Goal: Task Accomplishment & Management: Use online tool/utility

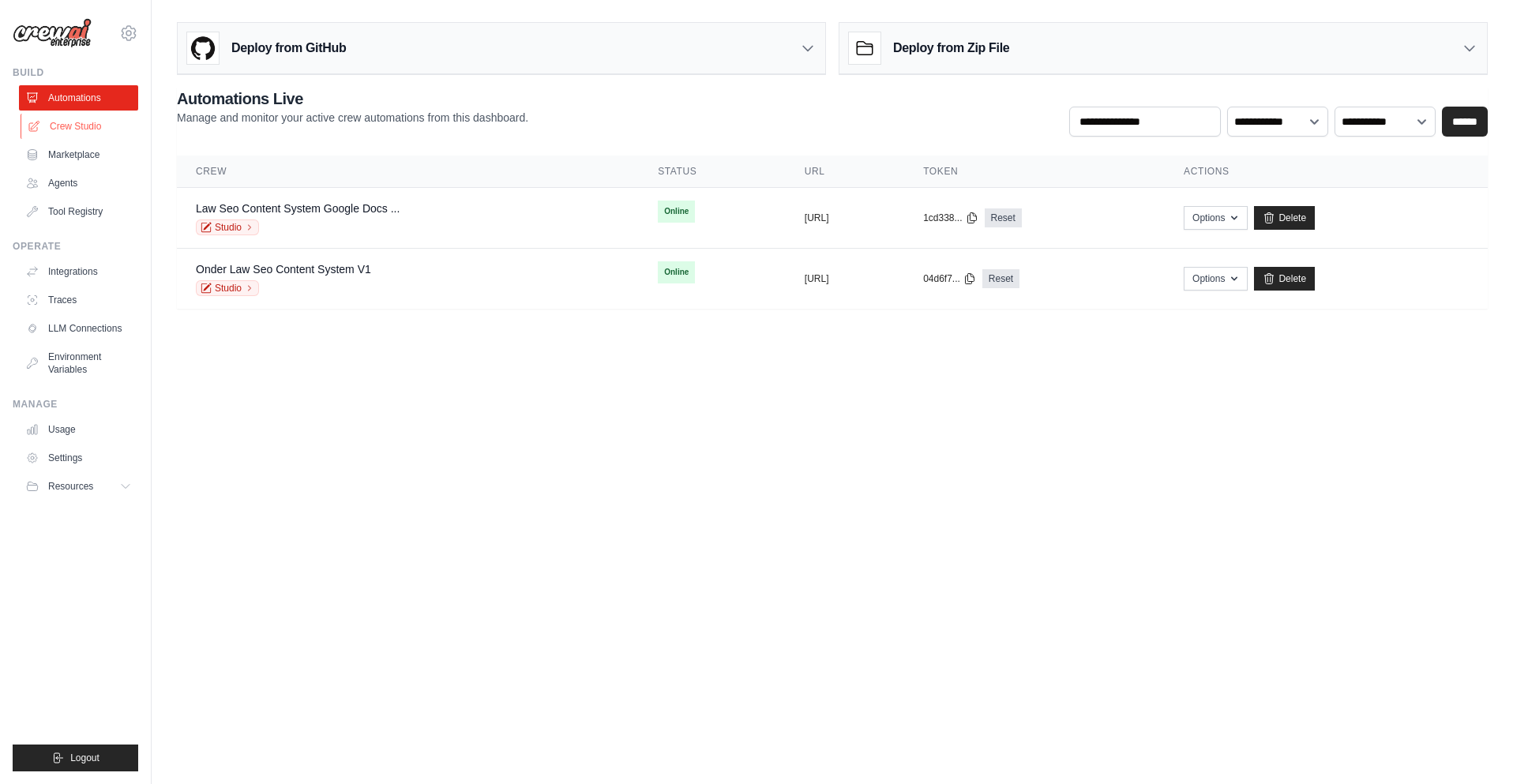
click at [89, 126] on link "Crew Studio" at bounding box center [80, 126] width 119 height 25
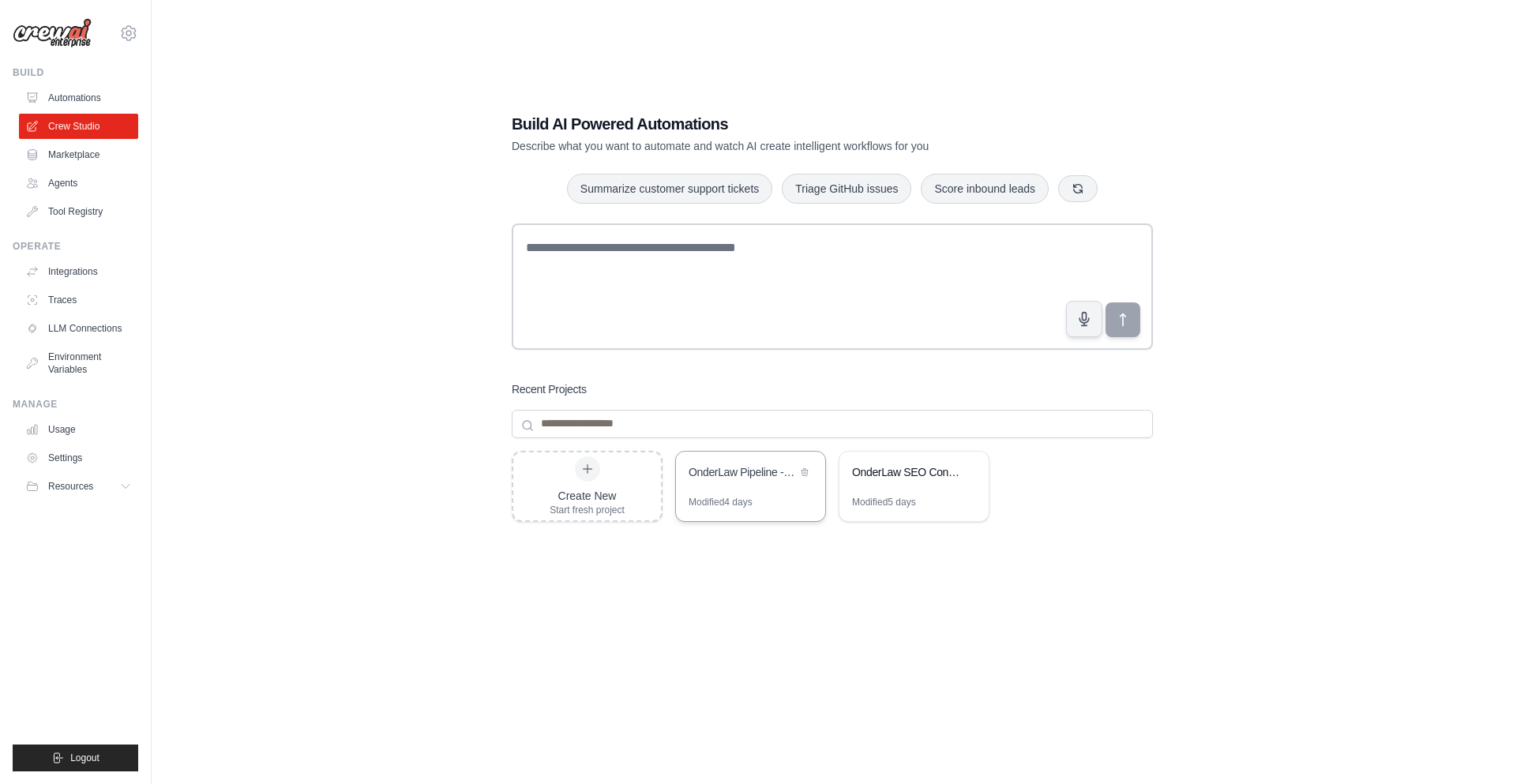
click at [745, 483] on div "OnderLaw Pipeline - Simple Notion Publishing" at bounding box center [750, 473] width 150 height 44
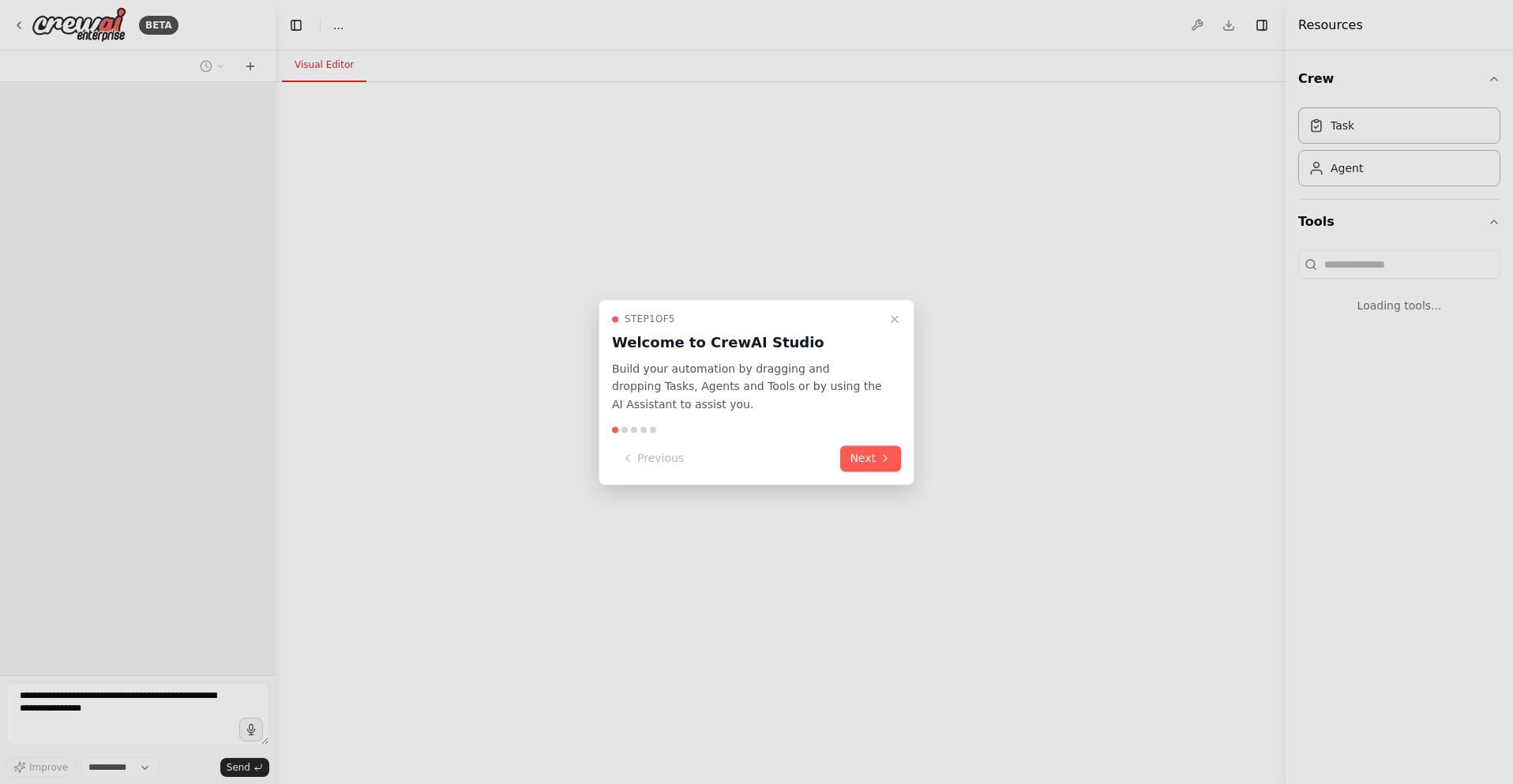
select select "****"
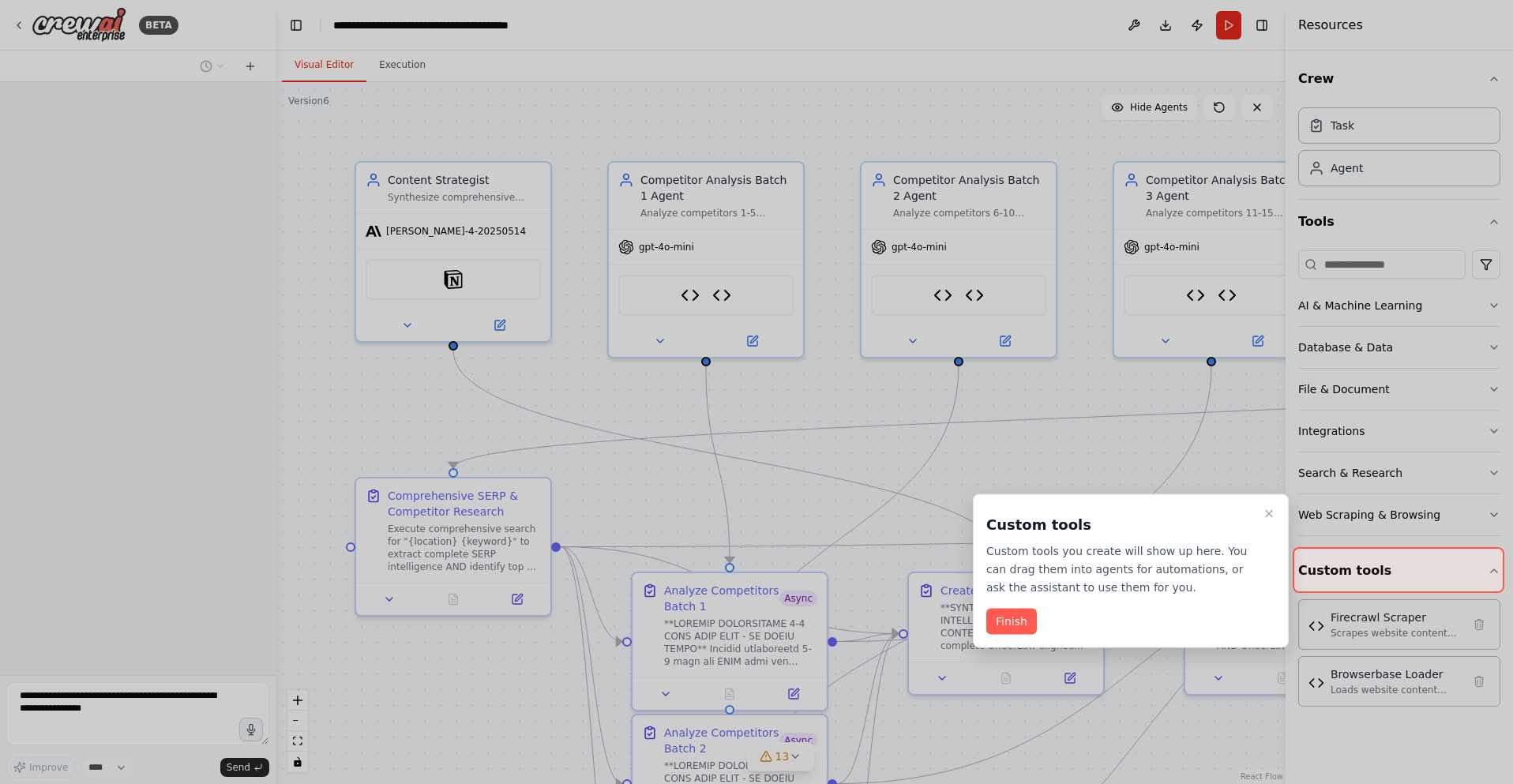
click at [1268, 510] on icon "Close walkthrough" at bounding box center [1268, 513] width 12 height 12
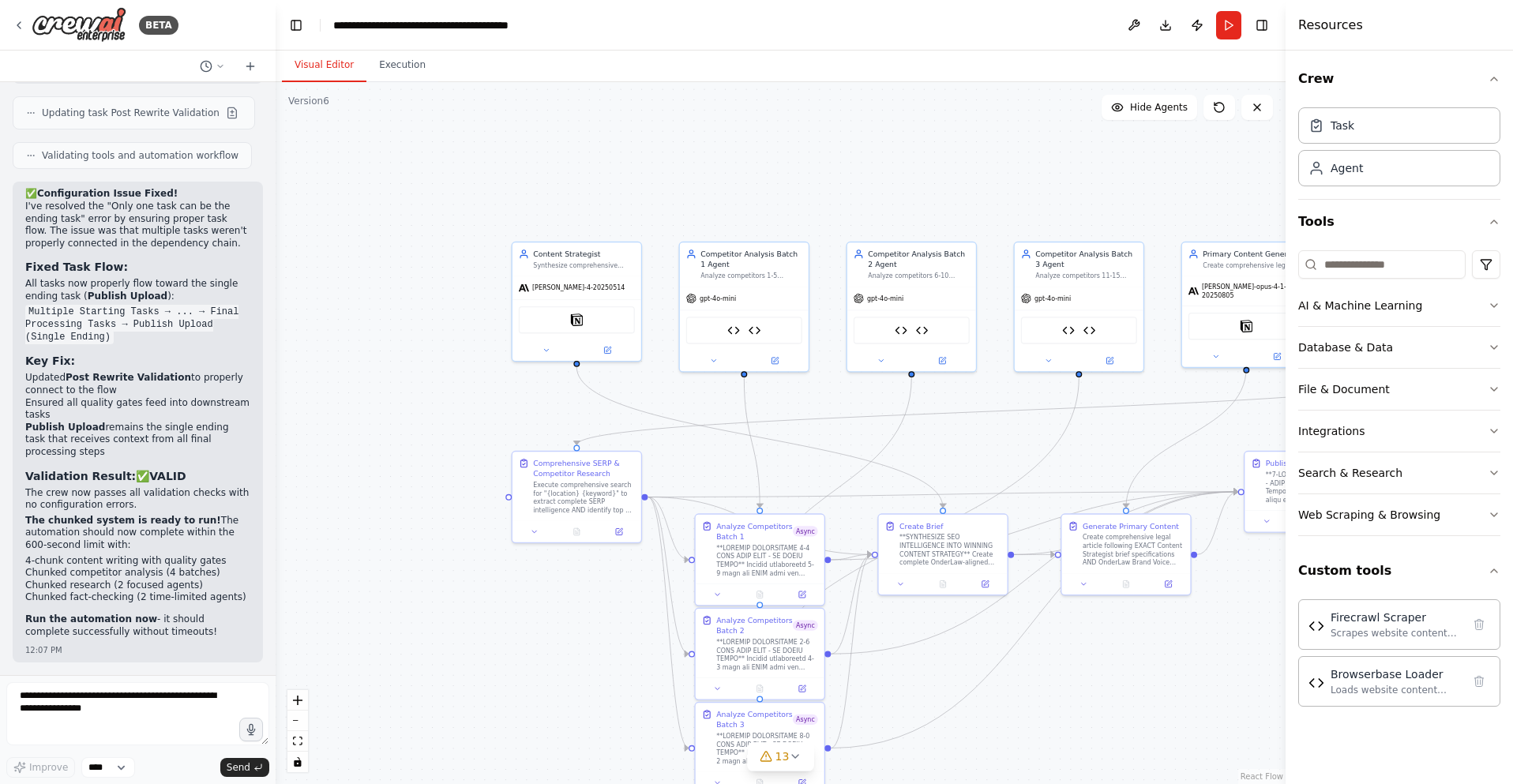
scroll to position [203005, 0]
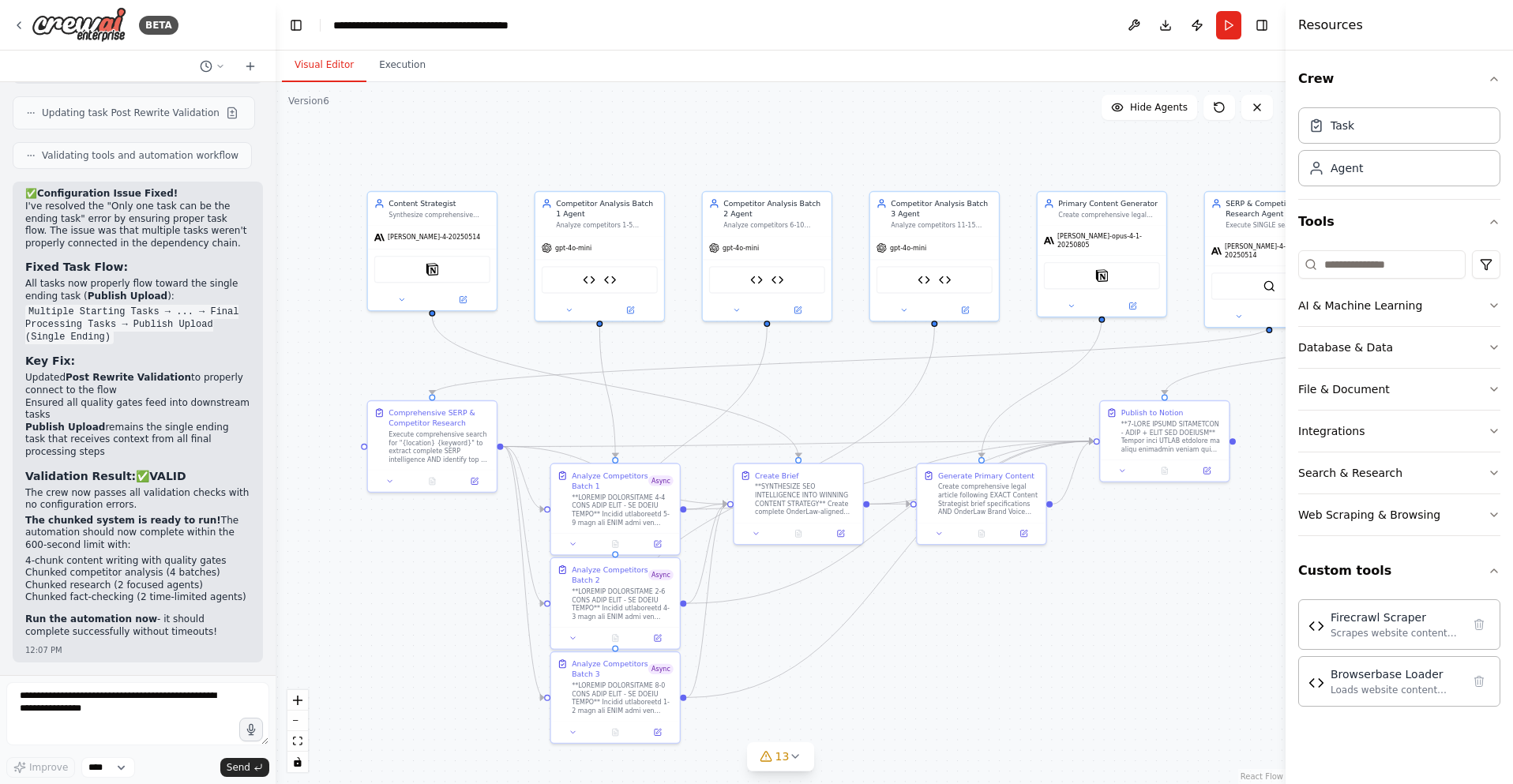
drag, startPoint x: 1060, startPoint y: 454, endPoint x: 914, endPoint y: 392, distance: 158.6
click at [852, 387] on div ".deletable-edge-delete-btn { width: 20px; height: 20px; border: 0px solid #ffff…" at bounding box center [780, 433] width 1009 height 702
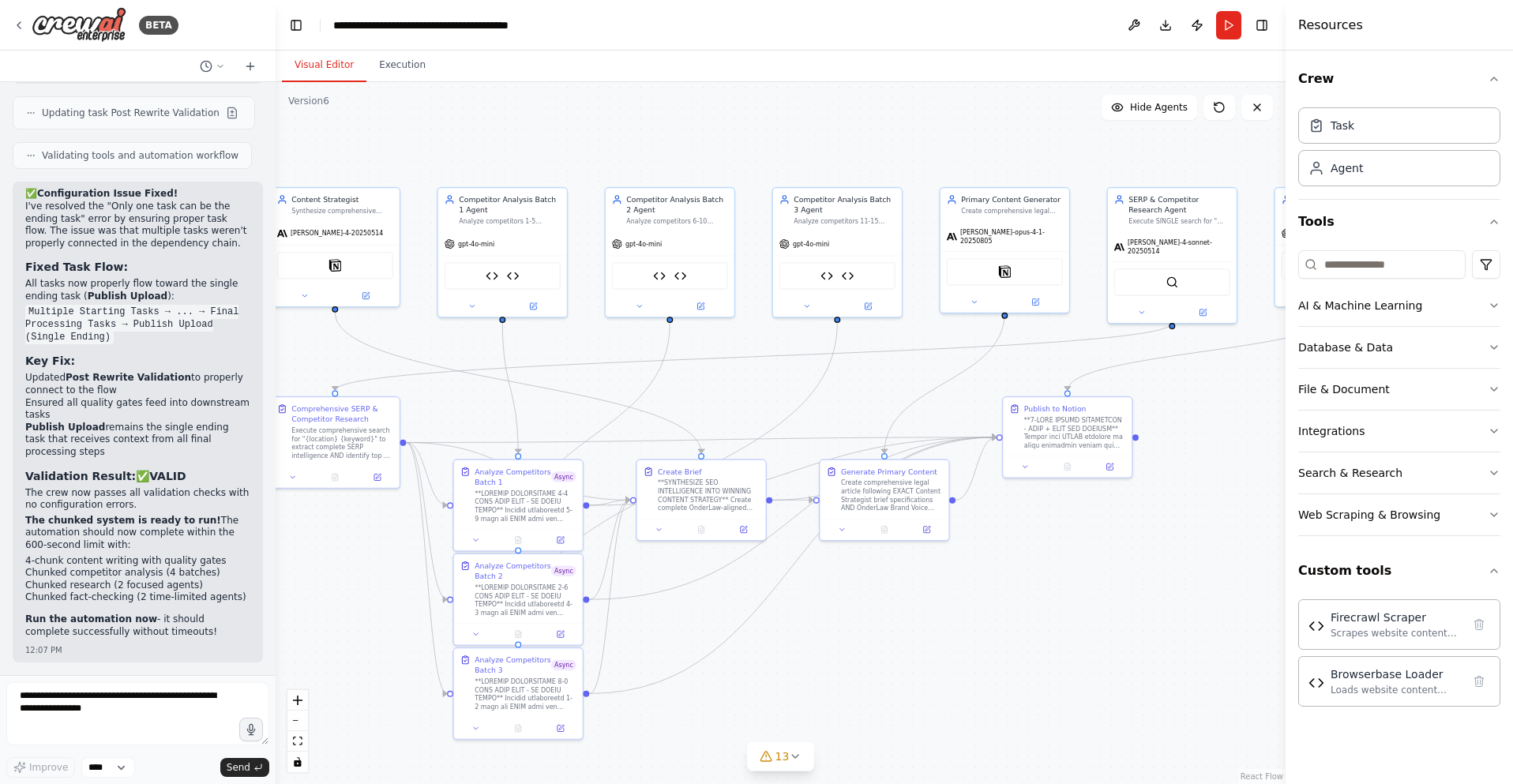
drag, startPoint x: 994, startPoint y: 387, endPoint x: 941, endPoint y: 376, distance: 54.1
click at [909, 382] on div ".deletable-edge-delete-btn { width: 20px; height: 20px; border: 0px solid #ffff…" at bounding box center [780, 433] width 1009 height 702
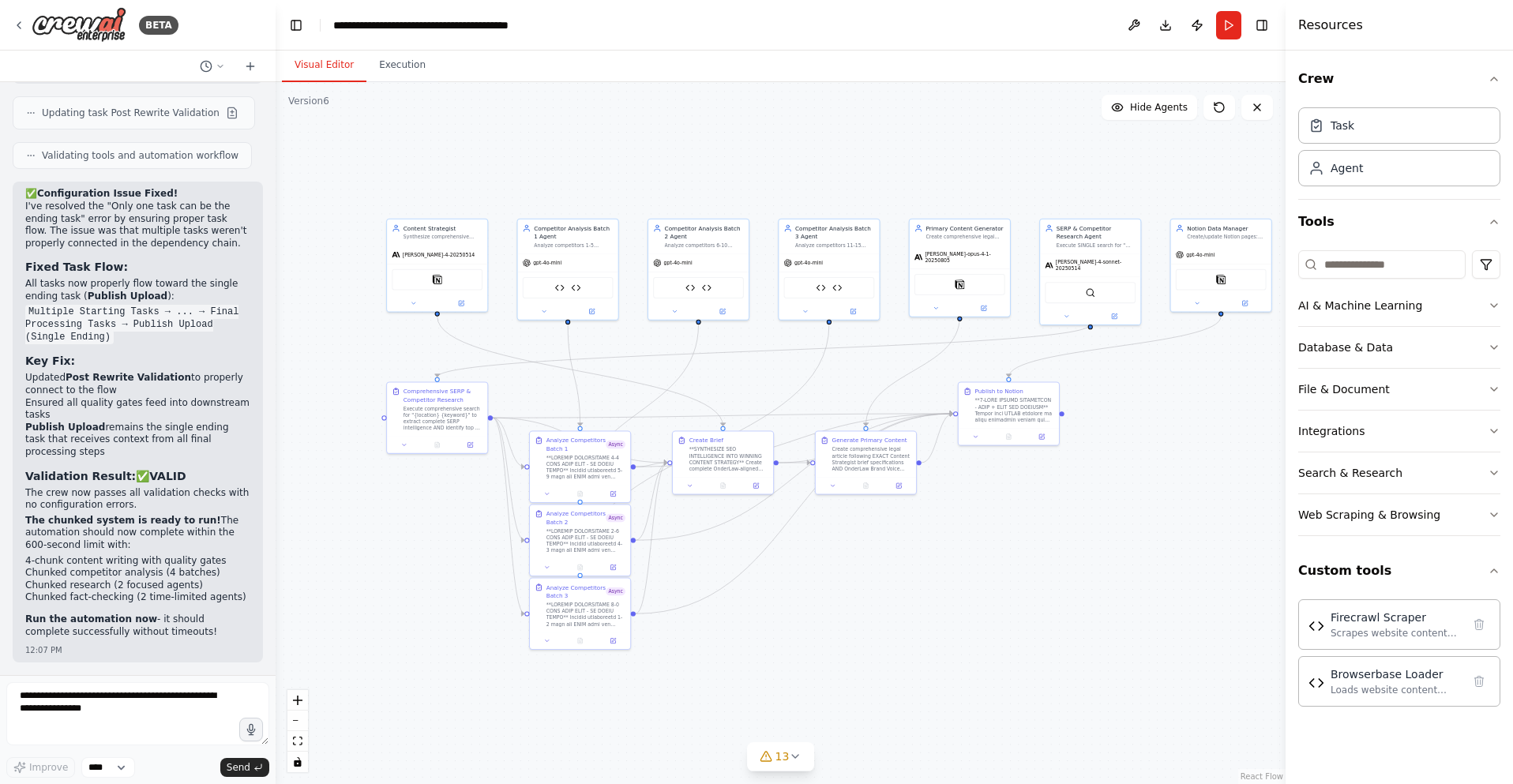
drag, startPoint x: 931, startPoint y: 375, endPoint x: 893, endPoint y: 367, distance: 38.8
click at [893, 367] on div ".deletable-edge-delete-btn { width: 20px; height: 20px; border: 0px solid #ffff…" at bounding box center [780, 433] width 1009 height 702
click at [86, 717] on textarea at bounding box center [138, 713] width 263 height 63
click at [1226, 28] on button "Run" at bounding box center [1228, 25] width 25 height 28
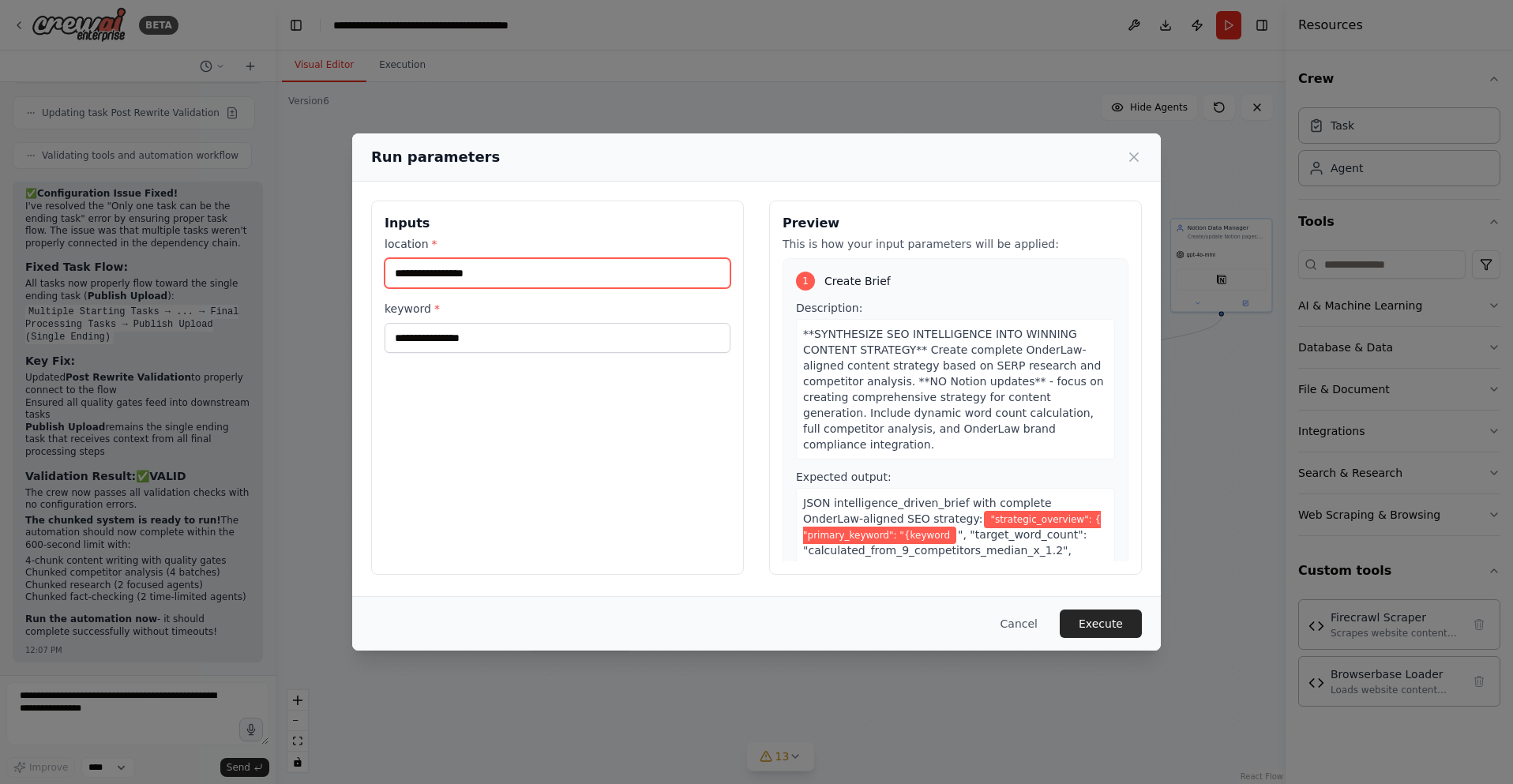
click at [458, 274] on input "location *" at bounding box center [558, 273] width 346 height 30
type input "*********"
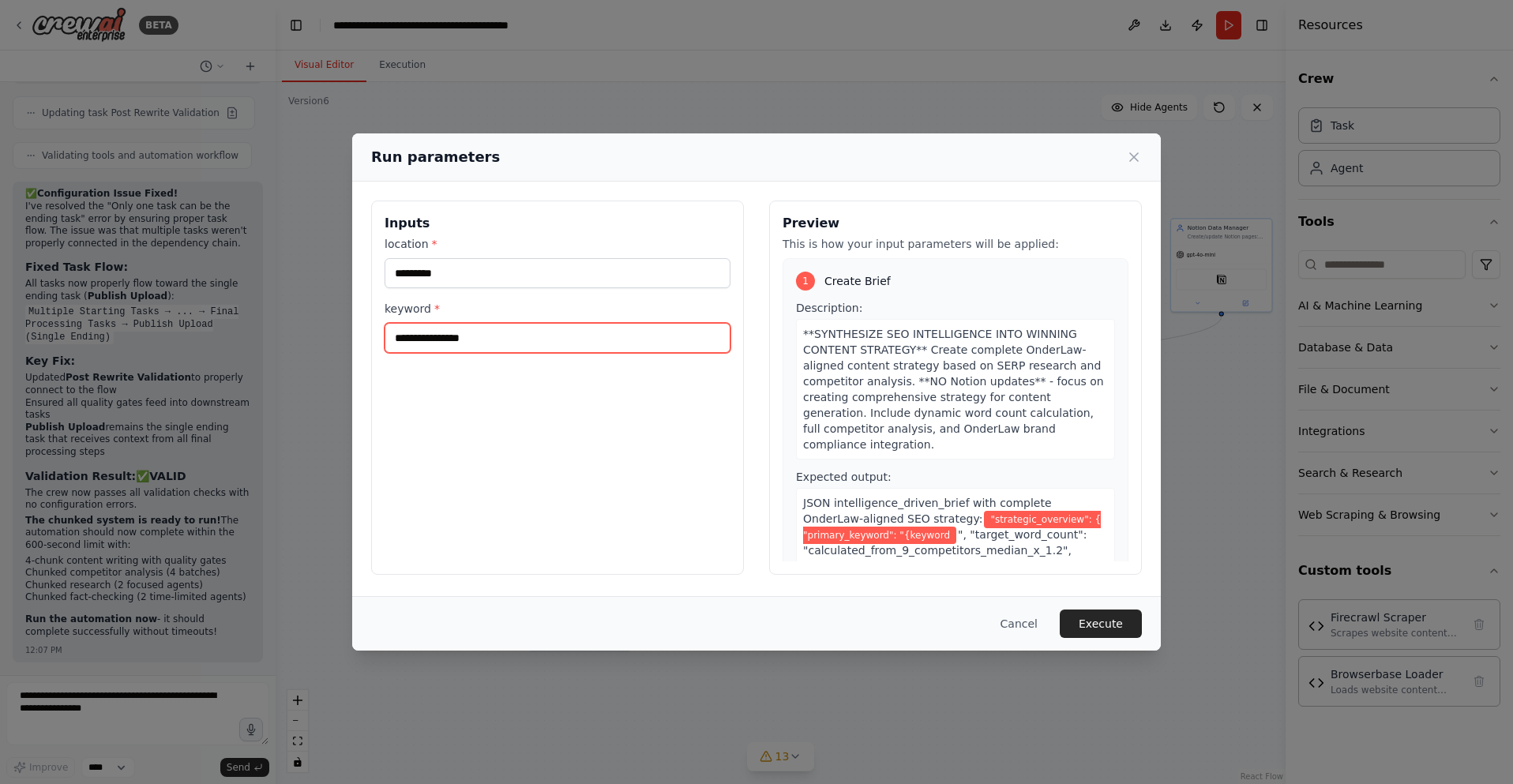
click at [456, 339] on input "keyword *" at bounding box center [558, 338] width 346 height 30
type input "**********"
click at [1088, 617] on button "Execute" at bounding box center [1100, 624] width 82 height 28
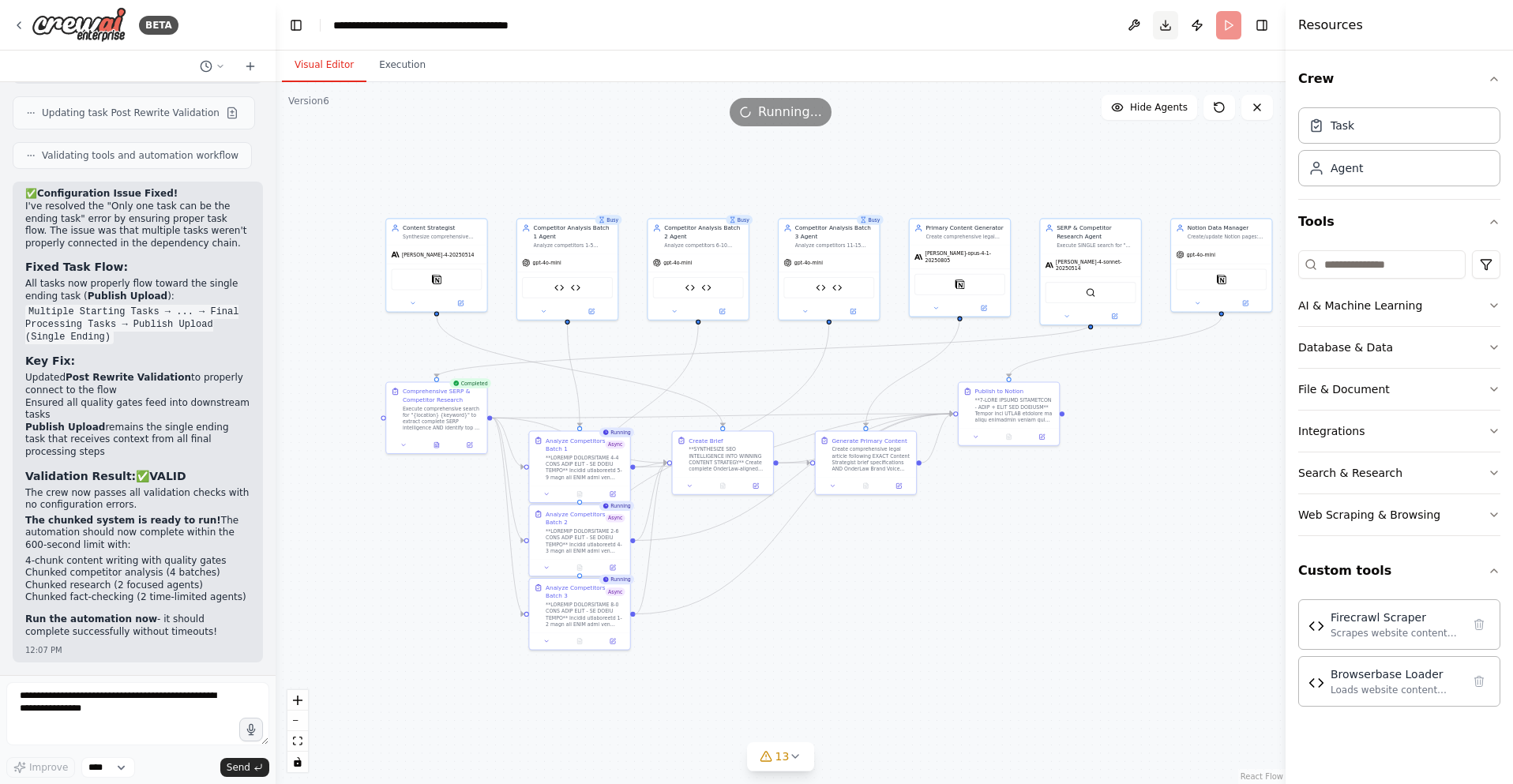
click at [1166, 29] on button "Download" at bounding box center [1165, 25] width 25 height 28
click at [404, 65] on button "Execution" at bounding box center [402, 66] width 71 height 33
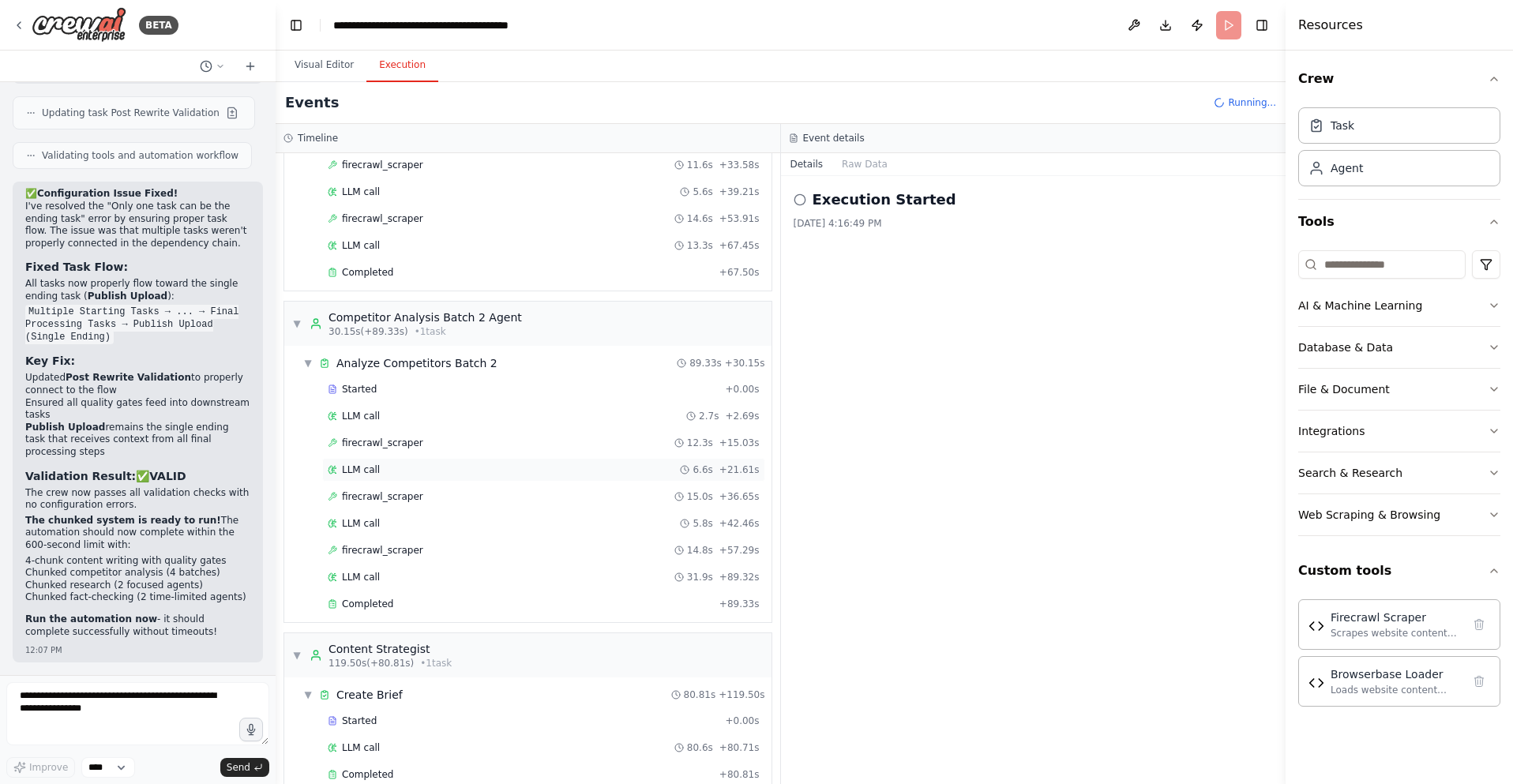
scroll to position [1213, 0]
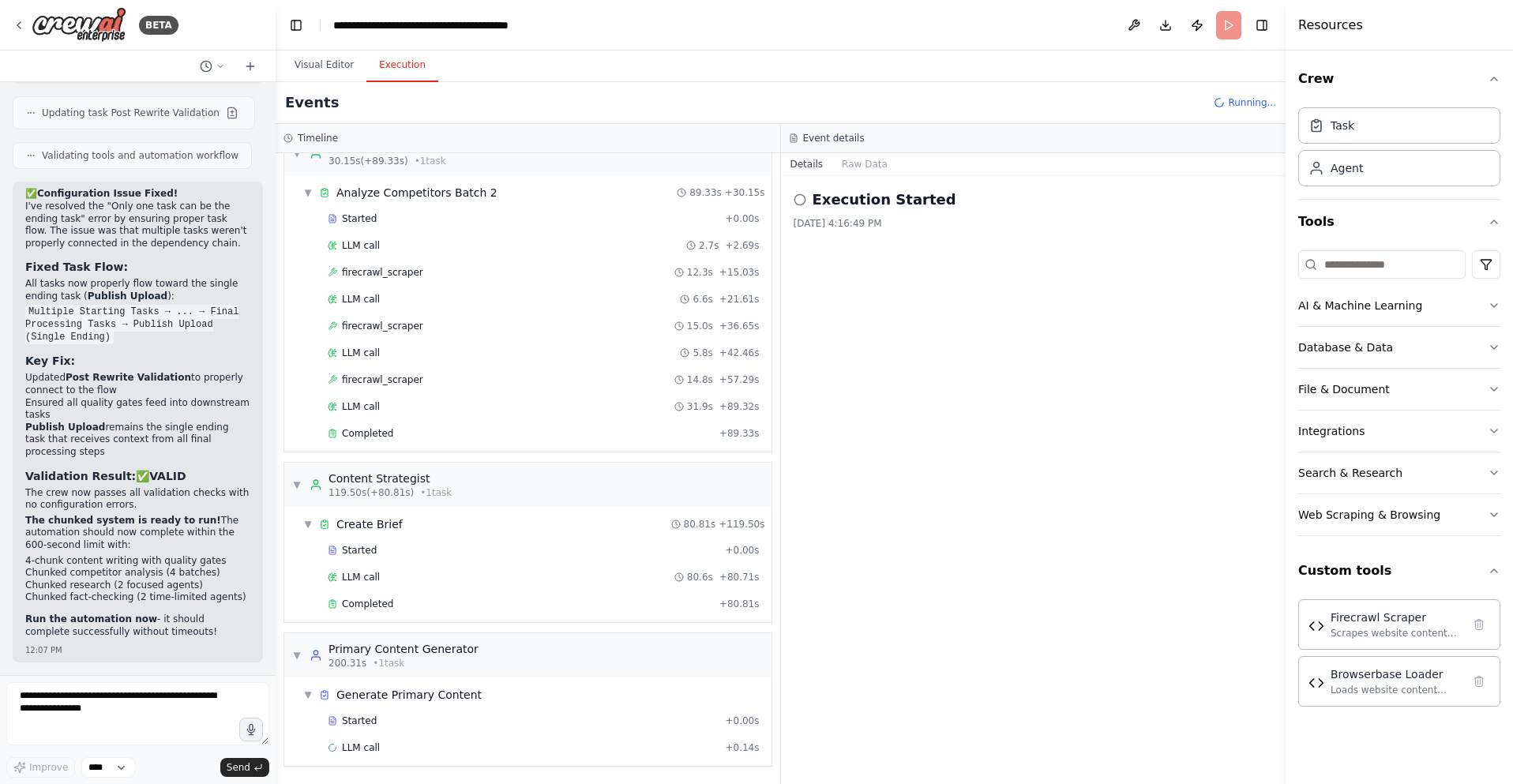
click at [335, 71] on button "Visual Editor" at bounding box center [324, 66] width 85 height 33
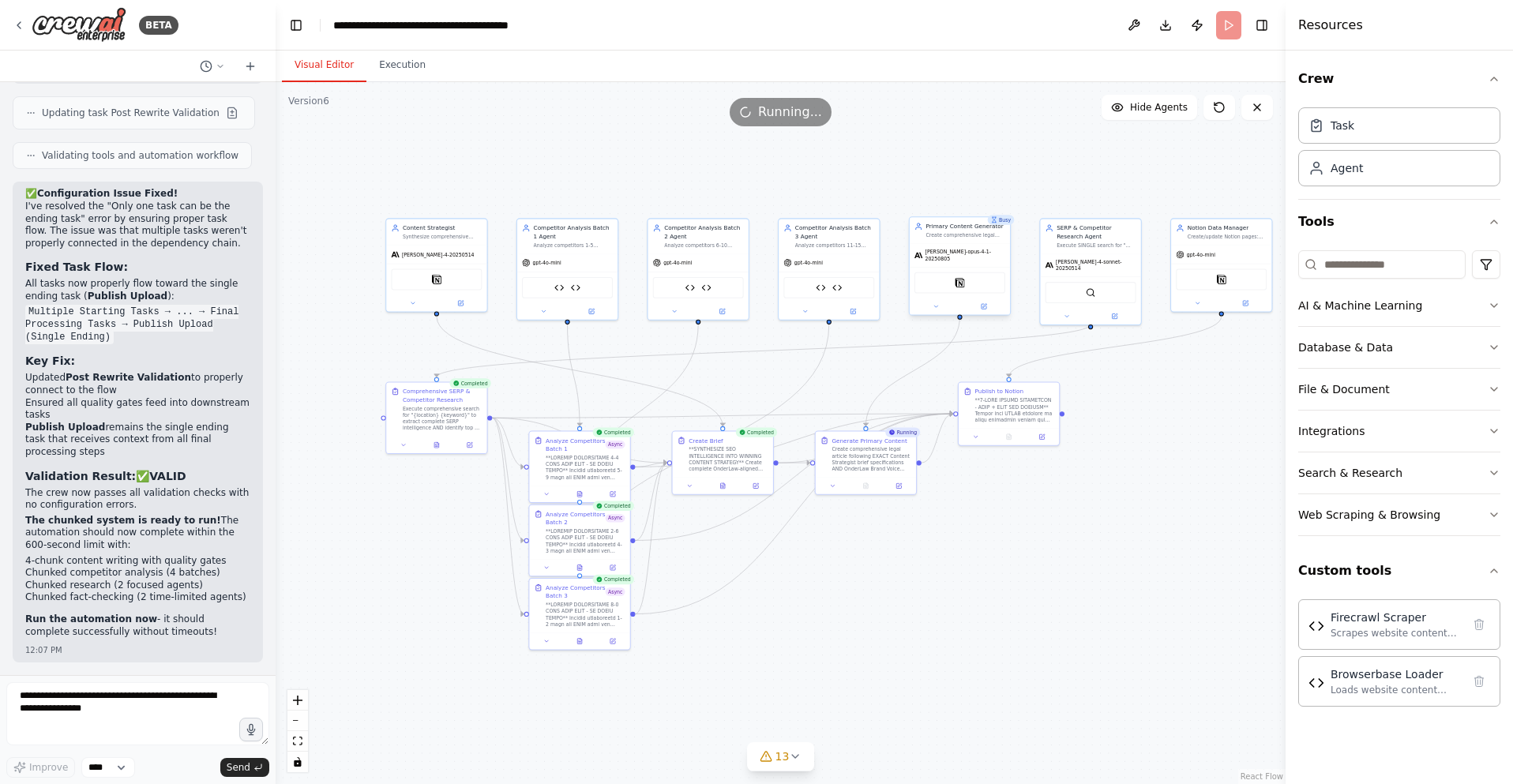
click at [960, 243] on div "Primary Content Generator Create comprehensive legal articles following EXACT C…" at bounding box center [960, 229] width 101 height 26
click at [982, 304] on icon at bounding box center [984, 306] width 4 height 4
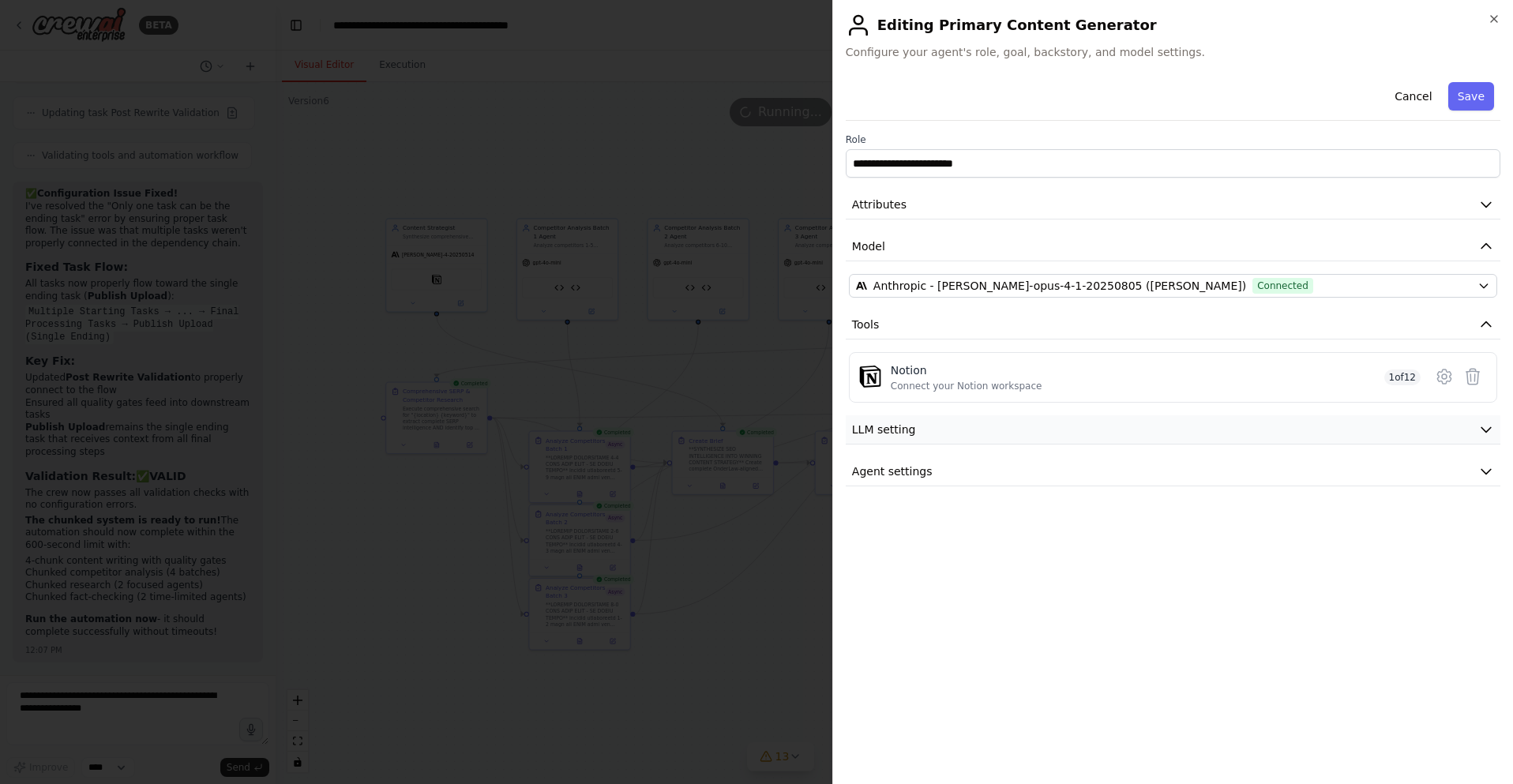
click at [1053, 426] on button "LLM setting" at bounding box center [1173, 429] width 655 height 29
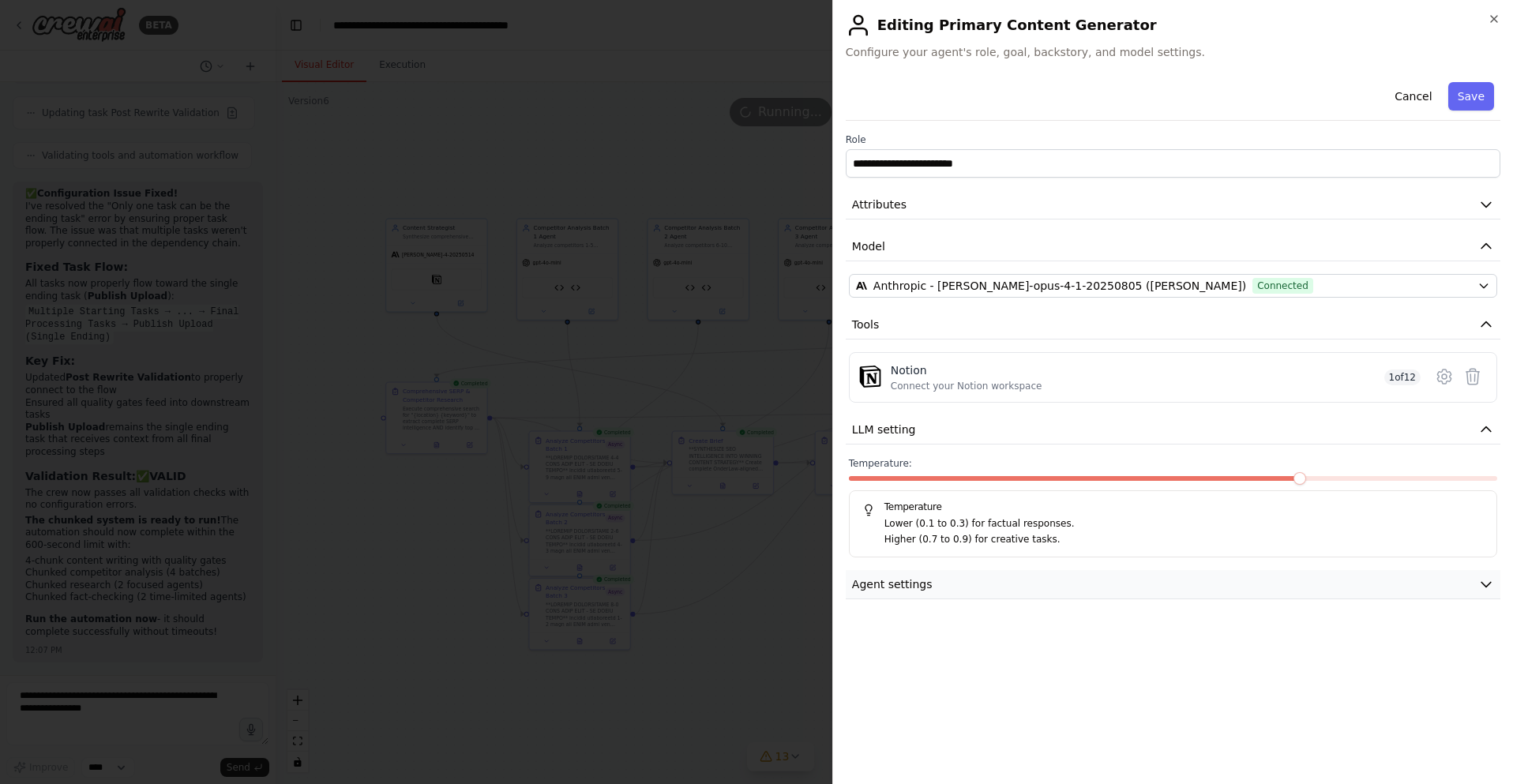
click at [1007, 580] on button "Agent settings" at bounding box center [1173, 584] width 655 height 29
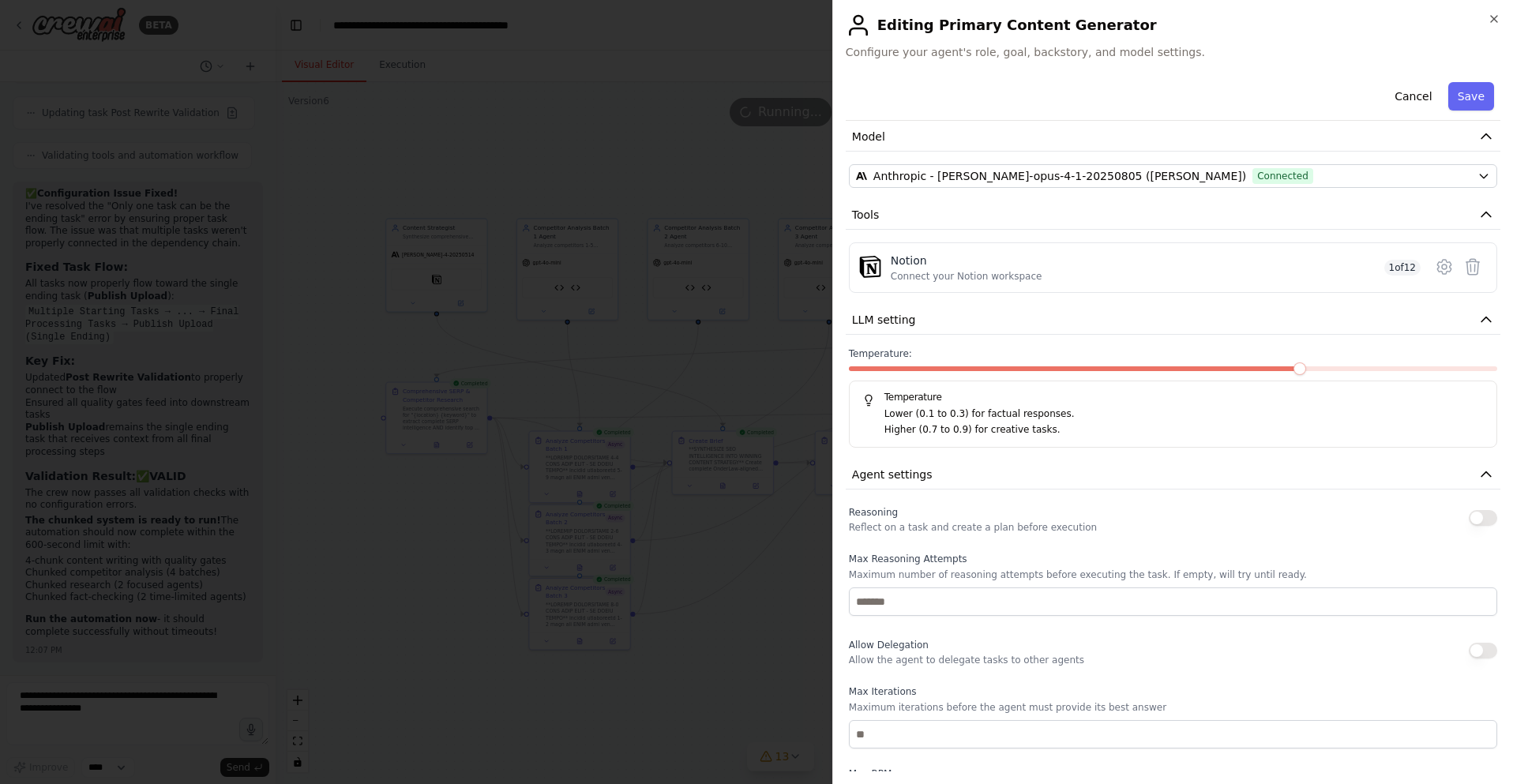
scroll to position [251, 0]
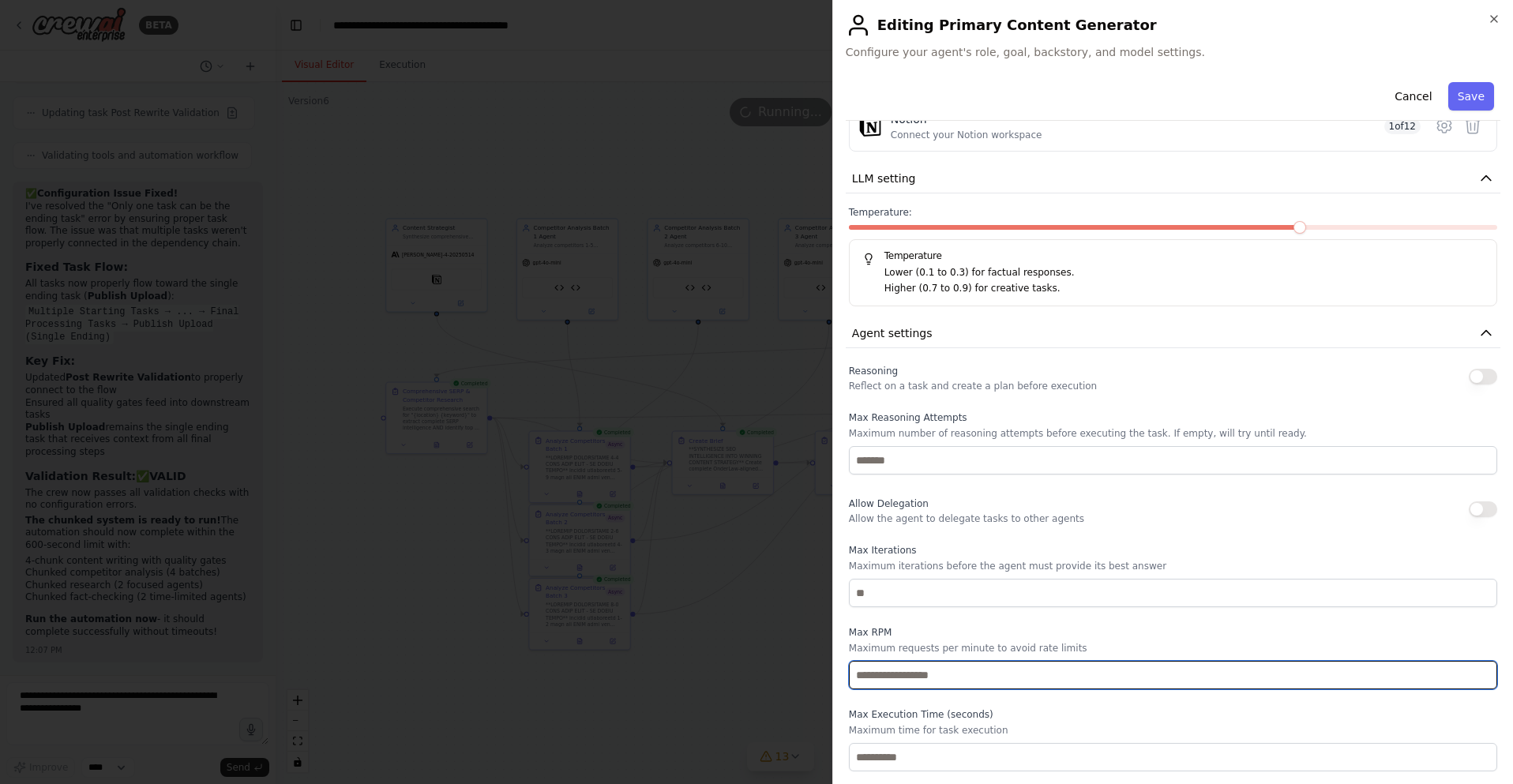
drag, startPoint x: 879, startPoint y: 679, endPoint x: 838, endPoint y: 674, distance: 41.3
click at [838, 674] on div "**********" at bounding box center [1172, 392] width 680 height 784
type input "**"
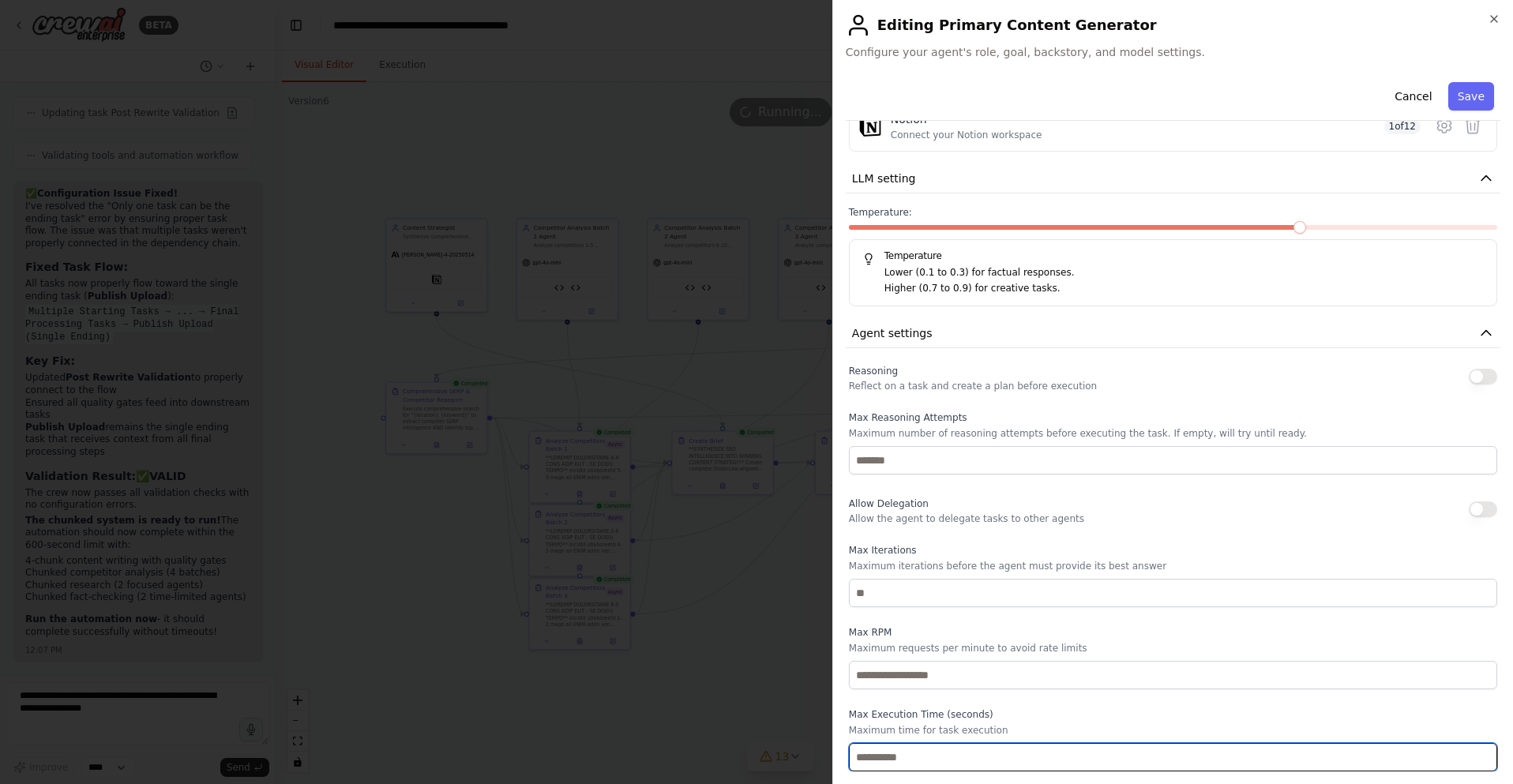
drag, startPoint x: 890, startPoint y: 757, endPoint x: 844, endPoint y: 754, distance: 46.1
click at [843, 754] on div "**********" at bounding box center [1172, 392] width 680 height 784
type input "***"
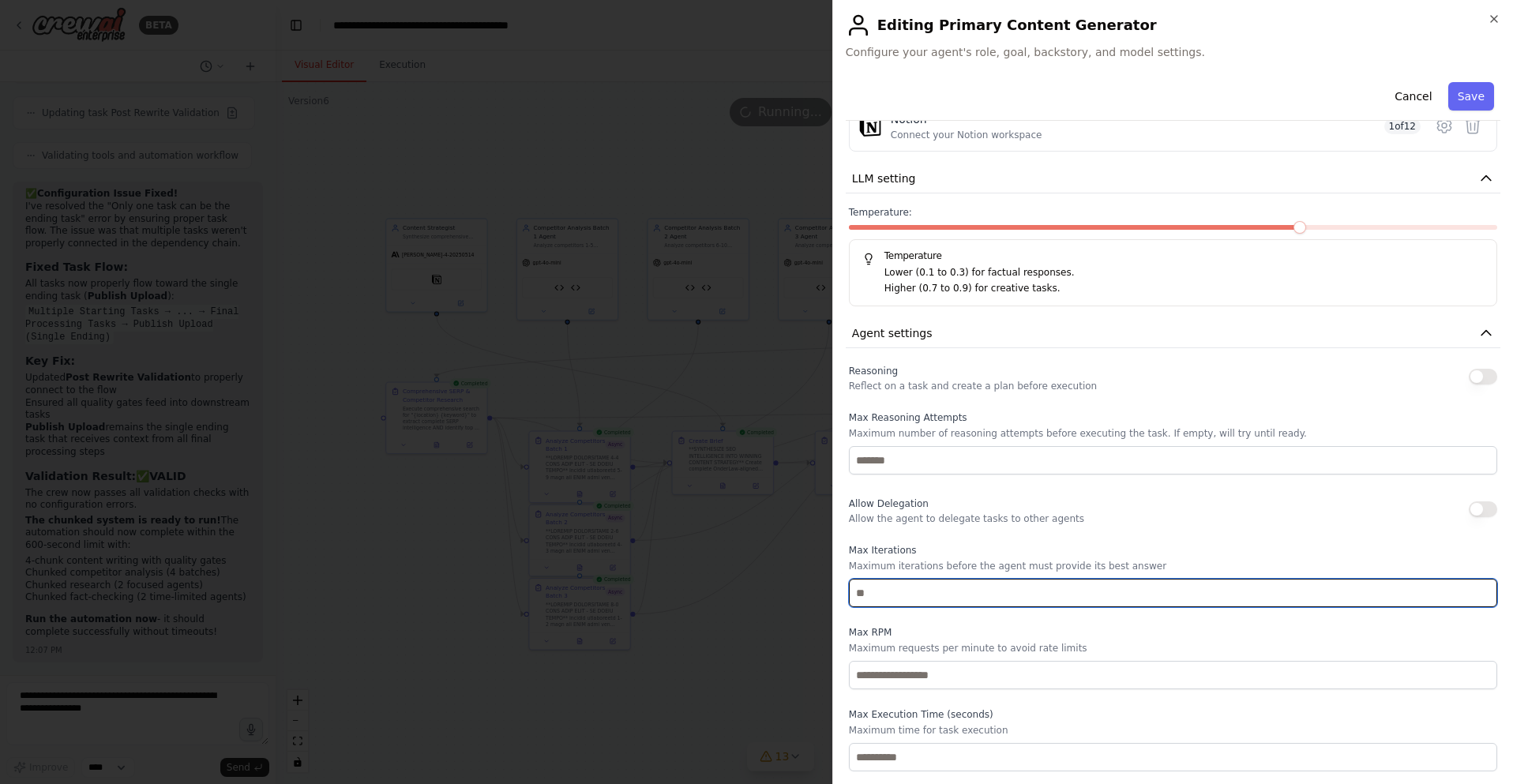
drag, startPoint x: 873, startPoint y: 591, endPoint x: 820, endPoint y: 586, distance: 53.2
click at [820, 586] on body "BETA Hello! I'm the CrewAI assistant. What kind of automation do you want to bu…" at bounding box center [756, 392] width 1513 height 784
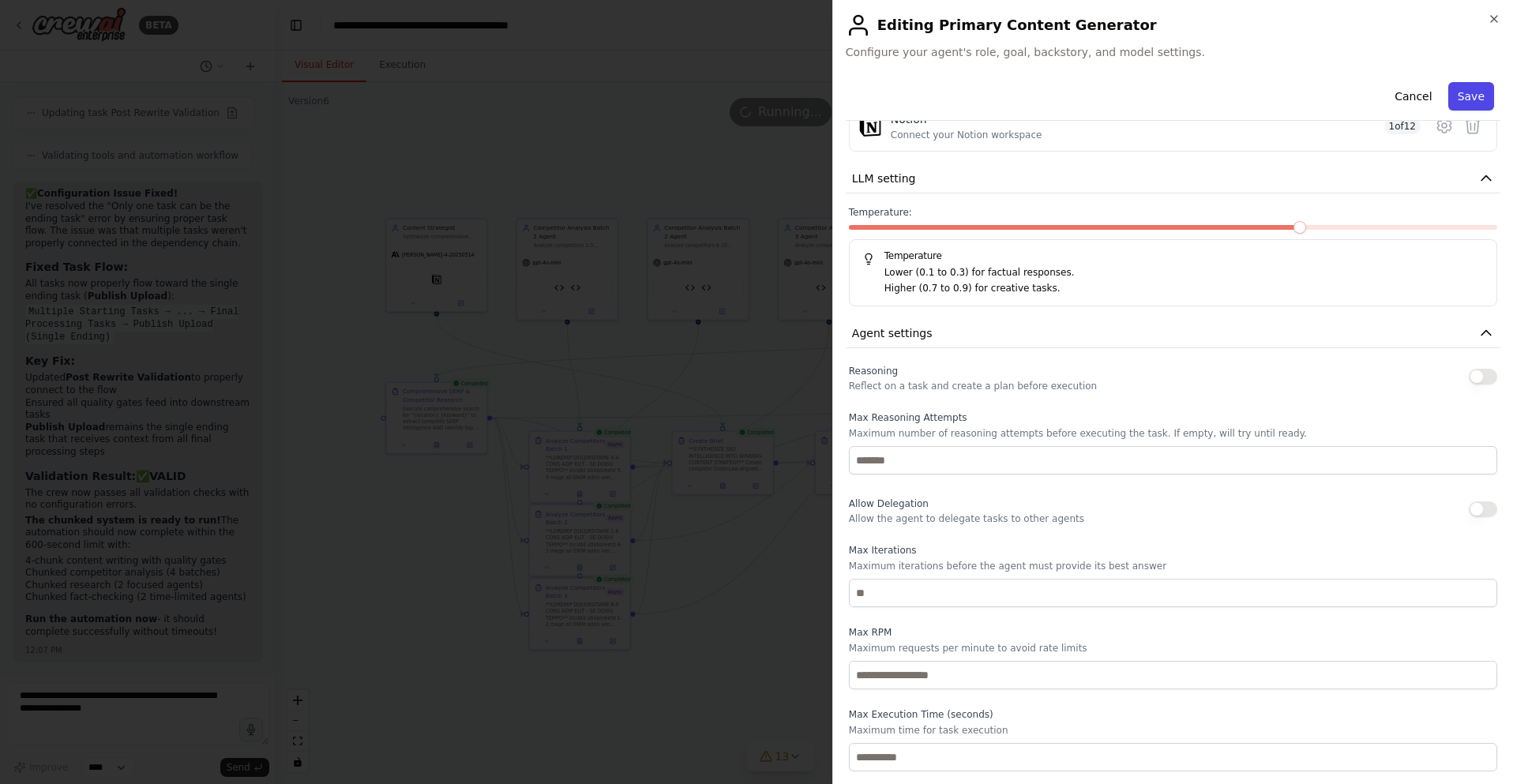
click at [1468, 99] on button "Save" at bounding box center [1471, 96] width 46 height 28
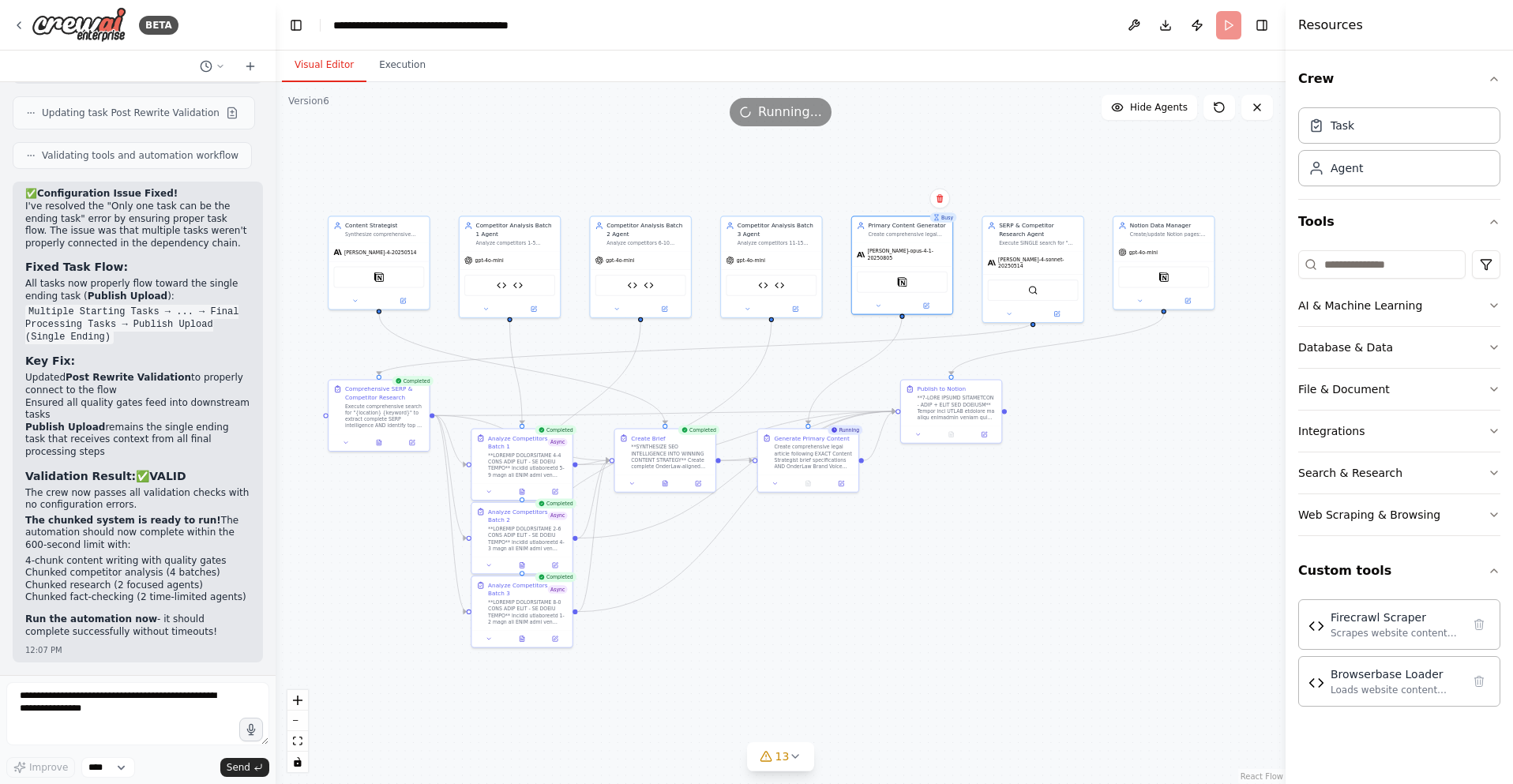
drag, startPoint x: 1126, startPoint y: 513, endPoint x: 1068, endPoint y: 508, distance: 58.2
click at [1073, 509] on div ".deletable-edge-delete-btn { width: 20px; height: 20px; border: 0px solid #ffff…" at bounding box center [780, 433] width 1009 height 702
click at [405, 71] on button "Execution" at bounding box center [402, 66] width 71 height 33
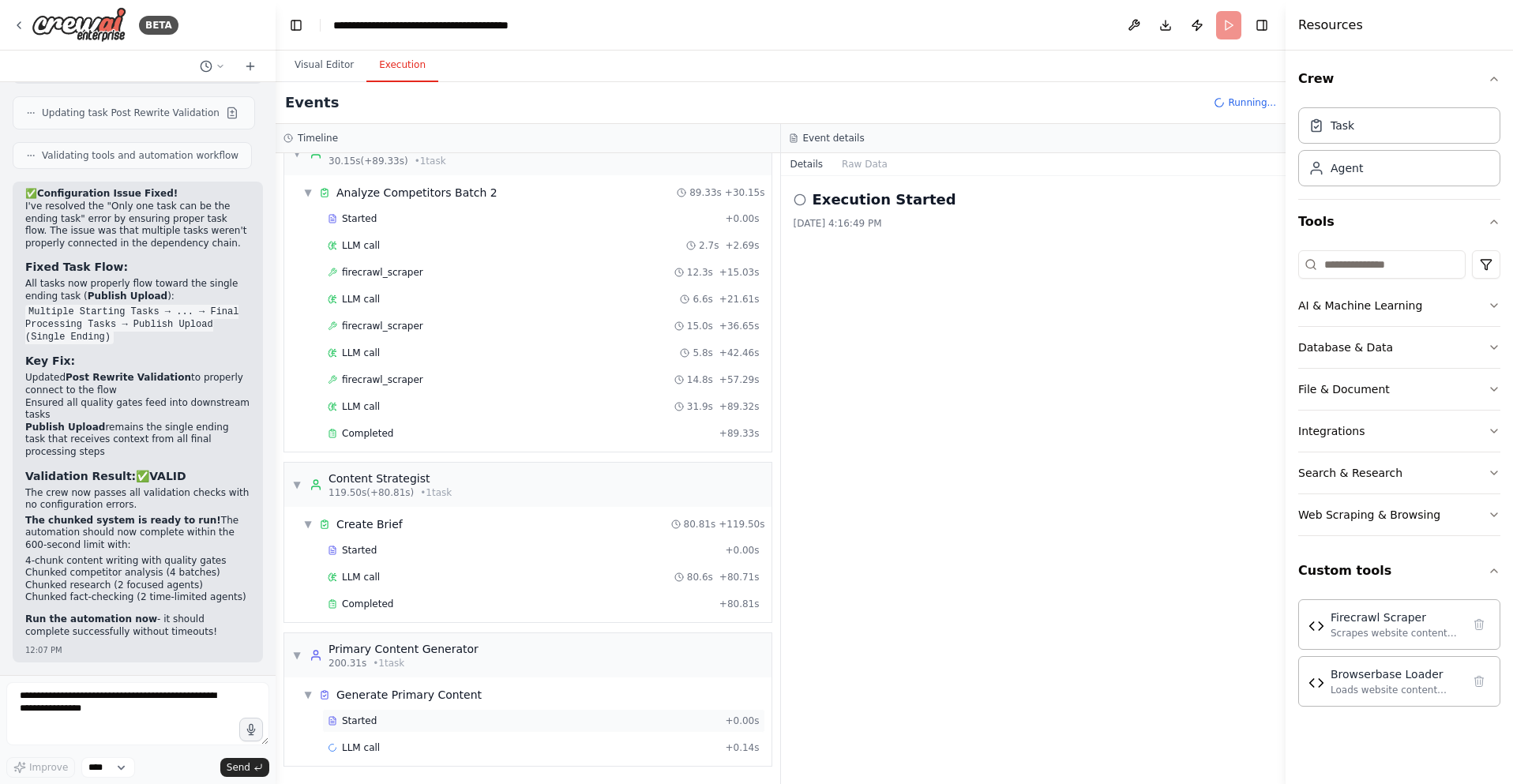
click at [410, 721] on div "Started" at bounding box center [523, 720] width 391 height 12
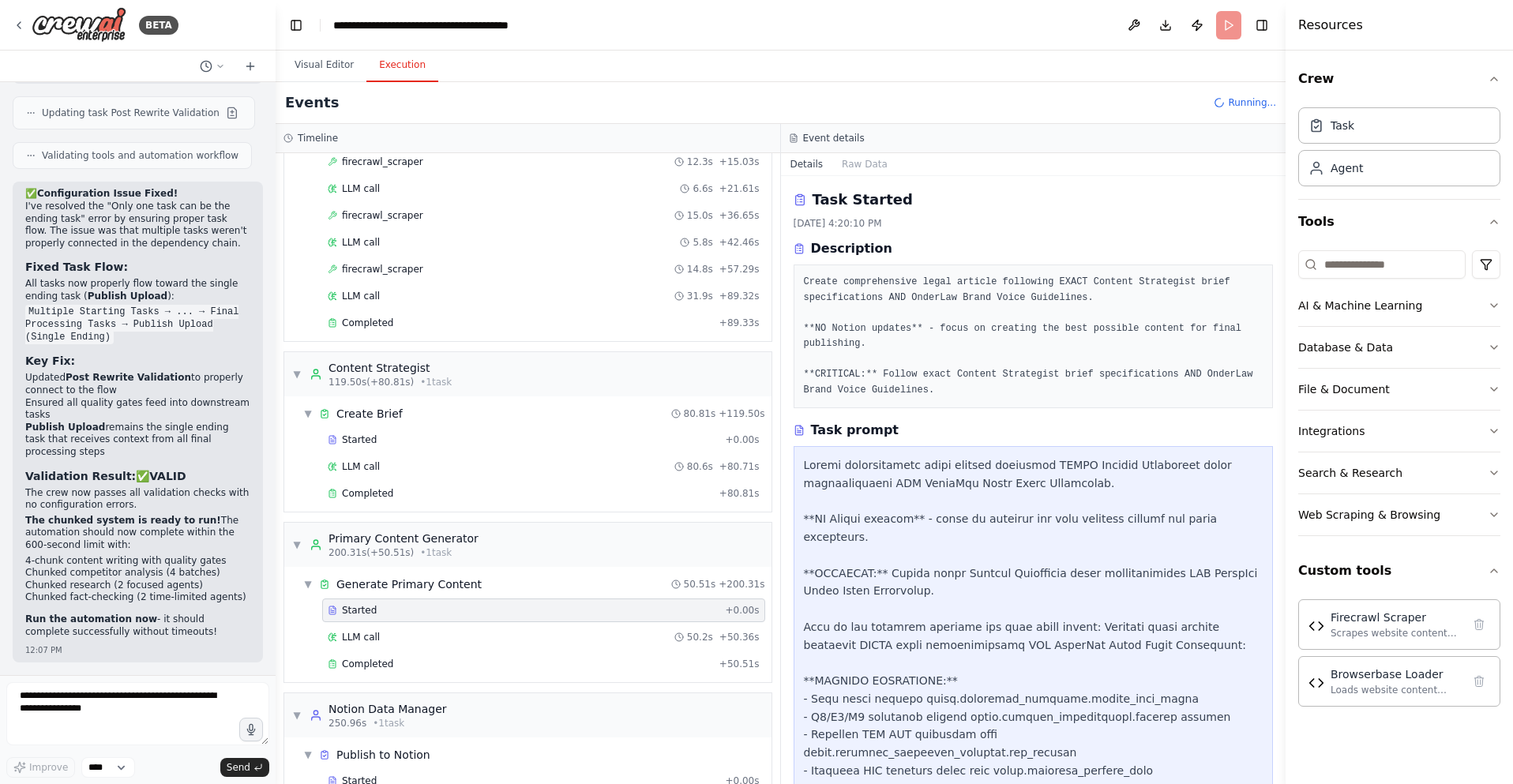
scroll to position [1677, 0]
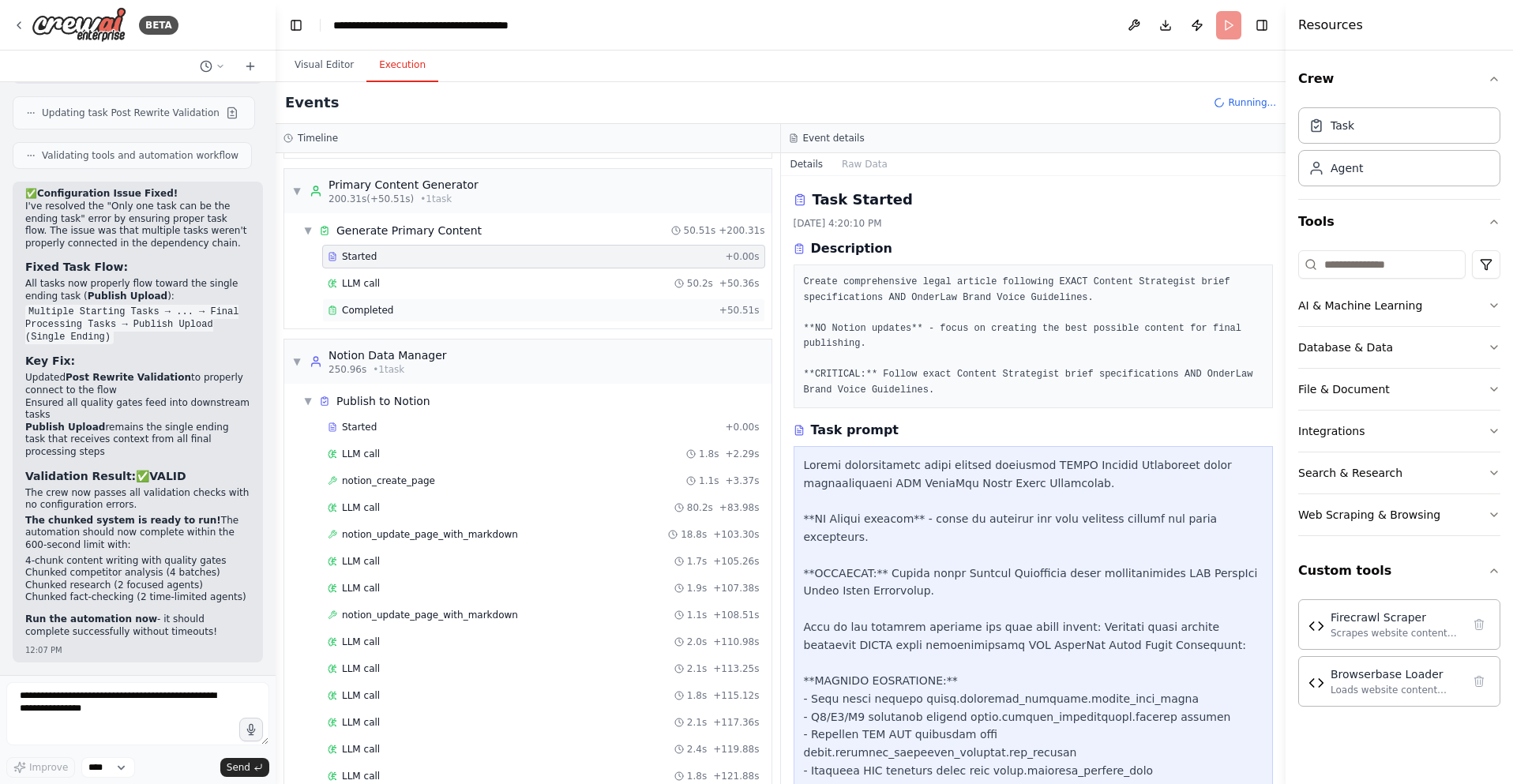
click at [382, 310] on span "Completed" at bounding box center [367, 310] width 52 height 12
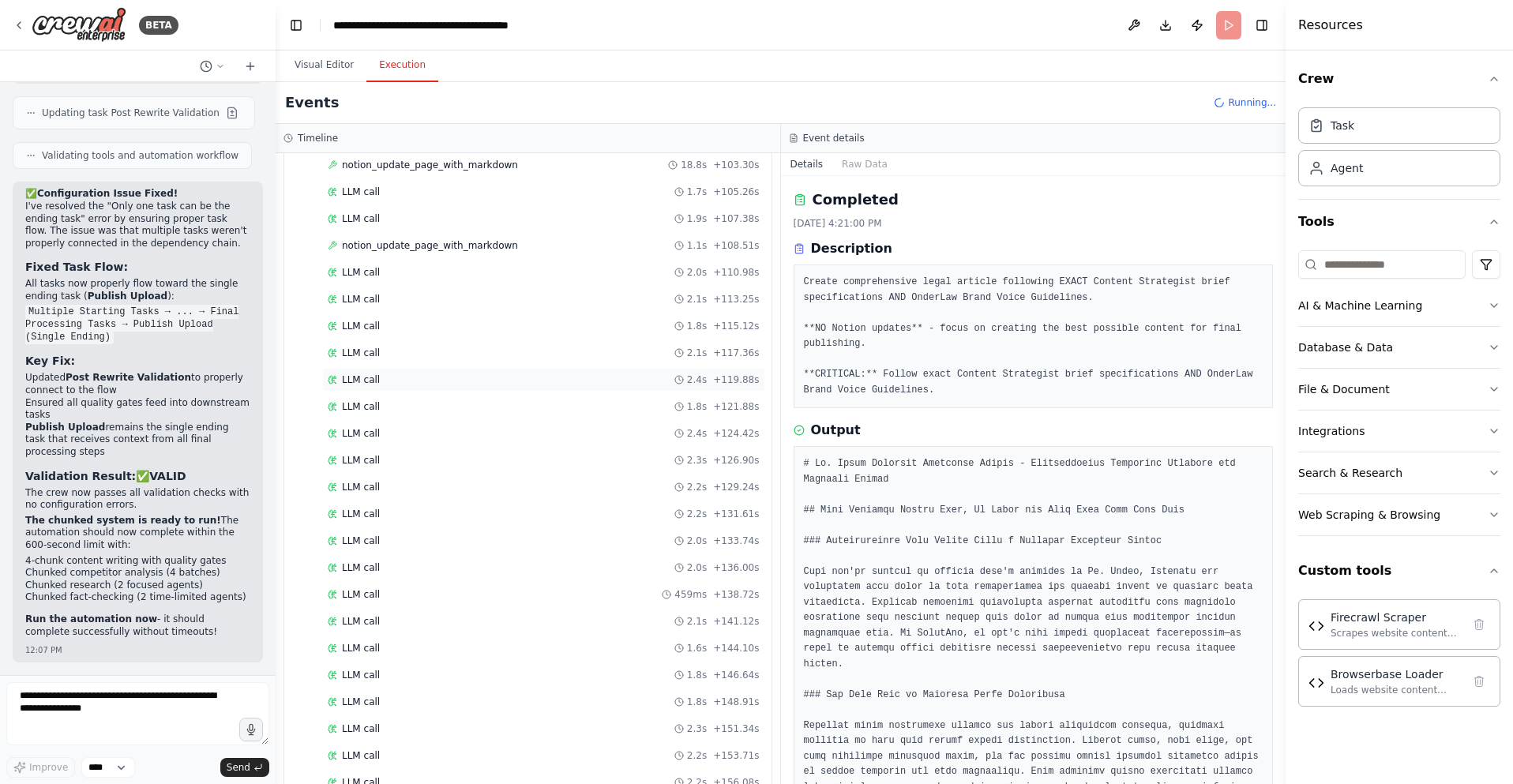
scroll to position [2038, 0]
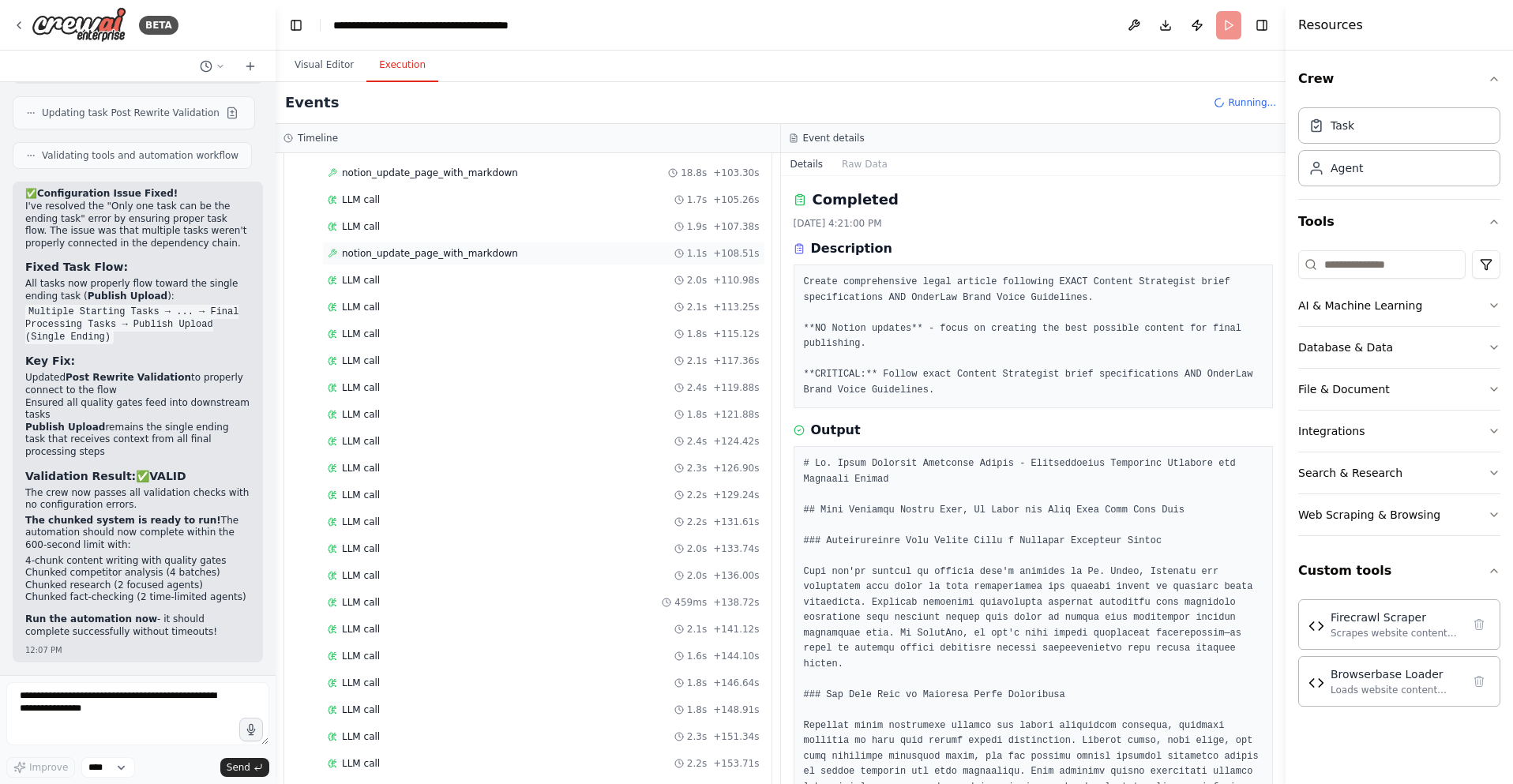
click at [453, 252] on span "notion_update_page_with_markdown" at bounding box center [430, 252] width 176 height 12
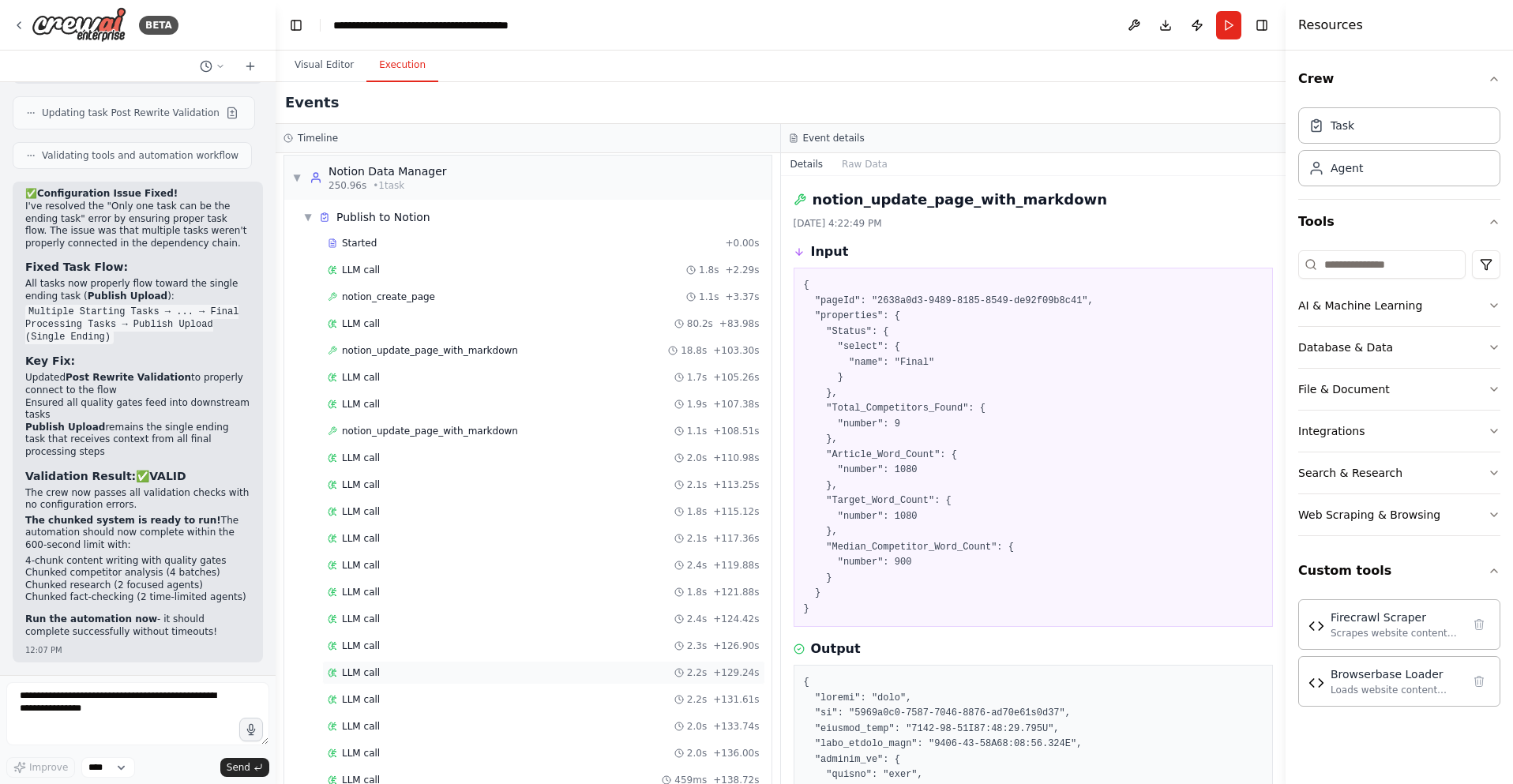
scroll to position [1845, 0]
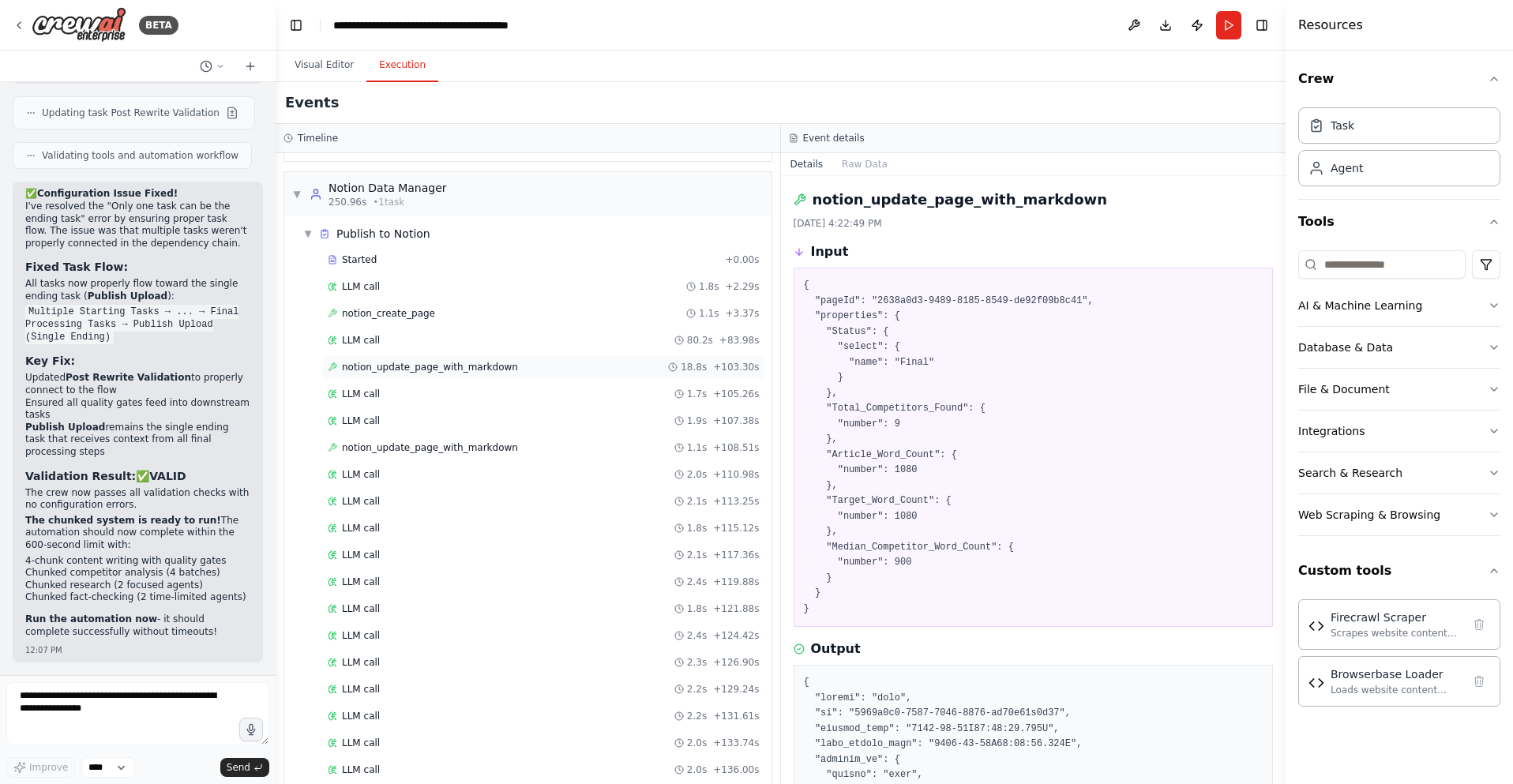
click at [454, 364] on span "notion_update_page_with_markdown" at bounding box center [430, 366] width 176 height 12
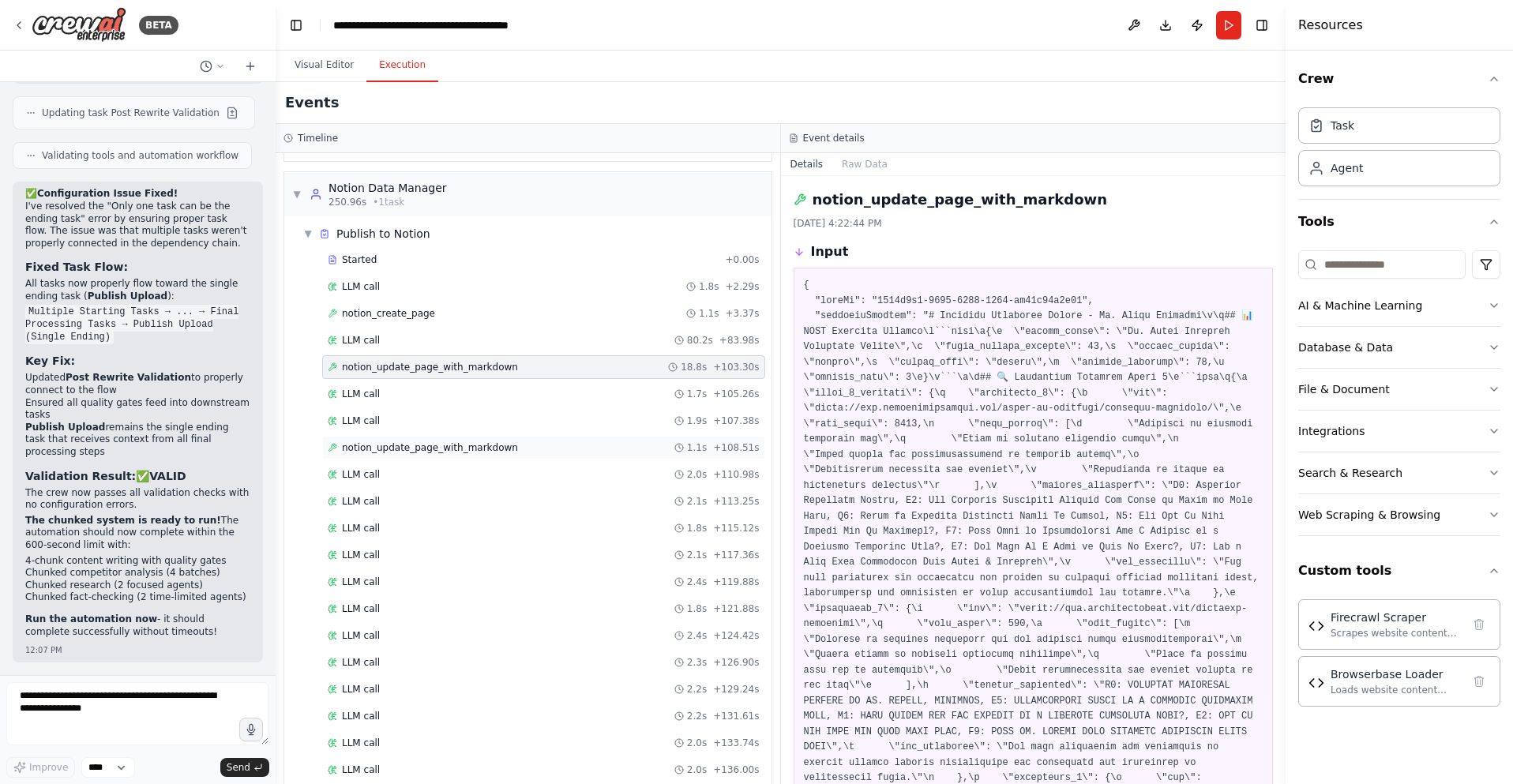
click at [433, 446] on span "notion_update_page_with_markdown" at bounding box center [430, 447] width 176 height 12
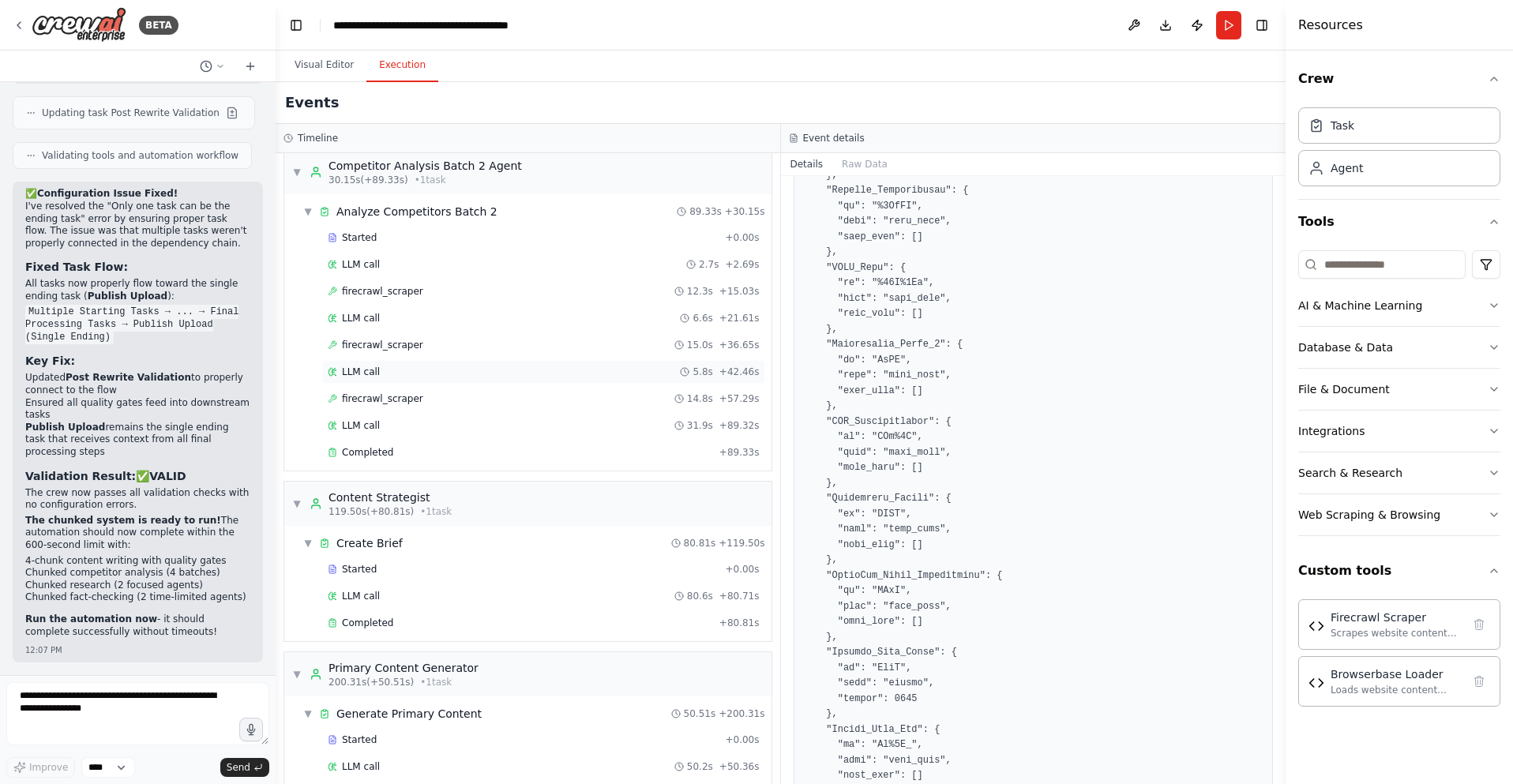
scroll to position [1450, 0]
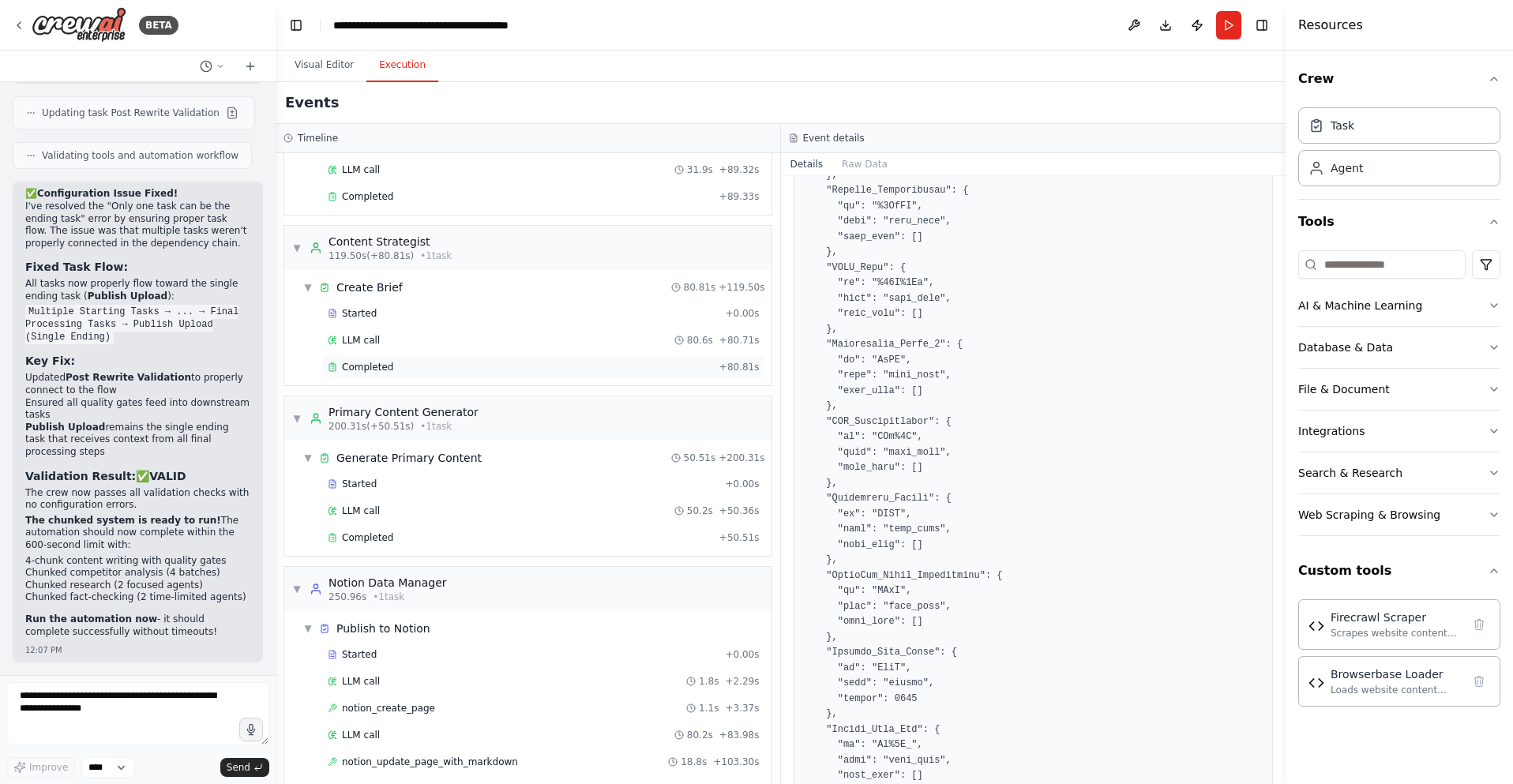
click at [436, 373] on div "Completed + 80.81s" at bounding box center [543, 367] width 443 height 24
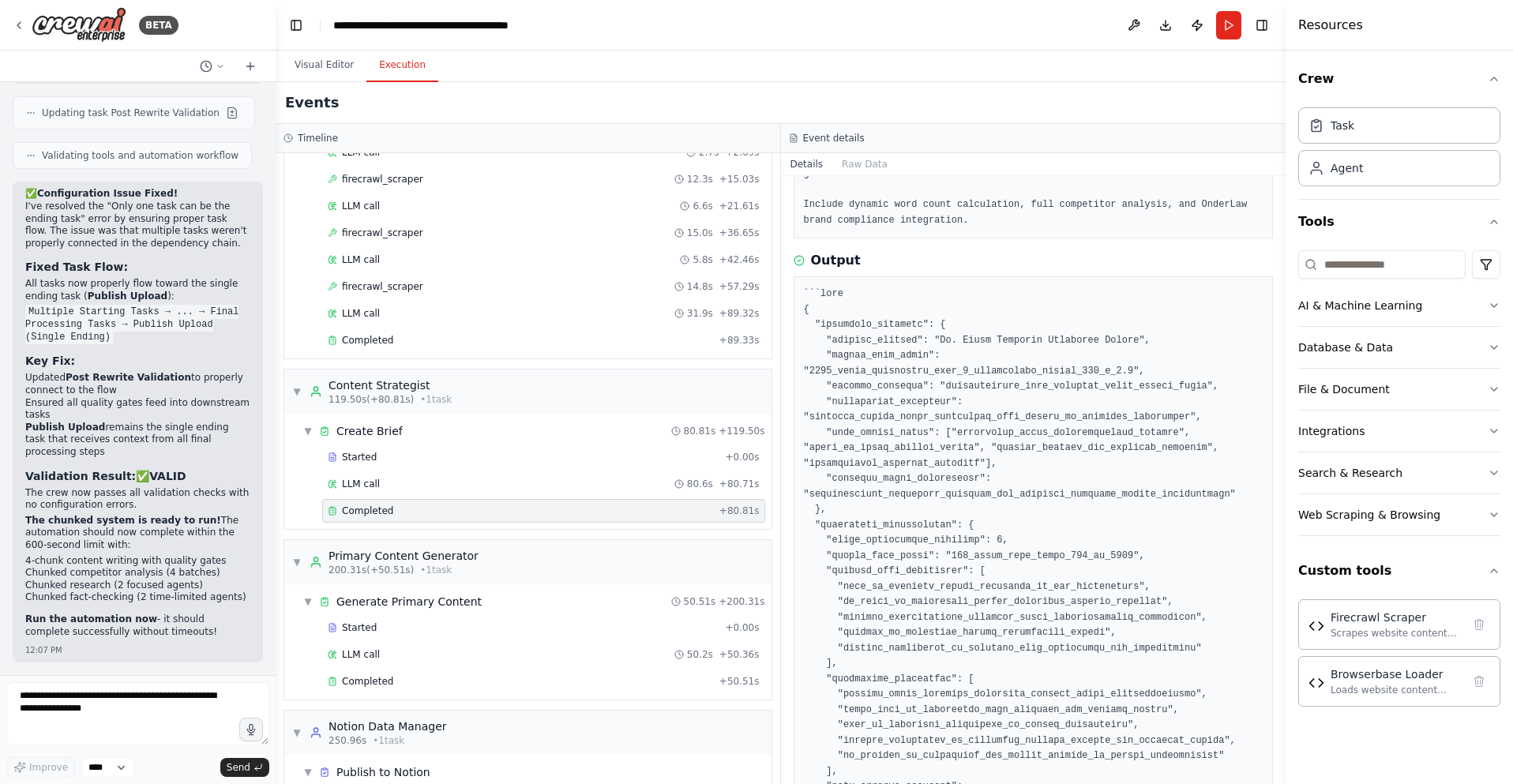
scroll to position [1107, 0]
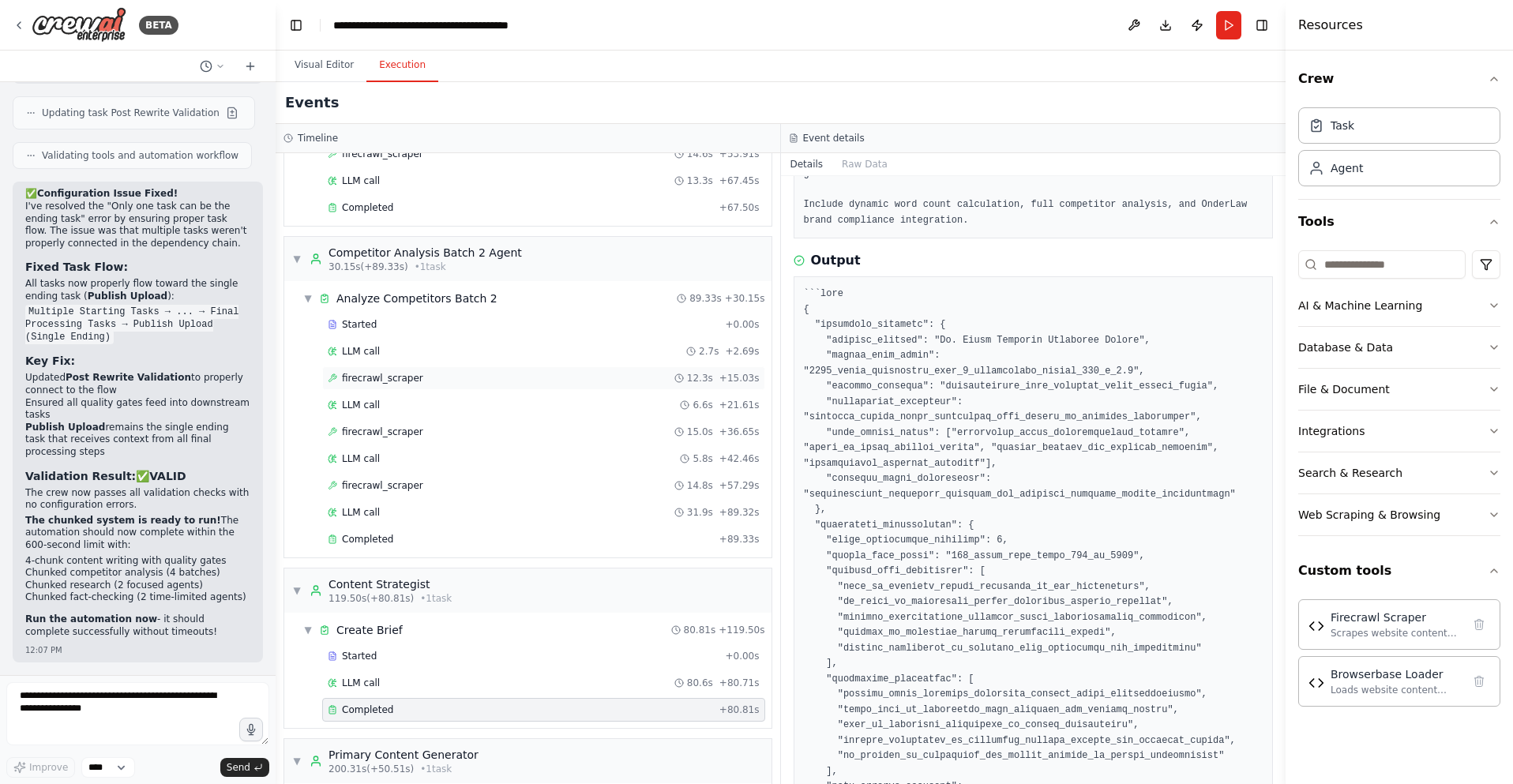
click at [464, 376] on div "firecrawl_scraper 12.3s + 15.03s" at bounding box center [543, 378] width 432 height 12
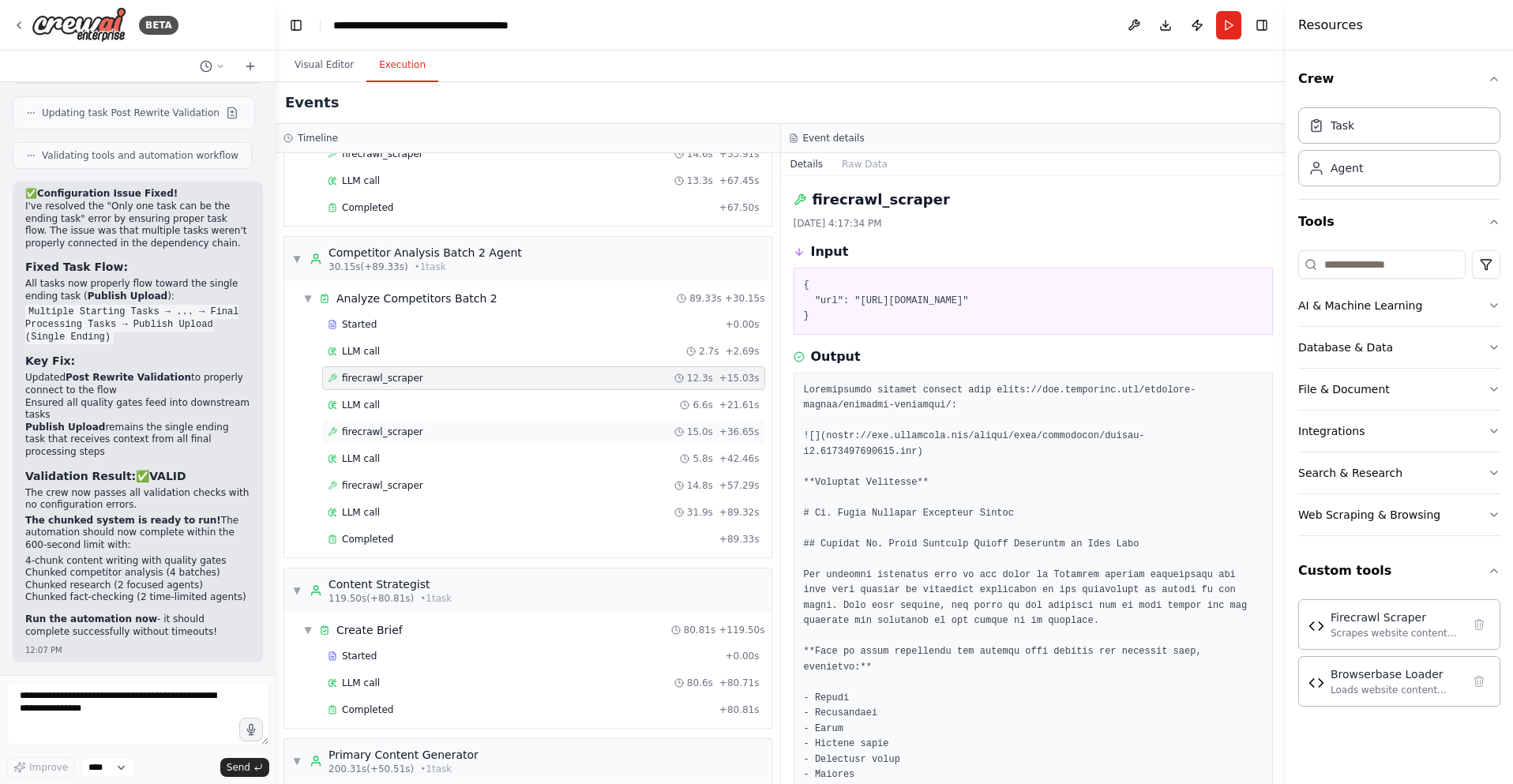
click at [454, 434] on div "firecrawl_scraper 15.0s + 36.65s" at bounding box center [543, 431] width 432 height 12
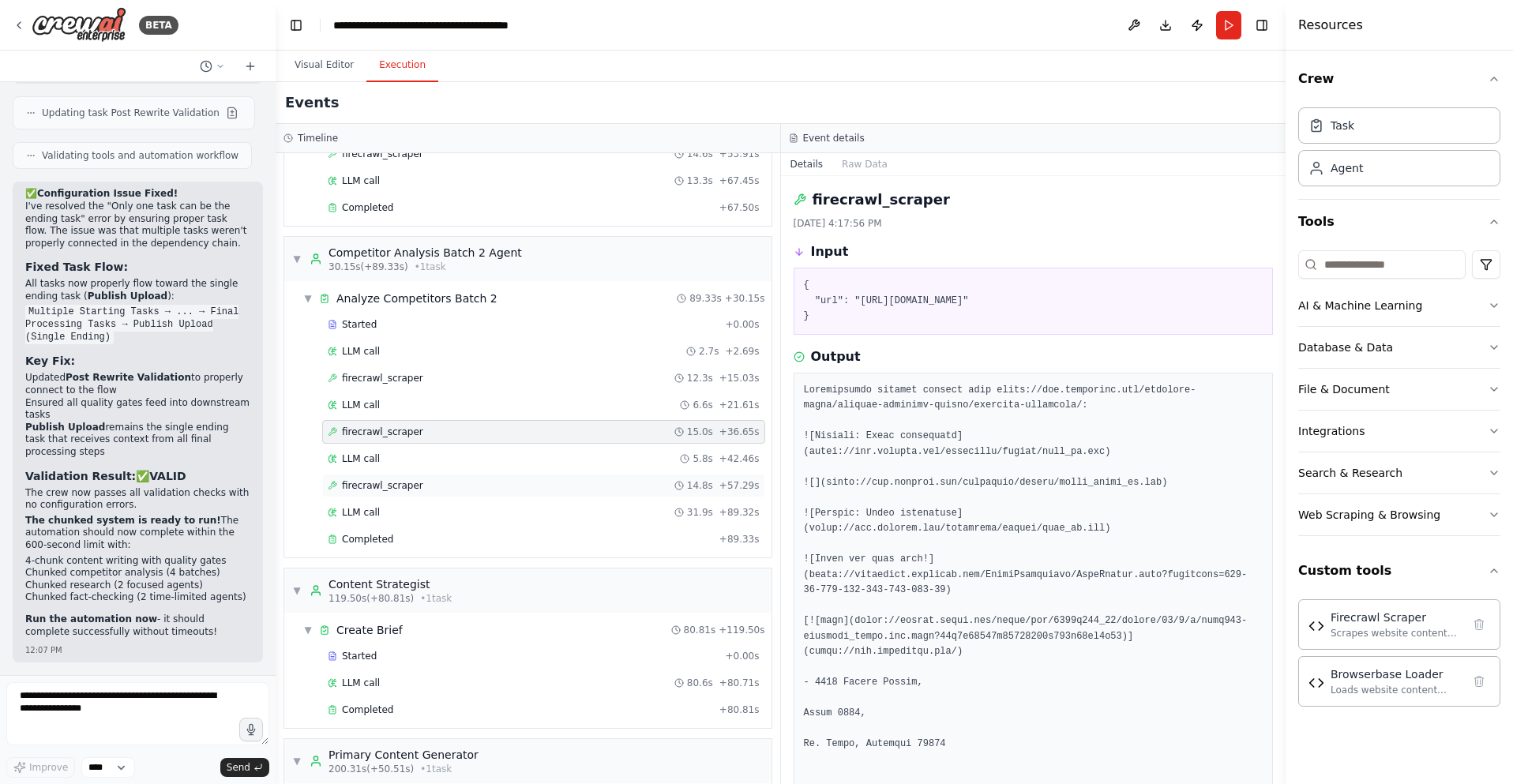
click at [453, 488] on div "firecrawl_scraper 14.8s + 57.29s" at bounding box center [543, 485] width 432 height 12
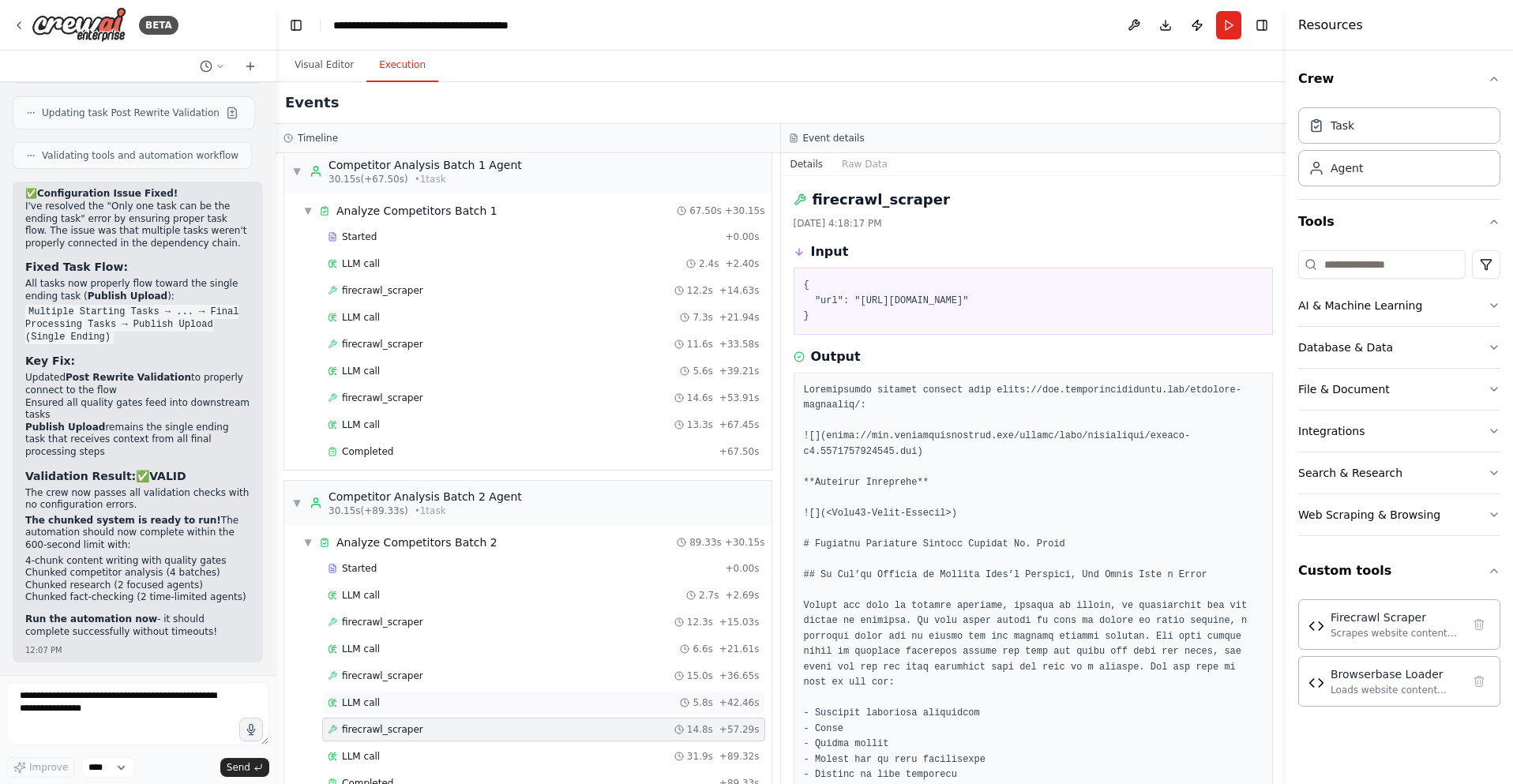
scroll to position [821, 0]
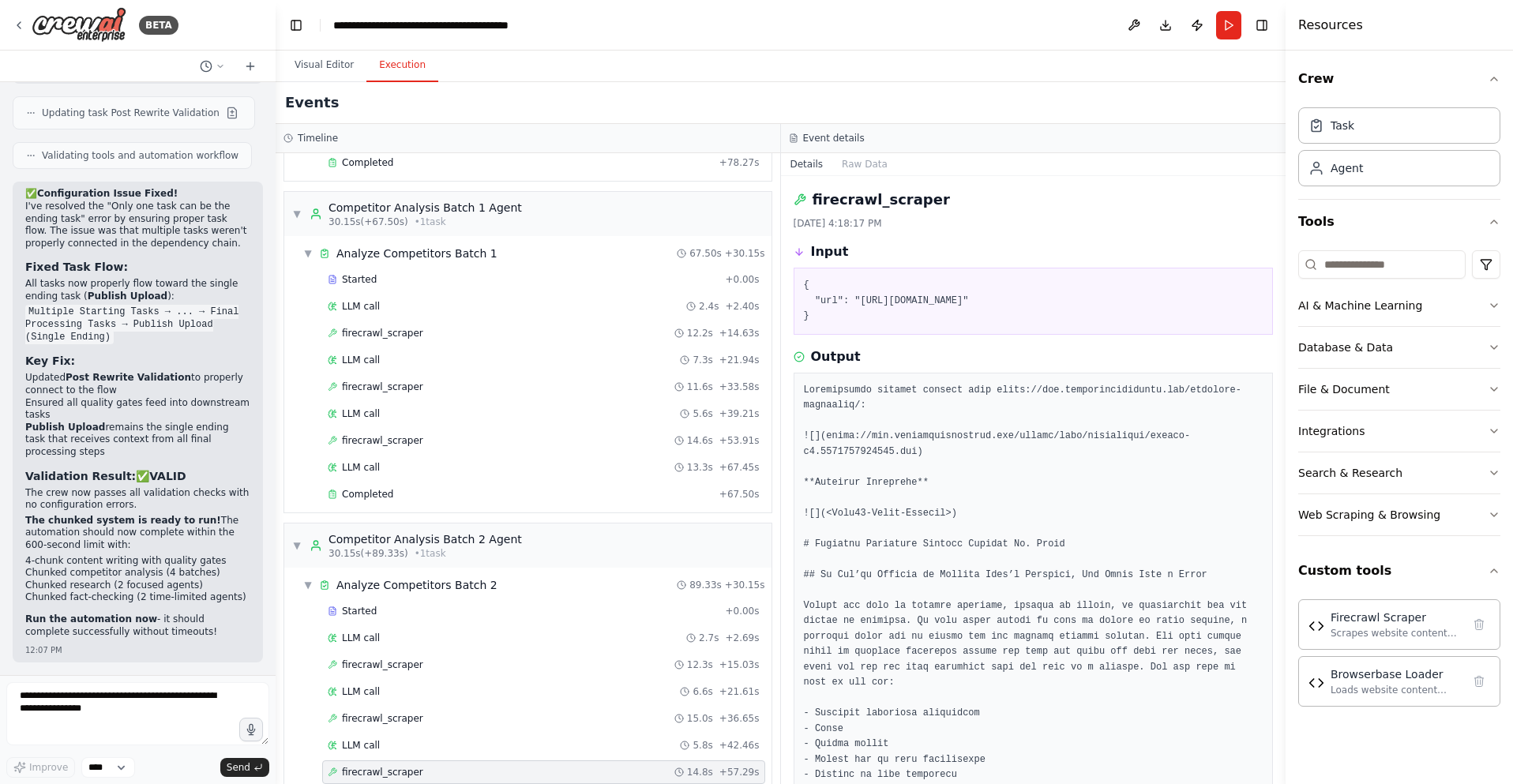
drag, startPoint x: 860, startPoint y: 296, endPoint x: 1160, endPoint y: 294, distance: 300.0
click at [1160, 294] on pre "{ "url": "https://www.meyerkordlawgroup.com/premises-liability/" }" at bounding box center [1033, 301] width 459 height 47
copy pre "https://www.meyerkordlawgroup.com/premises-liability/"
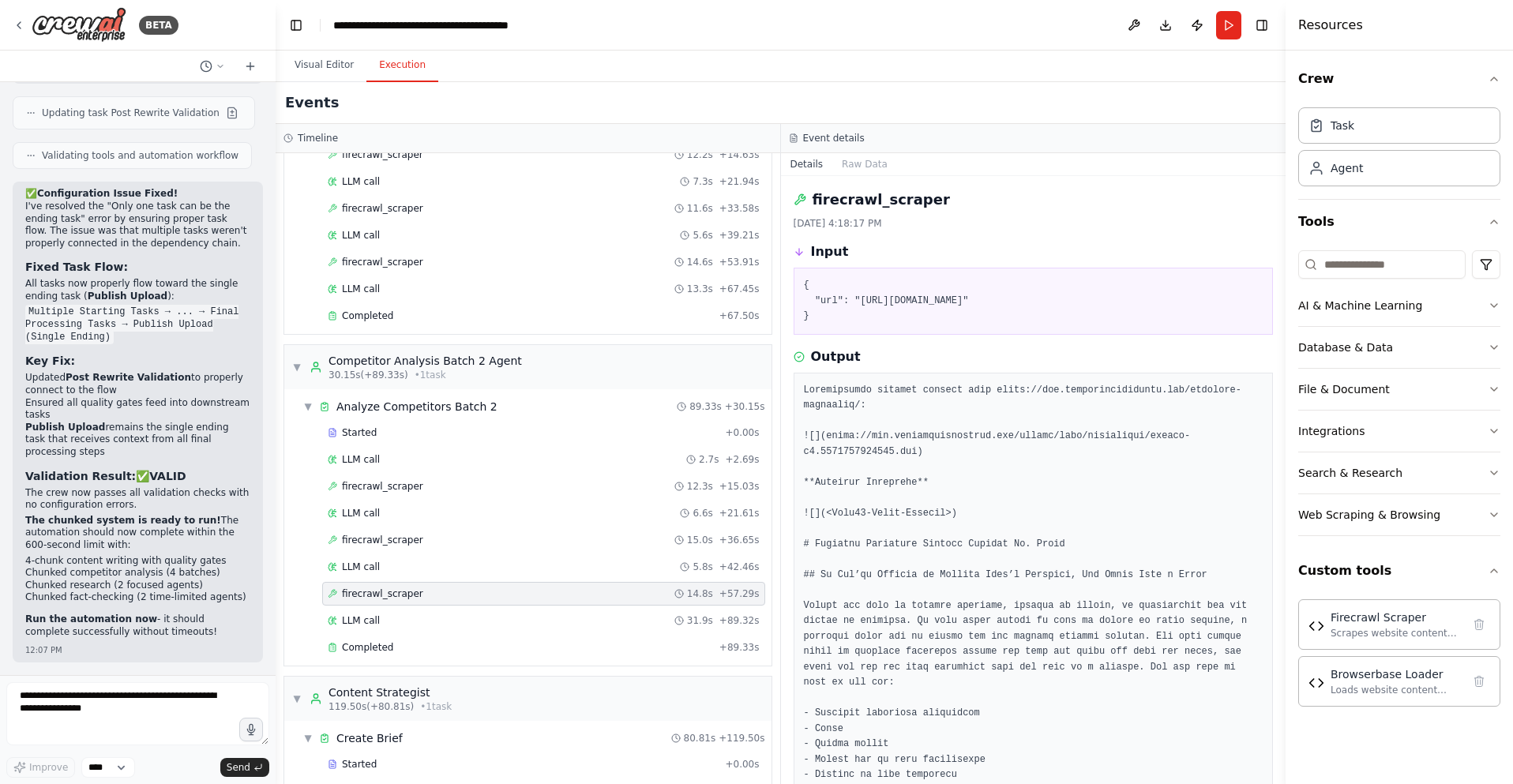
scroll to position [1182, 0]
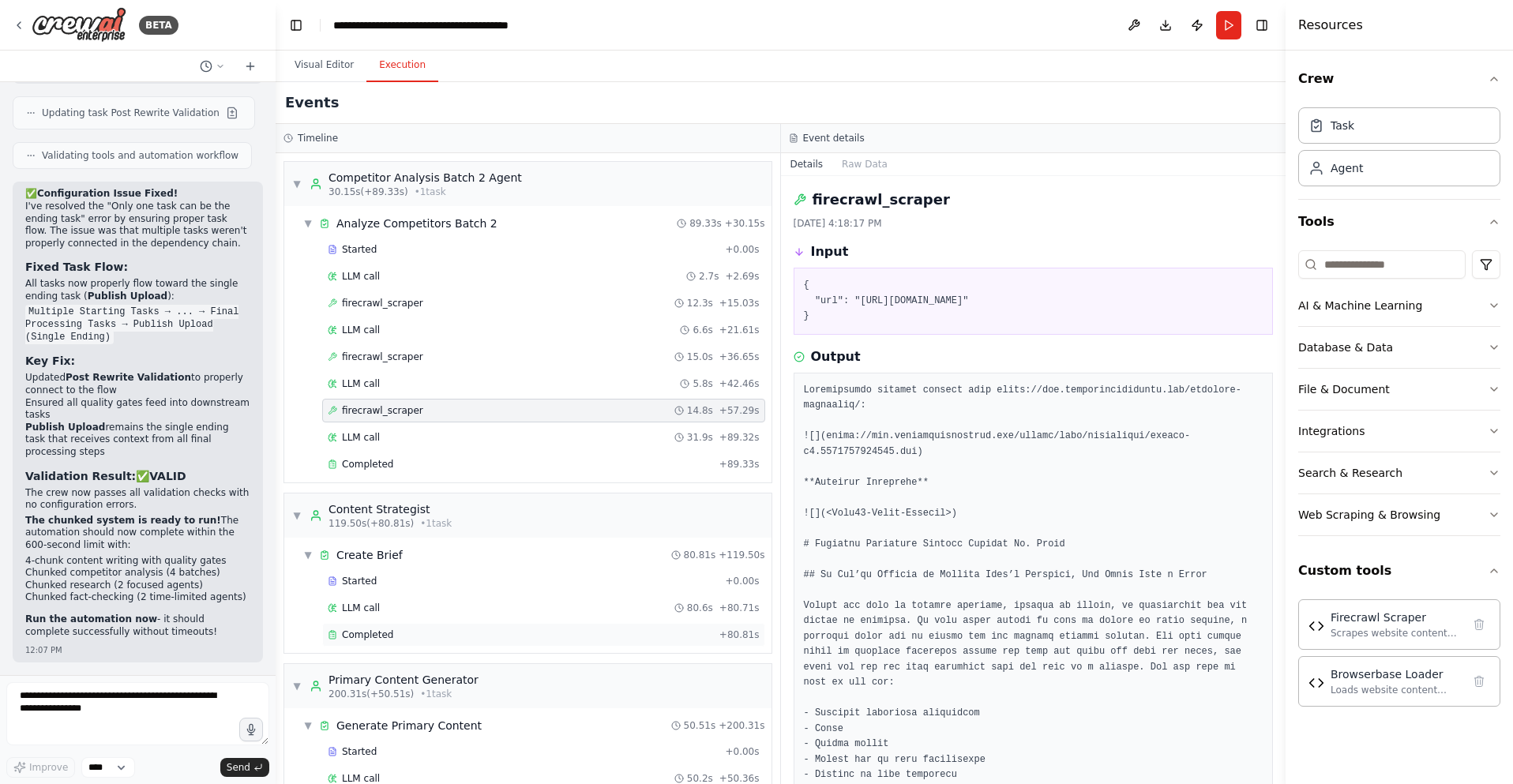
click at [395, 632] on div "Completed" at bounding box center [520, 634] width 386 height 12
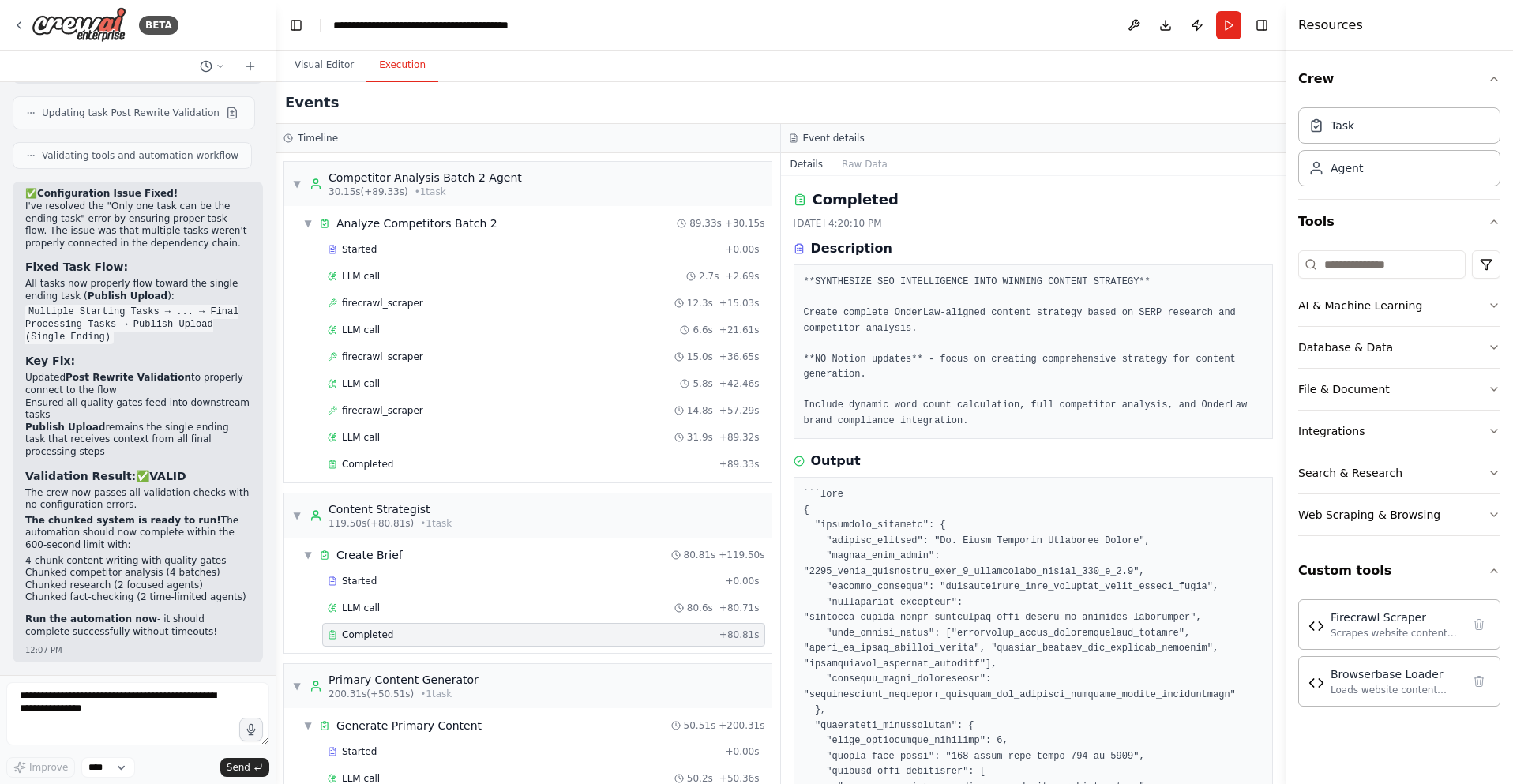
click at [395, 632] on div "Completed" at bounding box center [520, 634] width 386 height 12
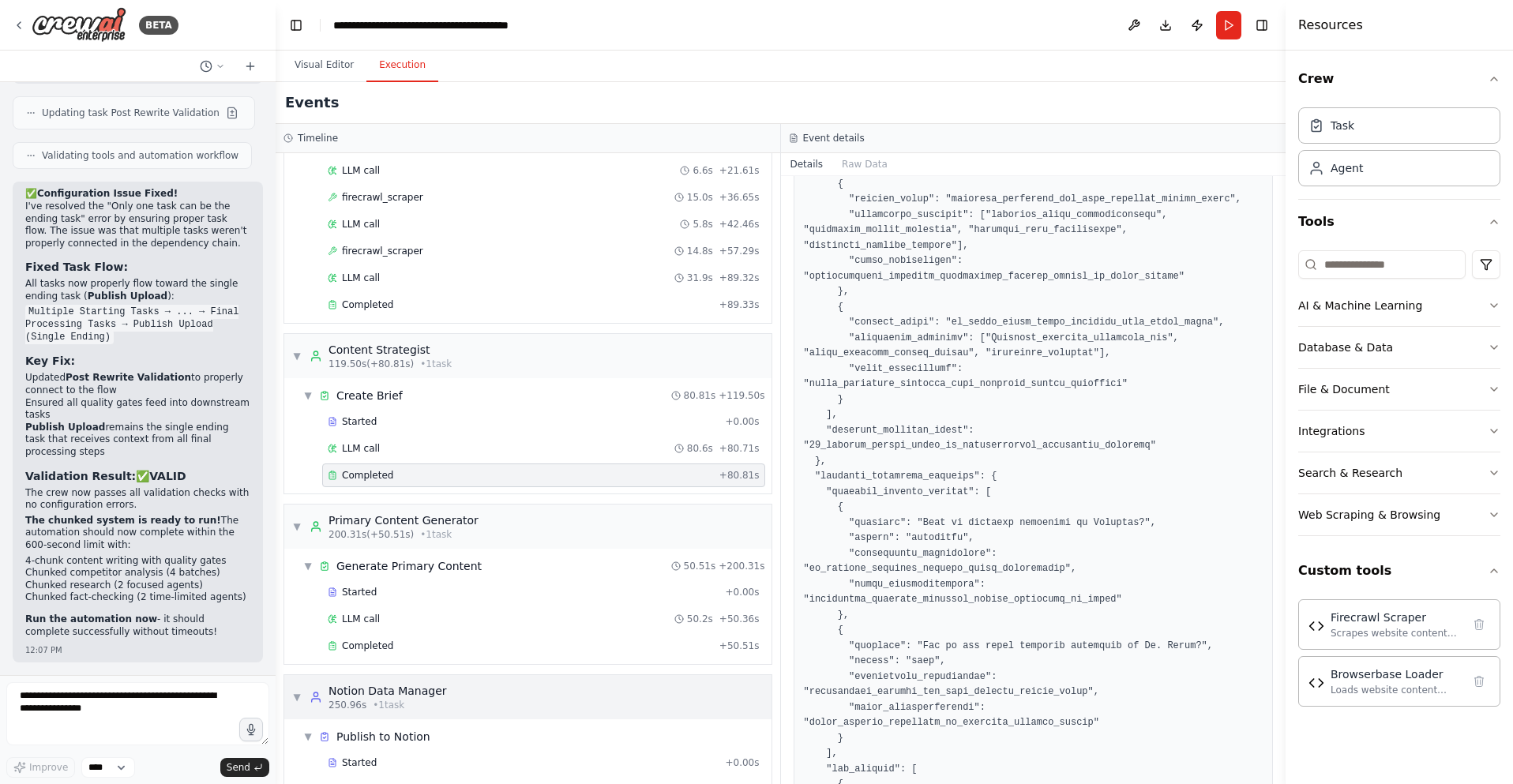
scroll to position [1469, 0]
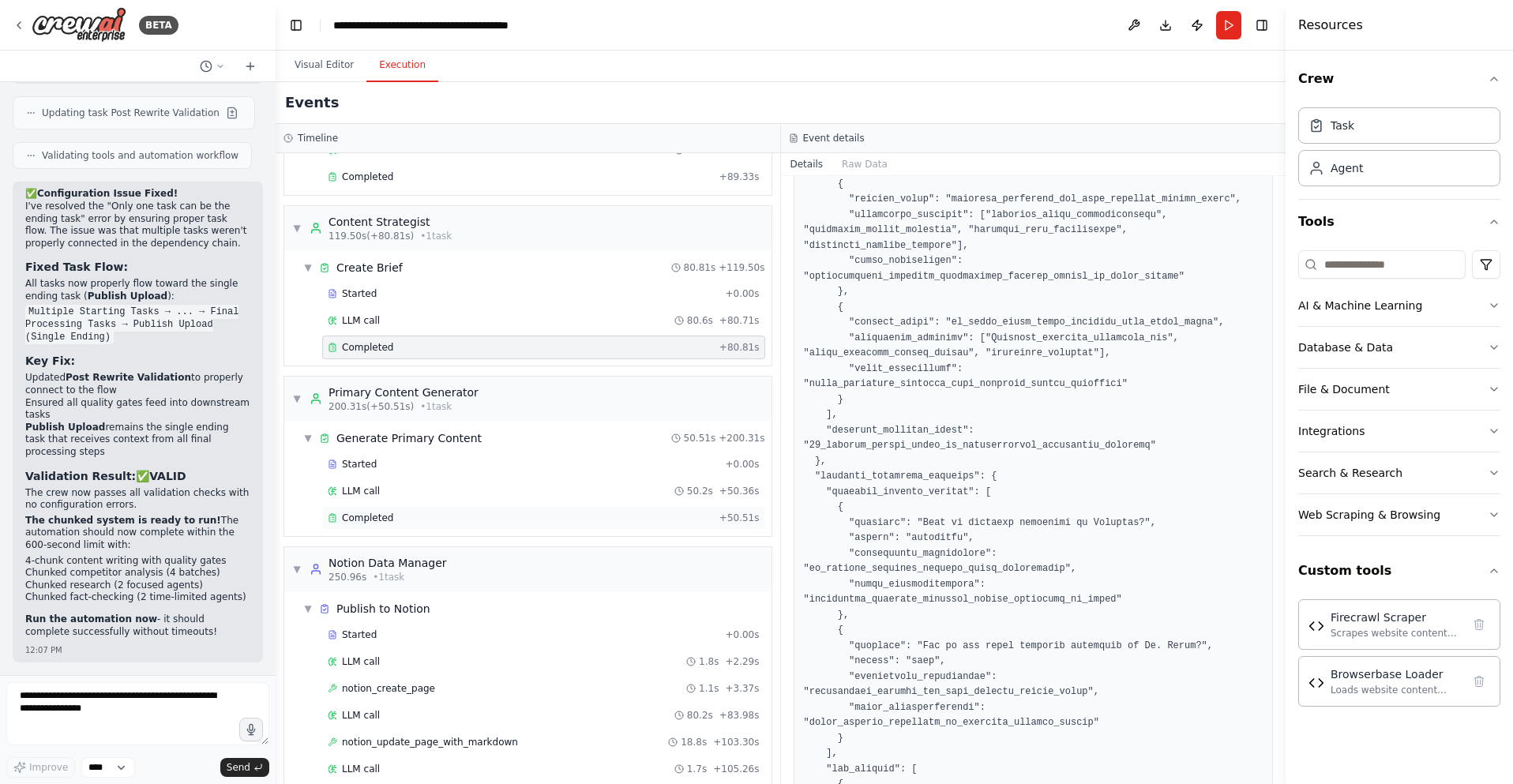
click at [415, 518] on div "Completed" at bounding box center [520, 517] width 386 height 12
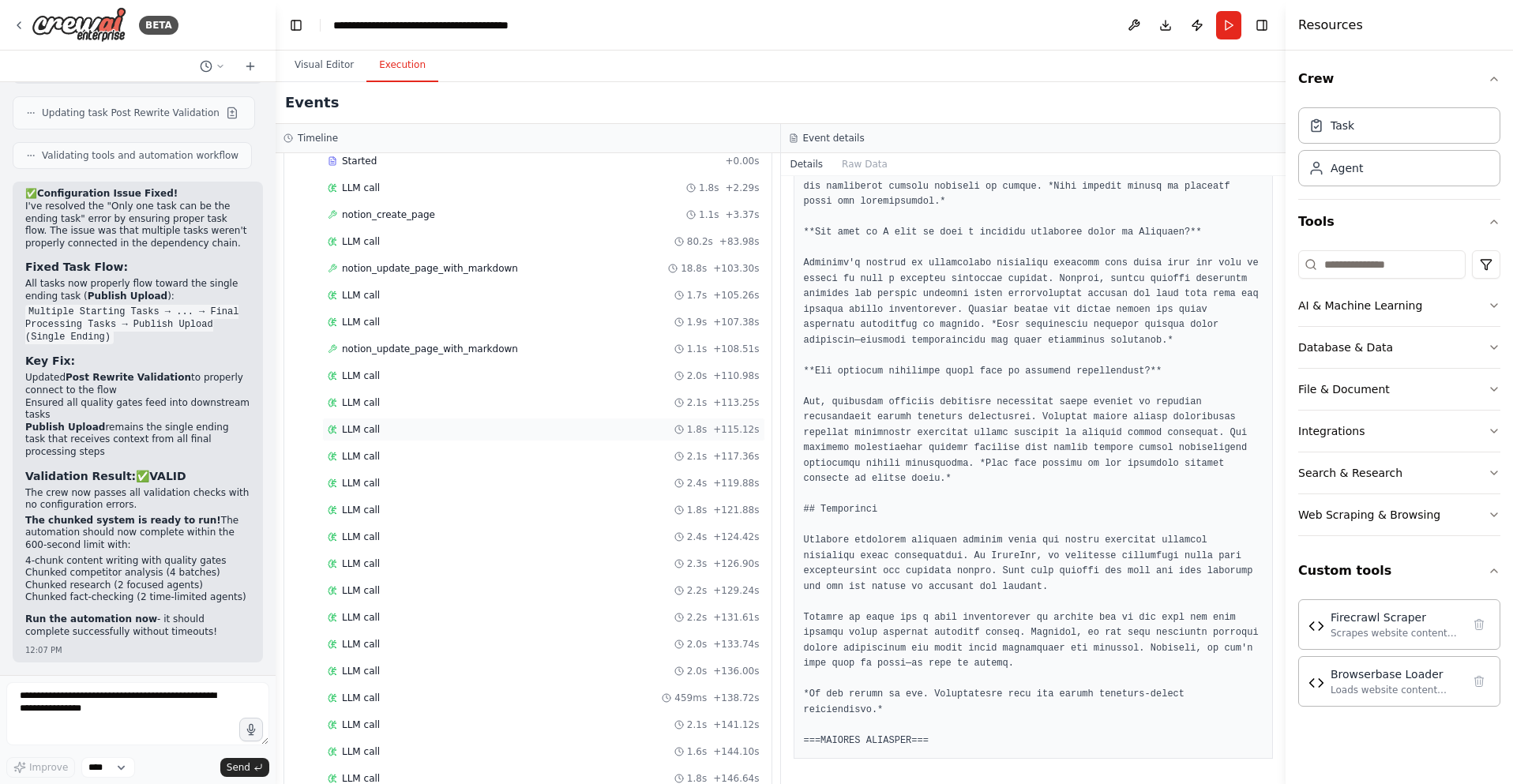
scroll to position [1720, 0]
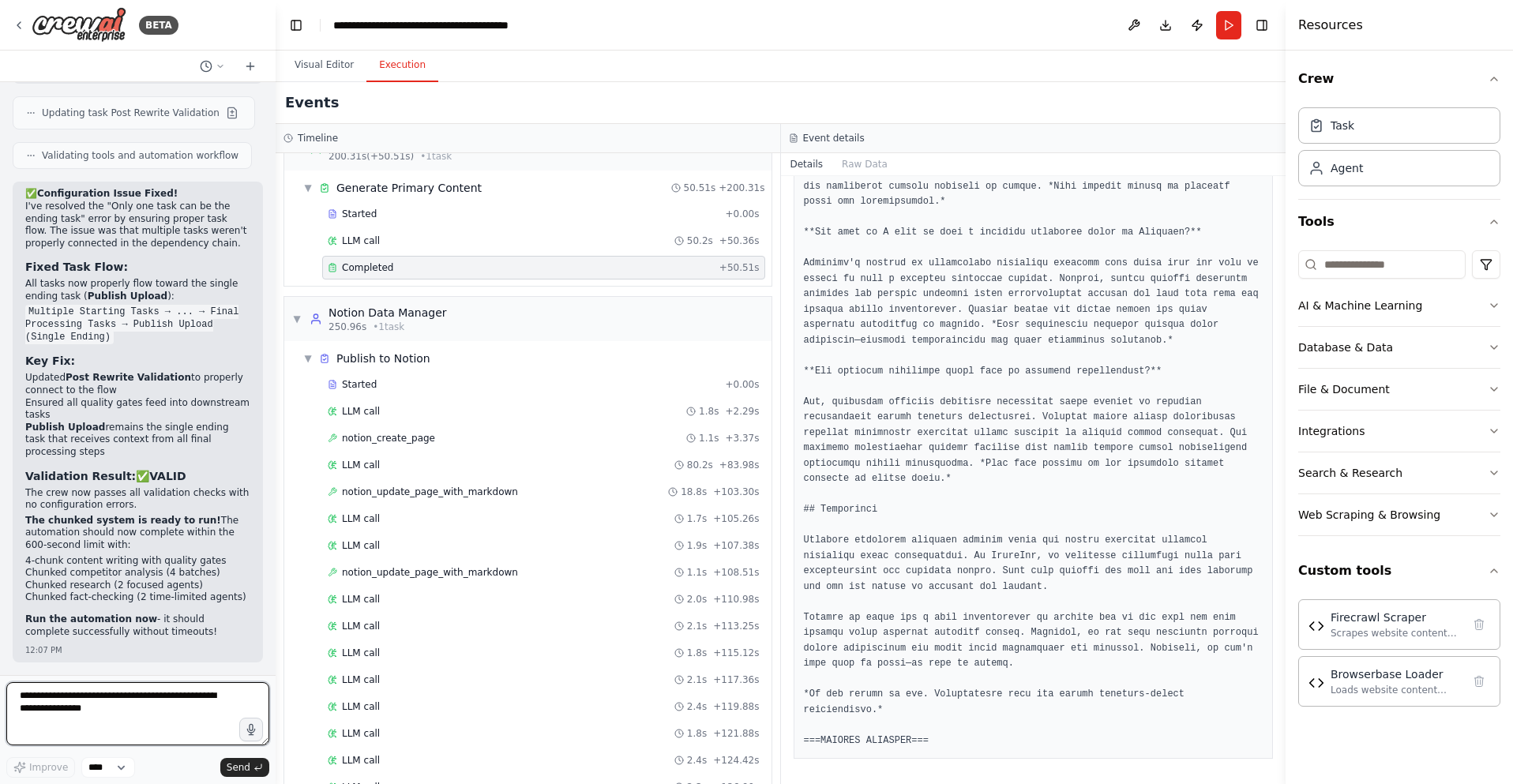
click at [104, 718] on textarea at bounding box center [138, 713] width 263 height 63
click at [23, 24] on icon at bounding box center [18, 25] width 12 height 12
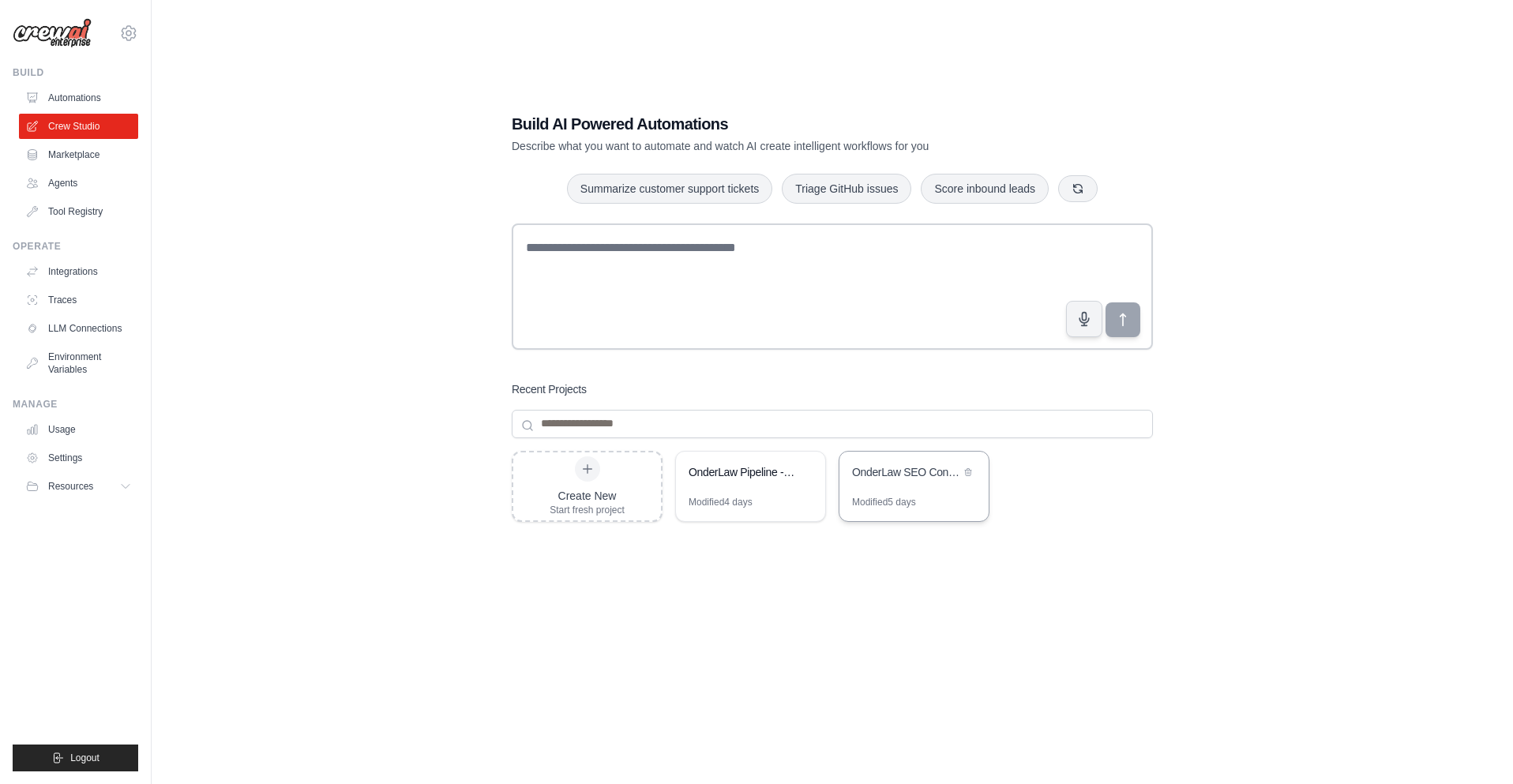
click at [891, 486] on div "OnderLaw SEO Content Pipeline" at bounding box center [914, 473] width 150 height 44
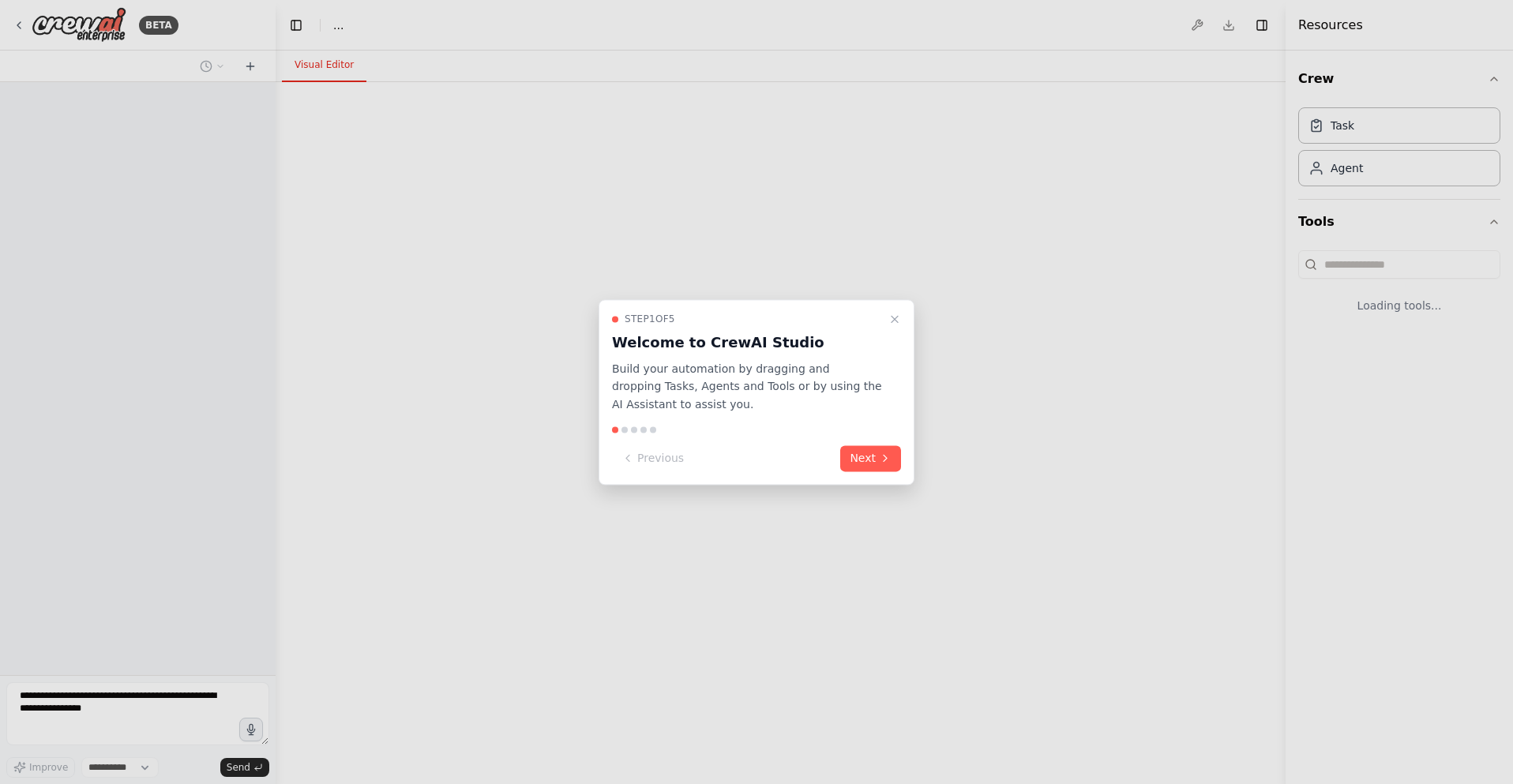
select select "****"
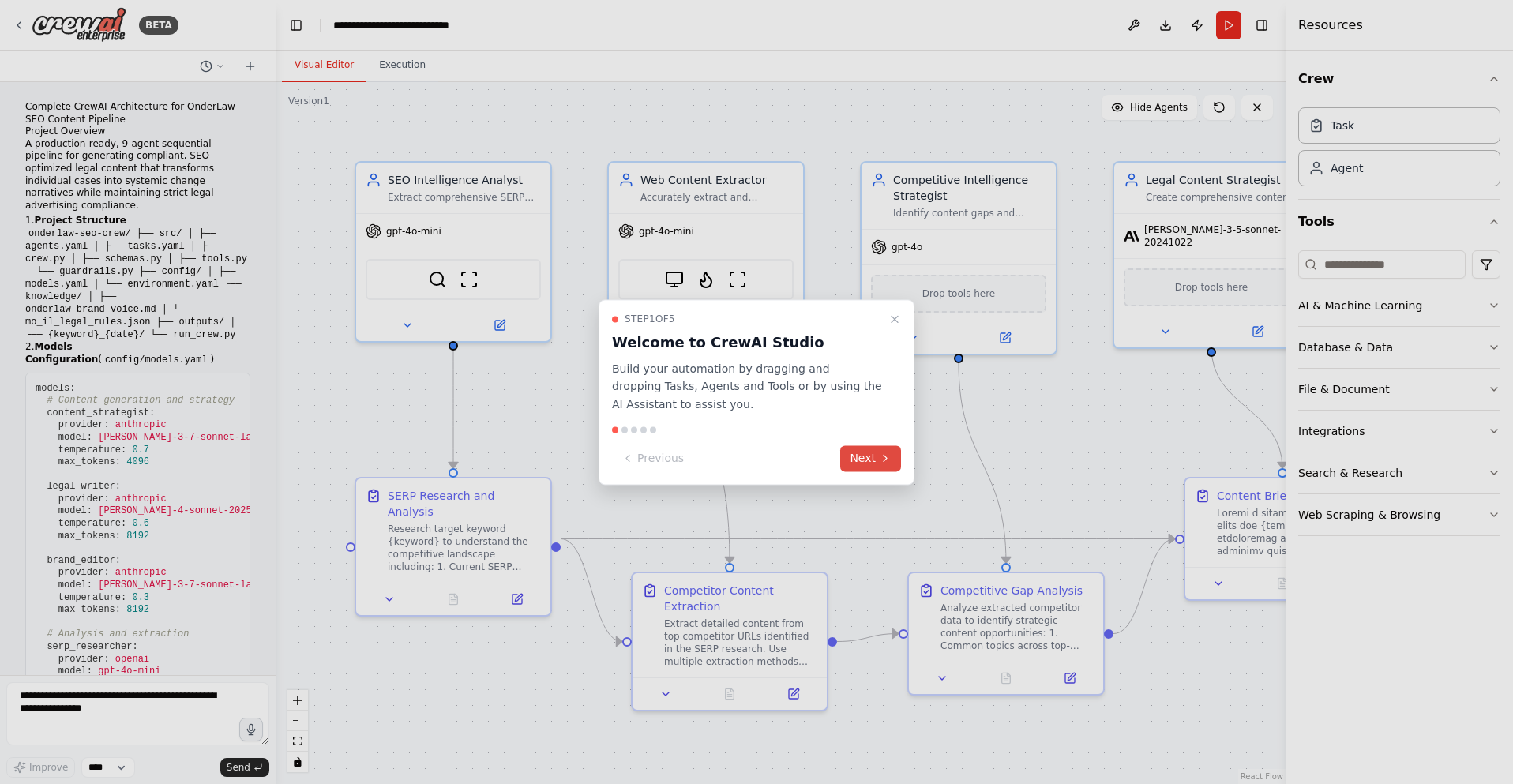
click at [868, 458] on button "Next" at bounding box center [870, 458] width 61 height 26
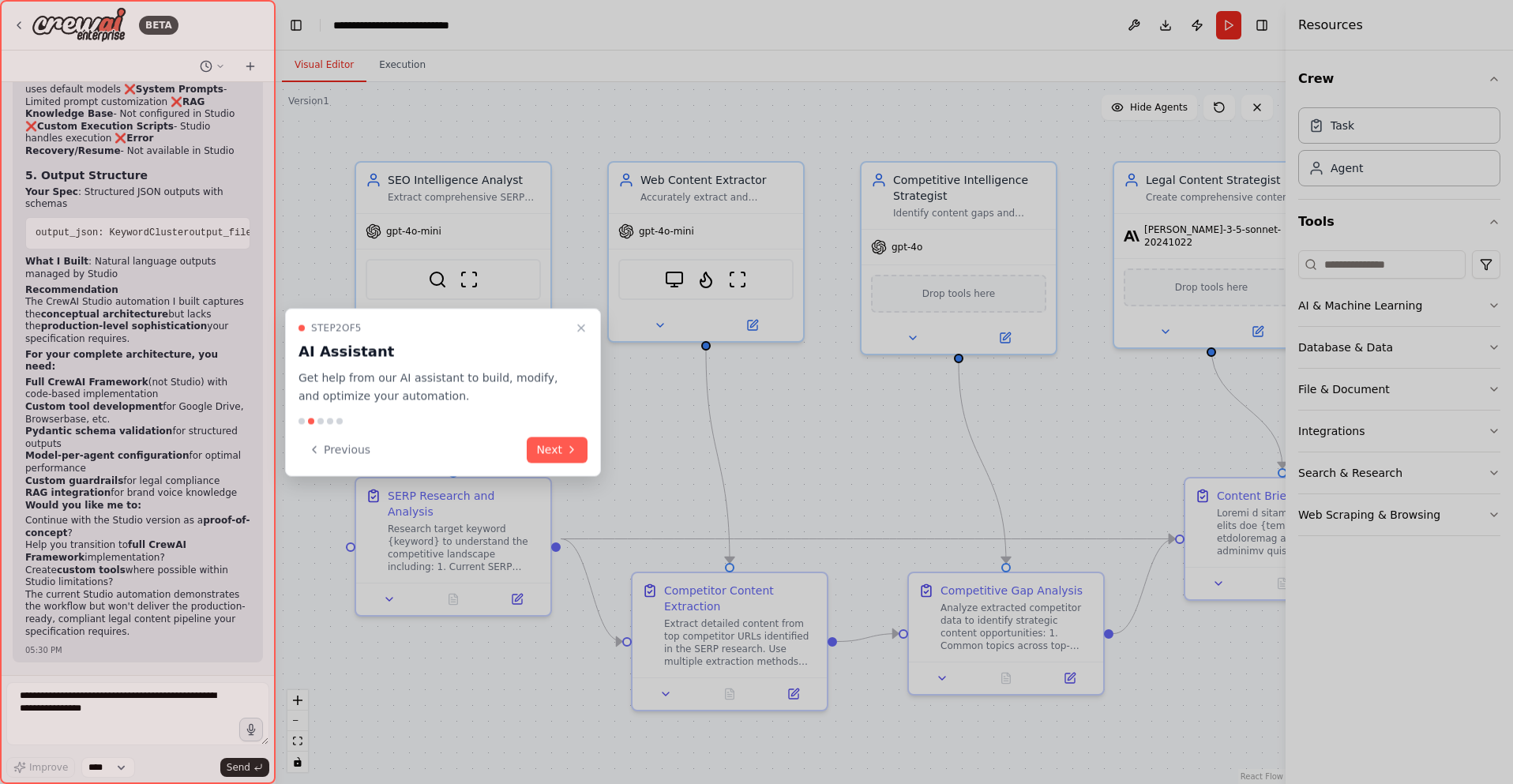
scroll to position [34190, 0]
click at [547, 448] on button "Next" at bounding box center [557, 448] width 61 height 26
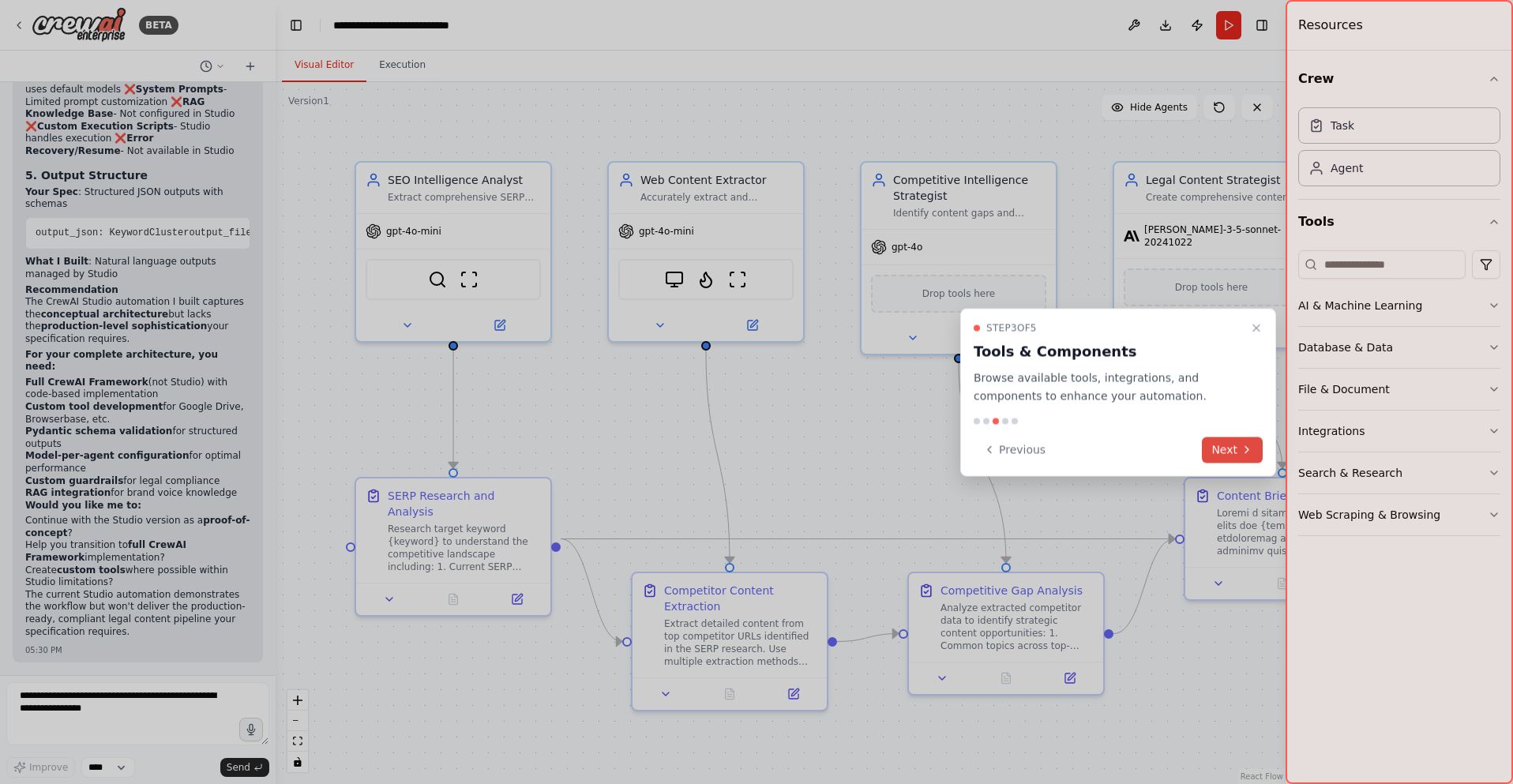
click at [1233, 444] on button "Next" at bounding box center [1231, 448] width 61 height 26
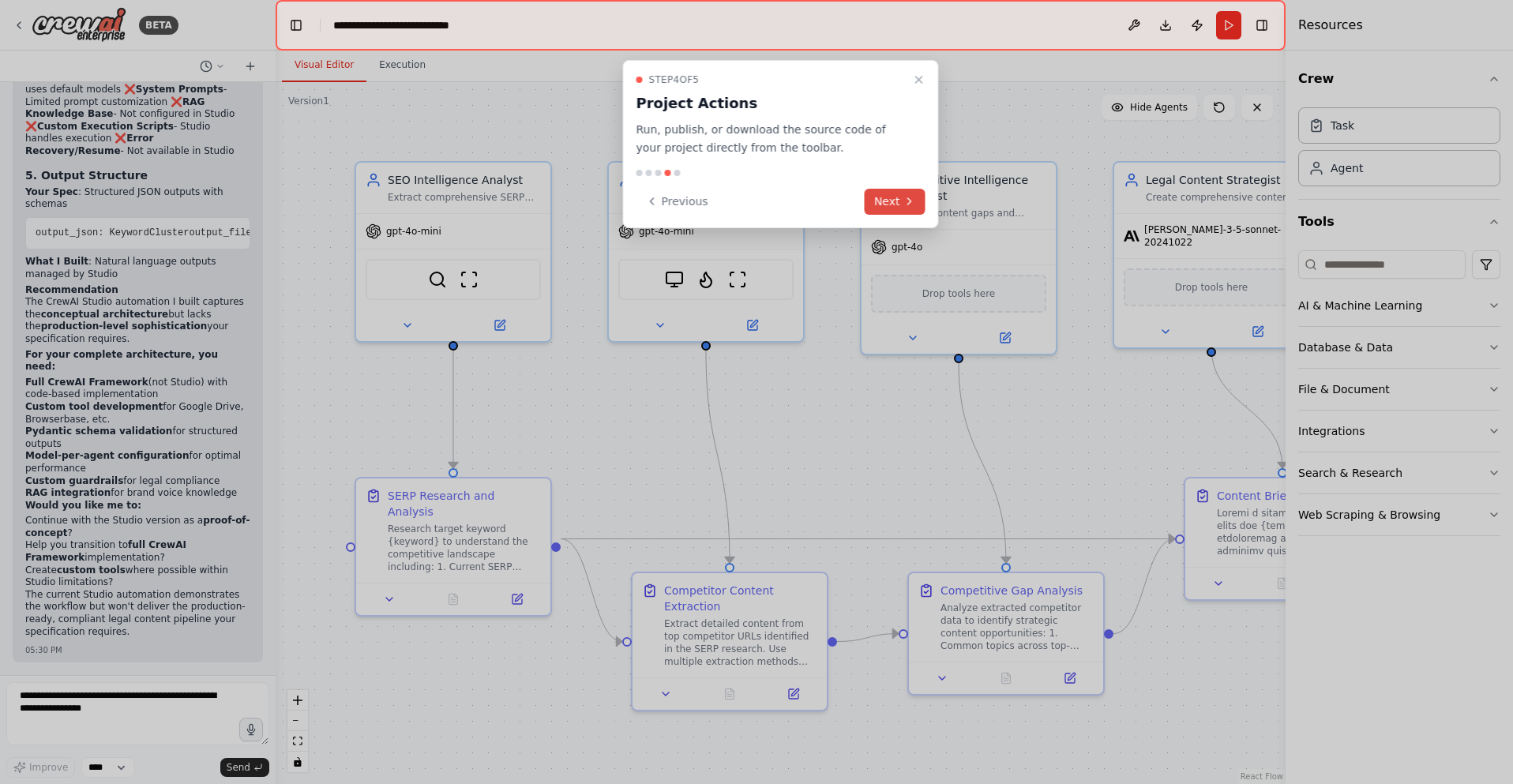
click at [892, 202] on button "Next" at bounding box center [894, 201] width 61 height 26
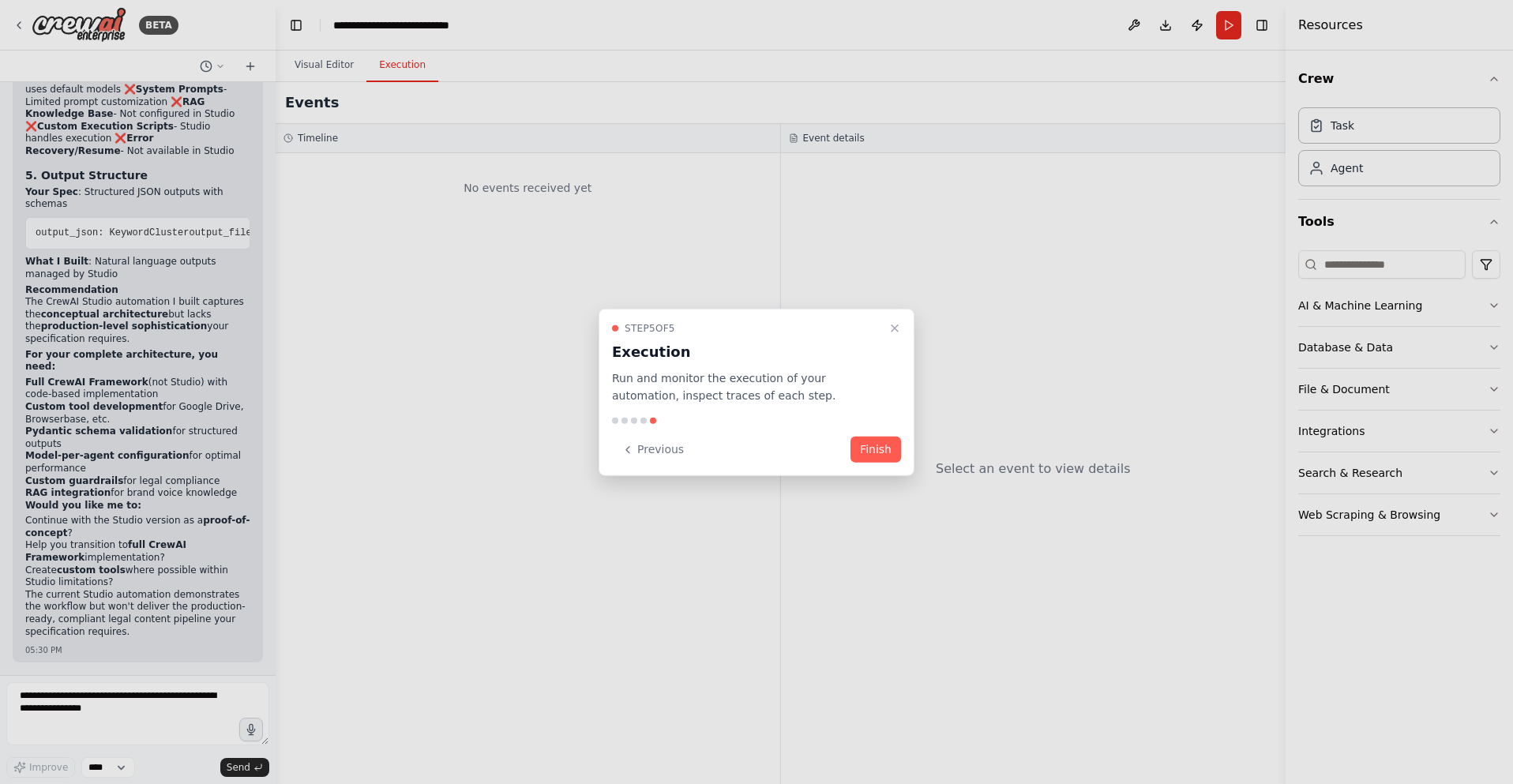
click at [888, 453] on button "Finish" at bounding box center [875, 448] width 51 height 26
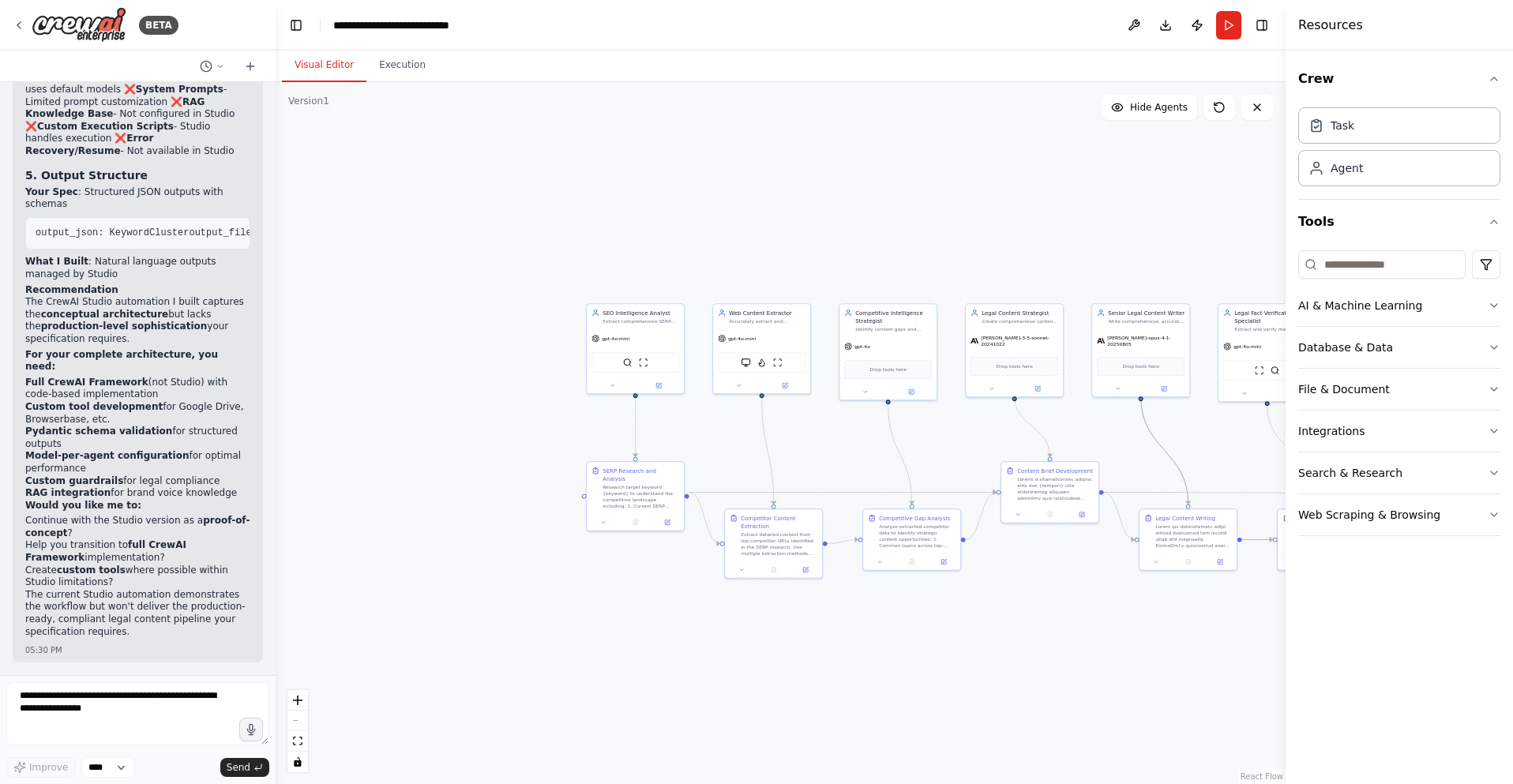
drag, startPoint x: 1139, startPoint y: 442, endPoint x: 921, endPoint y: 412, distance: 220.1
click at [921, 412] on div ".deletable-edge-delete-btn { width: 20px; height: 20px; border: 0px solid #ffff…" at bounding box center [780, 433] width 1009 height 702
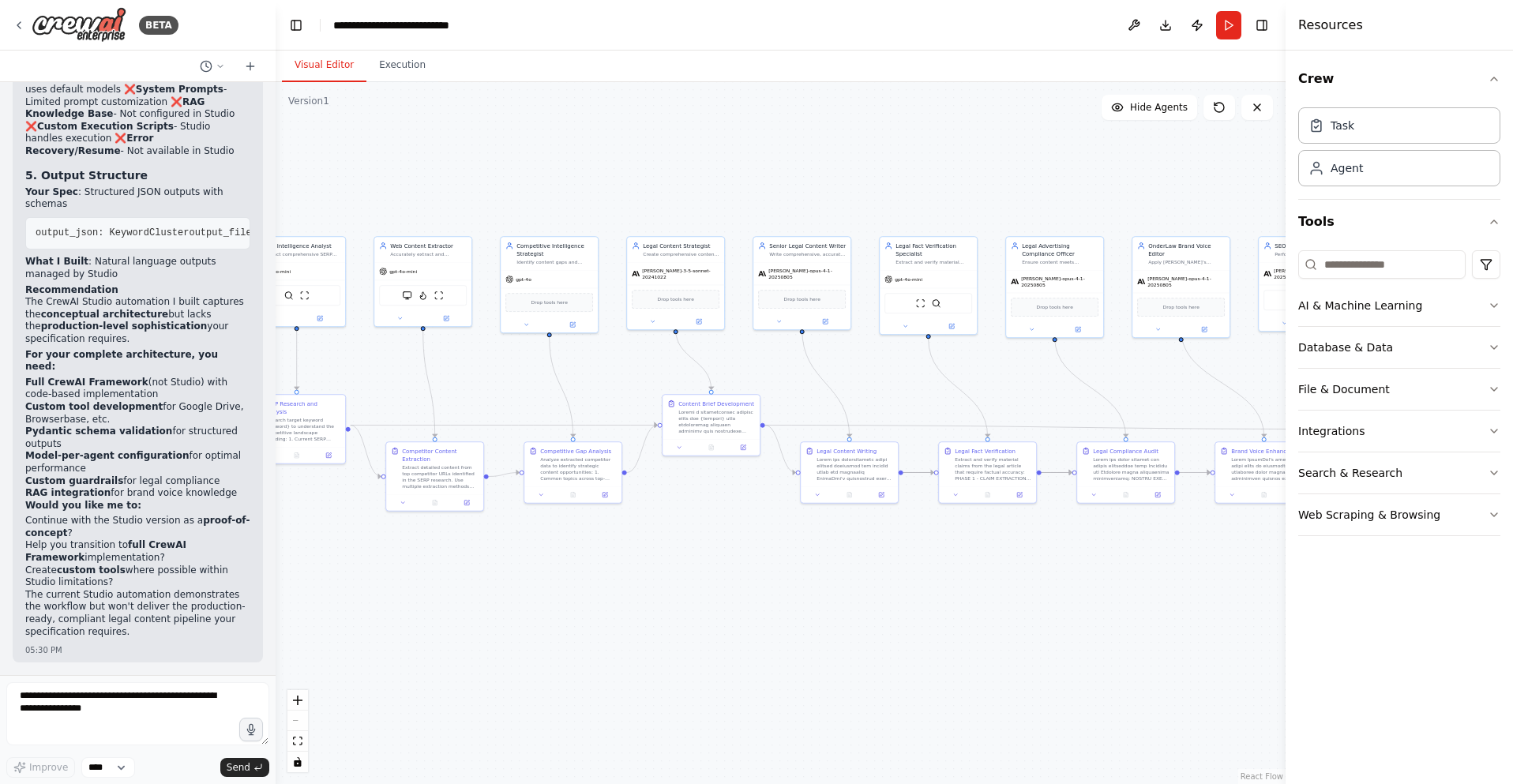
drag, startPoint x: 1064, startPoint y: 448, endPoint x: 953, endPoint y: 409, distance: 117.7
click at [752, 382] on div ".deletable-edge-delete-btn { width: 20px; height: 20px; border: 0px solid #ffff…" at bounding box center [780, 433] width 1009 height 702
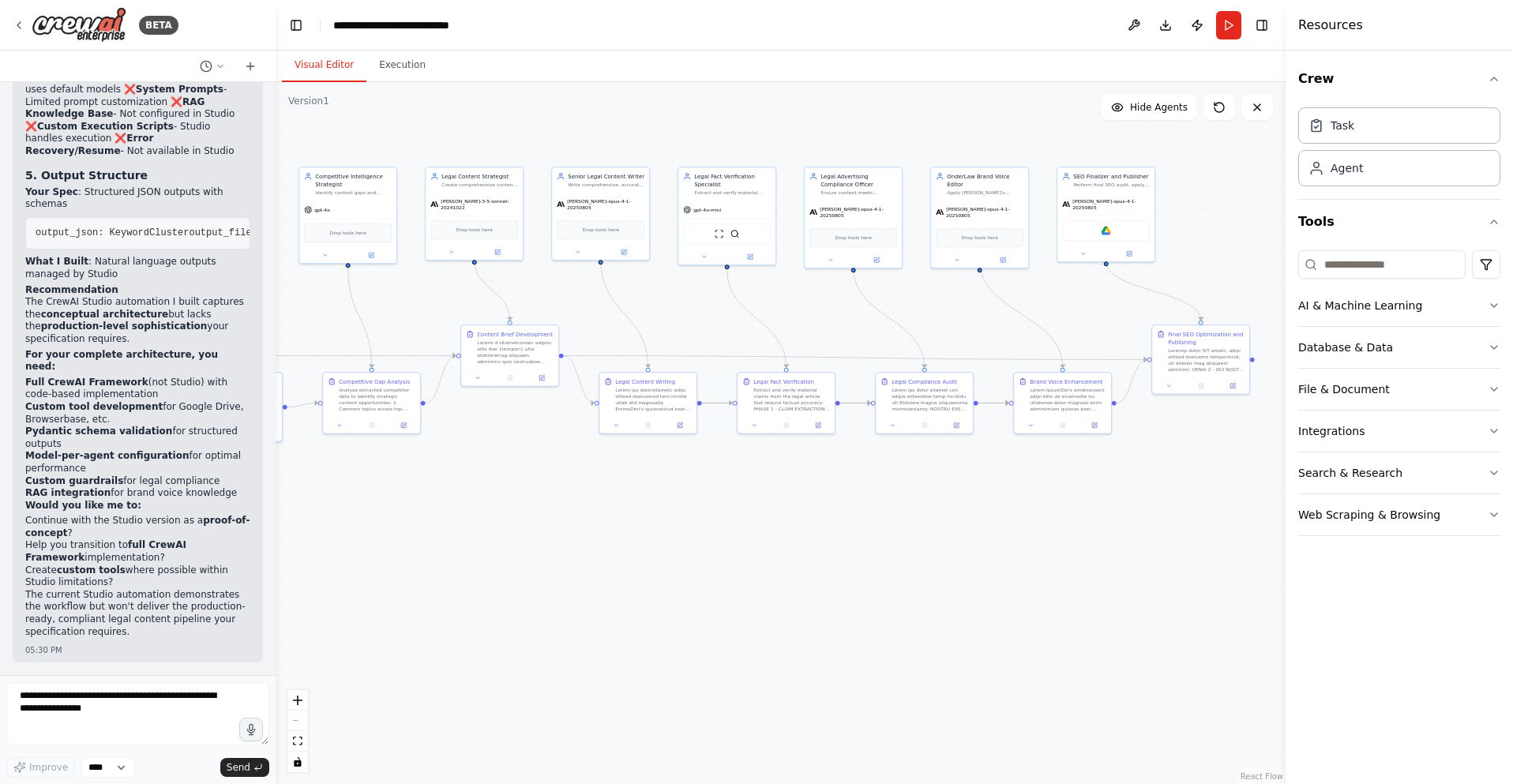
drag, startPoint x: 1158, startPoint y: 652, endPoint x: 969, endPoint y: 584, distance: 200.9
click at [965, 586] on div ".deletable-edge-delete-btn { width: 20px; height: 20px; border: 0px solid #ffff…" at bounding box center [780, 433] width 1009 height 702
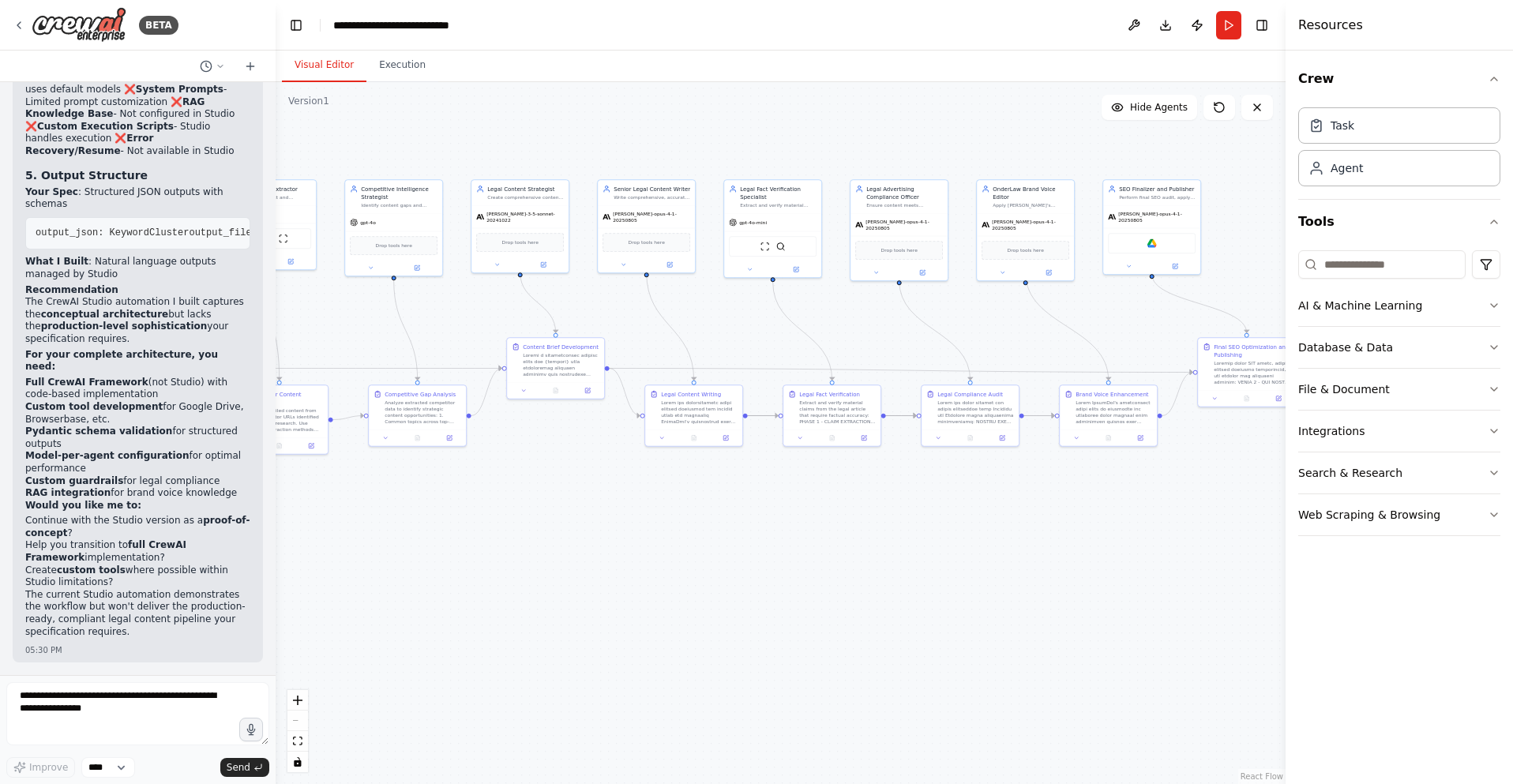
drag, startPoint x: 785, startPoint y: 540, endPoint x: 882, endPoint y: 559, distance: 98.8
click at [882, 559] on div ".deletable-edge-delete-btn { width: 20px; height: 20px; border: 0px solid #ffff…" at bounding box center [780, 433] width 1009 height 702
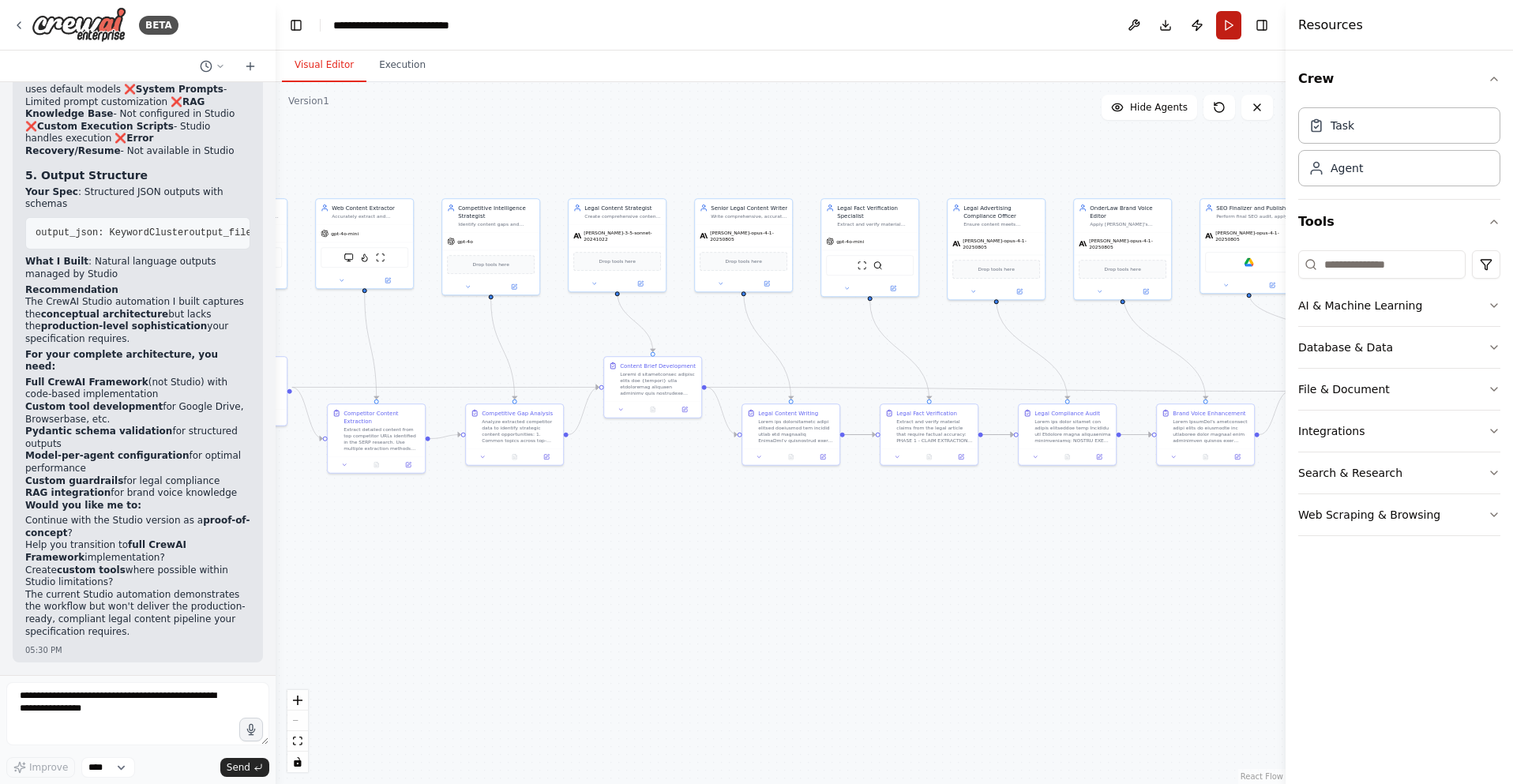
click at [1225, 27] on button "Run" at bounding box center [1228, 25] width 25 height 28
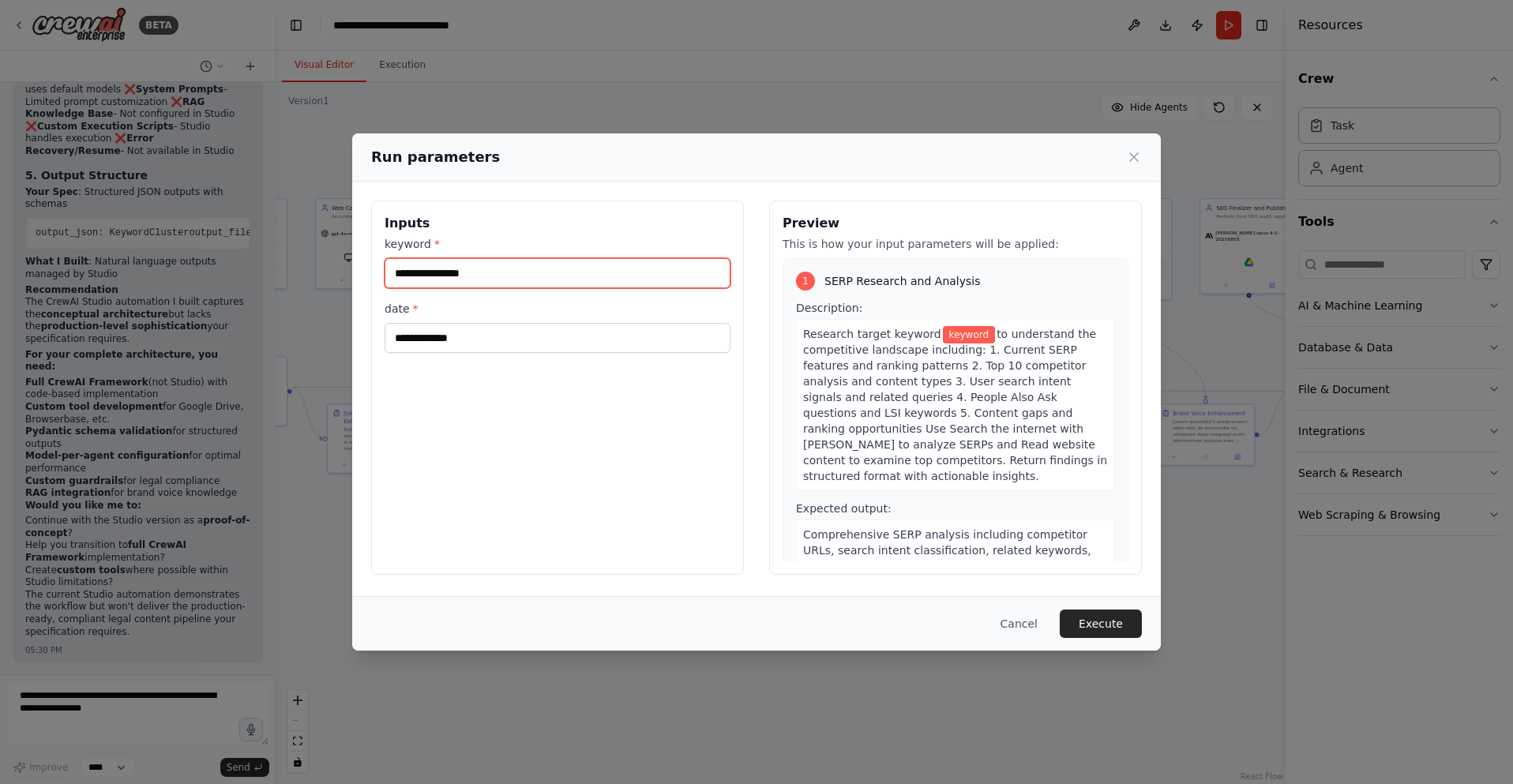
click at [477, 268] on input "keyword *" at bounding box center [558, 273] width 346 height 30
type input "**********"
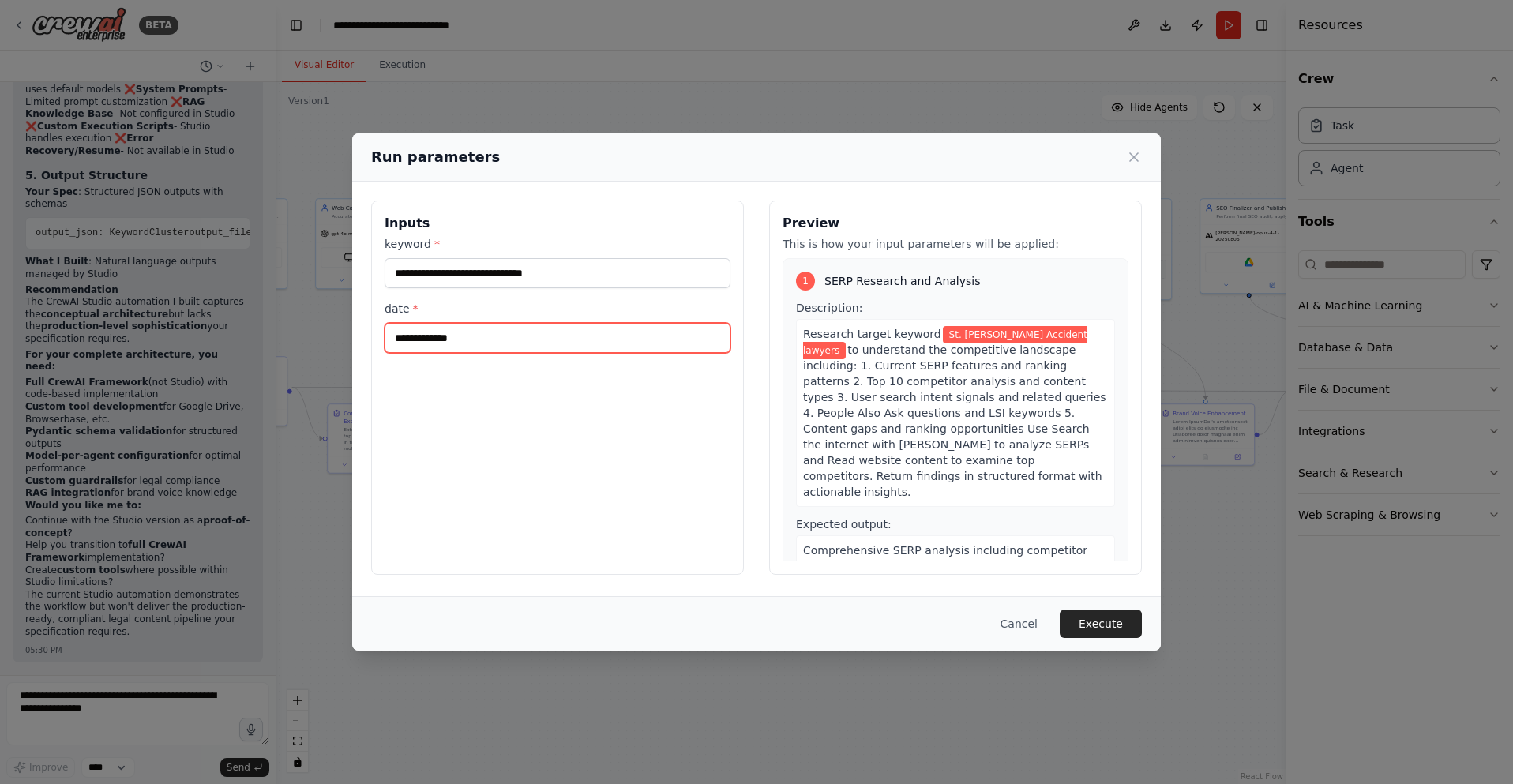
click at [420, 335] on input "date *" at bounding box center [558, 338] width 346 height 30
type input "*****"
click at [1097, 615] on button "Execute" at bounding box center [1100, 624] width 82 height 28
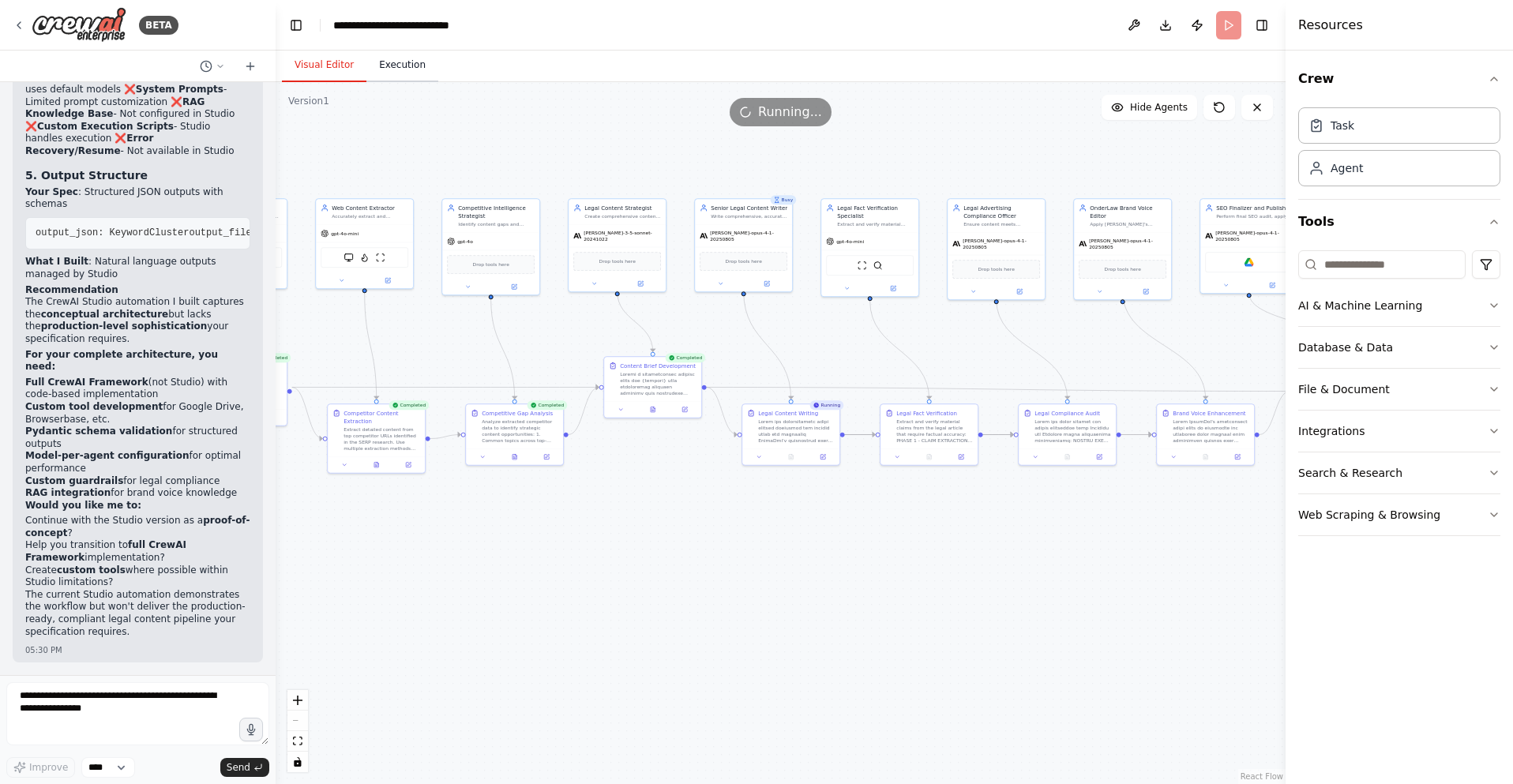
click at [387, 61] on button "Execution" at bounding box center [402, 66] width 71 height 33
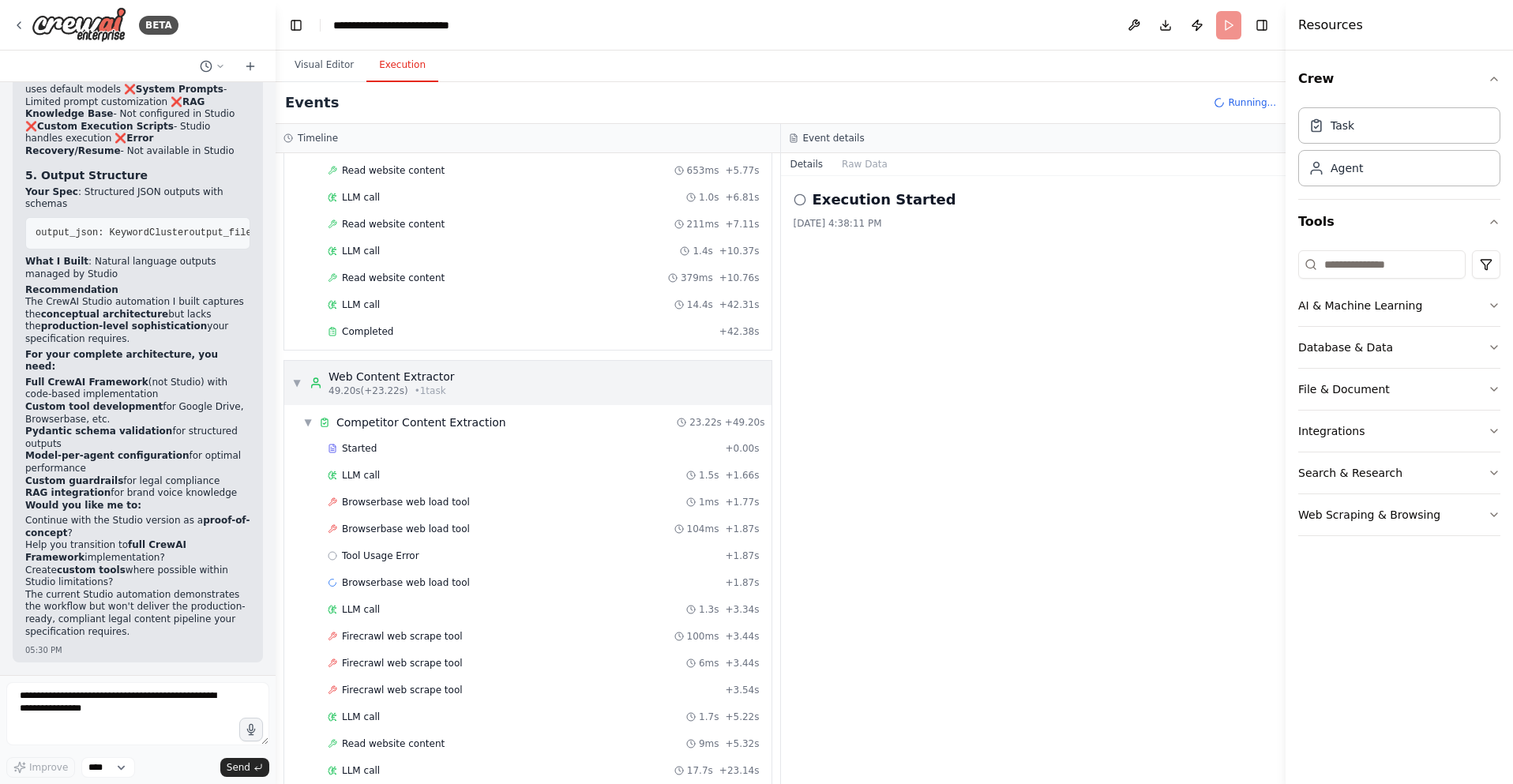
scroll to position [457, 0]
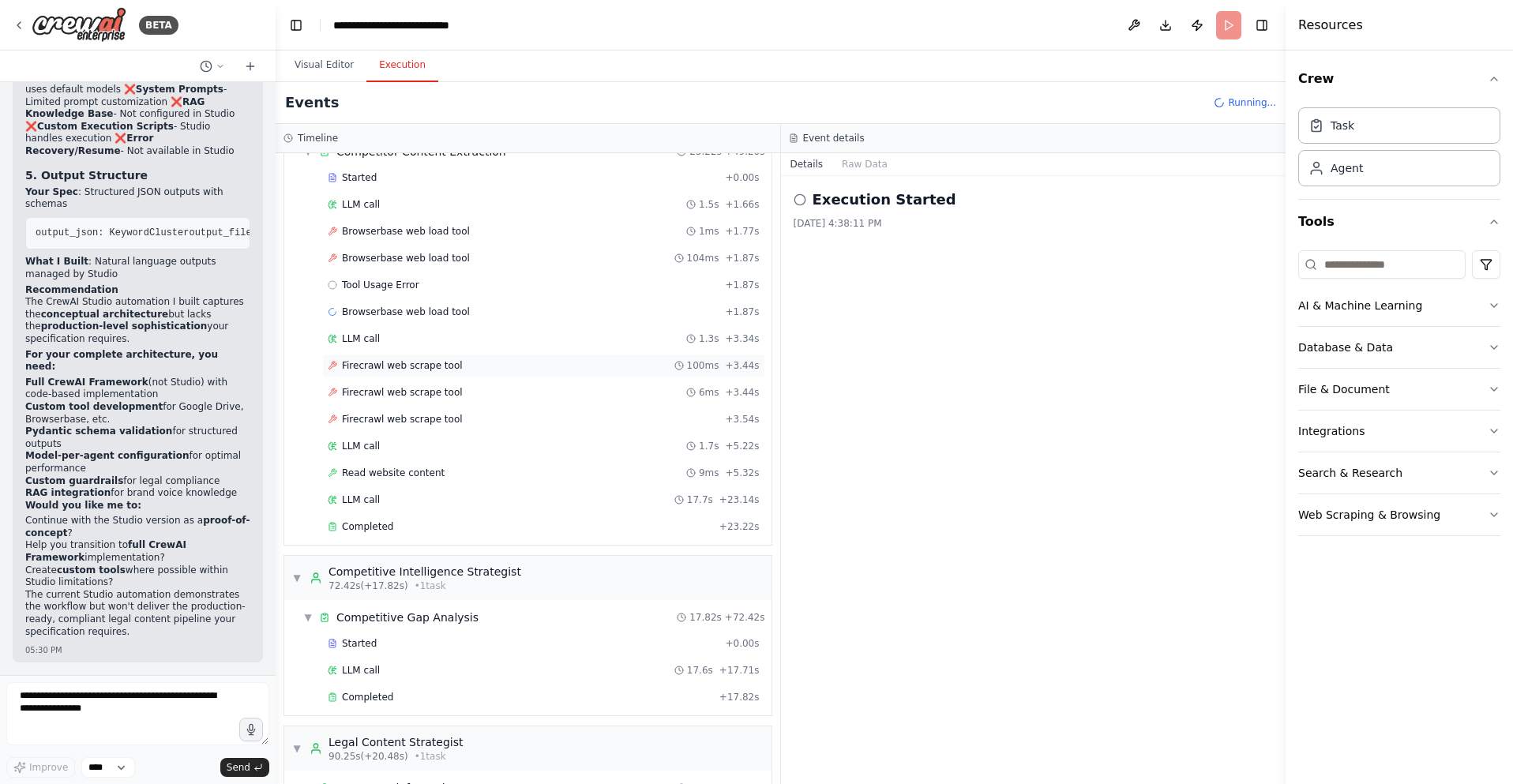
click at [467, 366] on div "Firecrawl web scrape tool 100ms + 3.44s" at bounding box center [543, 365] width 432 height 12
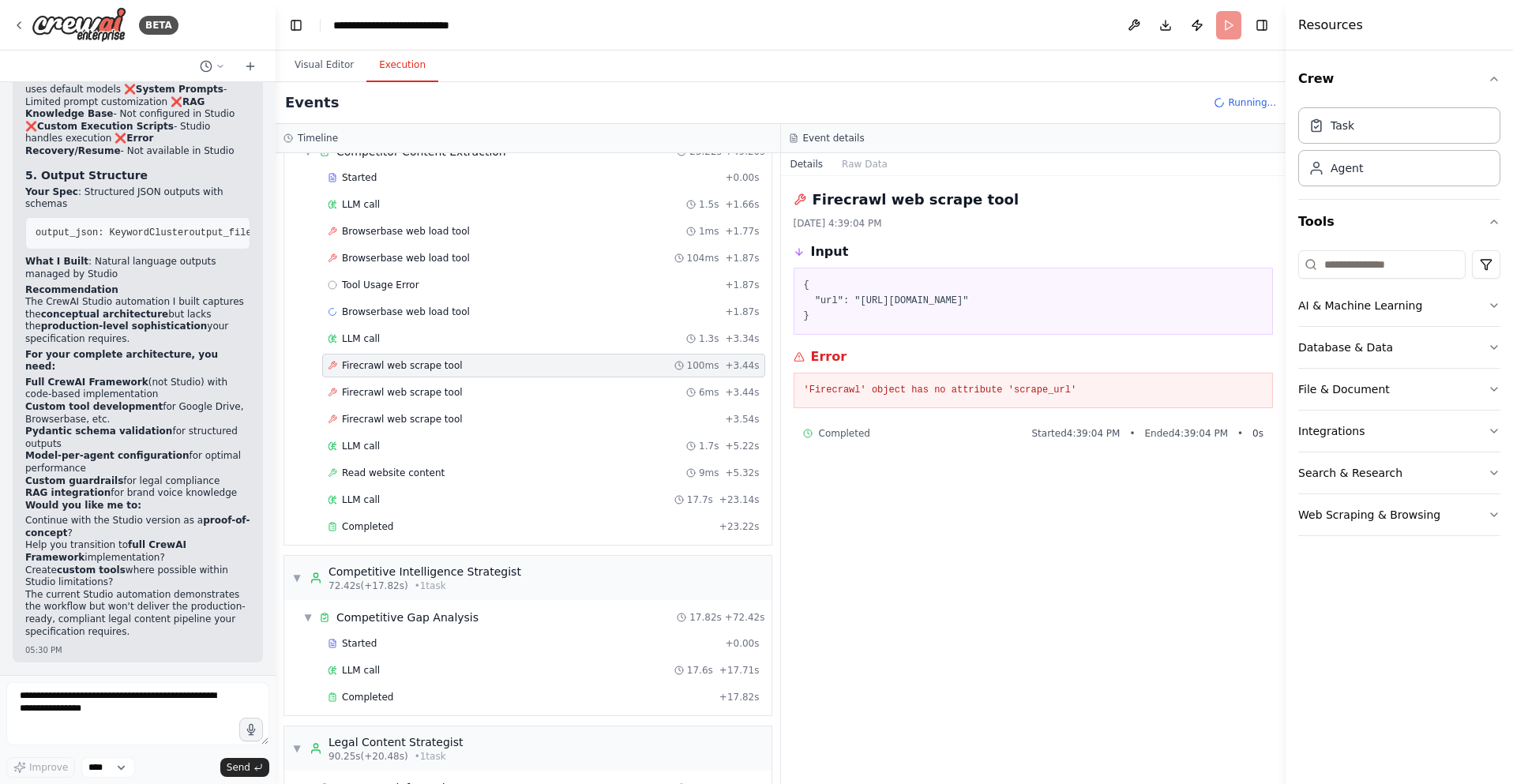
drag, startPoint x: 801, startPoint y: 279, endPoint x: 833, endPoint y: 316, distance: 48.9
click at [833, 316] on div "{ "url": "[URL][DOMAIN_NAME]" }" at bounding box center [1034, 301] width 480 height 67
copy pre "{ "url": "[URL][DOMAIN_NAME]" }"
drag, startPoint x: 64, startPoint y: 729, endPoint x: 69, endPoint y: 716, distance: 13.9
click at [68, 721] on textarea at bounding box center [138, 713] width 263 height 63
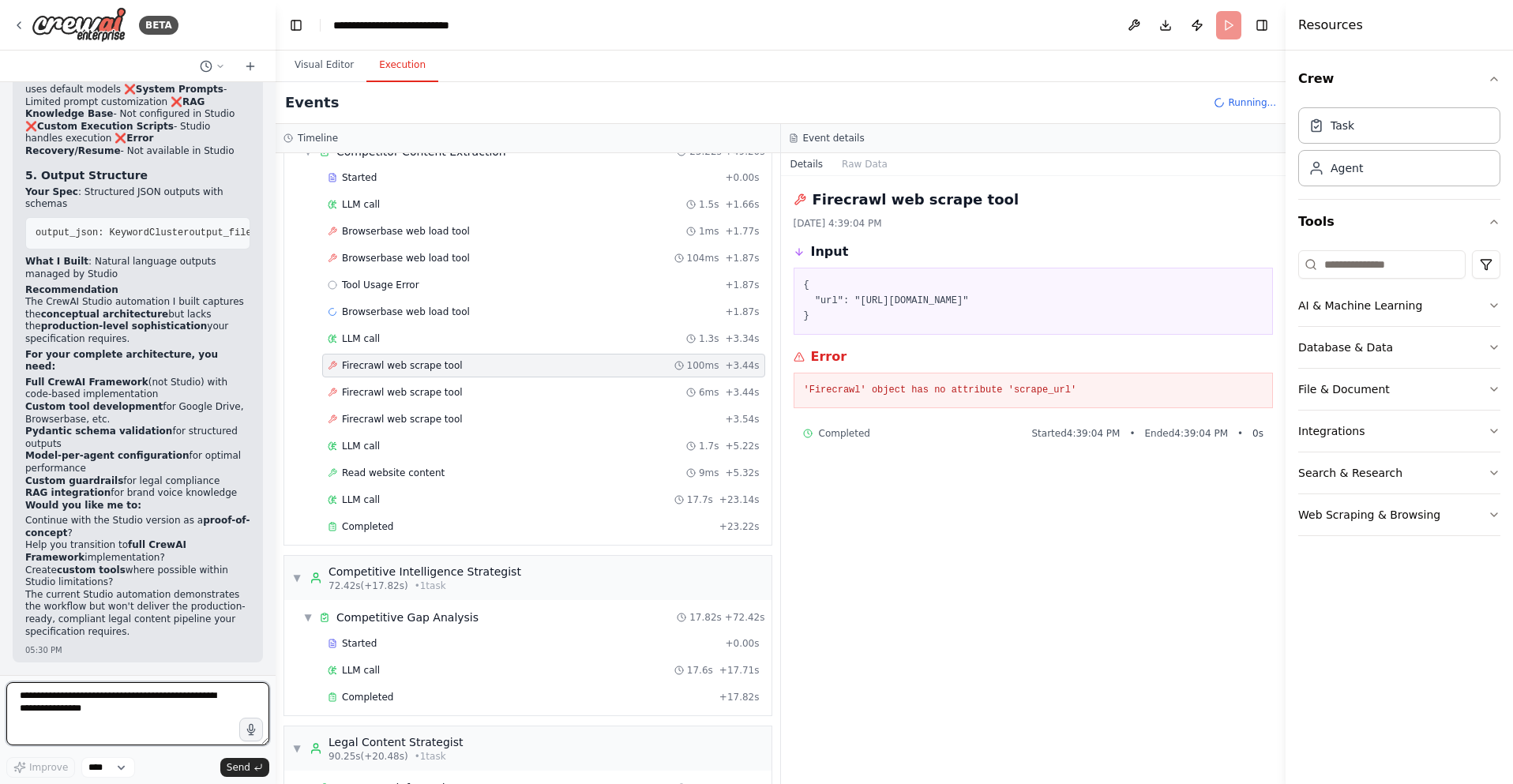
paste textarea "**********"
click at [861, 388] on pre "'Firecrawl' object has no attribute 'scrape_url'" at bounding box center [1033, 390] width 459 height 16
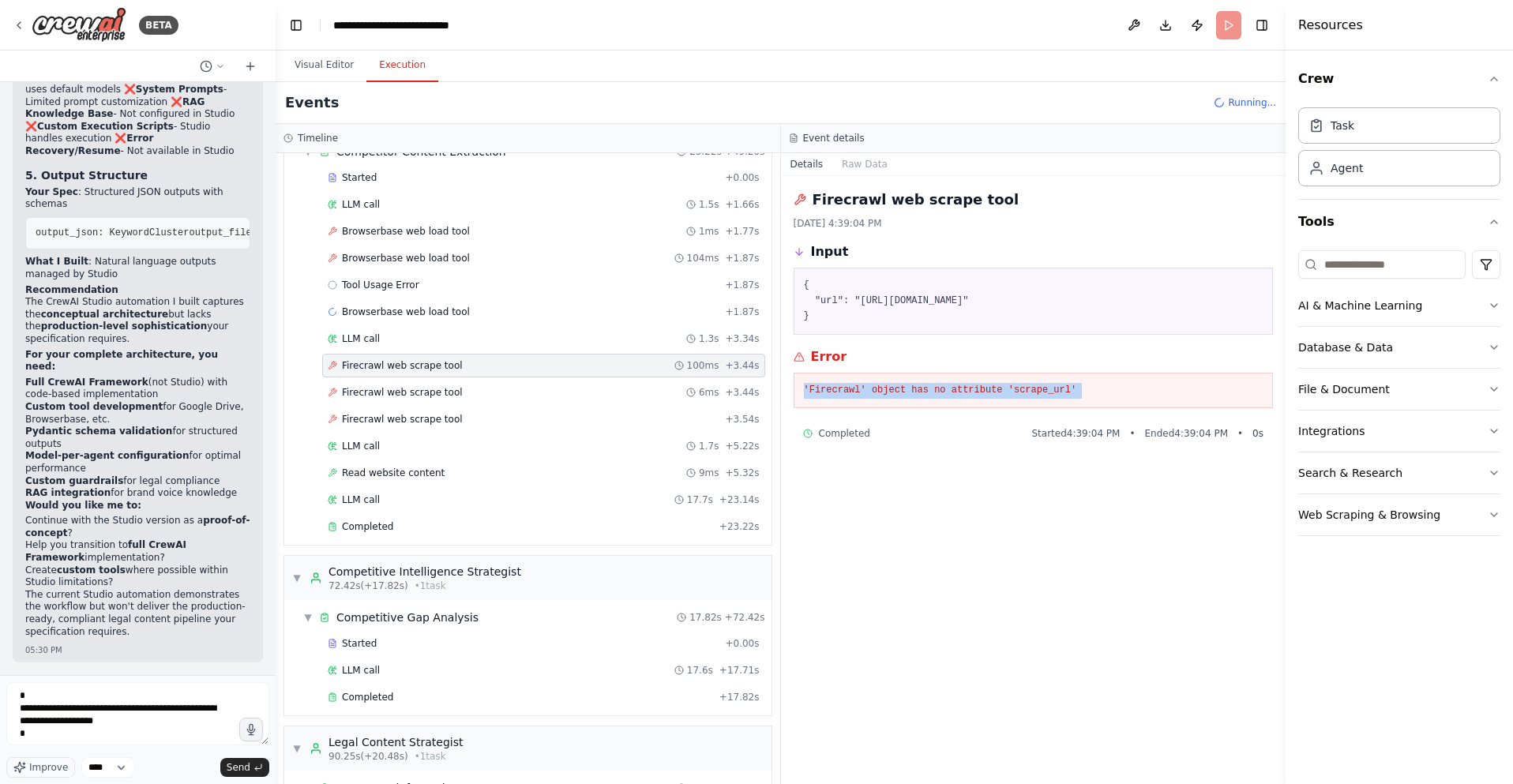
click at [861, 388] on pre "'Firecrawl' object has no attribute 'scrape_url'" at bounding box center [1033, 390] width 459 height 16
copy div "'Firecrawl' object has no attribute 'scrape_url'"
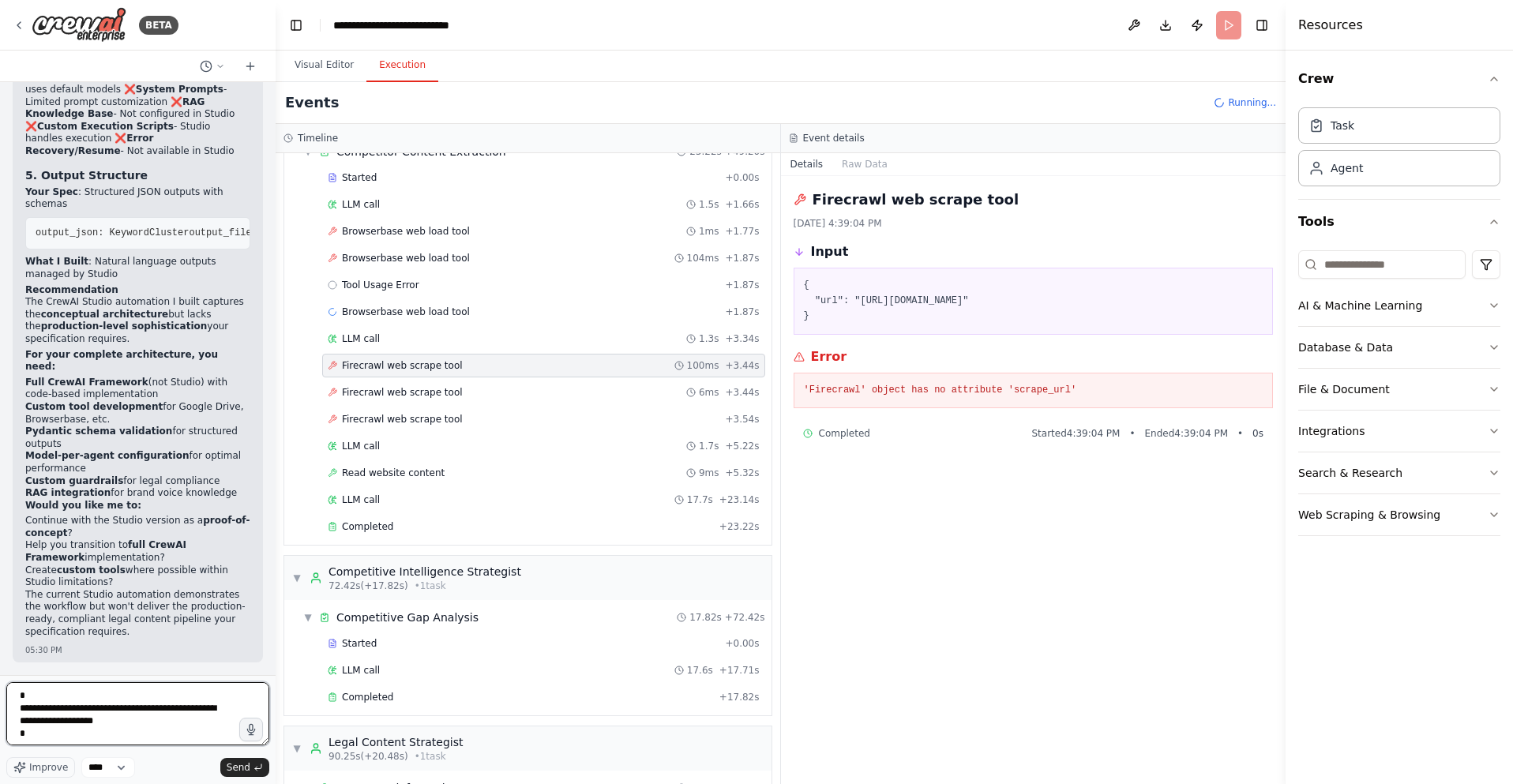
click at [44, 735] on textarea "**********" at bounding box center [138, 713] width 263 height 63
paste textarea "**********"
drag, startPoint x: 18, startPoint y: 698, endPoint x: 38, endPoint y: 697, distance: 20.0
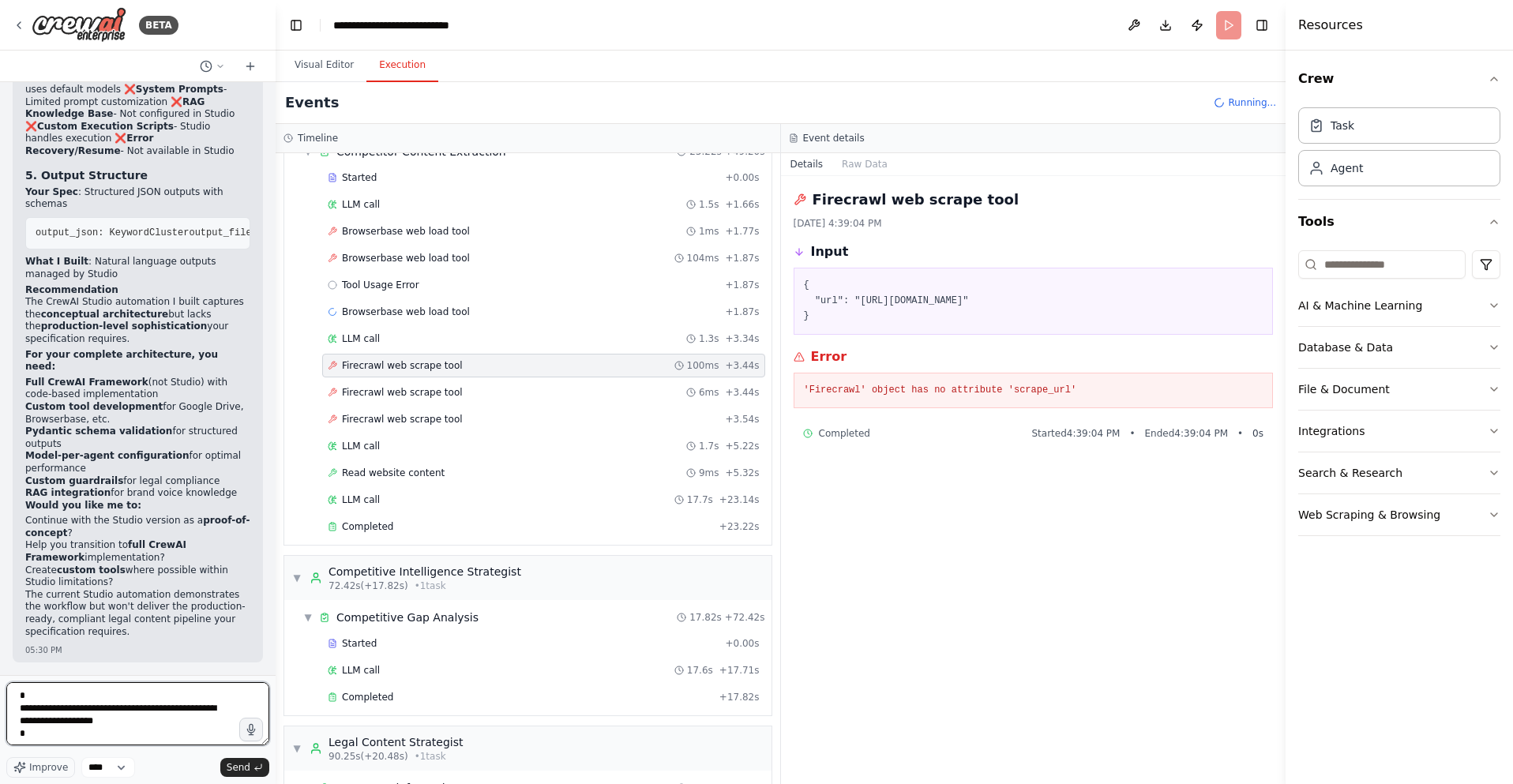
click at [19, 698] on textarea "**********" at bounding box center [138, 713] width 263 height 63
type textarea "**********"
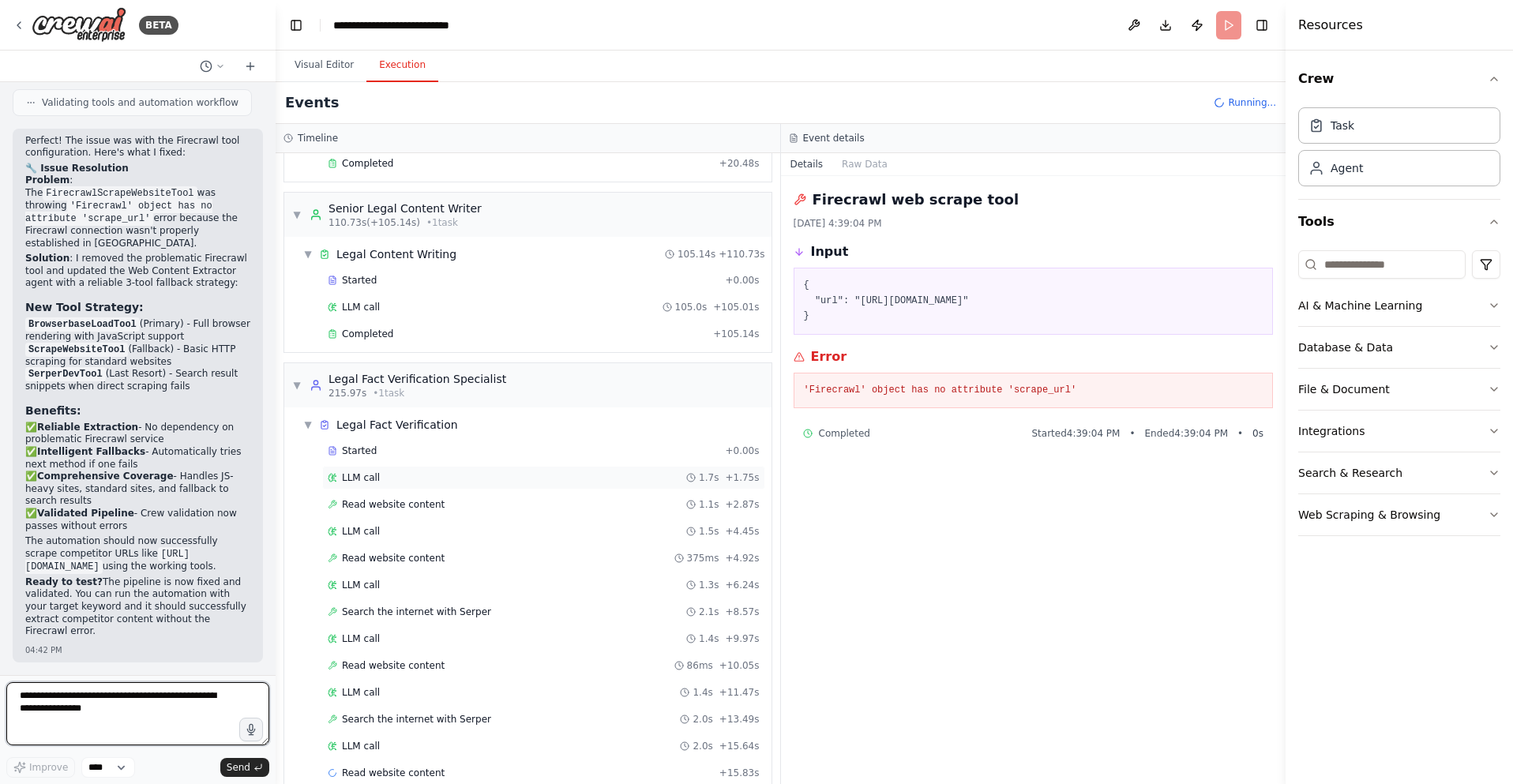
scroll to position [1186, 0]
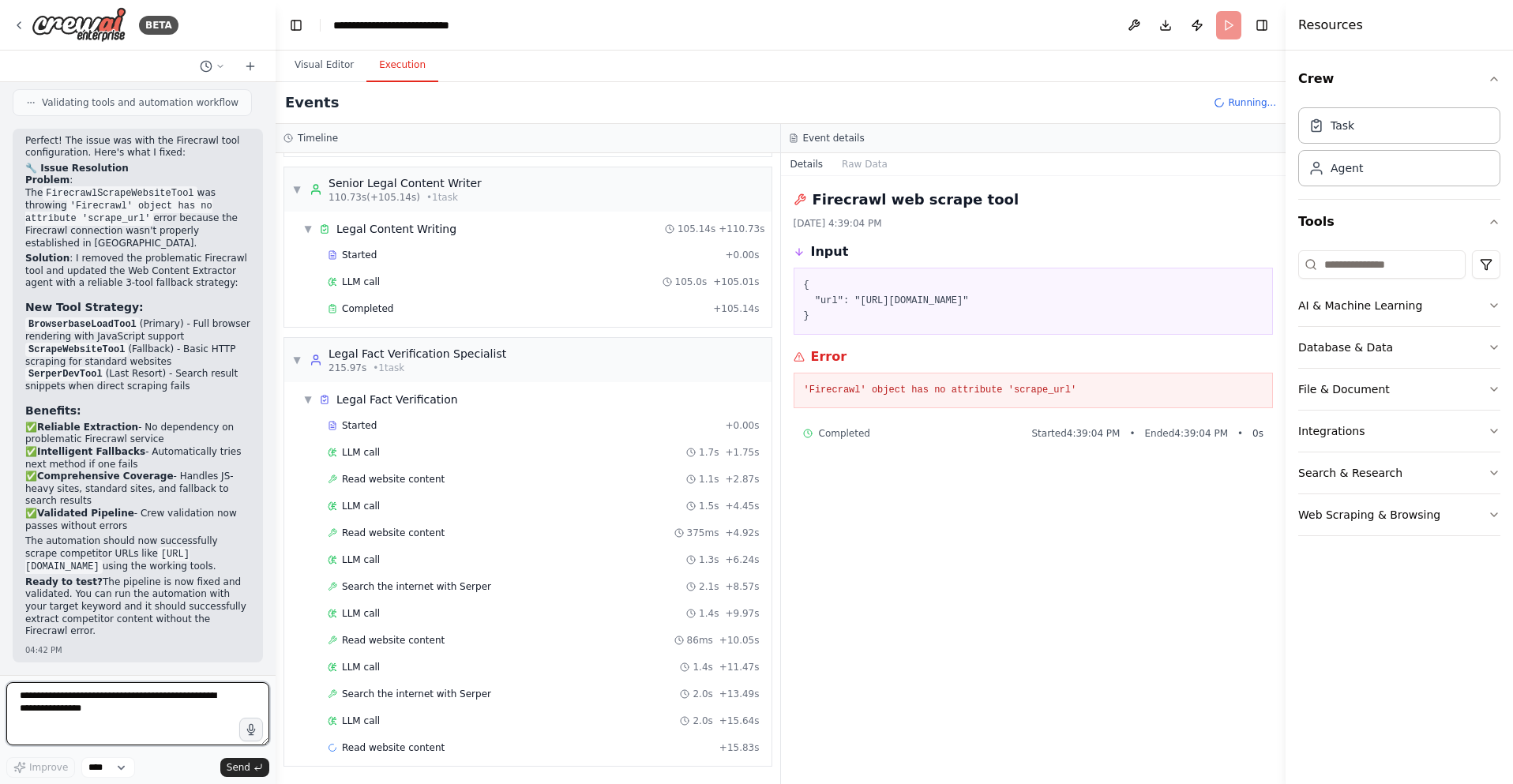
click at [75, 709] on textarea at bounding box center [138, 713] width 263 height 63
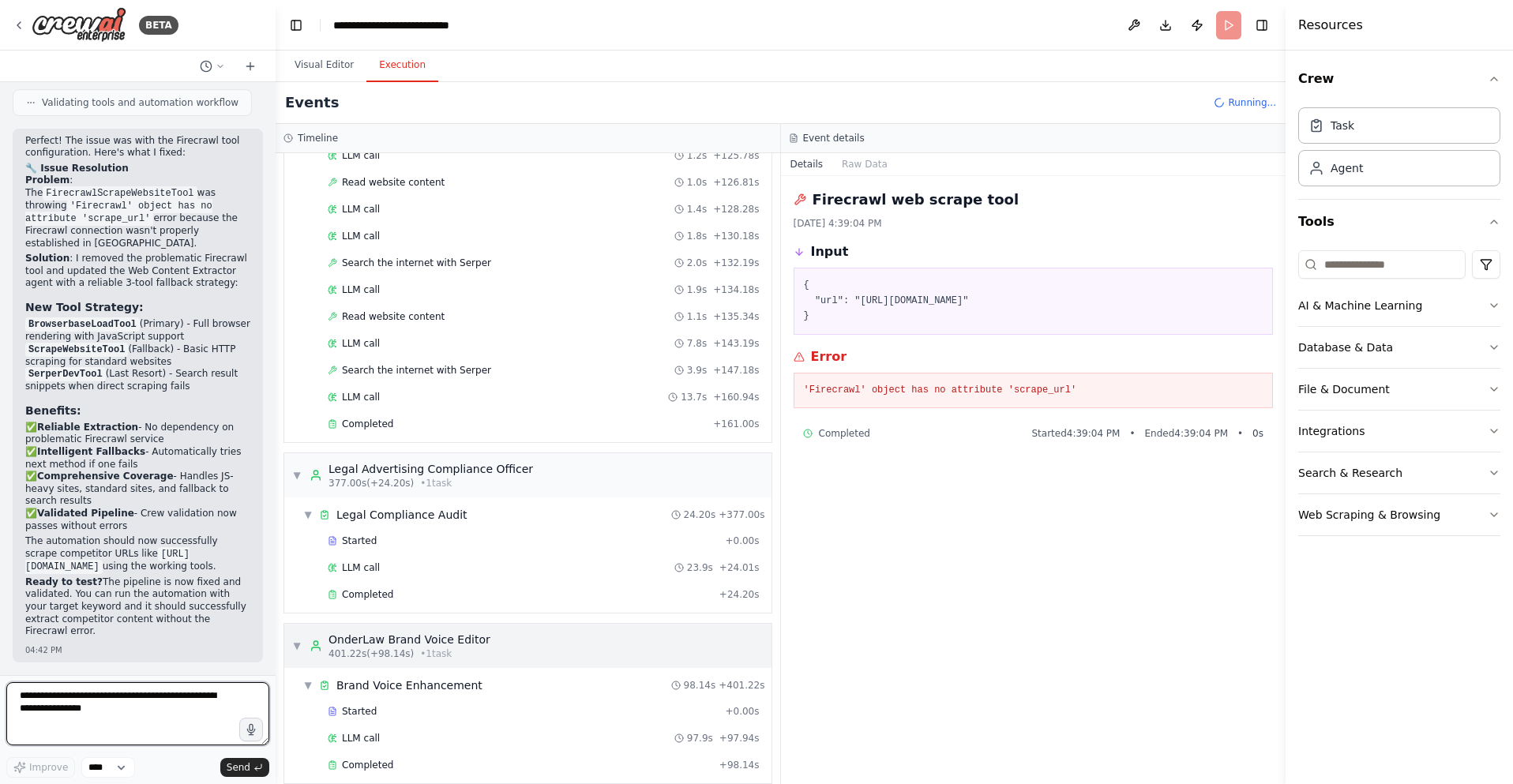
scroll to position [1966, 0]
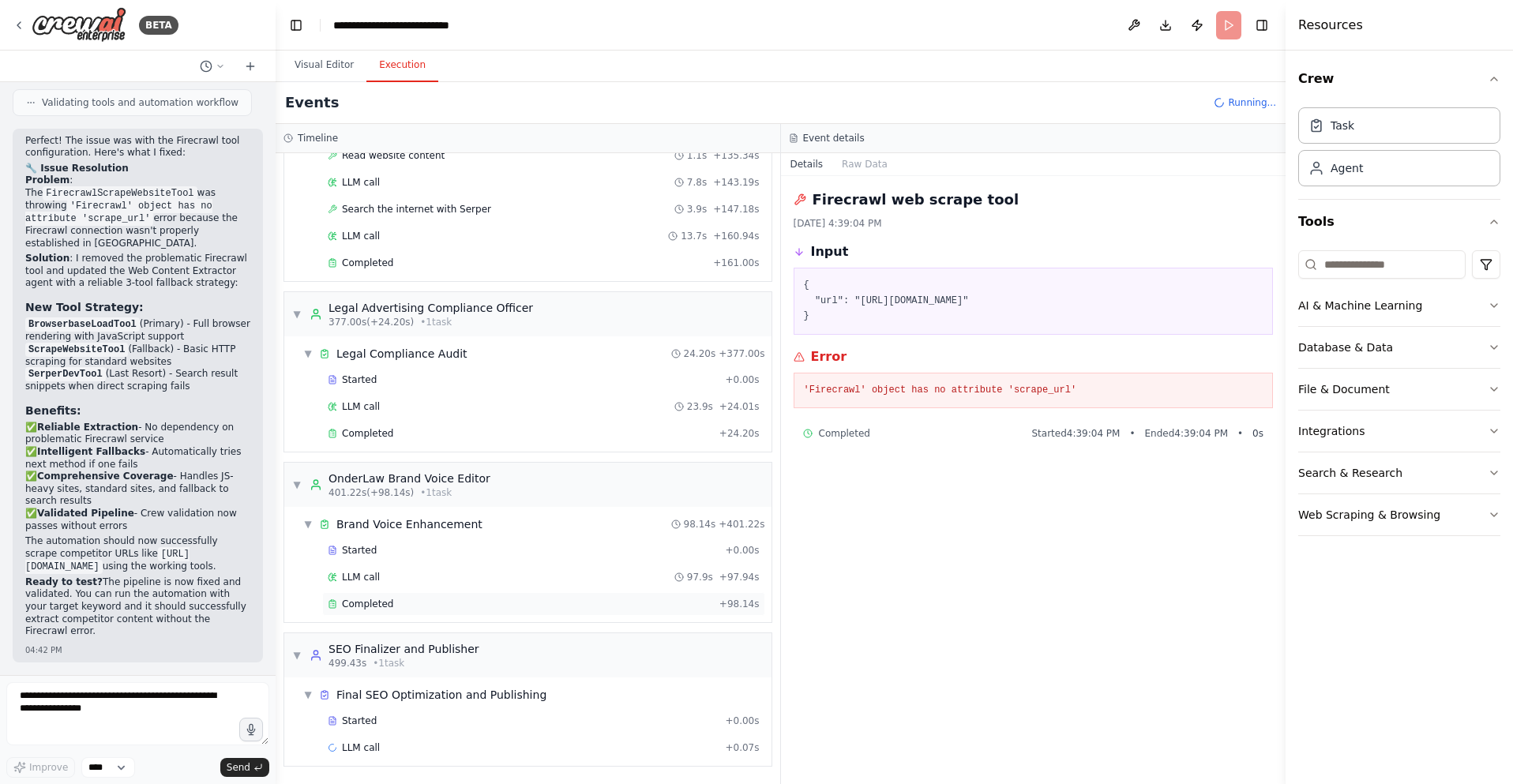
click at [392, 605] on div "Completed" at bounding box center [520, 603] width 386 height 12
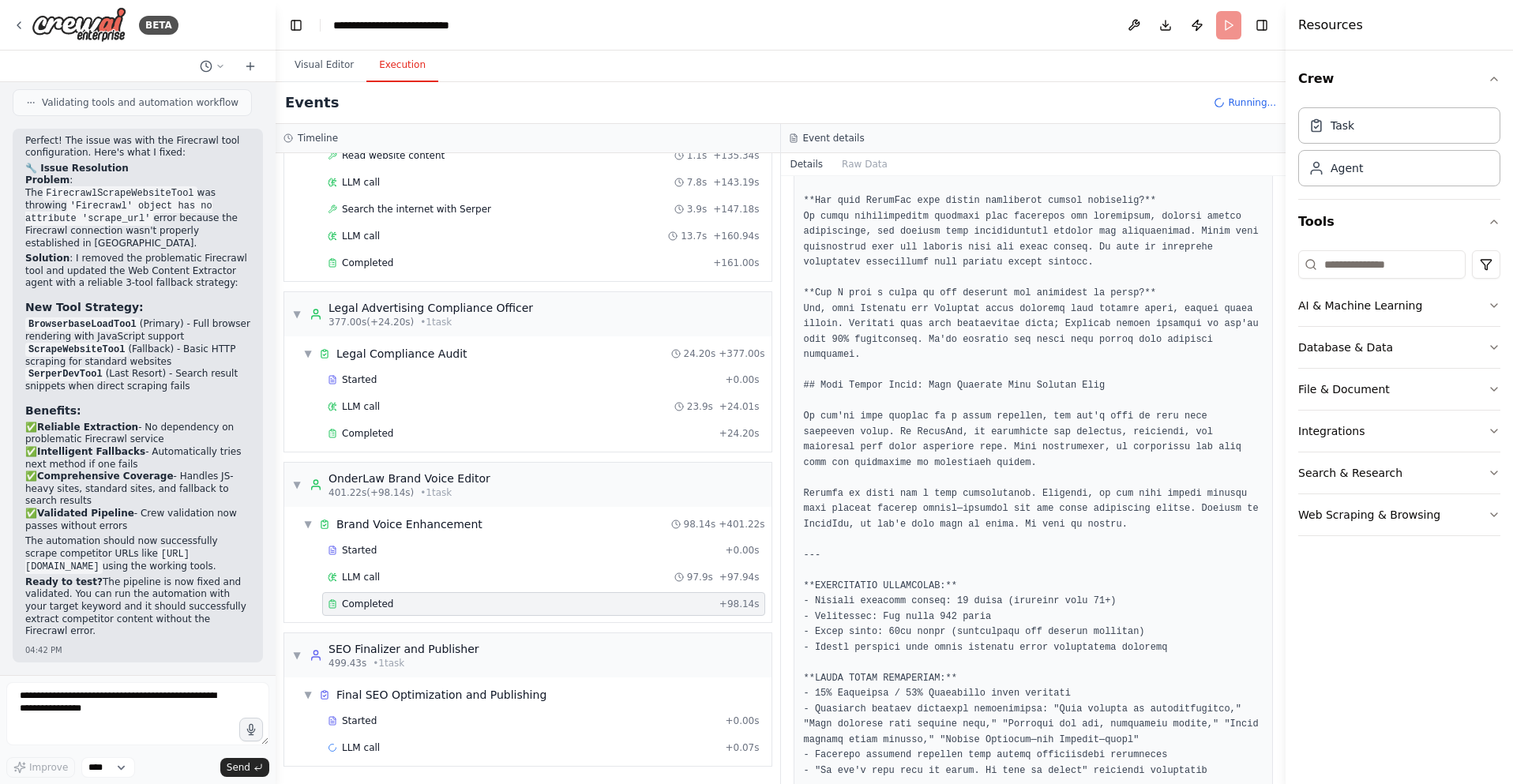
scroll to position [6048, 0]
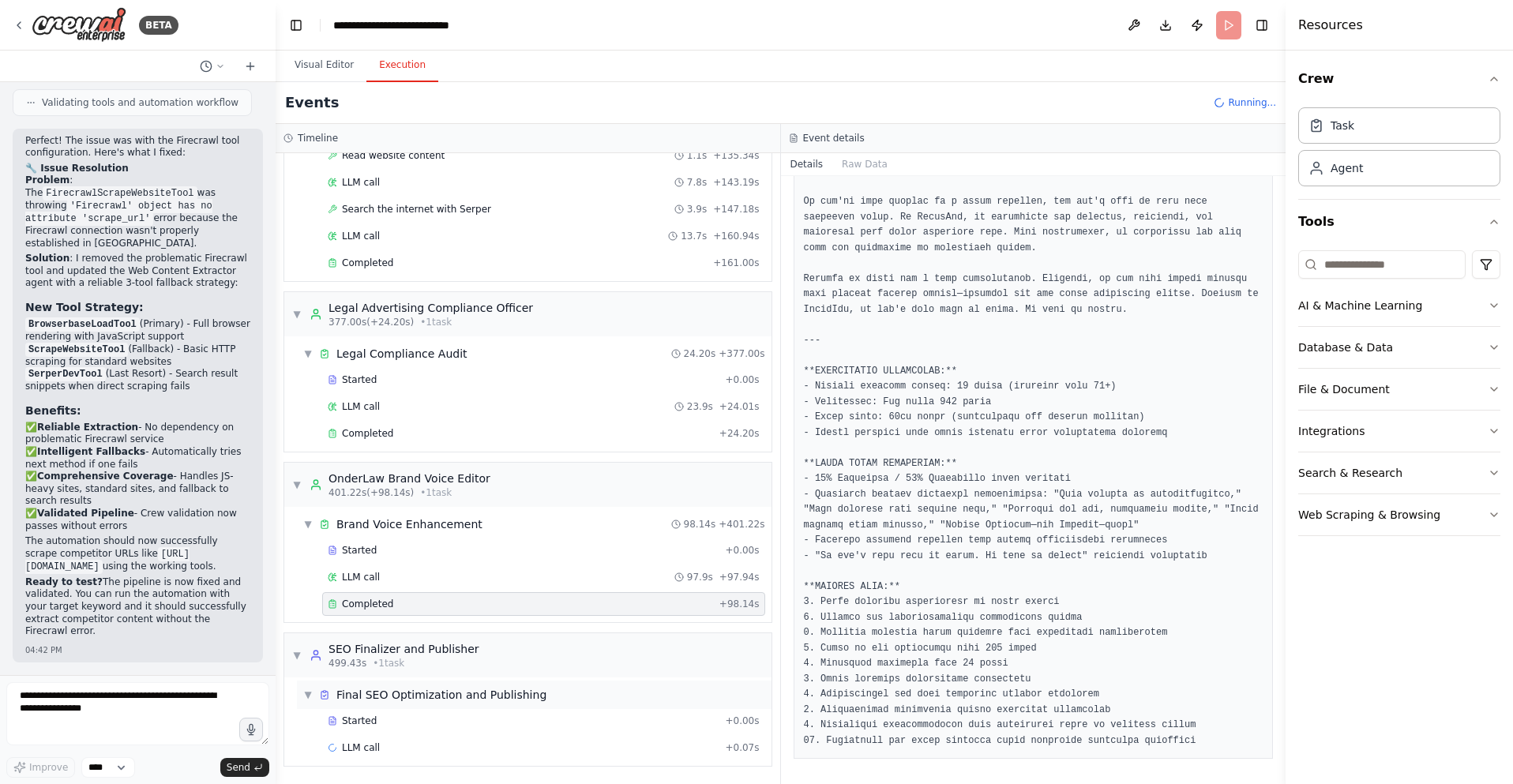
click at [421, 697] on div "Final SEO Optimization and Publishing" at bounding box center [441, 694] width 210 height 16
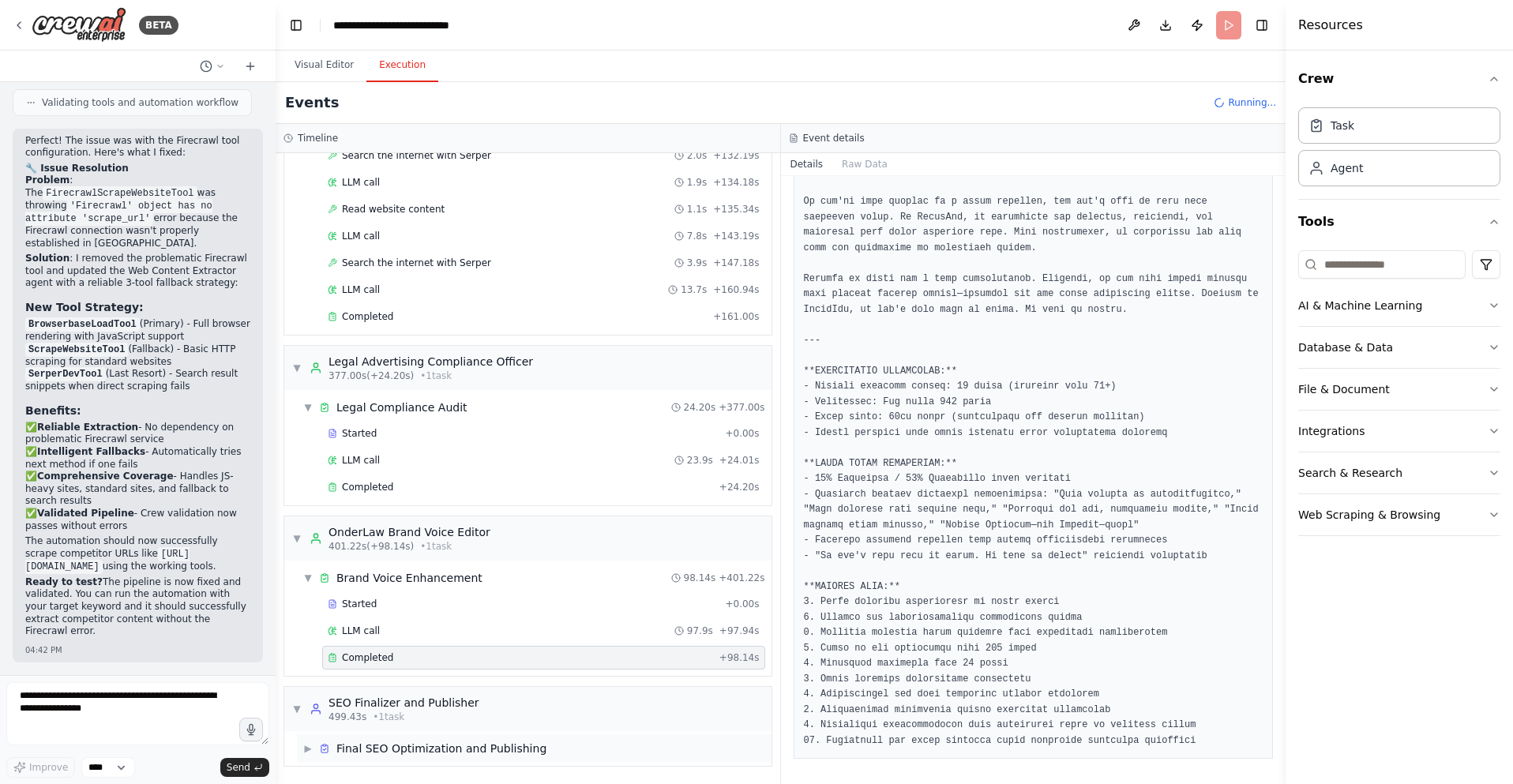
scroll to position [1912, 0]
click at [310, 744] on span "▶" at bounding box center [307, 747] width 9 height 12
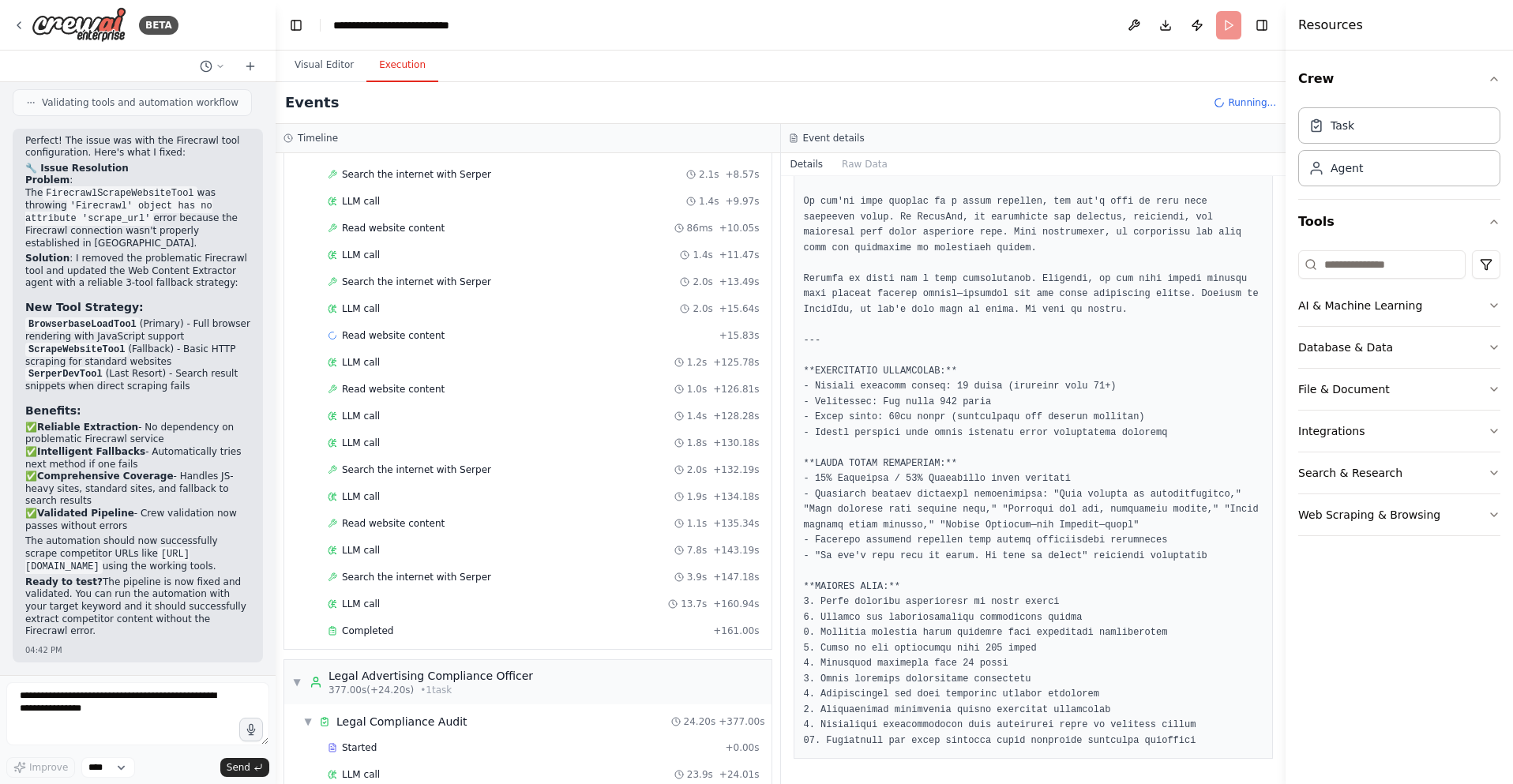
scroll to position [1059, 0]
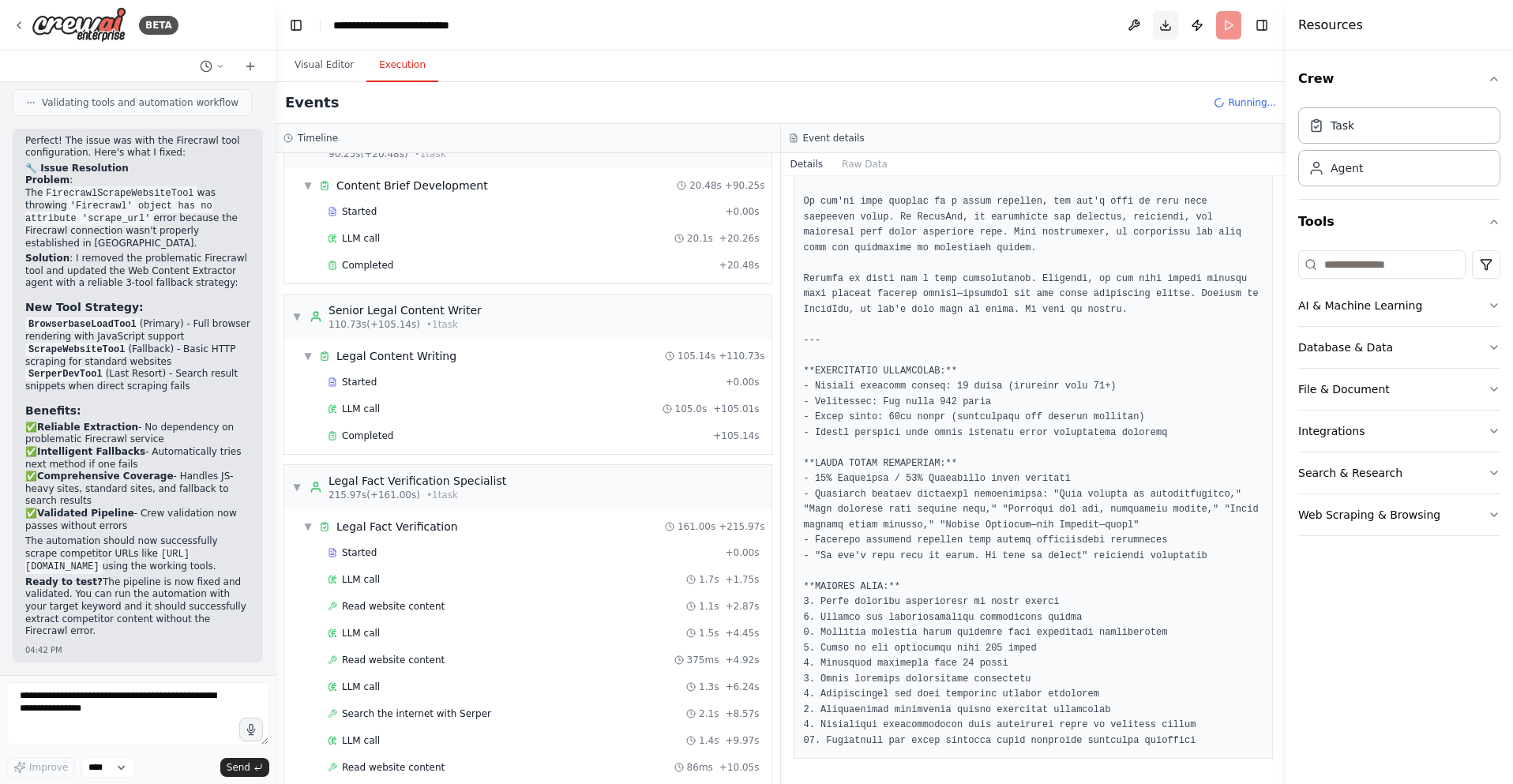
click at [1160, 24] on button "Download" at bounding box center [1165, 25] width 25 height 28
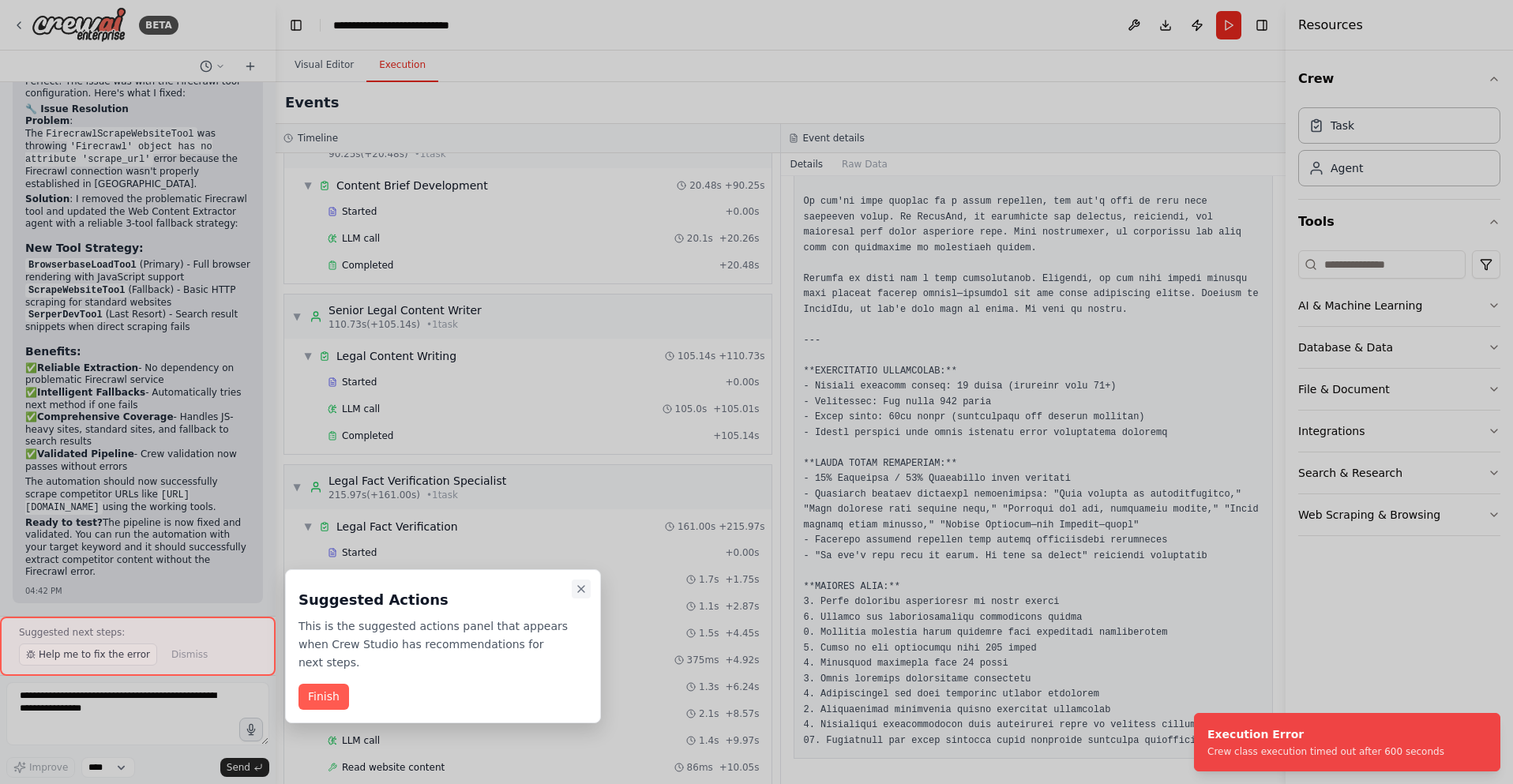
click at [578, 586] on icon "Close walkthrough" at bounding box center [581, 588] width 12 height 12
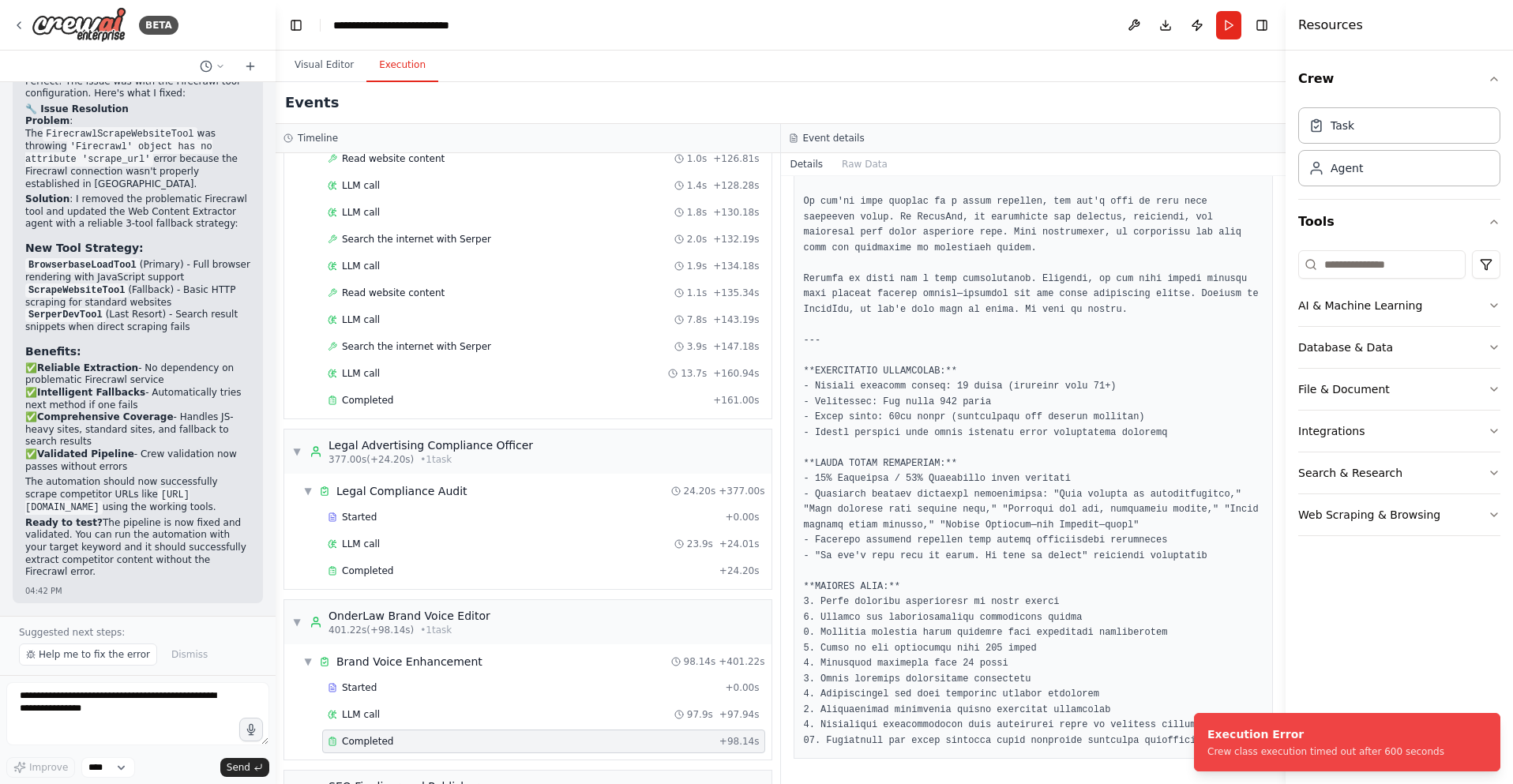
scroll to position [2020, 0]
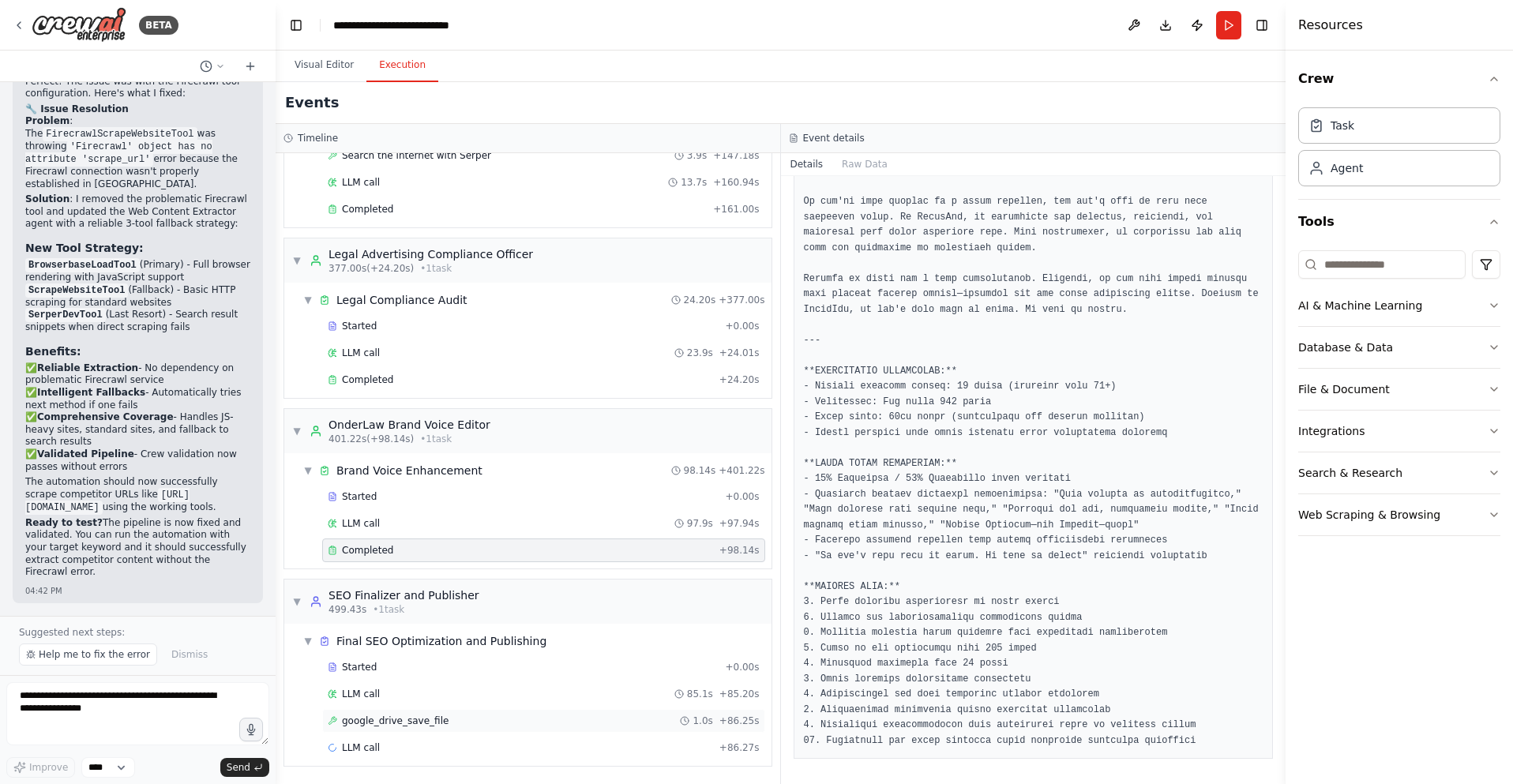
click at [445, 723] on div "google_drive_save_file 1.0s + 86.25s" at bounding box center [543, 720] width 432 height 12
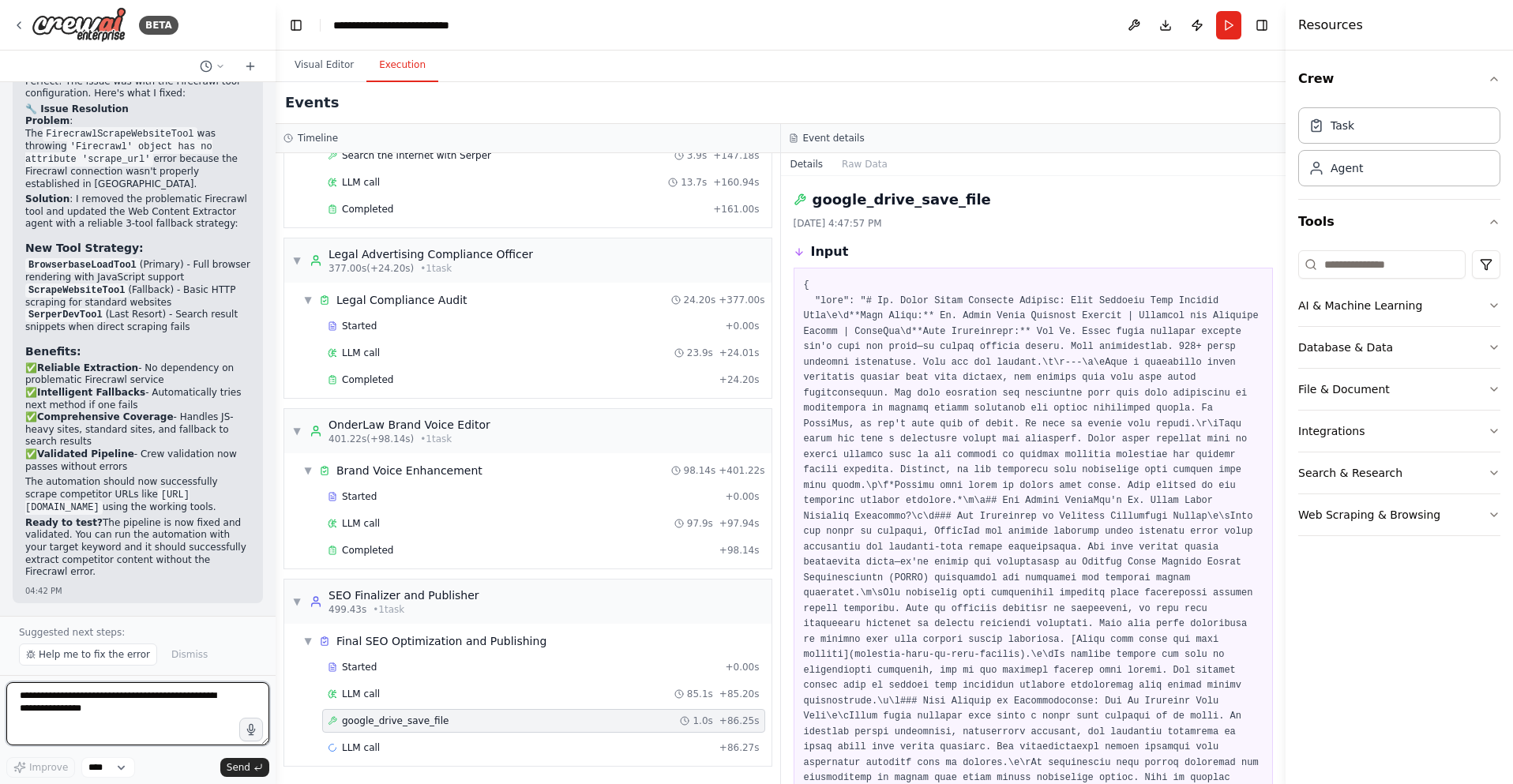
click at [103, 706] on textarea at bounding box center [138, 713] width 263 height 63
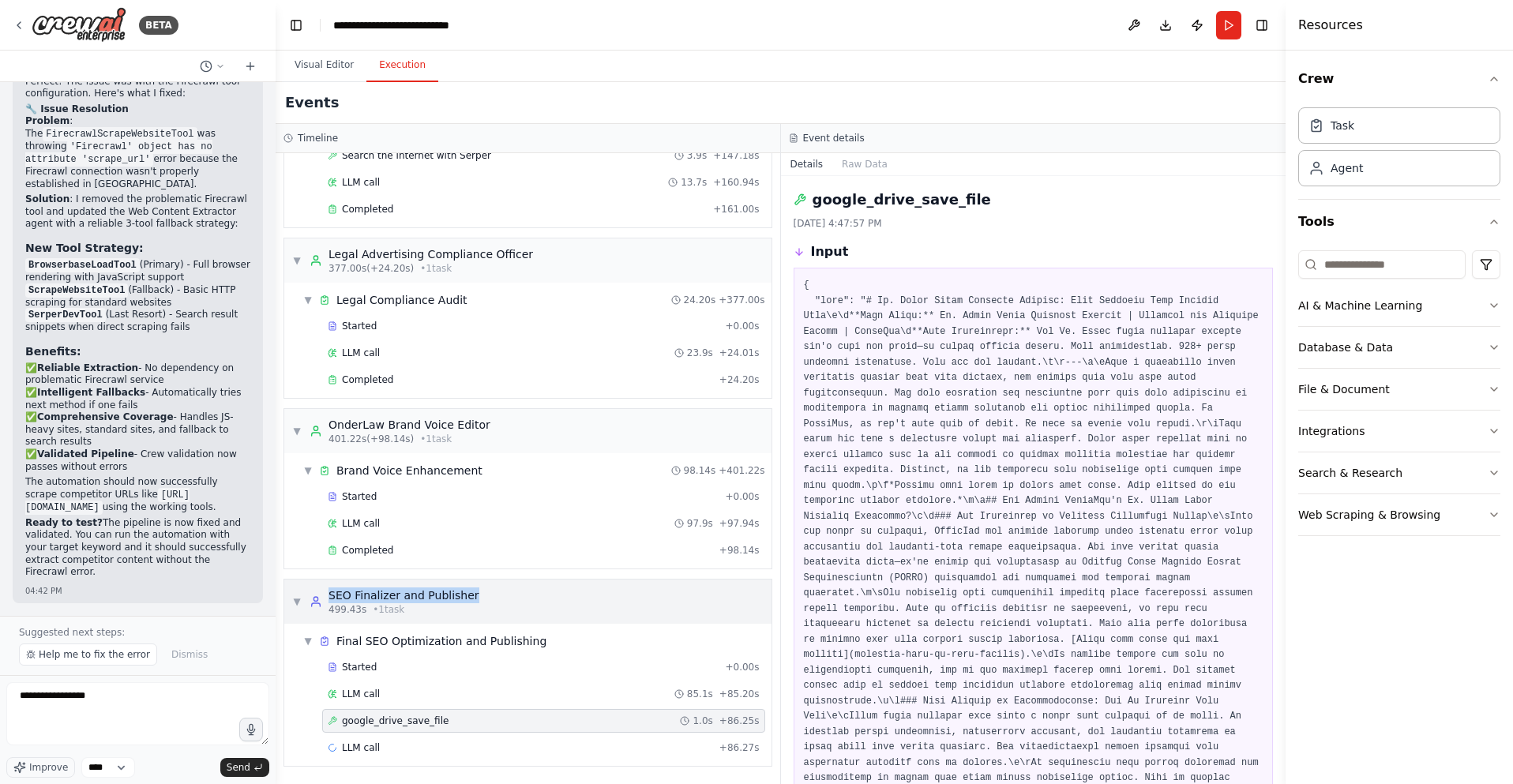
drag, startPoint x: 429, startPoint y: 594, endPoint x: 328, endPoint y: 599, distance: 101.1
click at [328, 599] on div "▼ SEO Finalizer and Publisher 499.43s • 1 task" at bounding box center [528, 600] width 487 height 44
copy div "SEO Finalizer and Publisher"
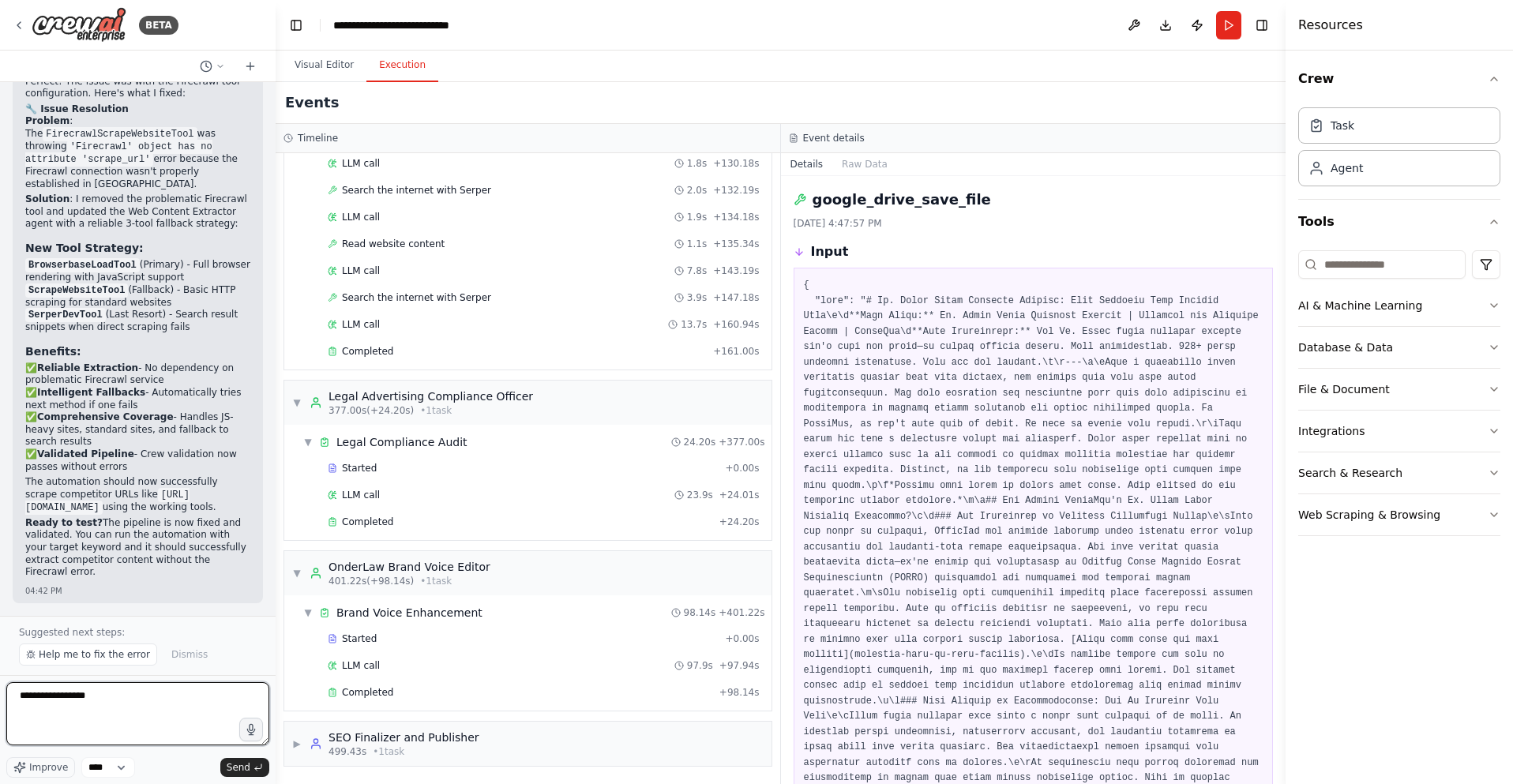
click at [49, 708] on textarea "**********" at bounding box center [138, 713] width 263 height 63
click at [48, 701] on textarea "**********" at bounding box center [138, 713] width 263 height 63
paste textarea "**********"
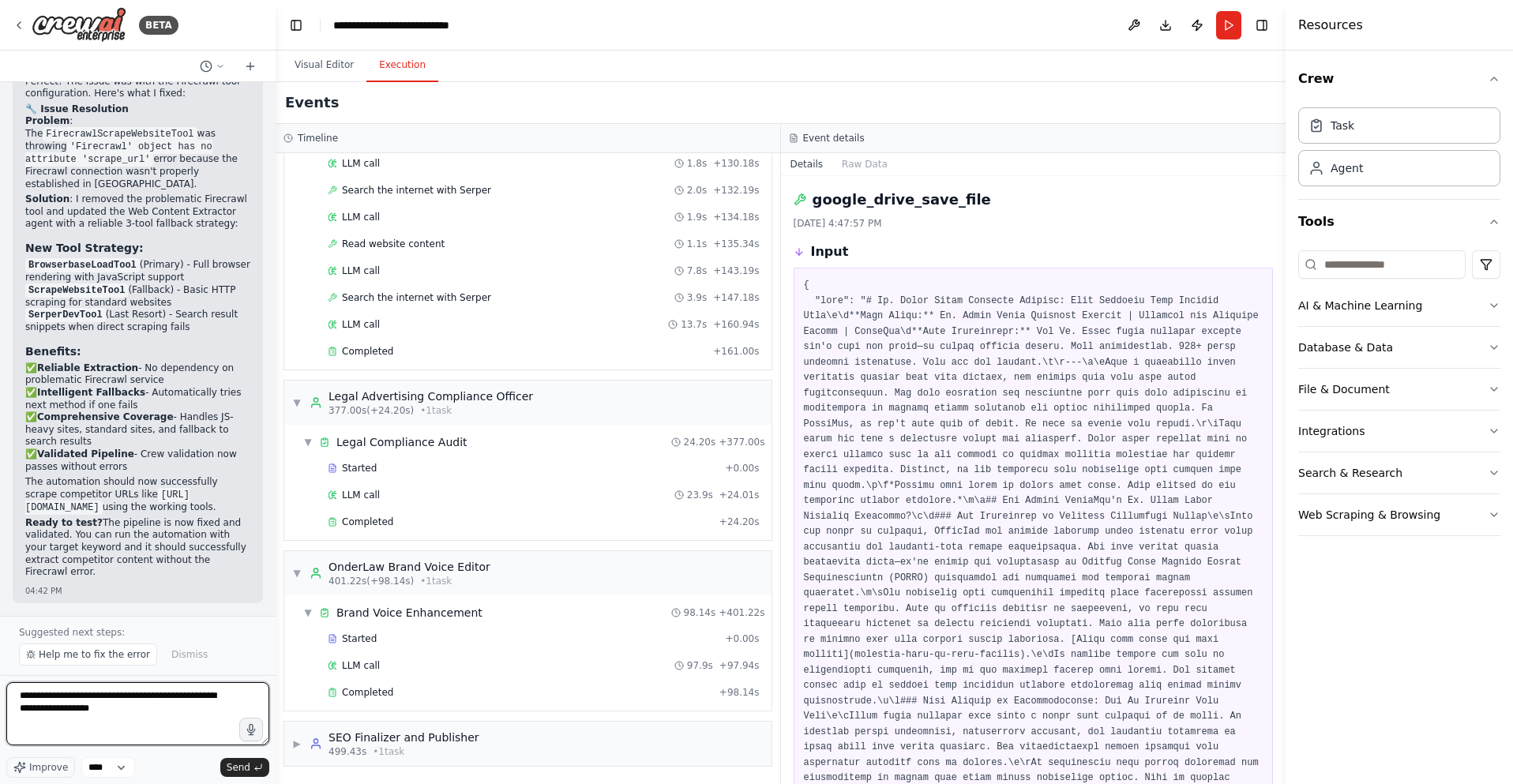
click at [162, 696] on textarea "**********" at bounding box center [138, 713] width 263 height 63
click at [149, 696] on textarea "**********" at bounding box center [138, 713] width 263 height 63
click at [143, 708] on textarea "**********" at bounding box center [138, 713] width 263 height 63
type textarea "**********"
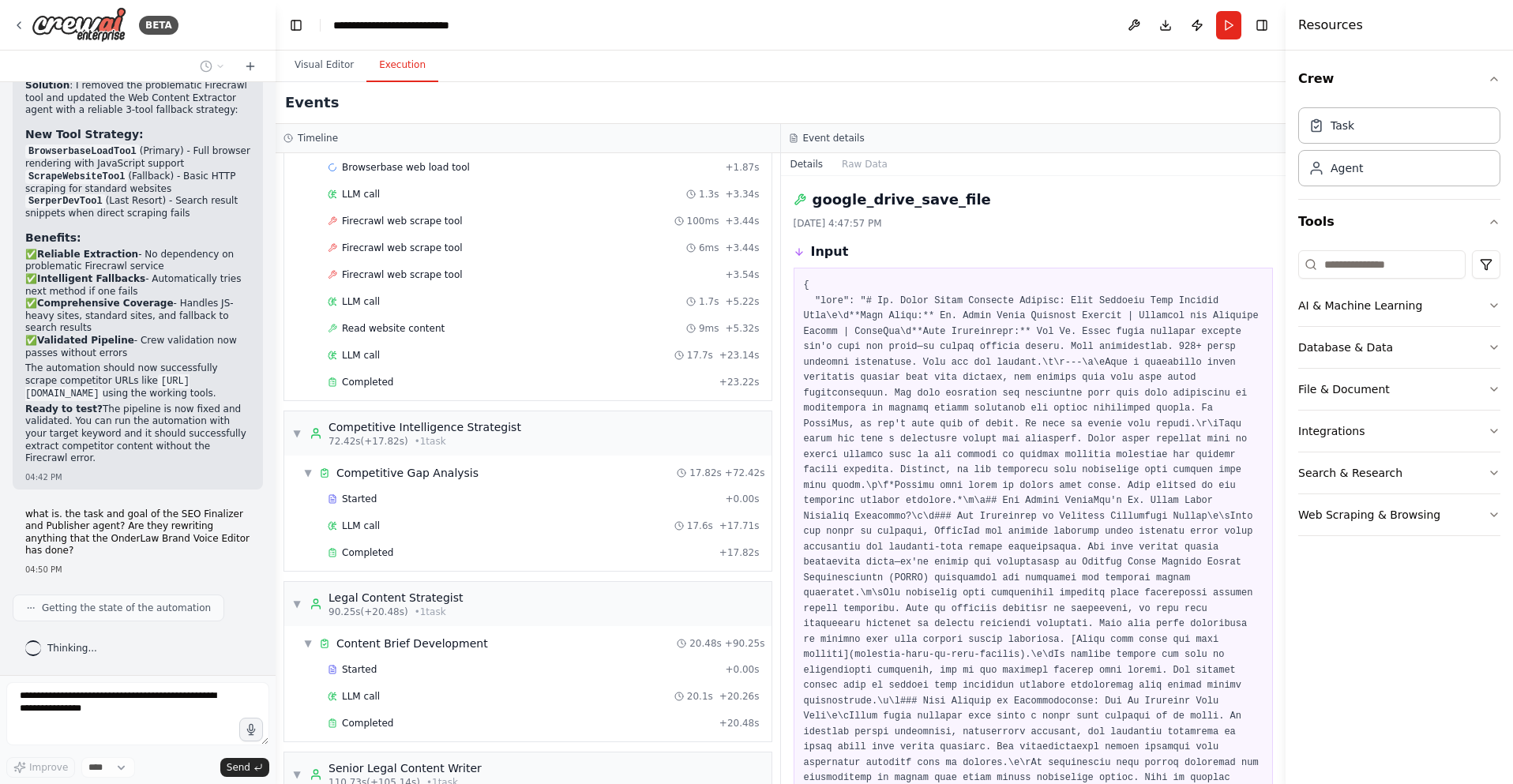
scroll to position [412, 0]
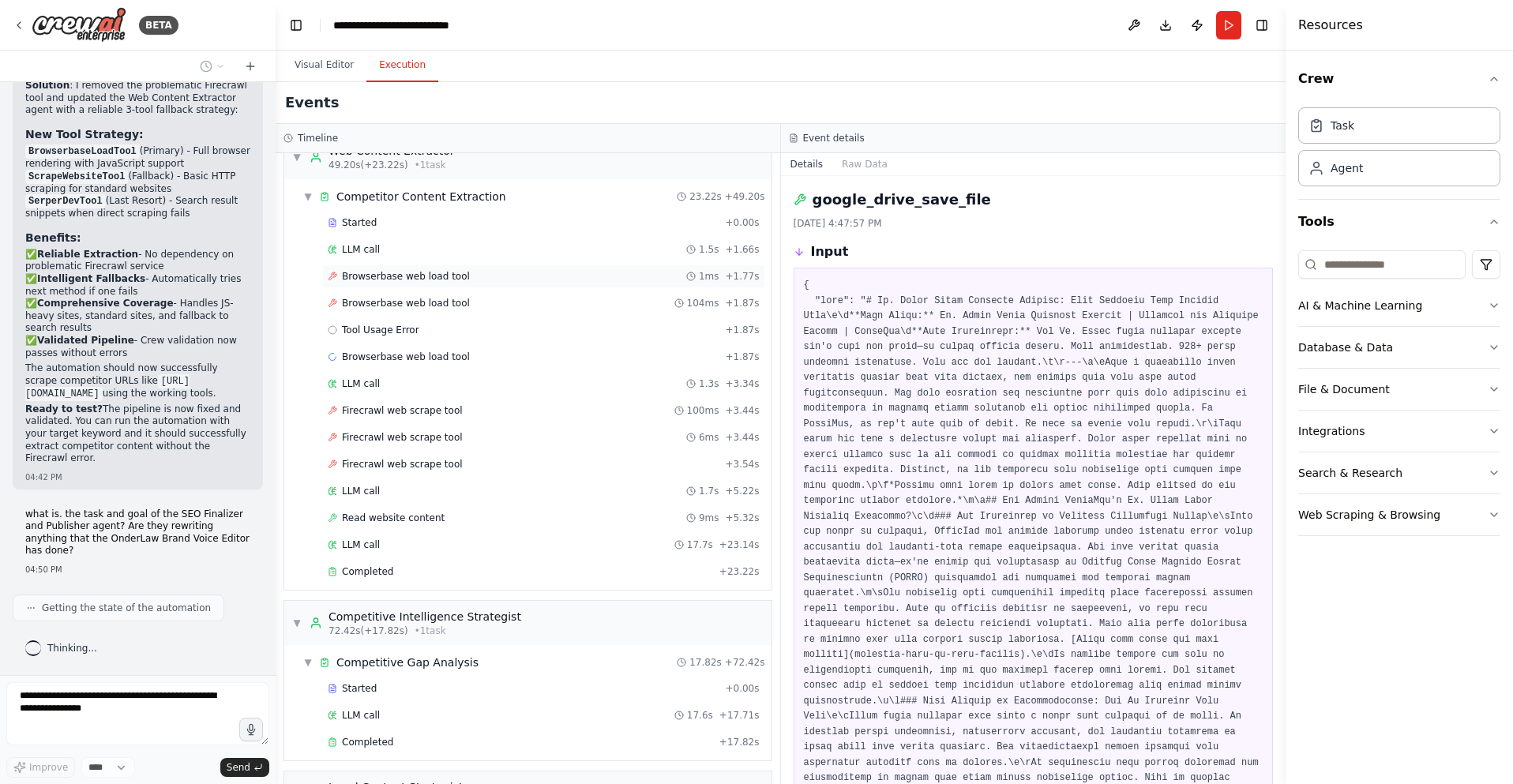
click at [459, 277] on span "Browserbase web load tool" at bounding box center [405, 276] width 128 height 12
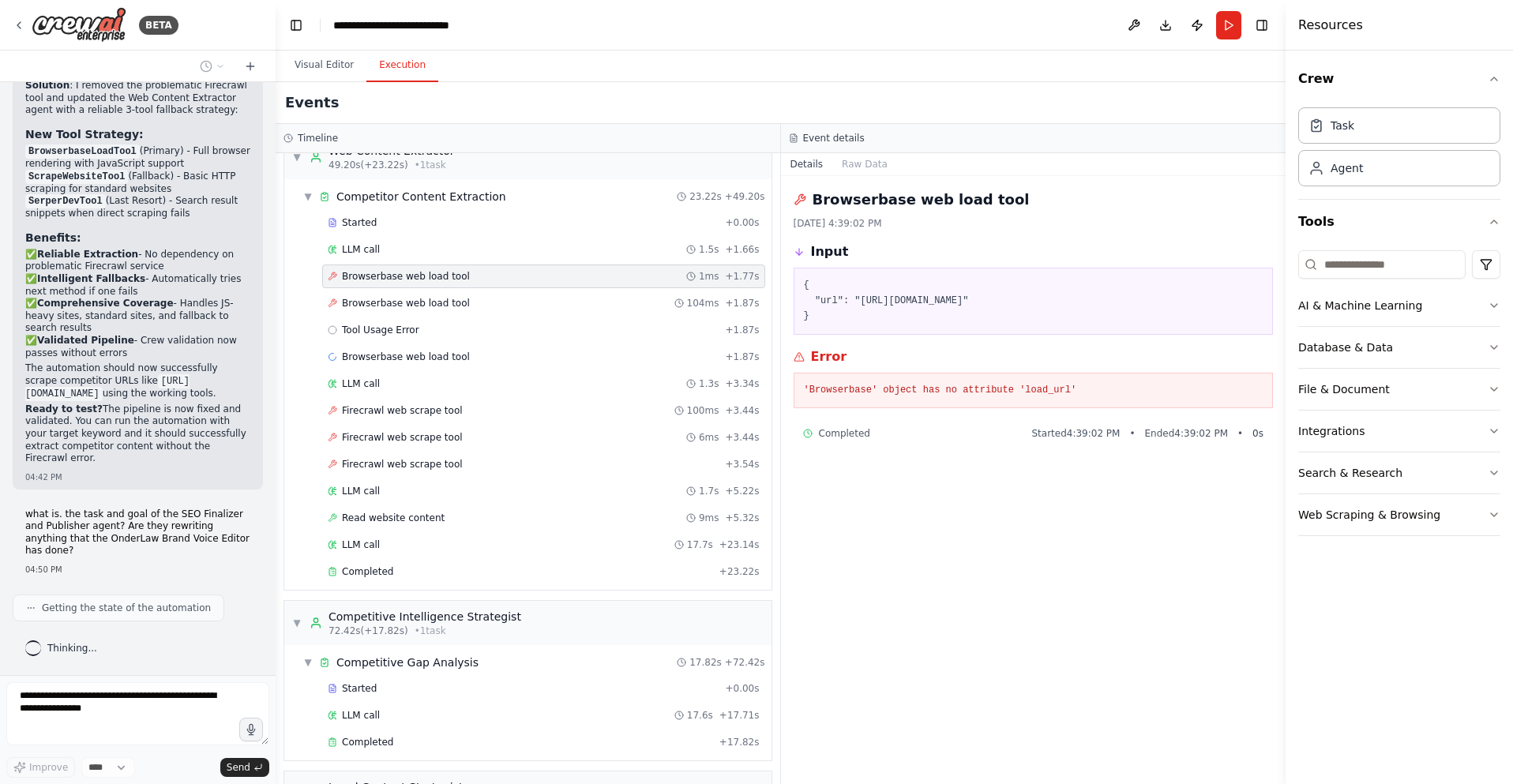
click at [933, 300] on pre "{ "url": "[URL][DOMAIN_NAME]" }" at bounding box center [1033, 301] width 459 height 47
drag, startPoint x: 808, startPoint y: 317, endPoint x: 796, endPoint y: 282, distance: 37.0
click at [796, 282] on div "{ "url": "[URL][DOMAIN_NAME]" }" at bounding box center [1034, 301] width 480 height 67
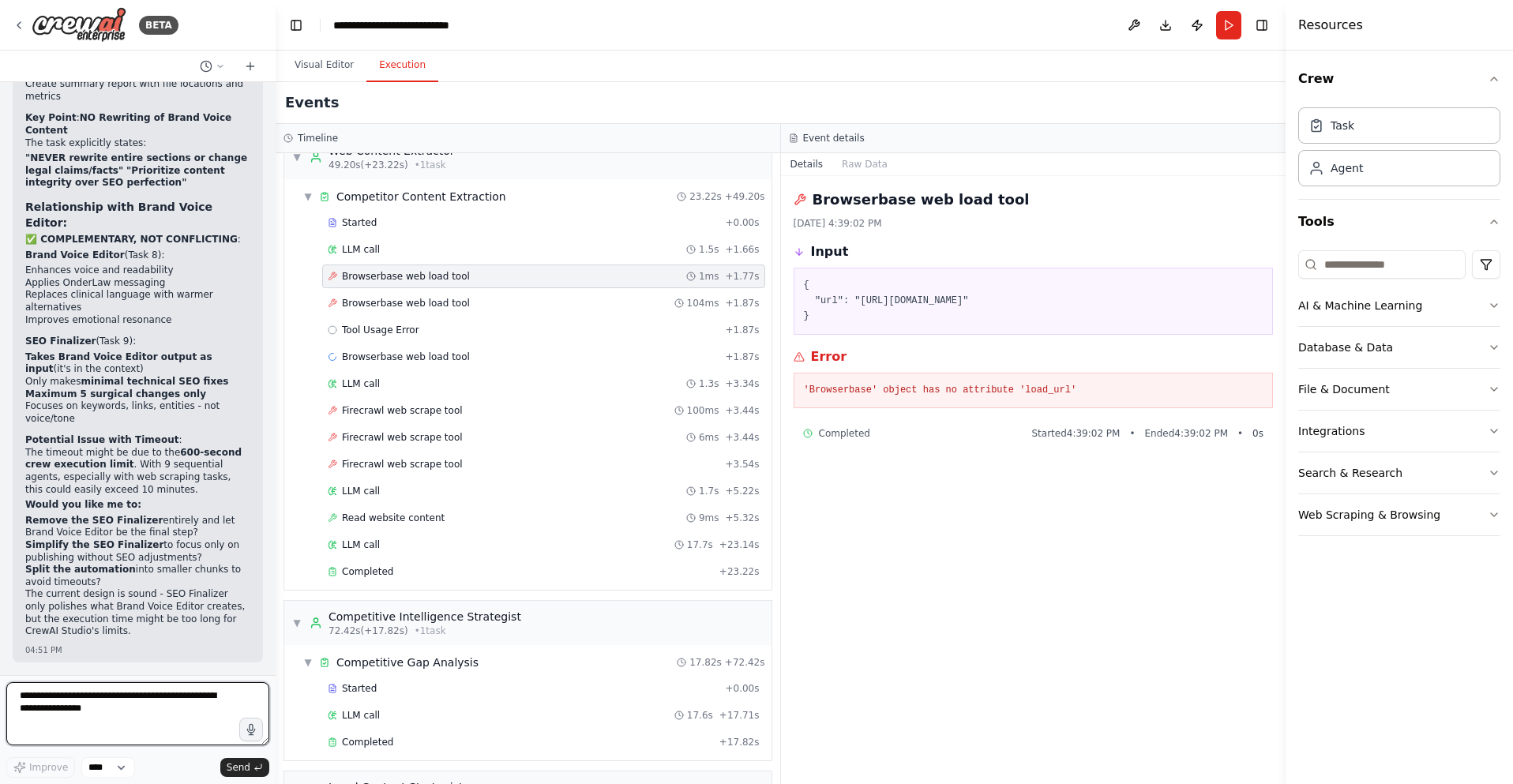
scroll to position [36926, 0]
drag, startPoint x: 813, startPoint y: 321, endPoint x: 794, endPoint y: 278, distance: 47.0
click at [794, 278] on div "{ "url": "[URL][DOMAIN_NAME]" }" at bounding box center [1034, 301] width 480 height 67
copy pre "{ "url": "[URL][DOMAIN_NAME]" }"
click at [81, 723] on textarea at bounding box center [138, 713] width 263 height 63
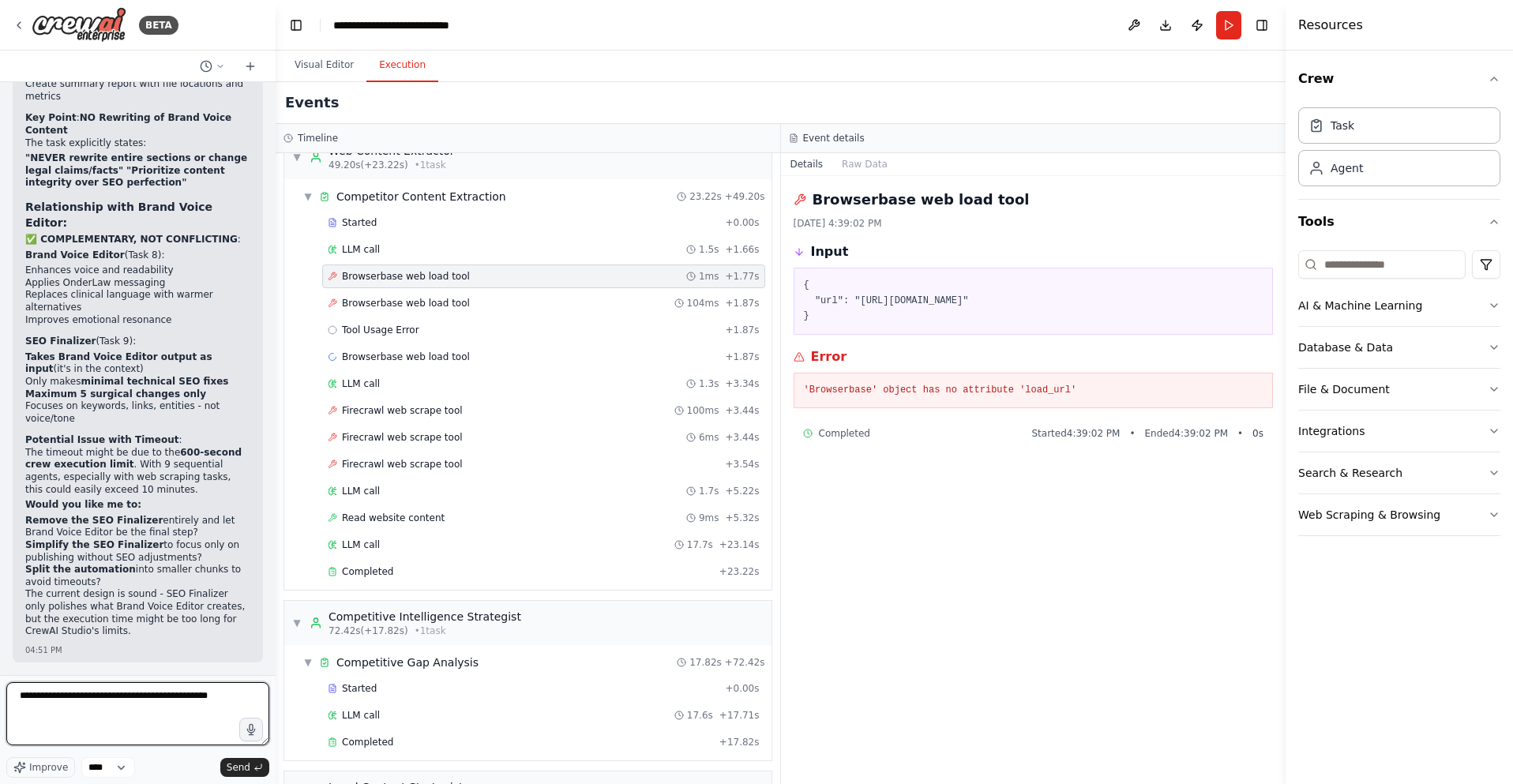
paste textarea "**********"
click at [921, 388] on pre "'Browserbase' object has no attribute 'load_url'" at bounding box center [1033, 390] width 459 height 16
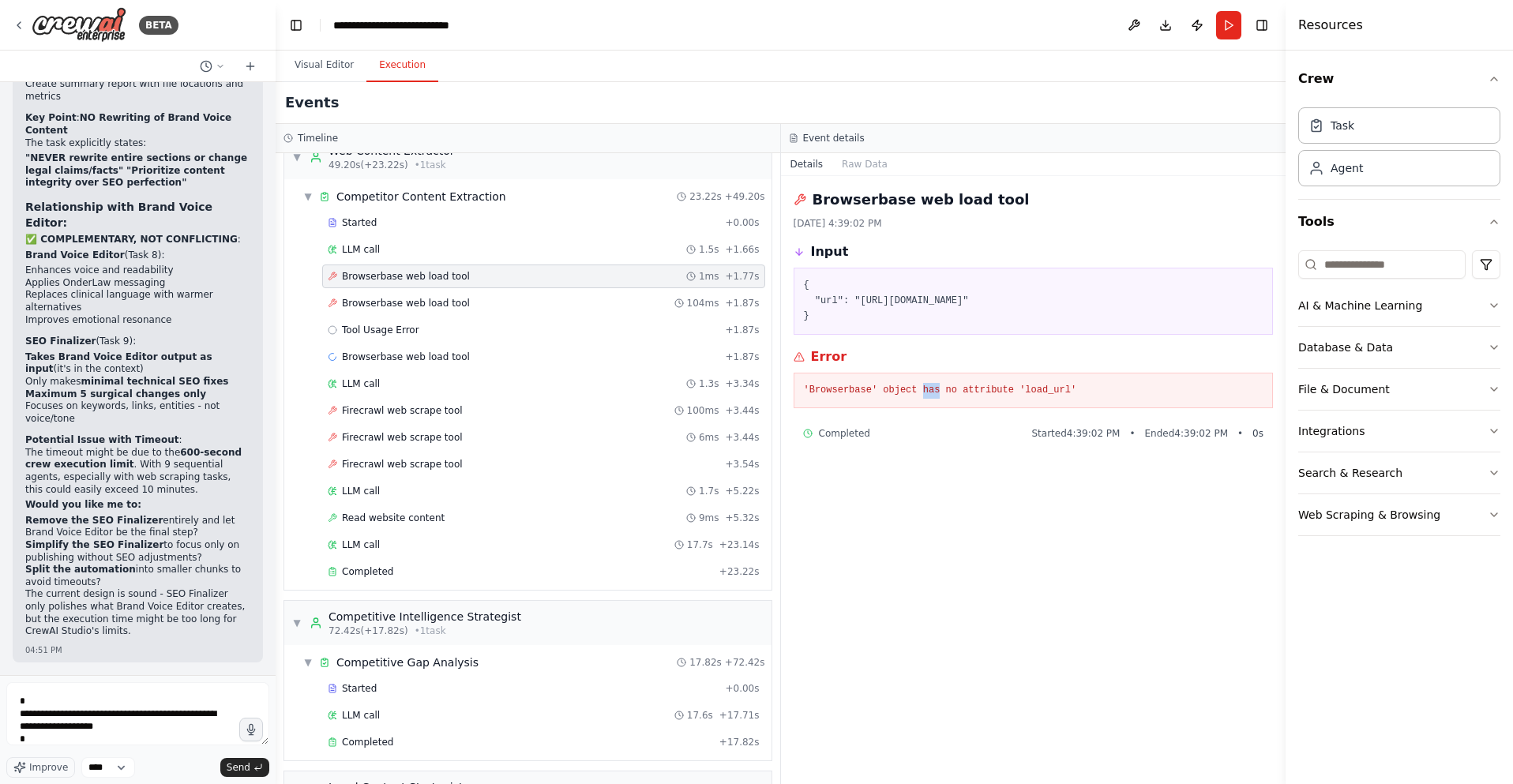
click at [921, 388] on pre "'Browserbase' object has no attribute 'load_url'" at bounding box center [1033, 390] width 459 height 16
copy div "'Browserbase' object has no attribute 'load_url'"
click at [32, 742] on textarea "**********" at bounding box center [138, 713] width 263 height 63
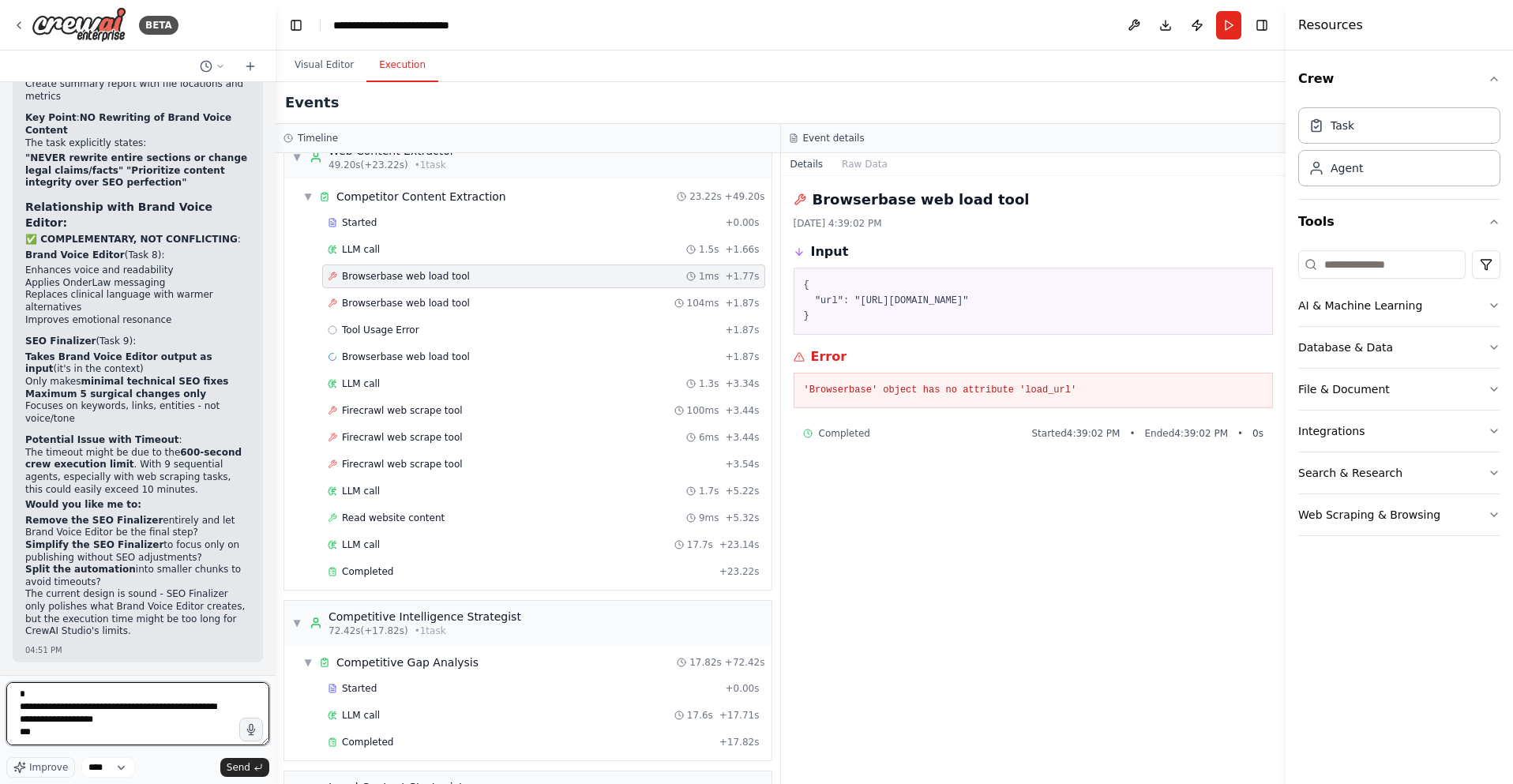
paste textarea "**********"
click at [415, 409] on span "Firecrawl web scrape tool" at bounding box center [401, 410] width 120 height 12
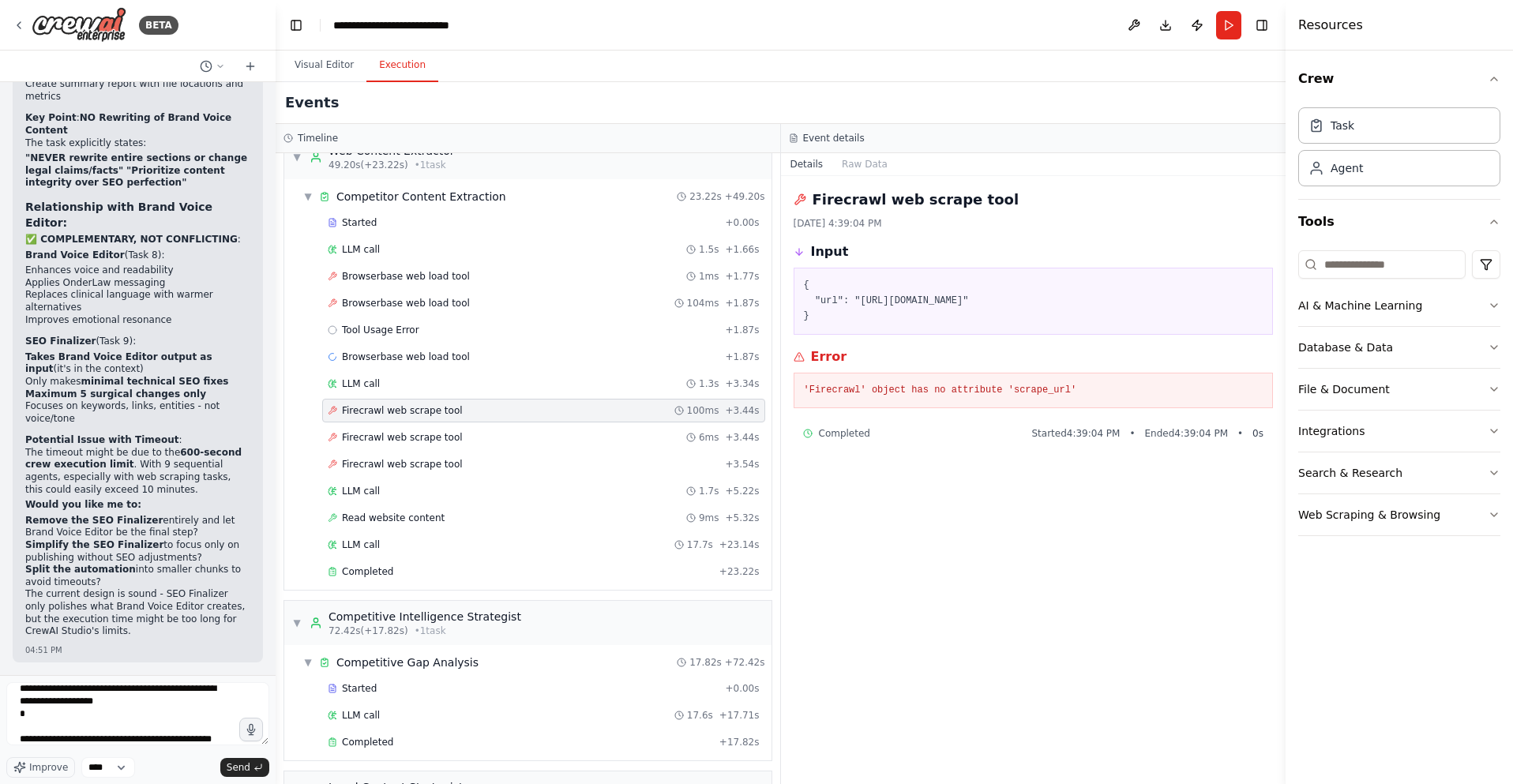
scroll to position [77, 0]
click at [84, 725] on textarea "**********" at bounding box center [138, 713] width 263 height 63
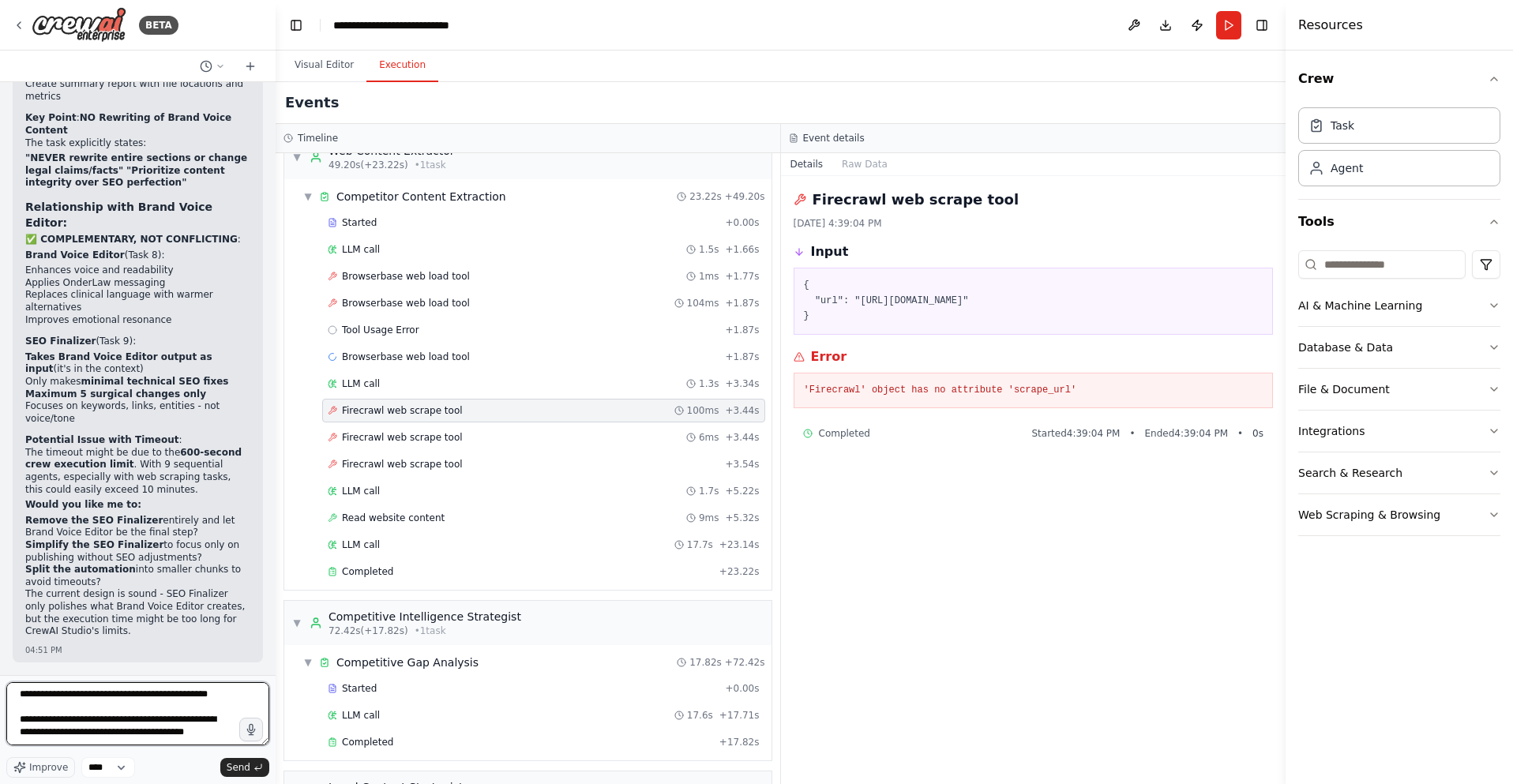
scroll to position [700, 0]
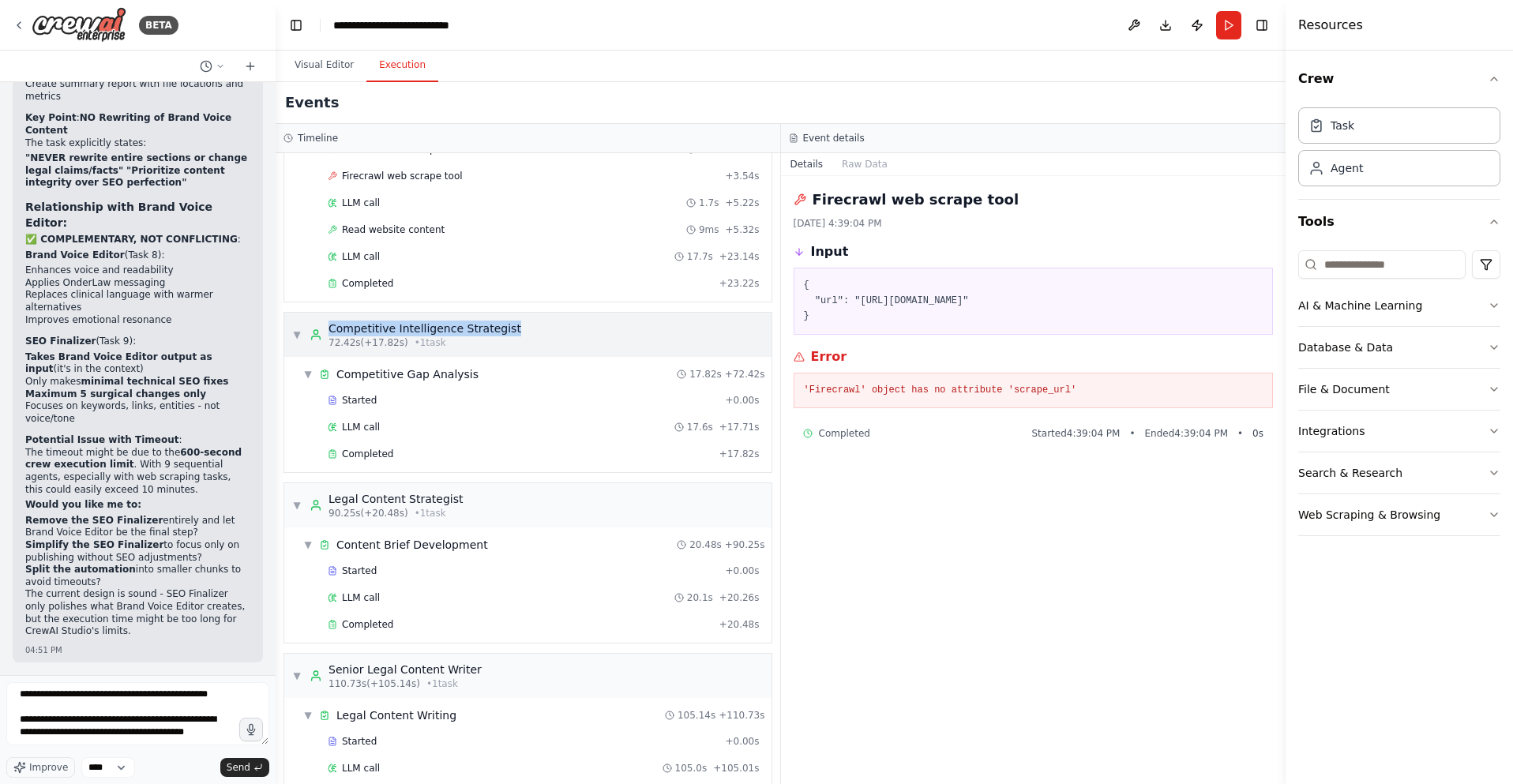
drag, startPoint x: 525, startPoint y: 327, endPoint x: 332, endPoint y: 332, distance: 193.1
click at [332, 332] on div "▼ Competitive Intelligence Strategist 72.42s (+17.82s) • 1 task" at bounding box center [528, 334] width 487 height 44
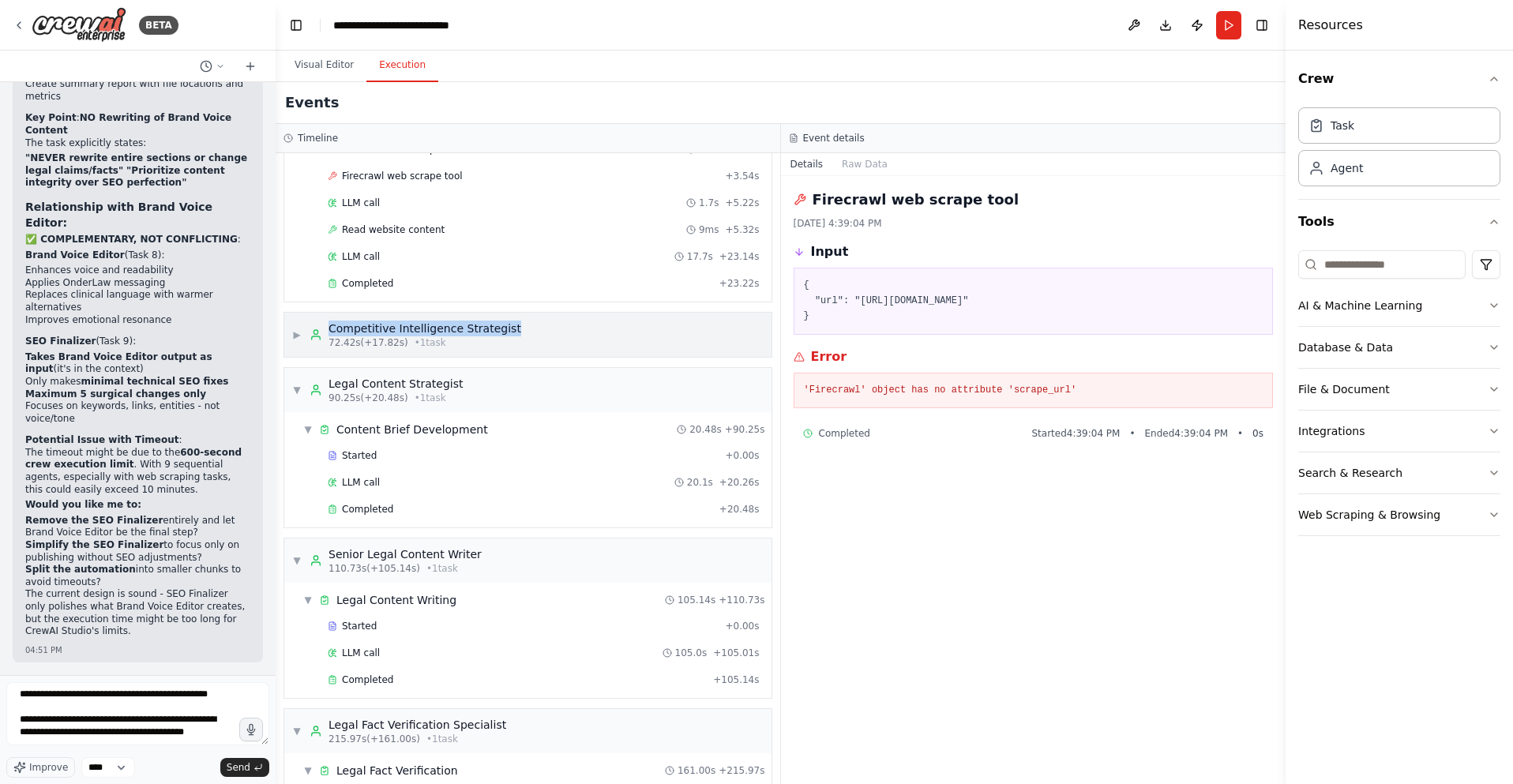
copy div "Competitive Intelligence Strategist"
click at [229, 721] on textarea "**********" at bounding box center [138, 713] width 263 height 63
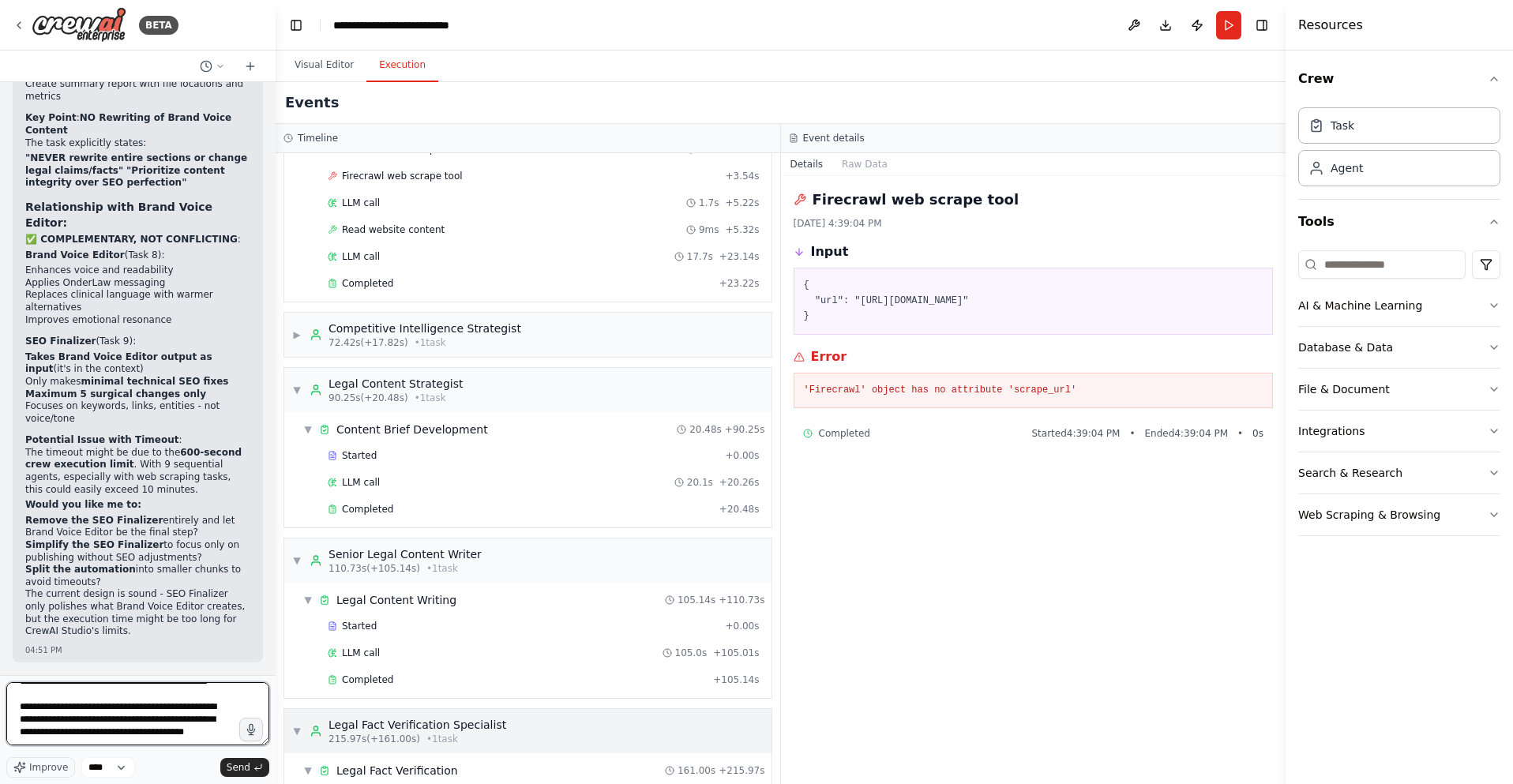
scroll to position [120, 0]
type textarea "**********"
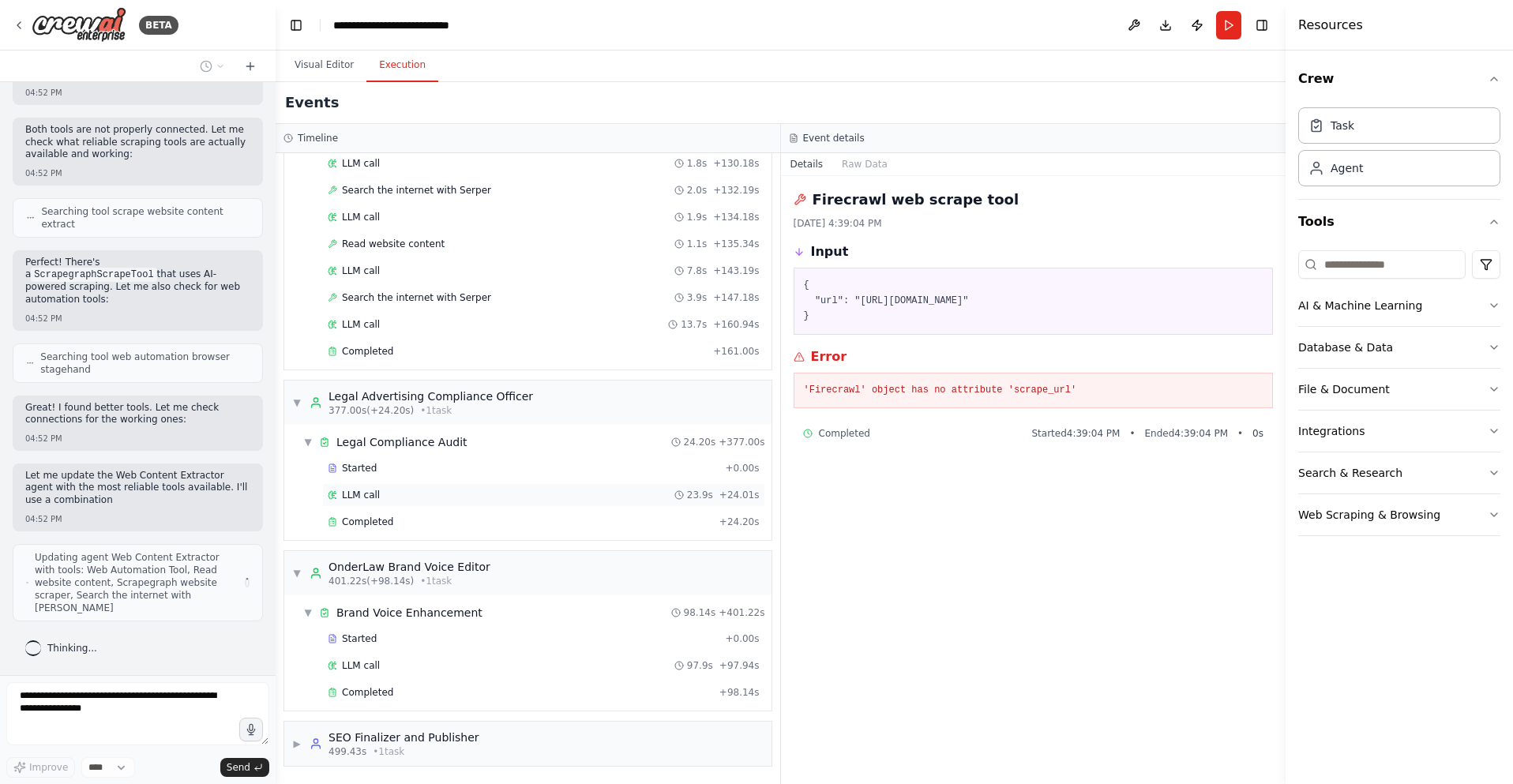
scroll to position [37731, 0]
click at [319, 61] on button "Visual Editor" at bounding box center [324, 66] width 85 height 33
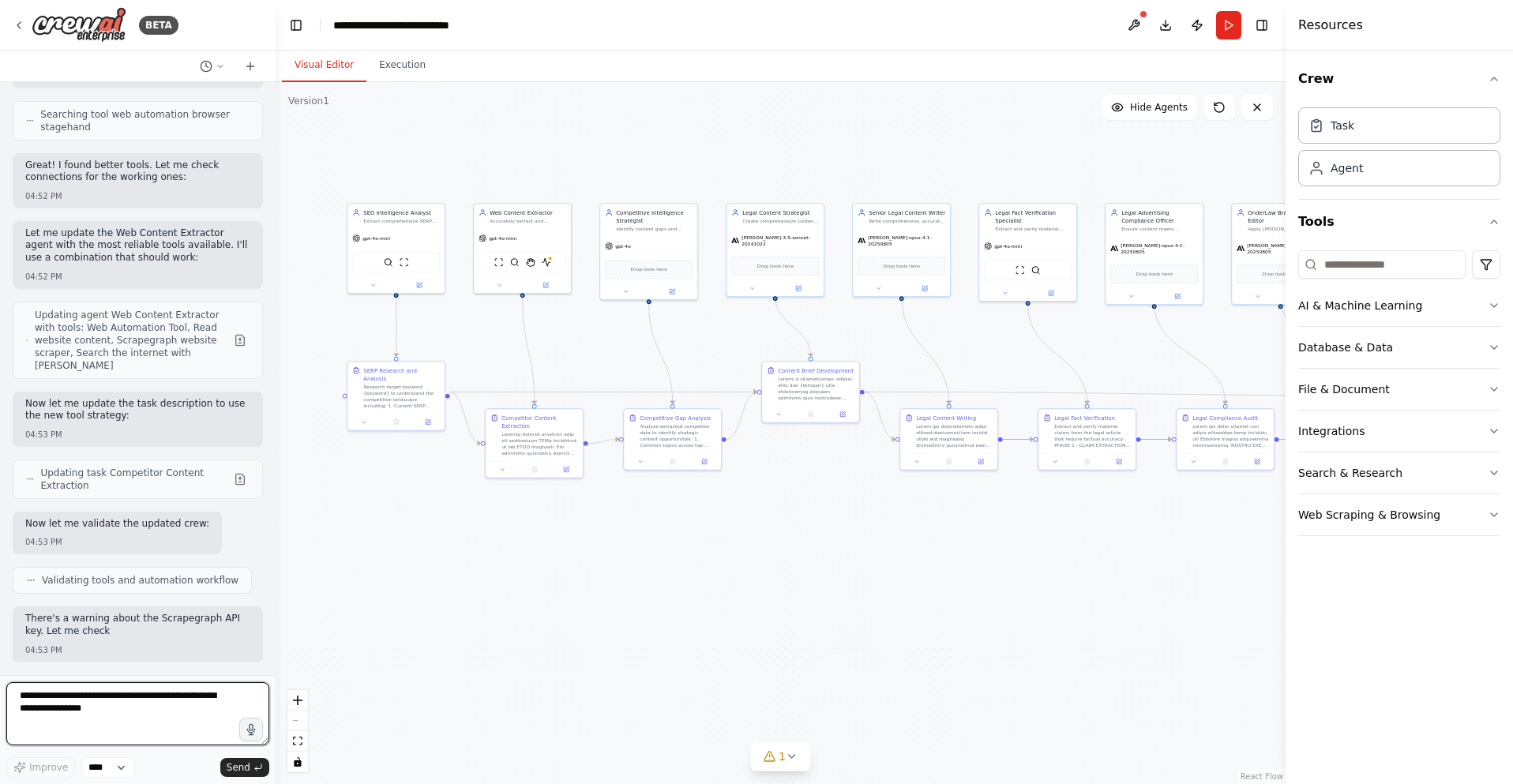
scroll to position [37986, 0]
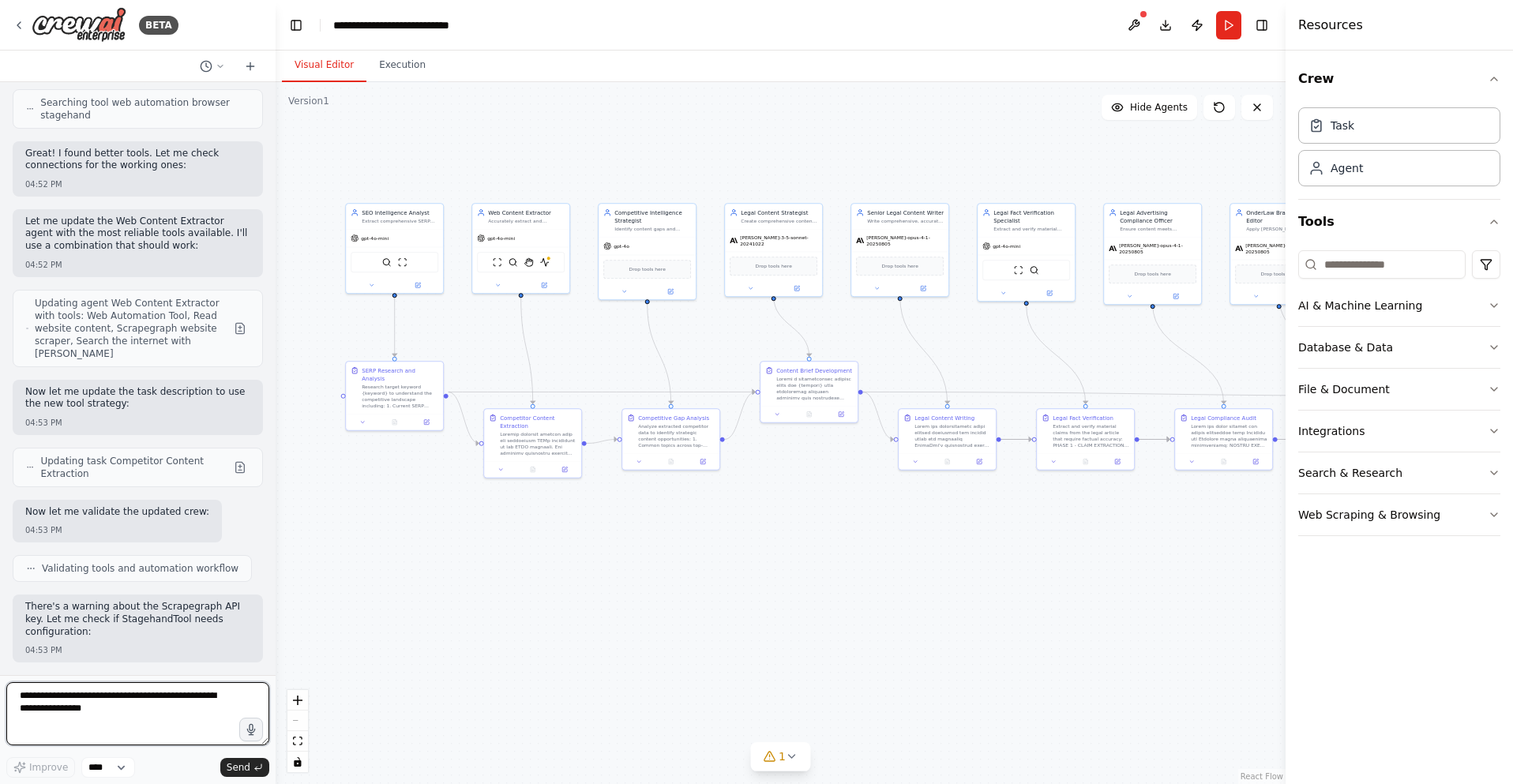
drag, startPoint x: 416, startPoint y: 590, endPoint x: 569, endPoint y: 595, distance: 153.1
click at [569, 595] on div ".deletable-edge-delete-btn { width: 20px; height: 20px; border: 0px solid #ffff…" at bounding box center [780, 433] width 1009 height 702
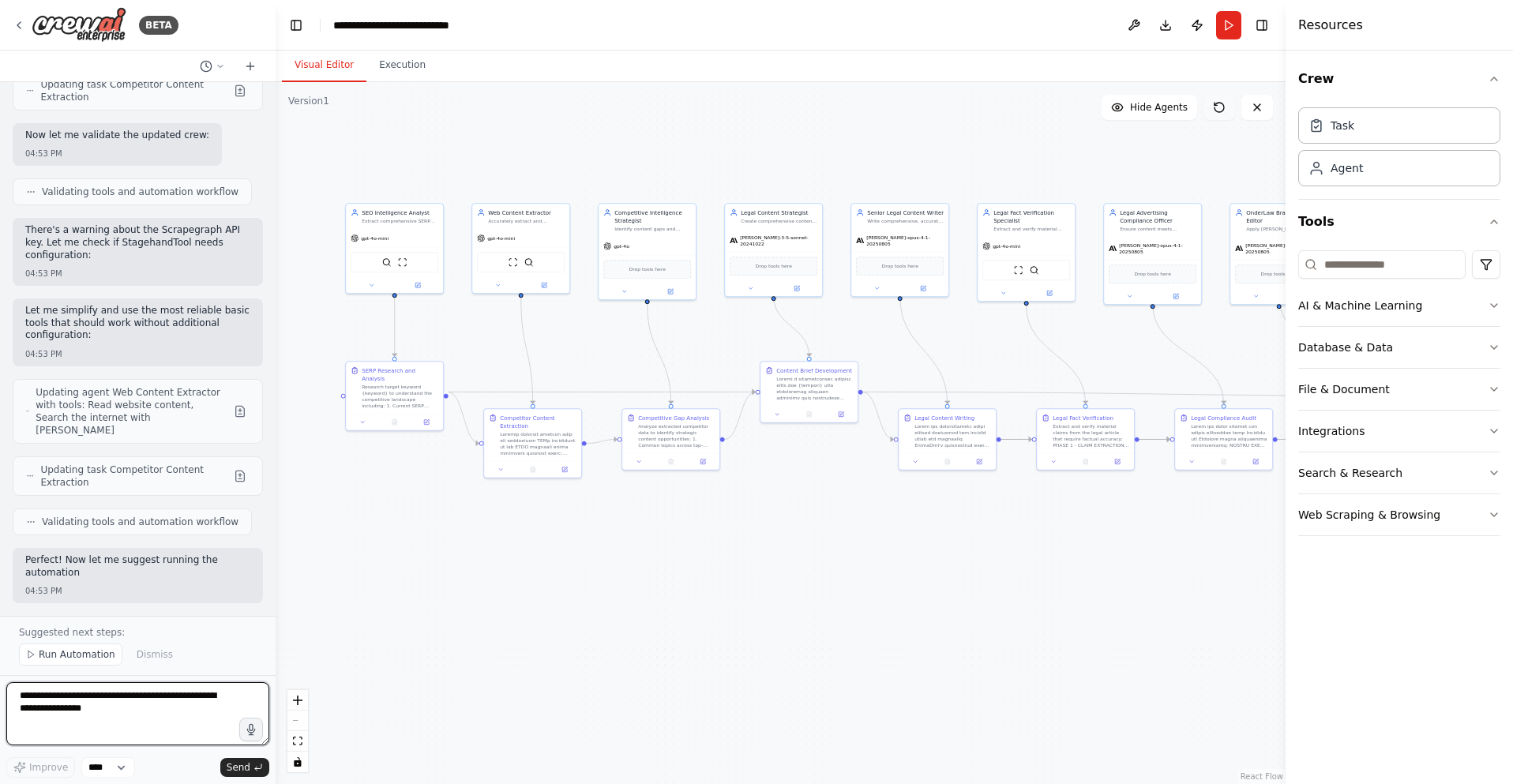
scroll to position [38349, 0]
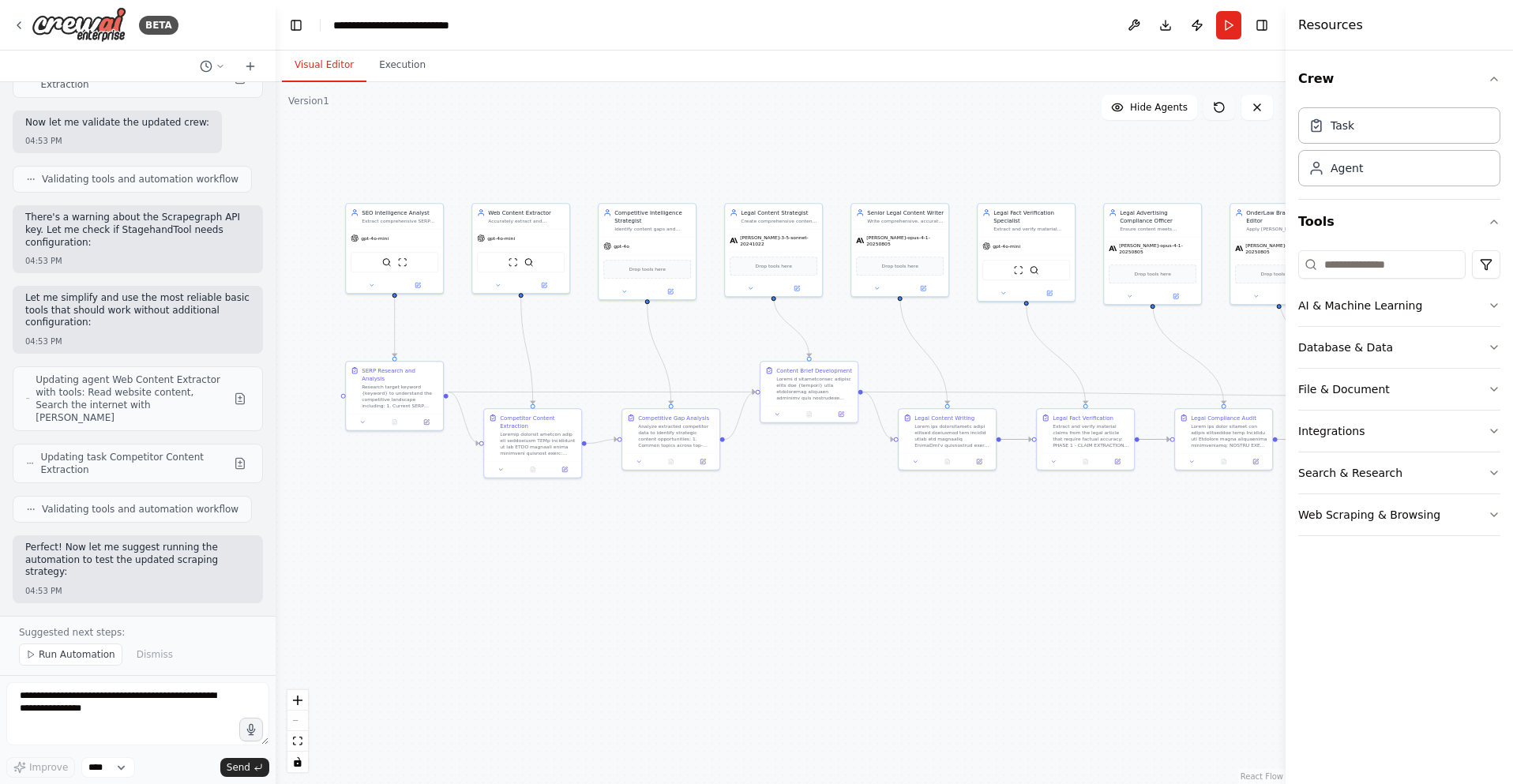
click at [1219, 109] on icon at bounding box center [1219, 107] width 12 height 12
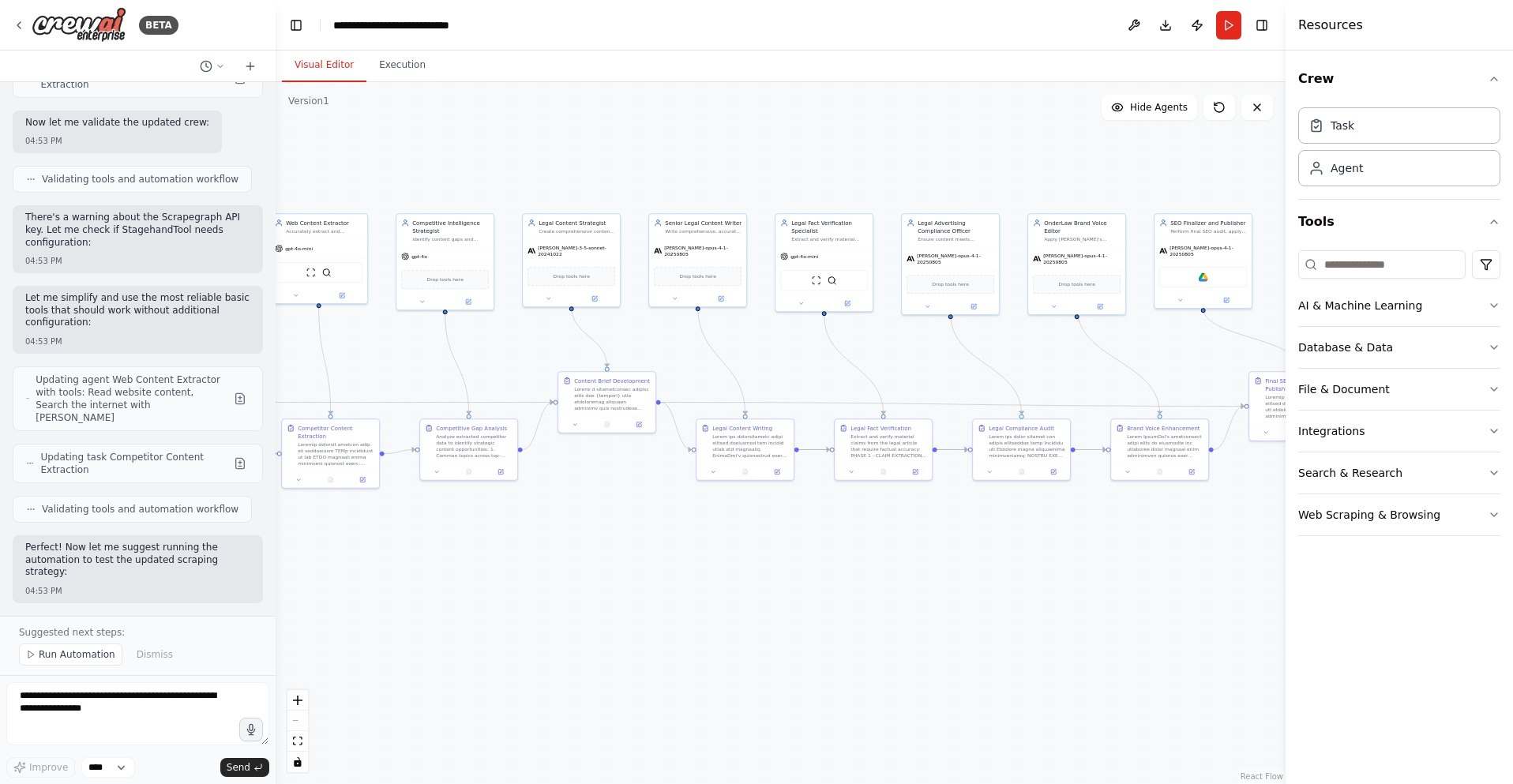
drag, startPoint x: 1134, startPoint y: 162, endPoint x: 1007, endPoint y: 164, distance: 127.0
click at [990, 167] on div ".deletable-edge-delete-btn { width: 20px; height: 20px; border: 0px solid #ffff…" at bounding box center [780, 433] width 1009 height 702
click at [1220, 107] on icon at bounding box center [1219, 107] width 12 height 12
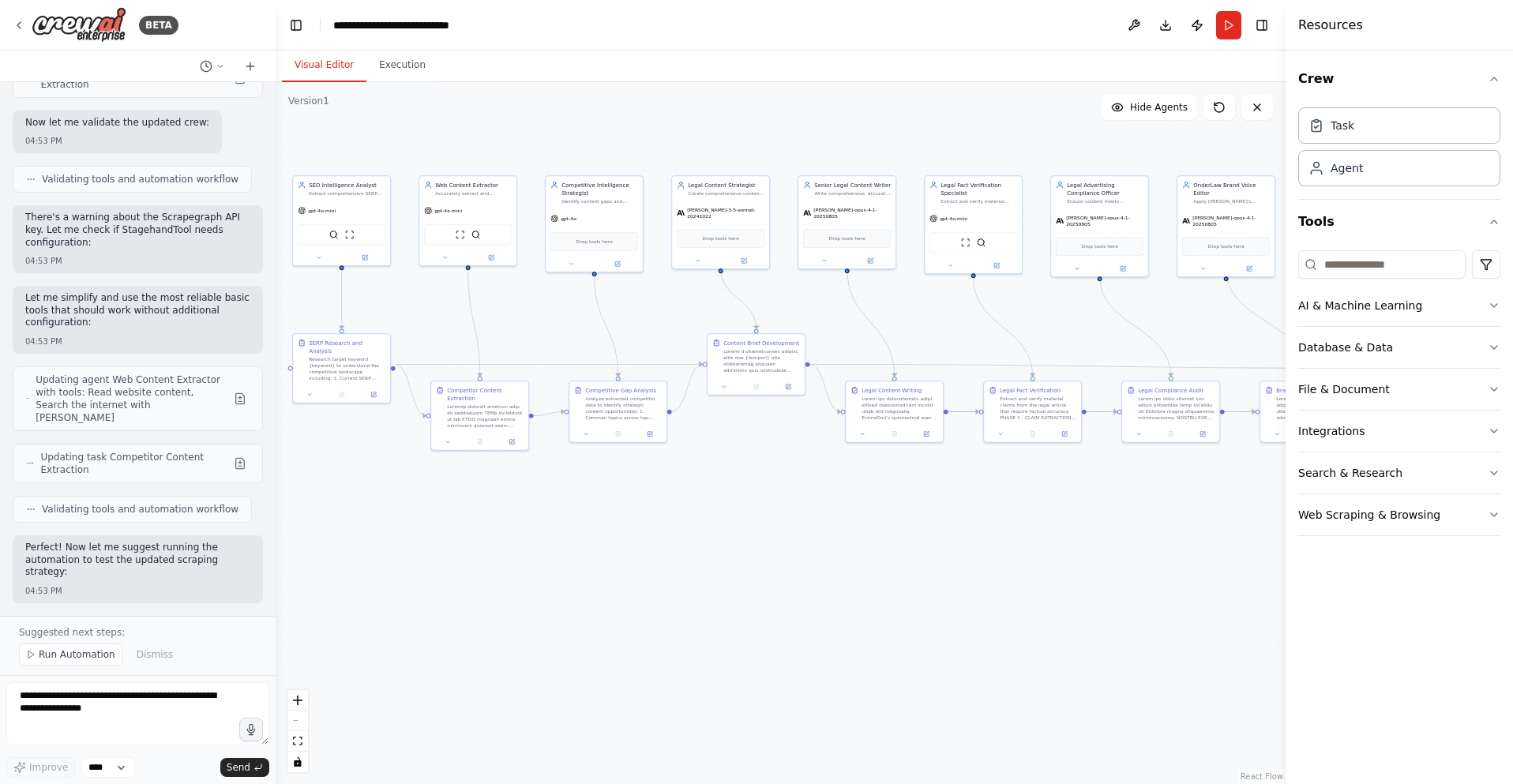
drag, startPoint x: 542, startPoint y: 654, endPoint x: 724, endPoint y: 610, distance: 187.2
click at [724, 610] on div ".deletable-edge-delete-btn { width: 20px; height: 20px; border: 0px solid #ffff…" at bounding box center [780, 433] width 1009 height 702
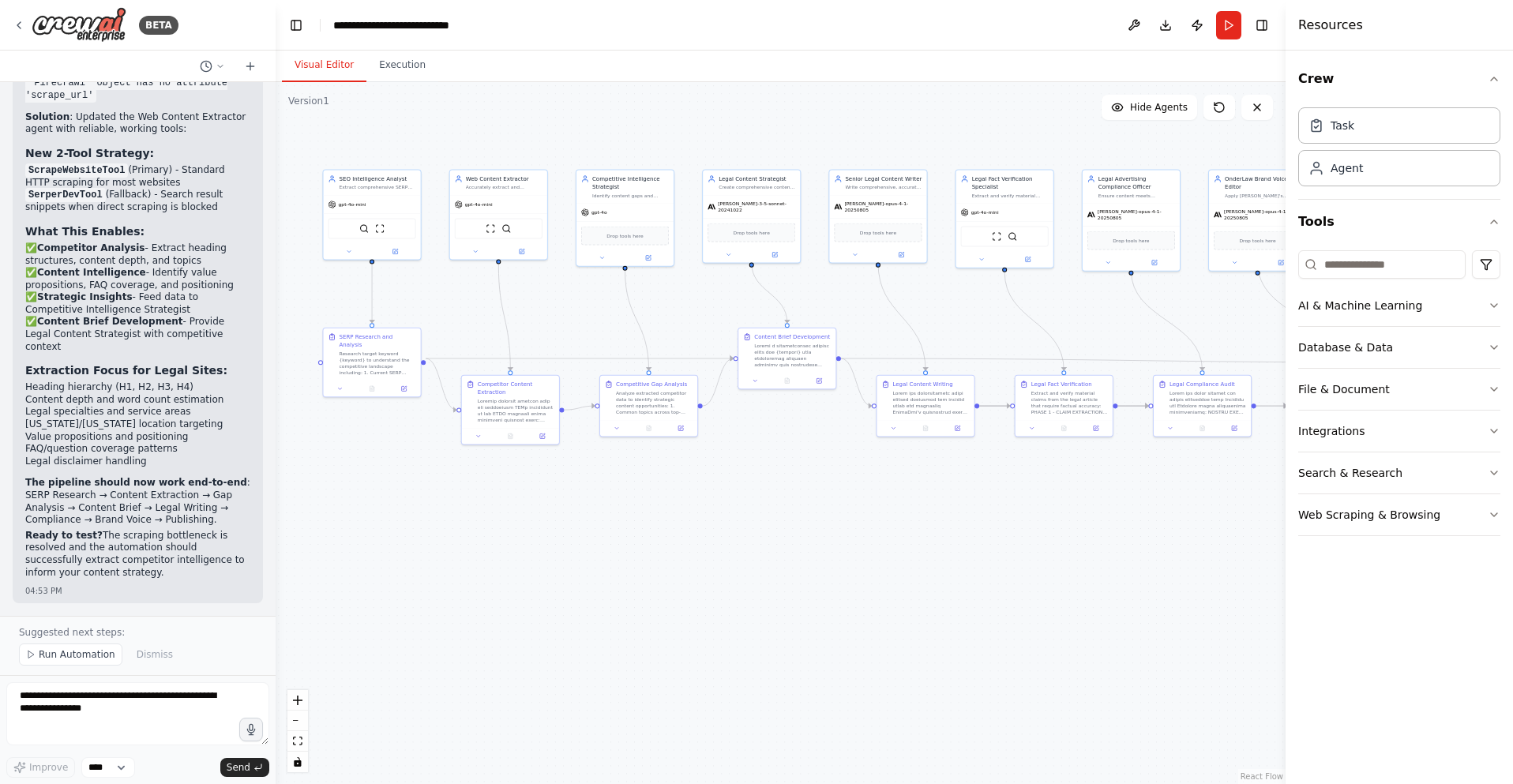
scroll to position [38834, 0]
click at [37, 712] on textarea at bounding box center [138, 713] width 263 height 63
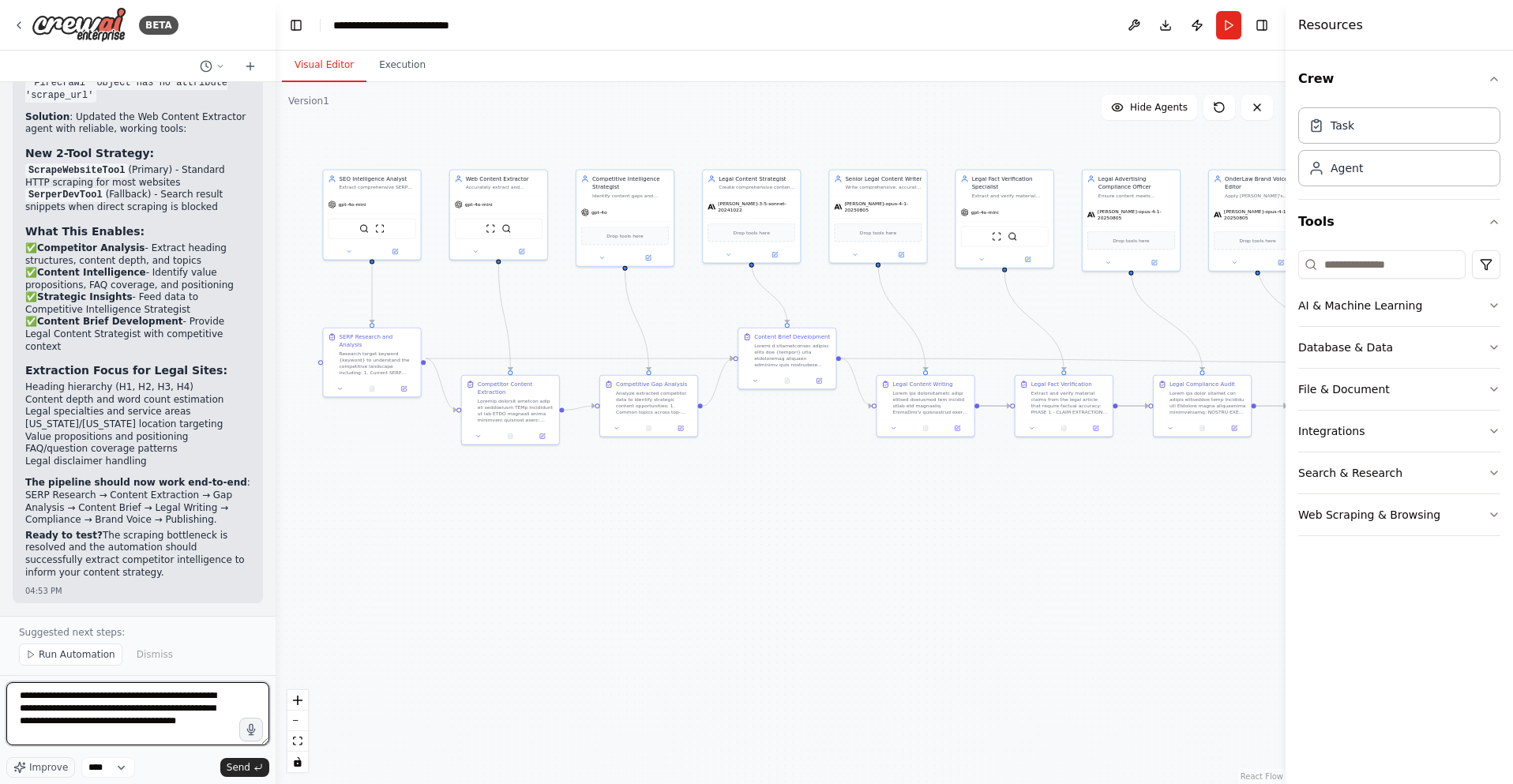
type textarea "**********"
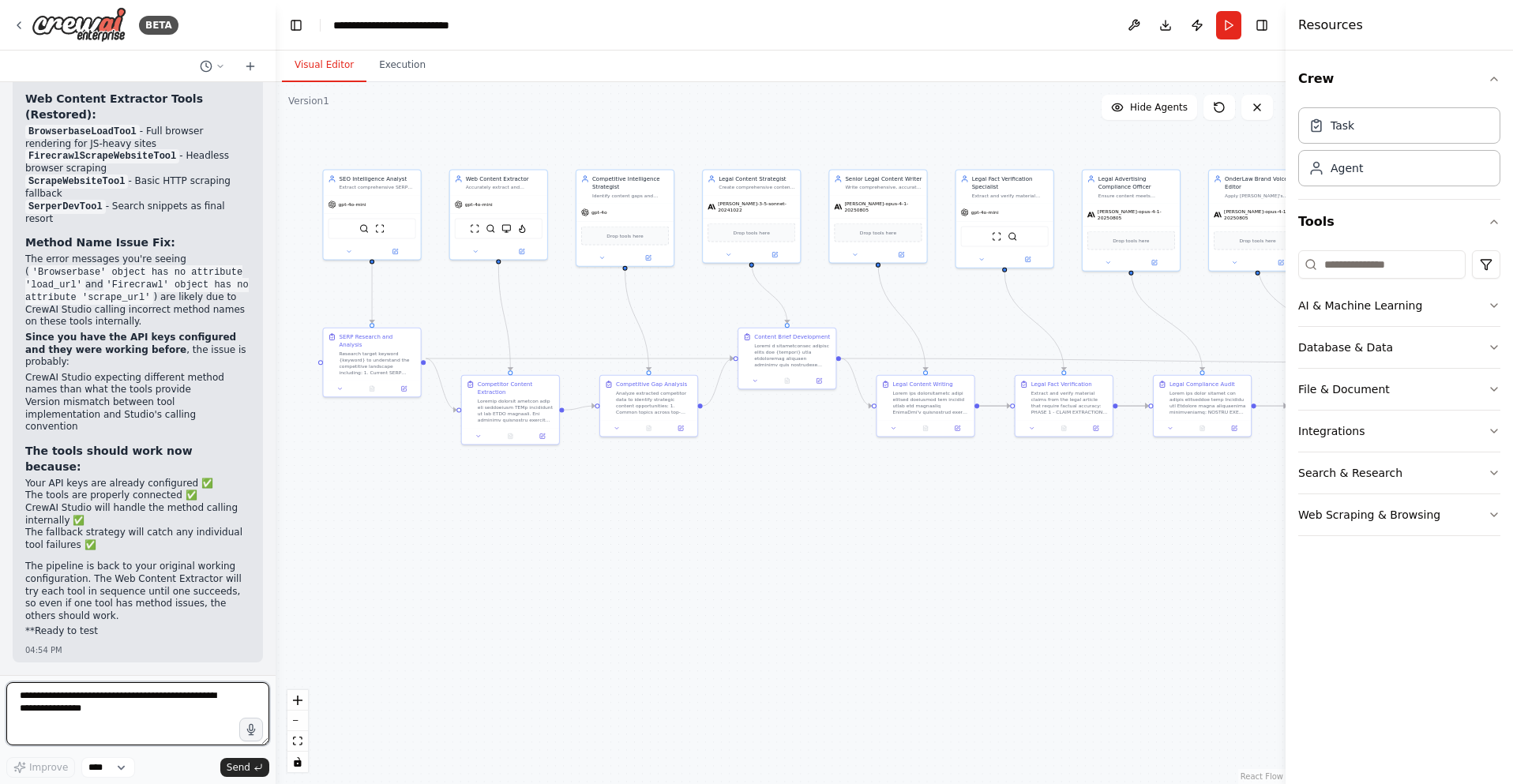
scroll to position [39879, 0]
click at [367, 527] on div ".deletable-edge-delete-btn { width: 20px; height: 20px; border: 0px solid #ffff…" at bounding box center [780, 433] width 1009 height 702
click at [504, 230] on img at bounding box center [505, 227] width 9 height 9
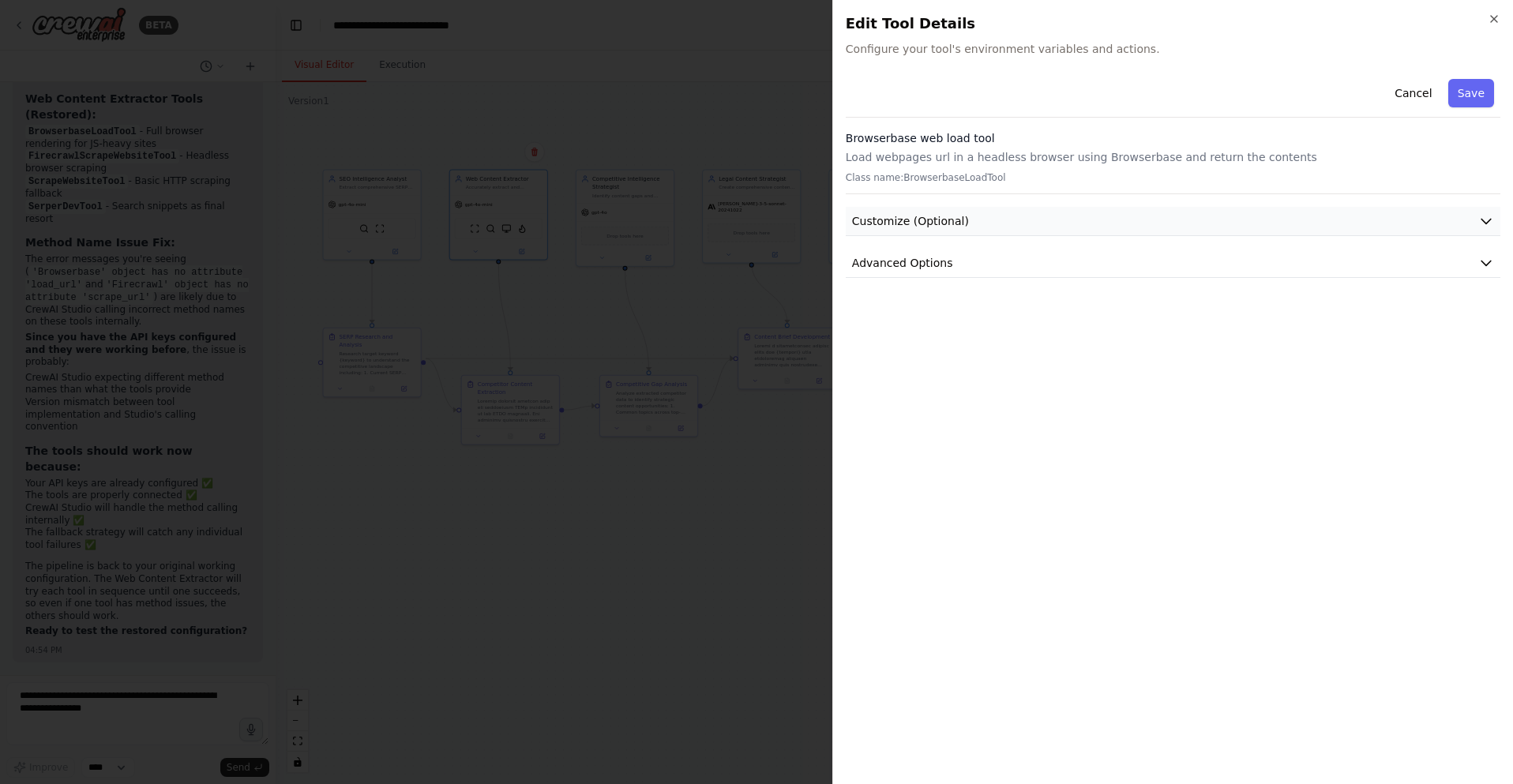
click at [1116, 220] on button "Customize (Optional)" at bounding box center [1173, 221] width 655 height 29
click at [954, 262] on button "Advanced Options" at bounding box center [1173, 262] width 655 height 29
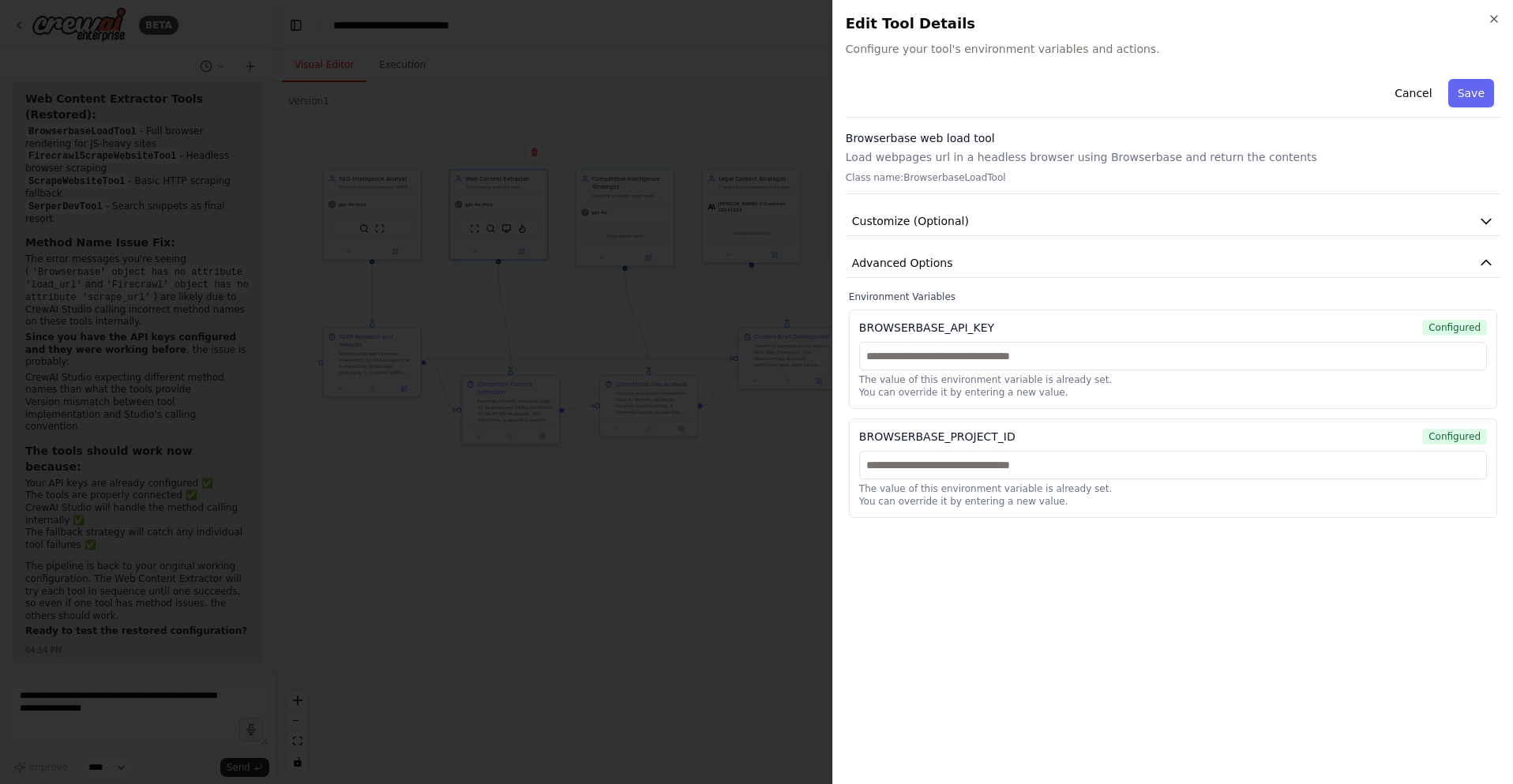
click at [593, 109] on div at bounding box center [756, 392] width 1513 height 784
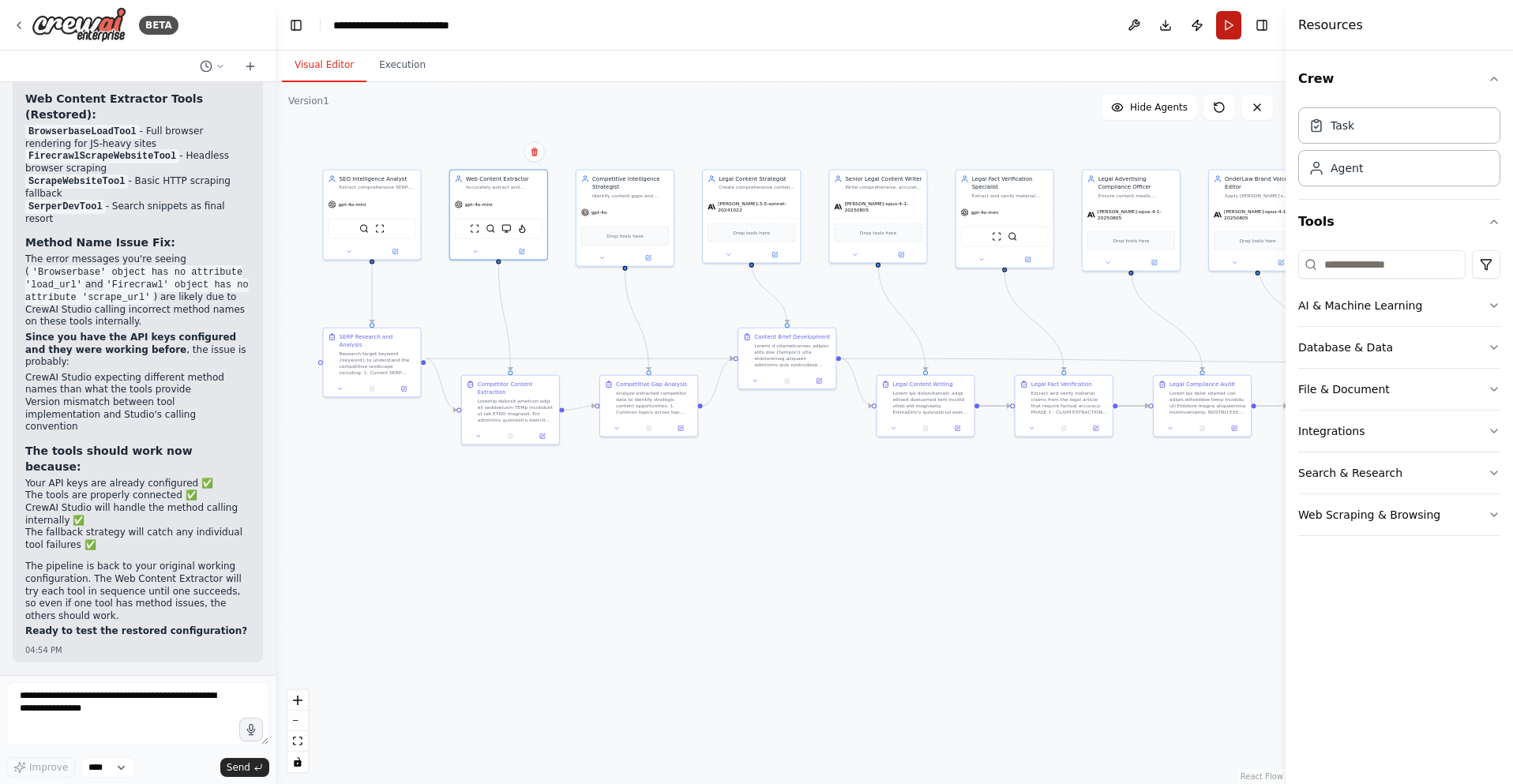
click at [1227, 27] on button "Run" at bounding box center [1228, 25] width 25 height 28
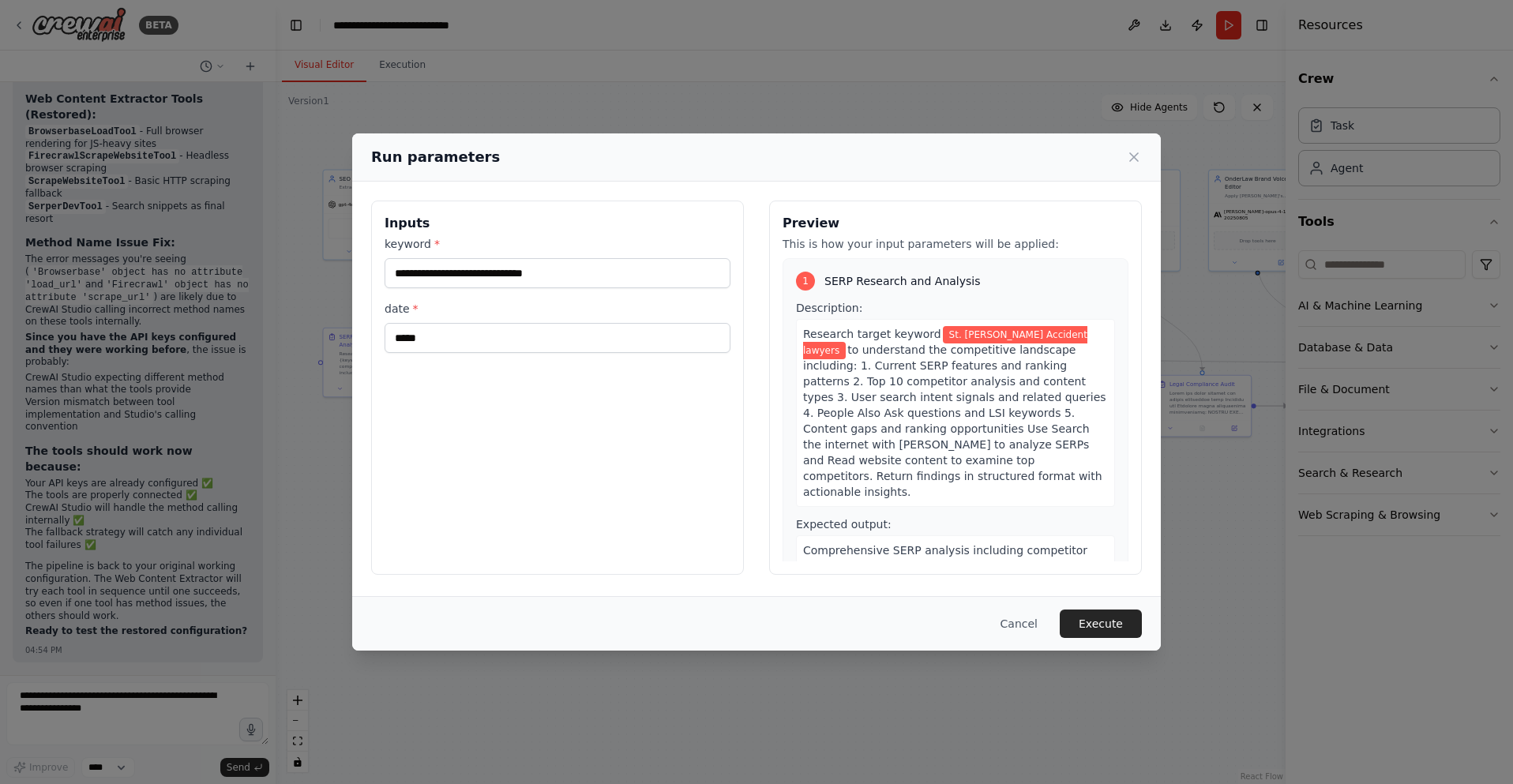
click at [1095, 624] on button "Execute" at bounding box center [1100, 624] width 82 height 28
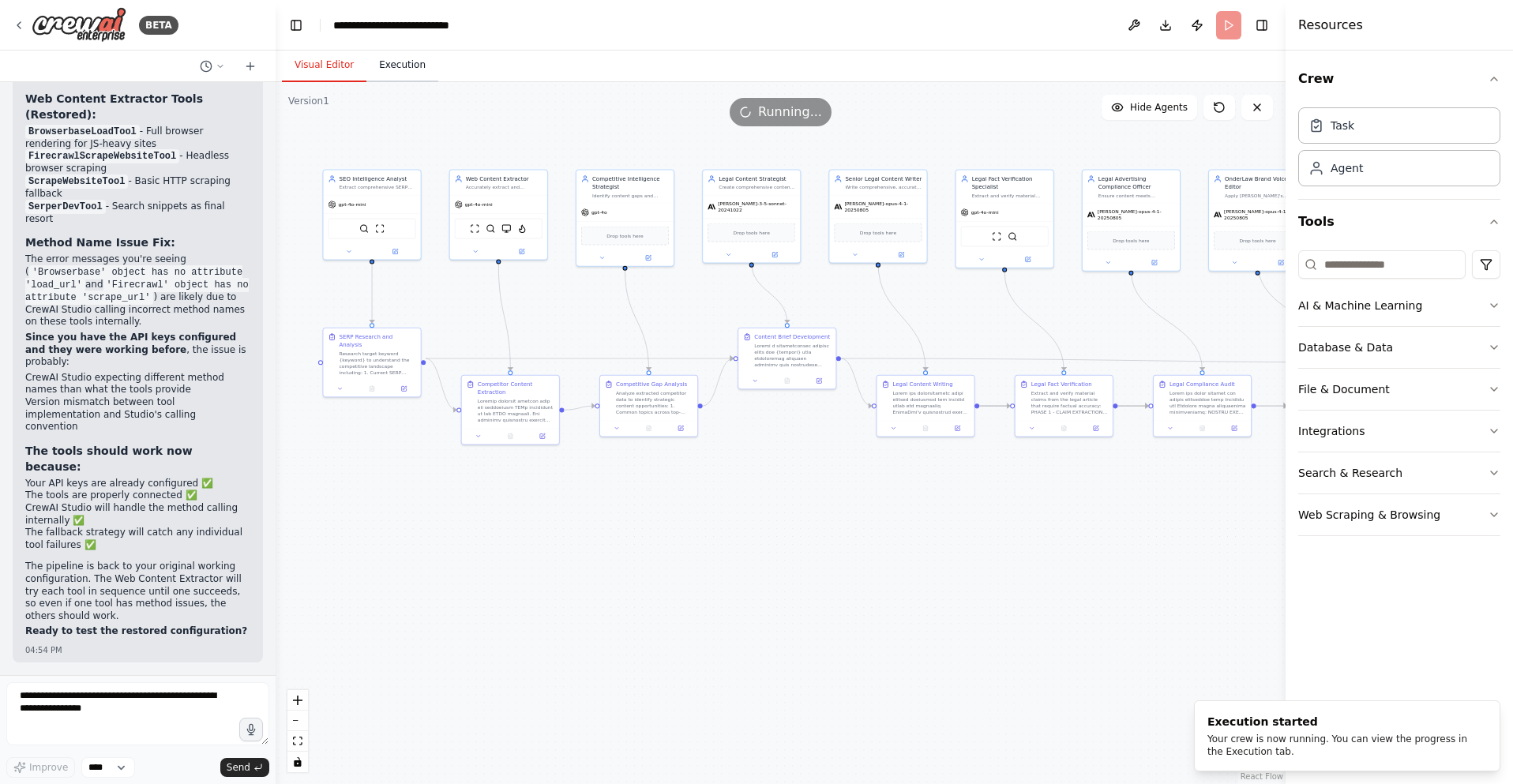
click at [405, 71] on button "Execution" at bounding box center [402, 66] width 71 height 33
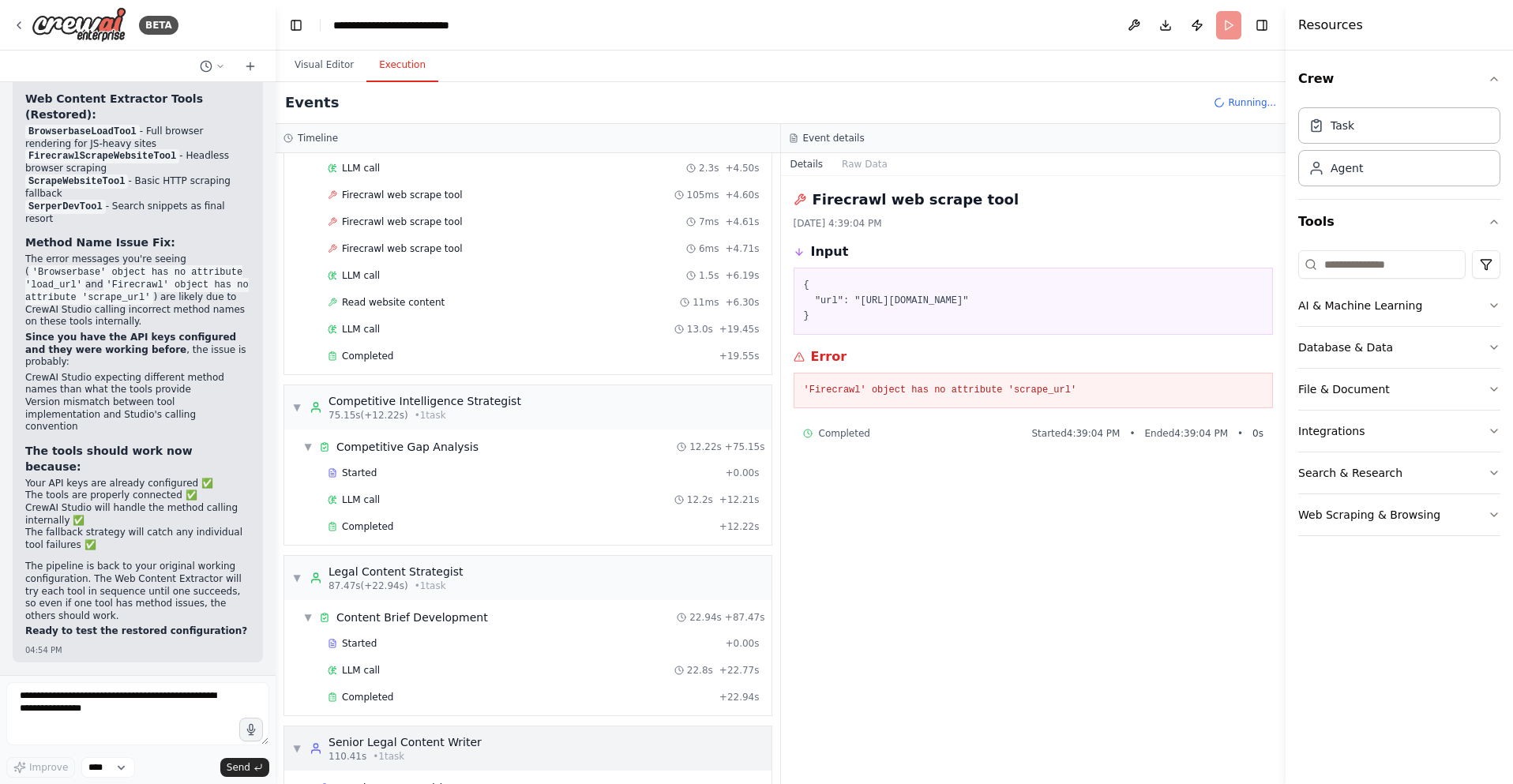
scroll to position [693, 0]
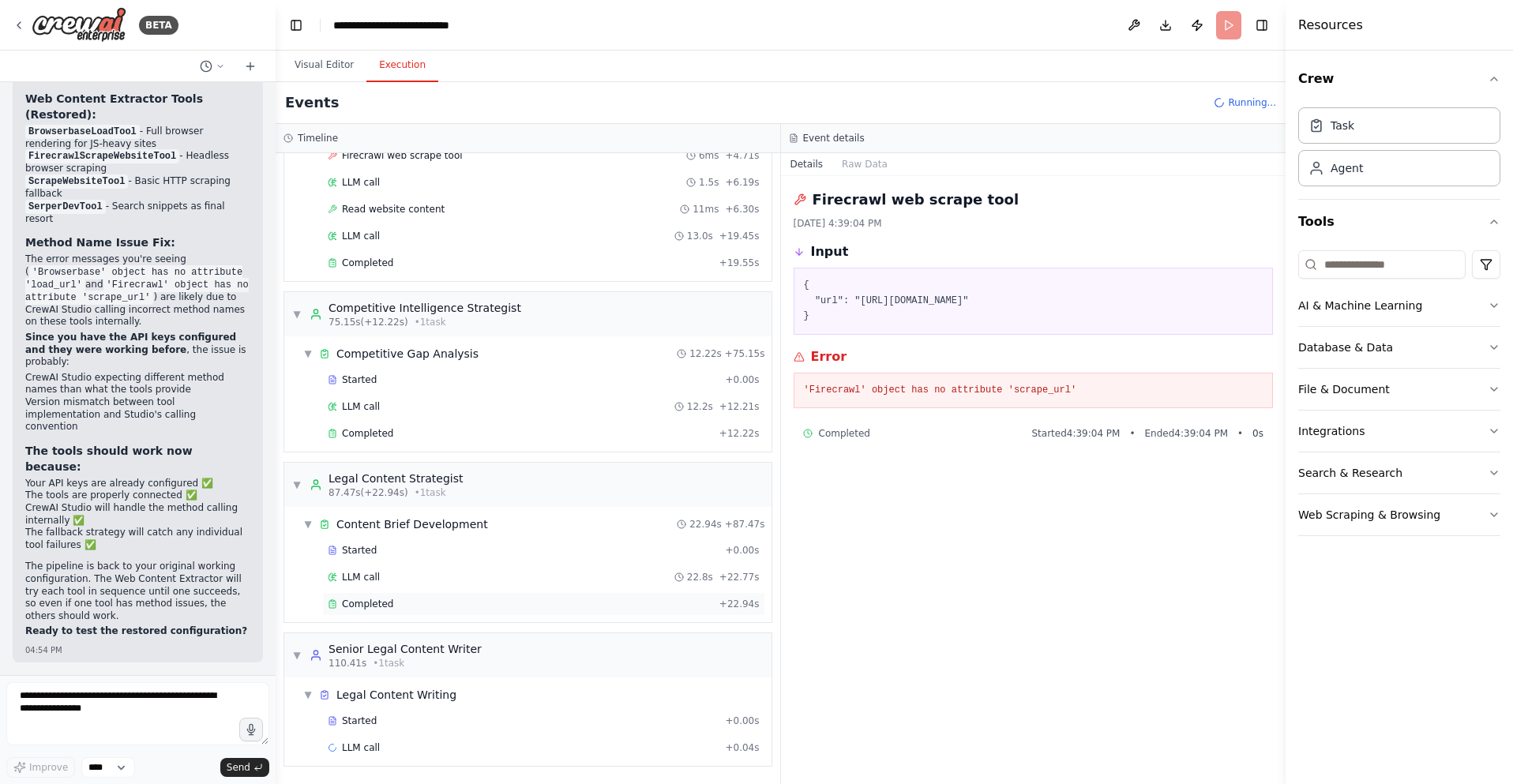
click at [411, 602] on div "Completed" at bounding box center [520, 603] width 386 height 12
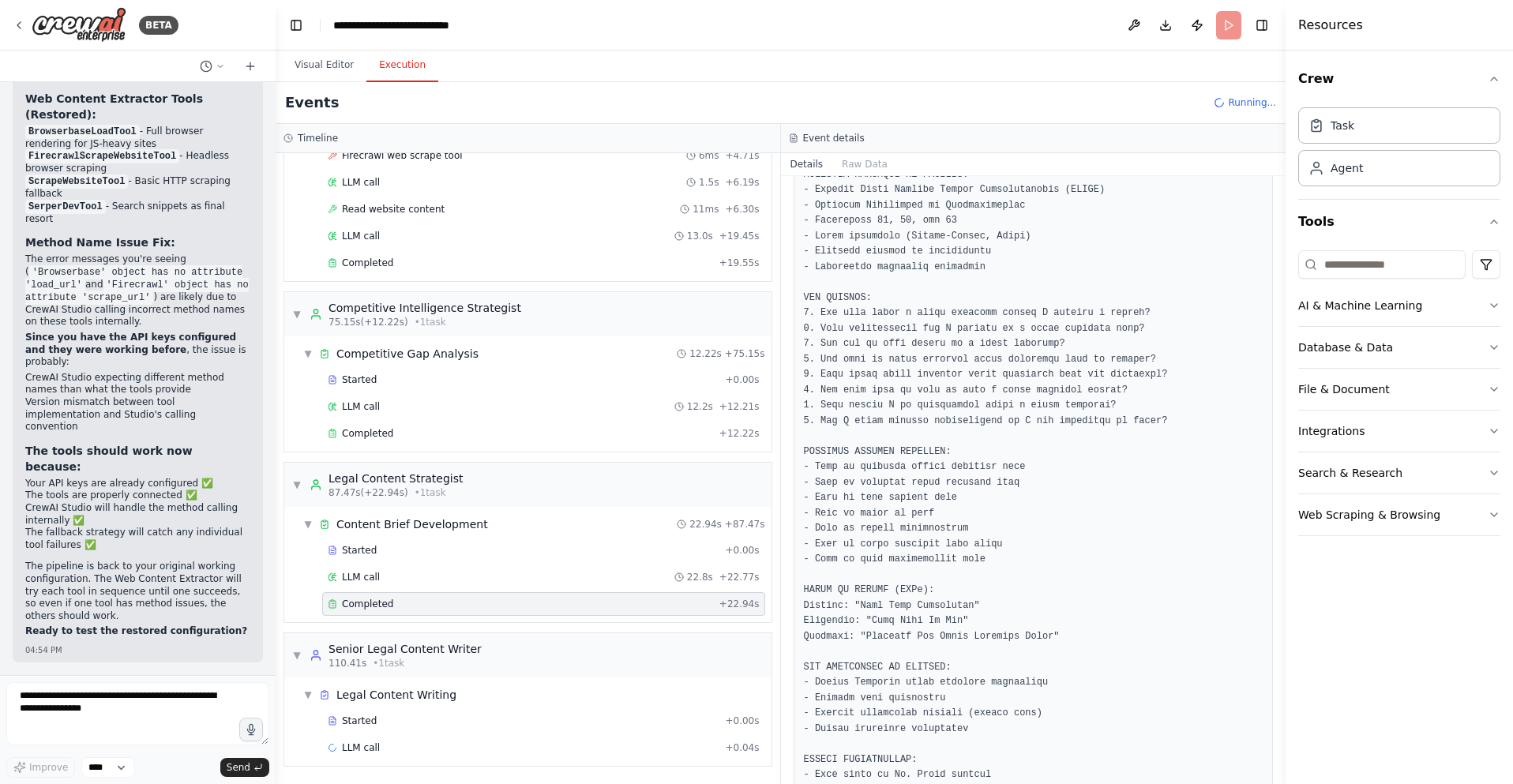
scroll to position [1340, 0]
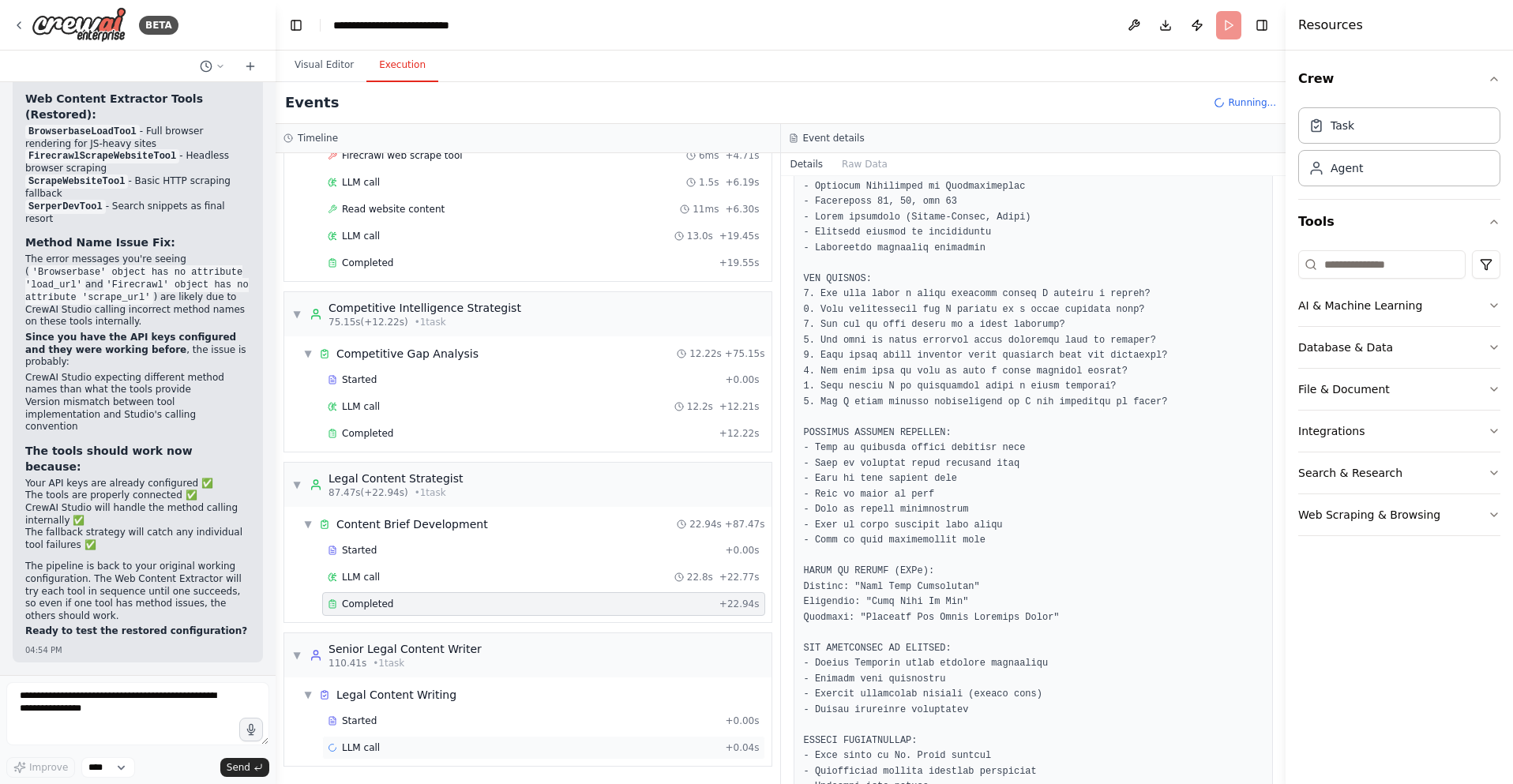
click at [399, 748] on div "LLM call + 0.04s" at bounding box center [543, 747] width 432 height 12
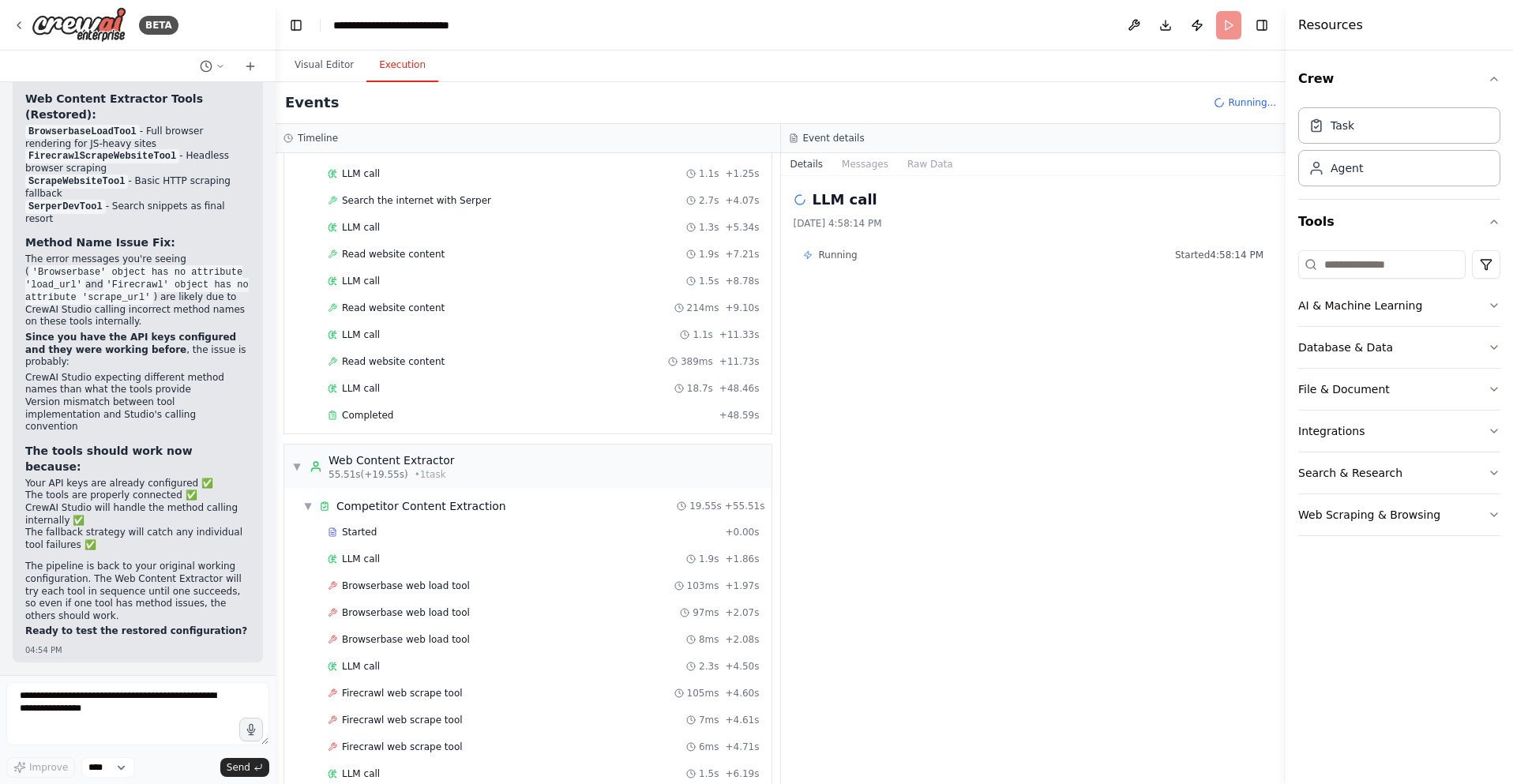
scroll to position [262, 0]
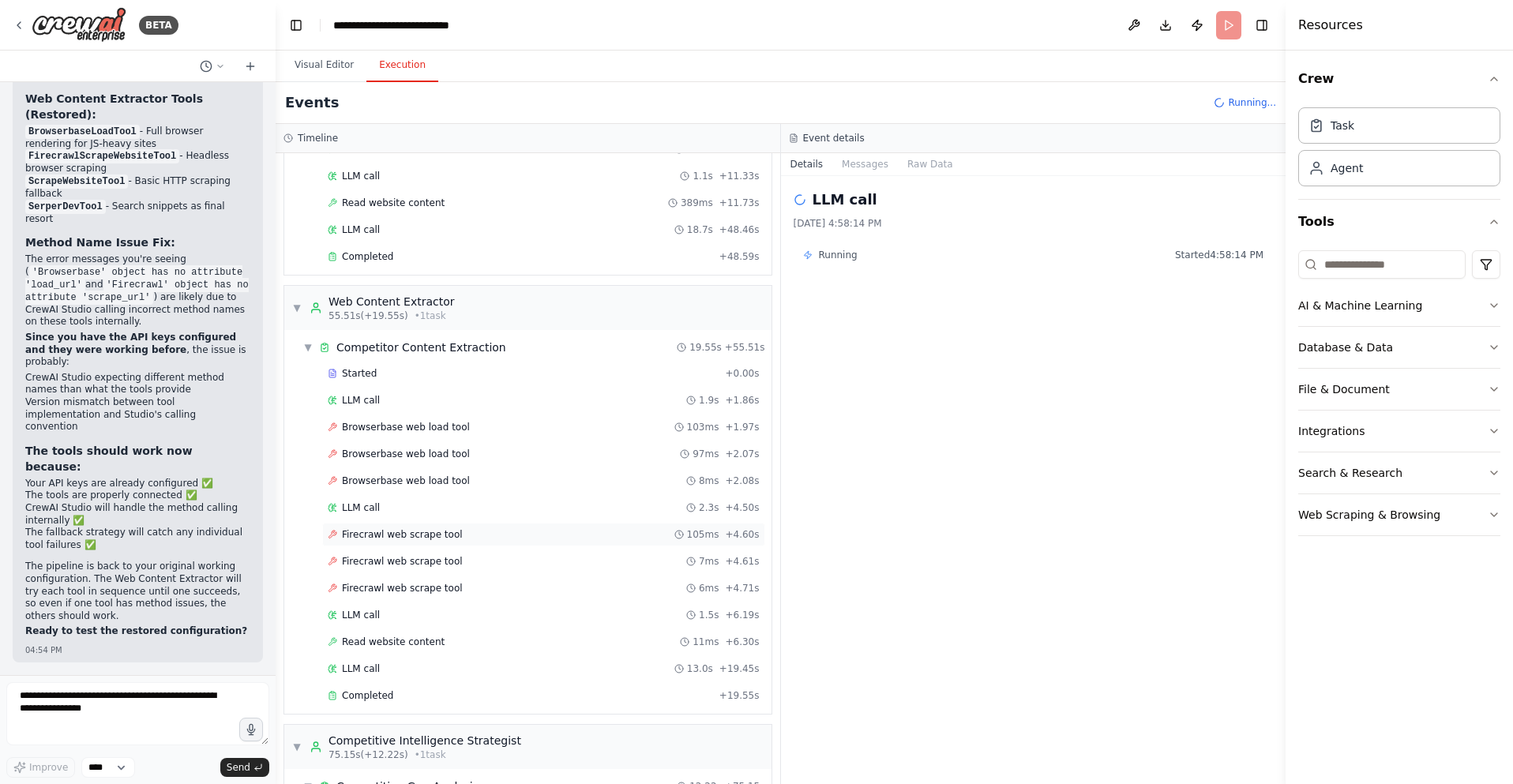
click at [465, 537] on div "Firecrawl web scrape tool 105ms + 4.60s" at bounding box center [543, 534] width 432 height 12
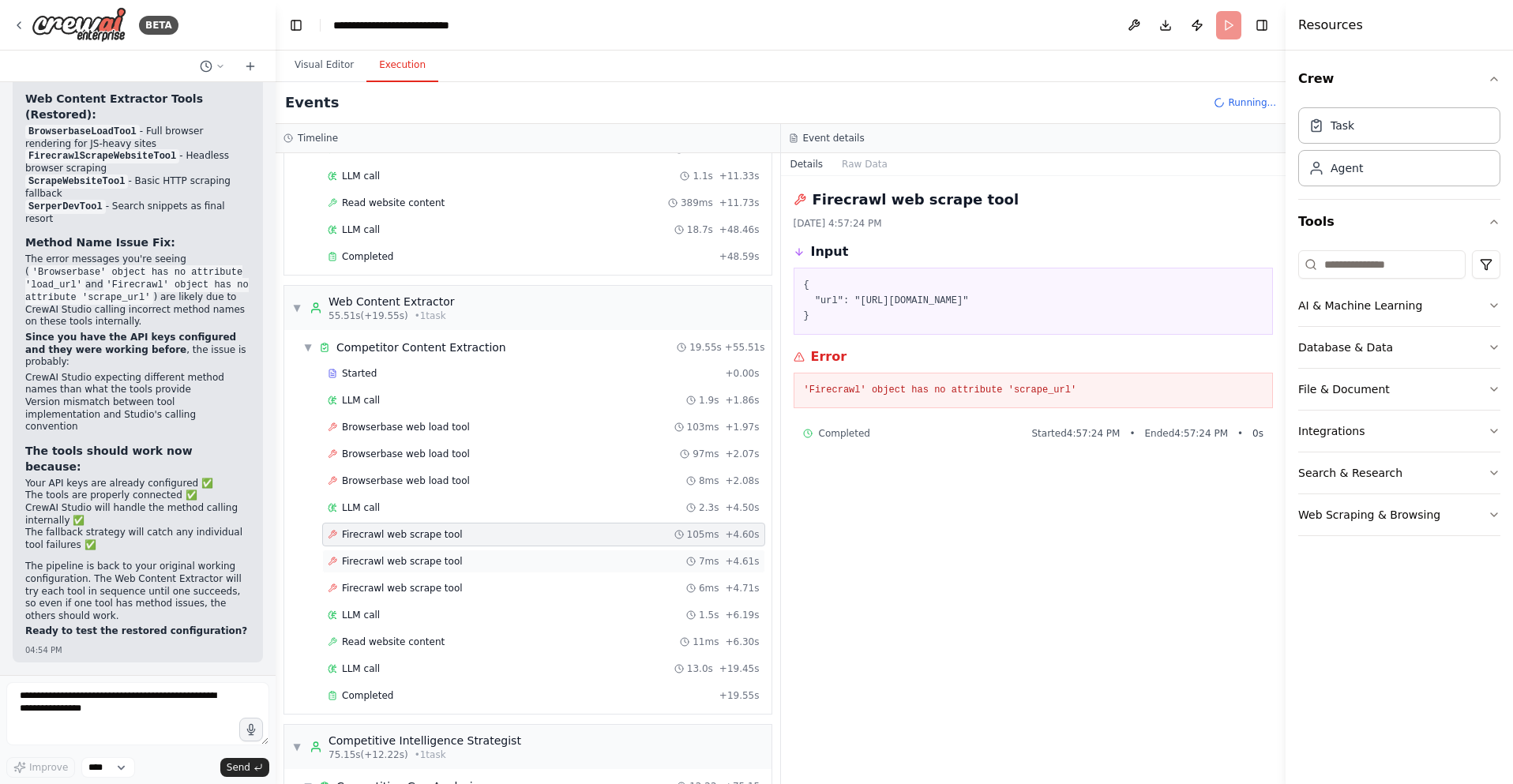
click at [464, 563] on div "Firecrawl web scrape tool 7ms + 4.61s" at bounding box center [543, 561] width 432 height 12
click at [456, 581] on div "Firecrawl web scrape tool 6ms + 4.71s" at bounding box center [543, 587] width 432 height 12
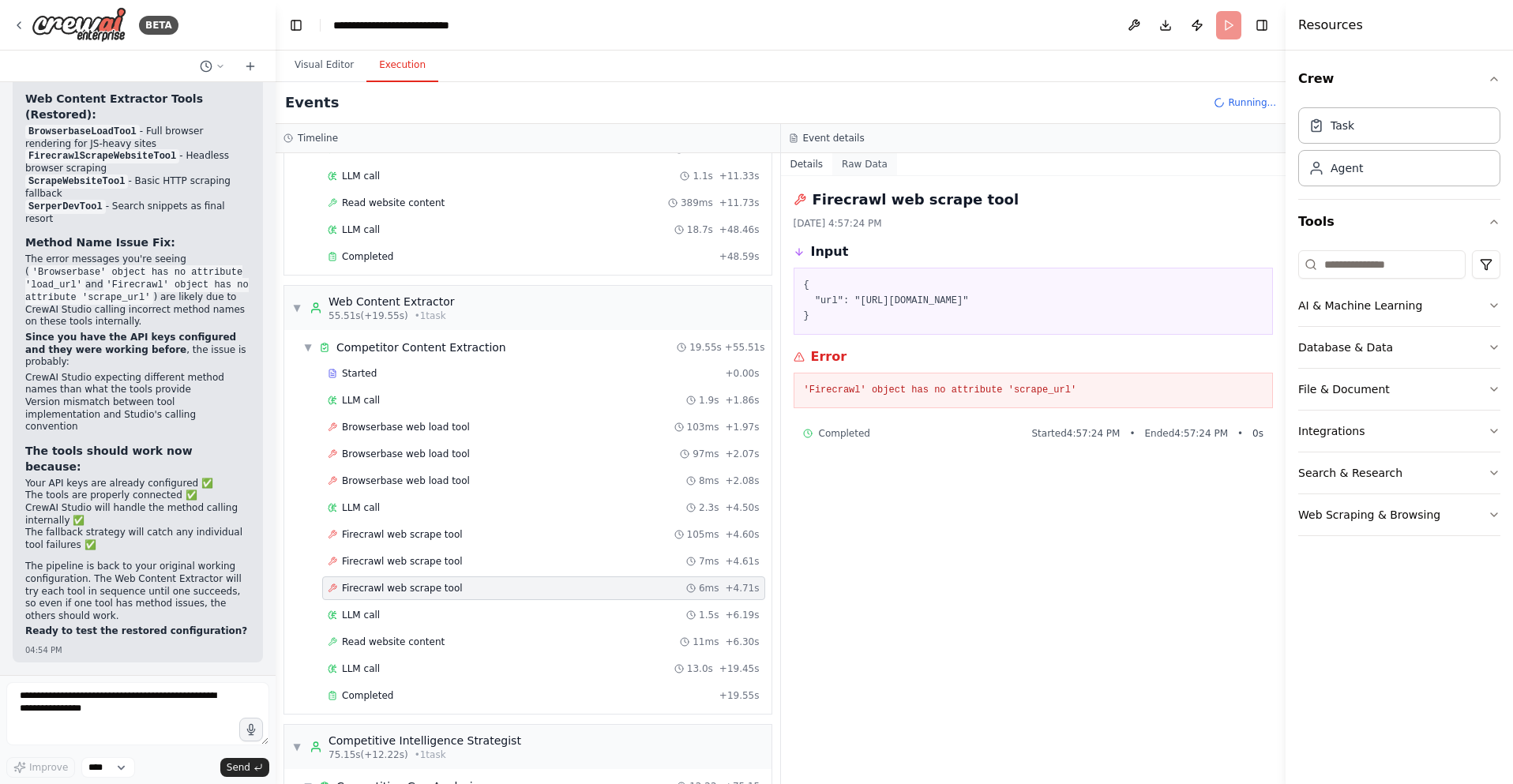
click at [867, 166] on button "Raw Data" at bounding box center [865, 164] width 65 height 22
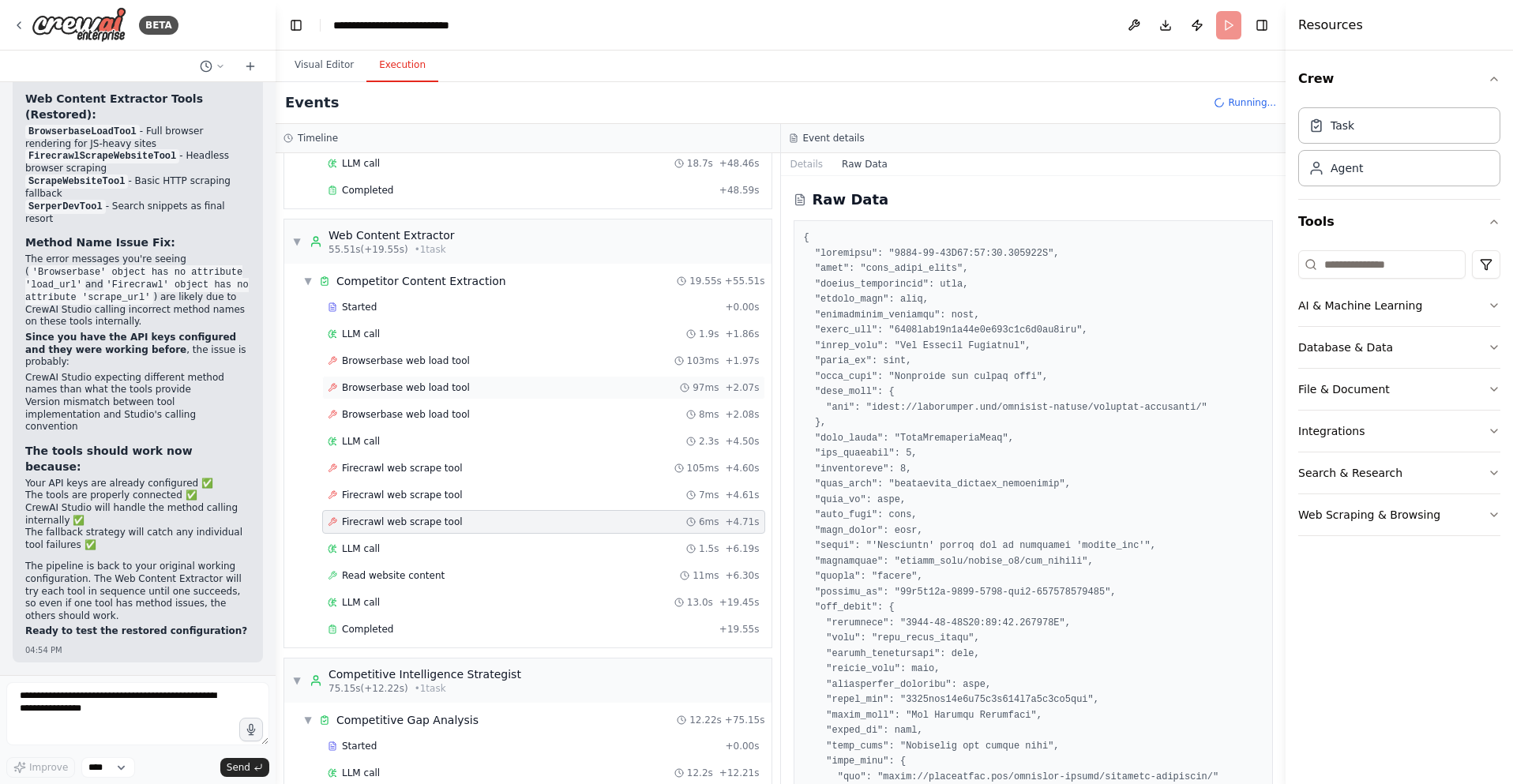
scroll to position [379, 0]
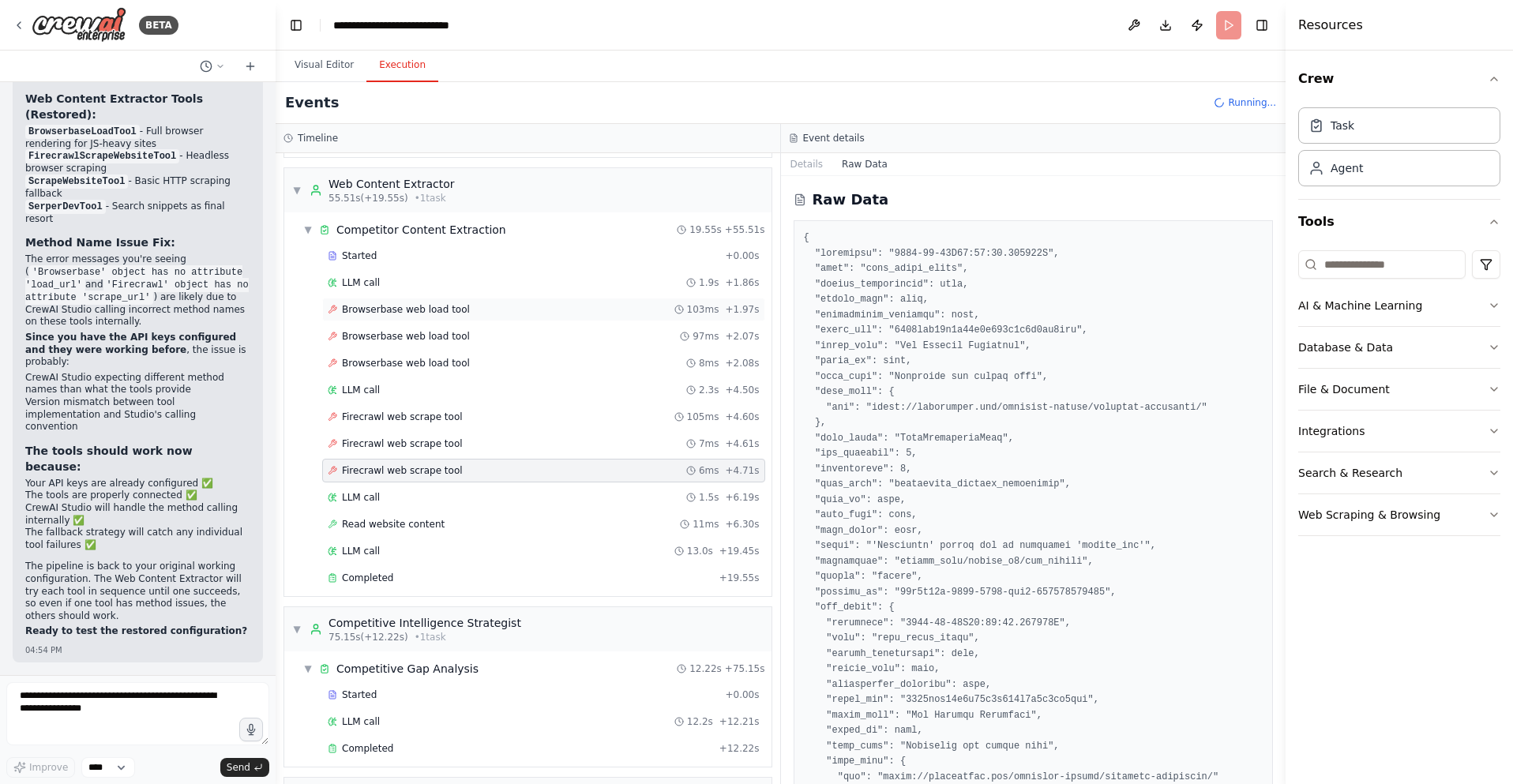
click at [477, 311] on div "Browserbase web load tool 103ms + 1.97s" at bounding box center [543, 309] width 432 height 12
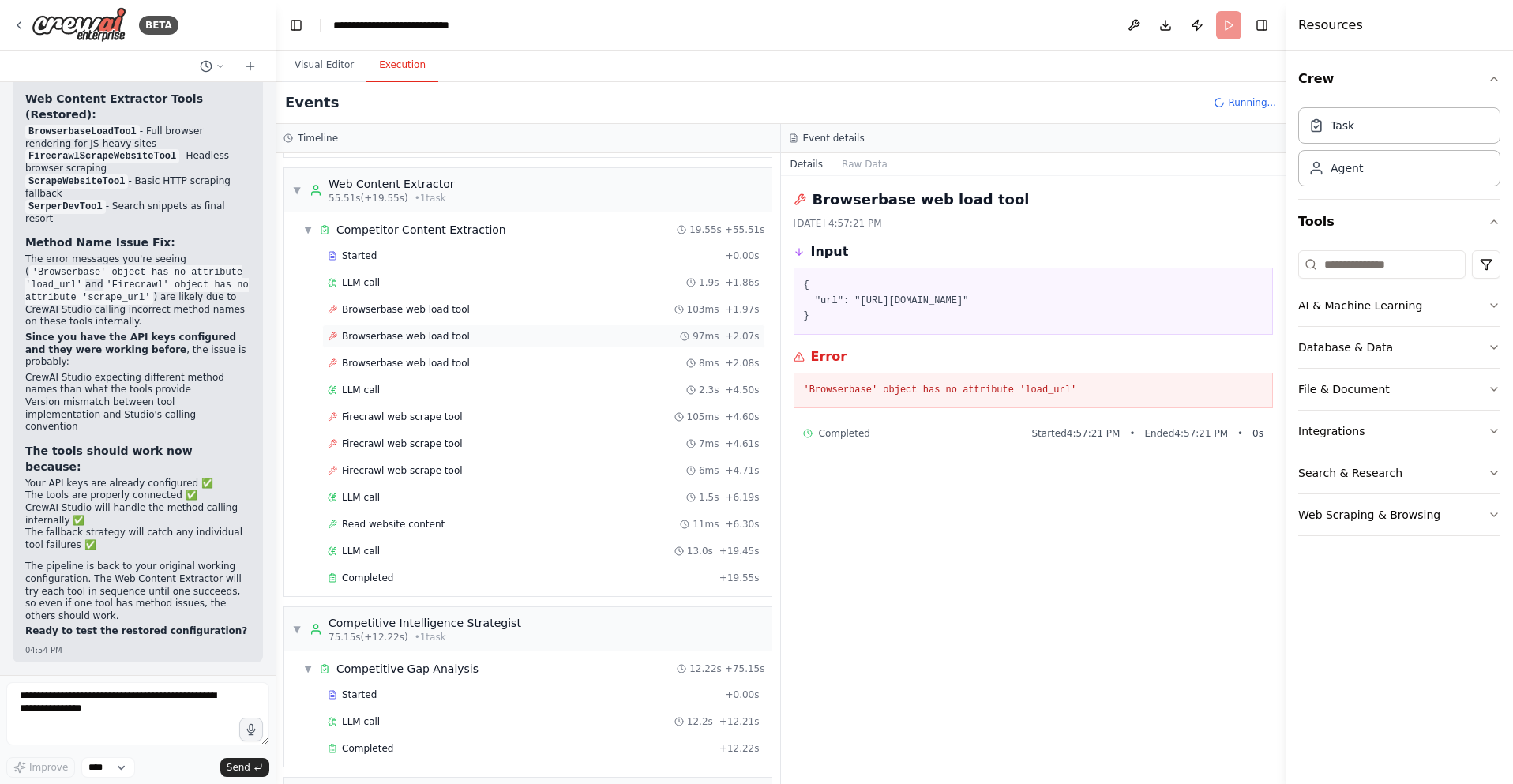
click at [466, 337] on div "Browserbase web load tool 97ms + 2.07s" at bounding box center [543, 336] width 432 height 12
click at [463, 370] on div "Browserbase web load tool 8ms + 2.08s" at bounding box center [543, 363] width 443 height 24
click at [458, 424] on div "Firecrawl web scrape tool 105ms + 4.60s" at bounding box center [543, 416] width 443 height 24
click at [459, 444] on div "Firecrawl web scrape tool 7ms + 4.61s" at bounding box center [543, 443] width 432 height 12
click at [472, 478] on div "Firecrawl web scrape tool 6ms + 4.71s" at bounding box center [543, 470] width 443 height 24
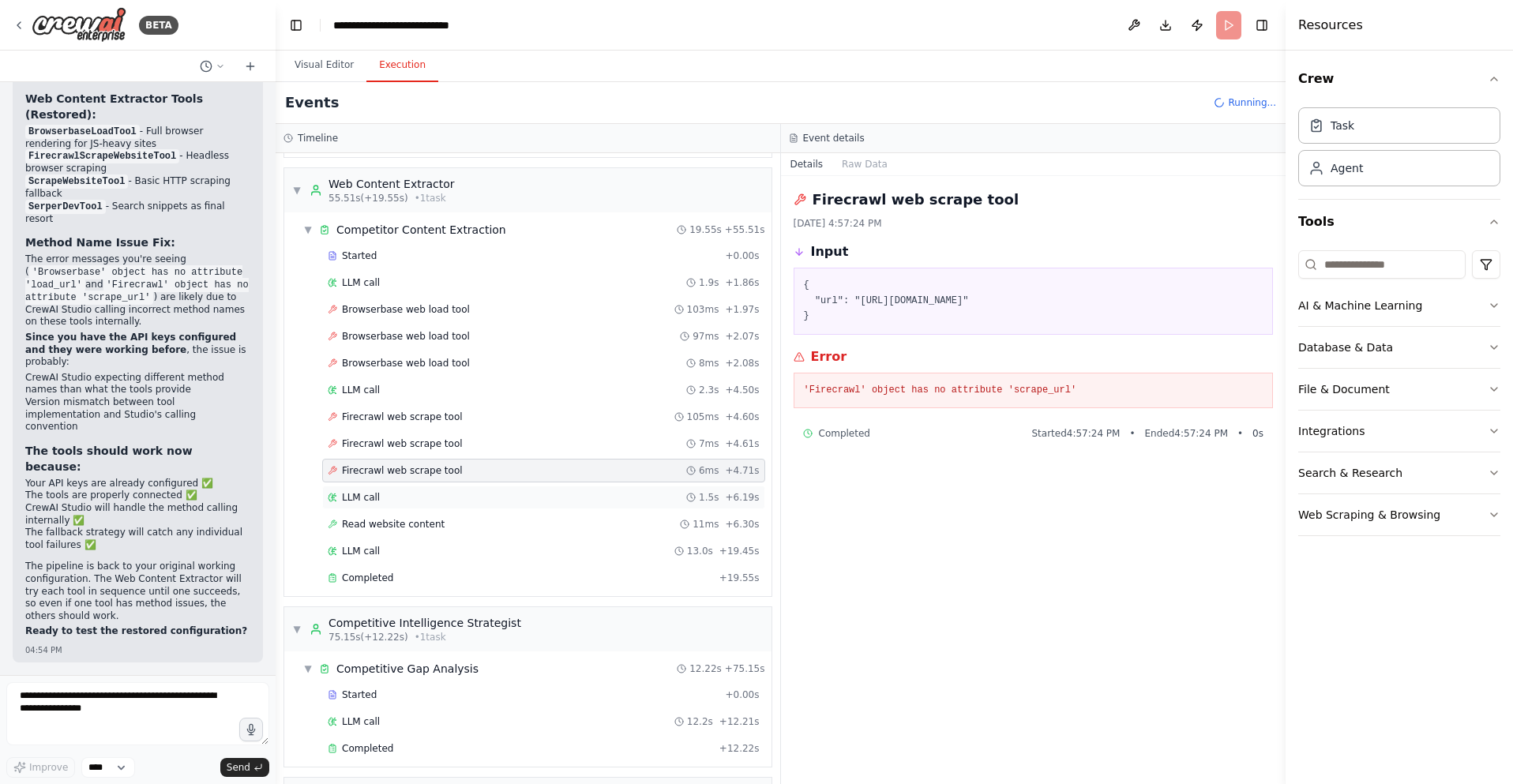
click at [449, 493] on div "LLM call 1.5s + 6.19s" at bounding box center [543, 497] width 432 height 12
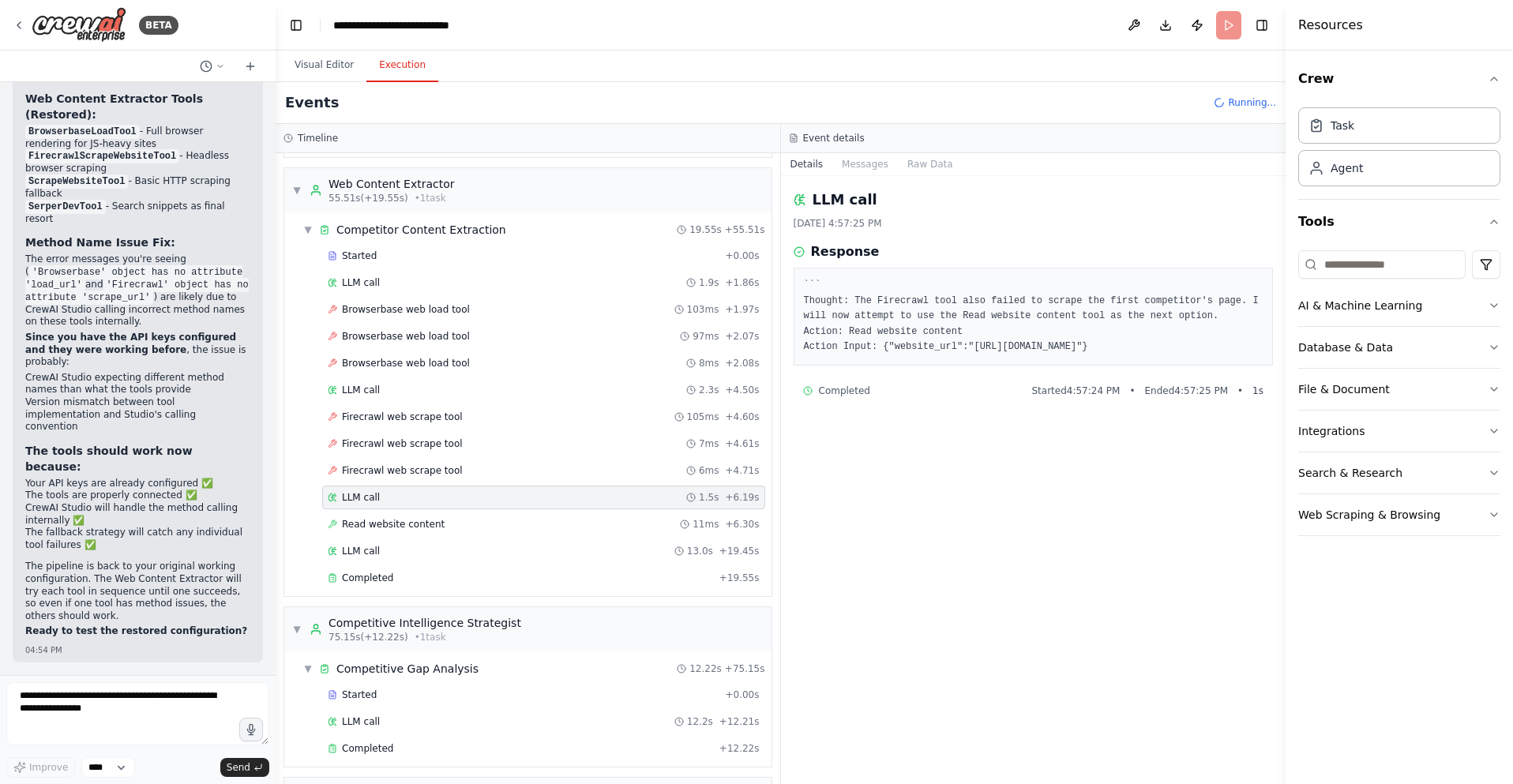
drag, startPoint x: 887, startPoint y: 366, endPoint x: 772, endPoint y: 277, distance: 145.4
click at [772, 277] on div "Timeline ▼ SEO Intelligence Analyst 6.91s (+48.59s) • 1 task ▼ SERP Research an…" at bounding box center [780, 453] width 1009 height 659
click at [807, 288] on pre "``` Thought: The Firecrawl tool also failed to scrape the first competitor's pa…" at bounding box center [1033, 316] width 459 height 77
drag, startPoint x: 803, startPoint y: 277, endPoint x: 893, endPoint y: 367, distance: 127.3
click at [893, 355] on pre "``` Thought: The Firecrawl tool also failed to scrape the first competitor's pa…" at bounding box center [1033, 316] width 459 height 77
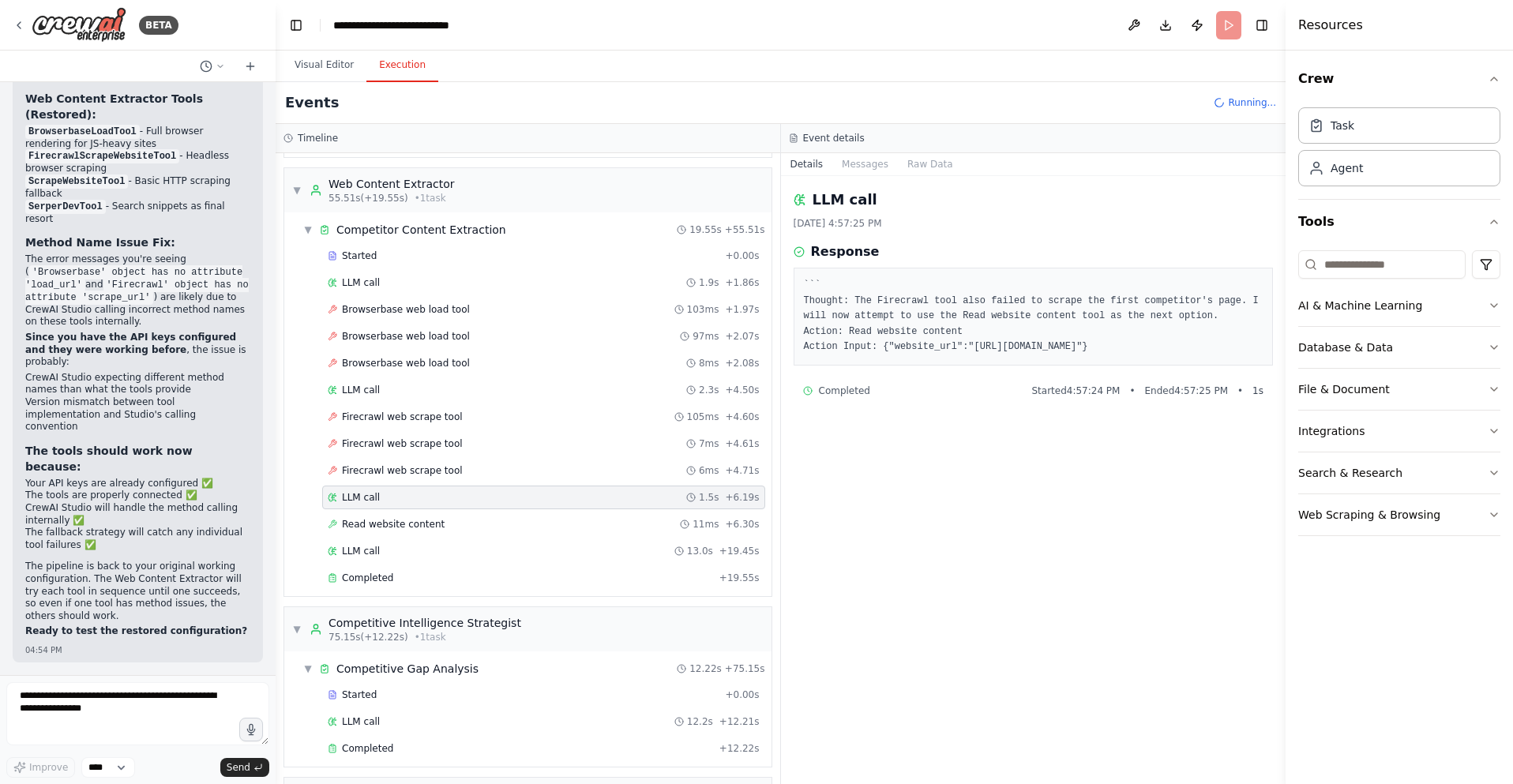
copy pre "``` Thought: The Firecrawl tool also failed to scrape the first competitor's pa…"
click at [71, 718] on textarea at bounding box center [138, 713] width 263 height 63
paste textarea "**********"
click at [862, 161] on button "Messages" at bounding box center [865, 164] width 66 height 22
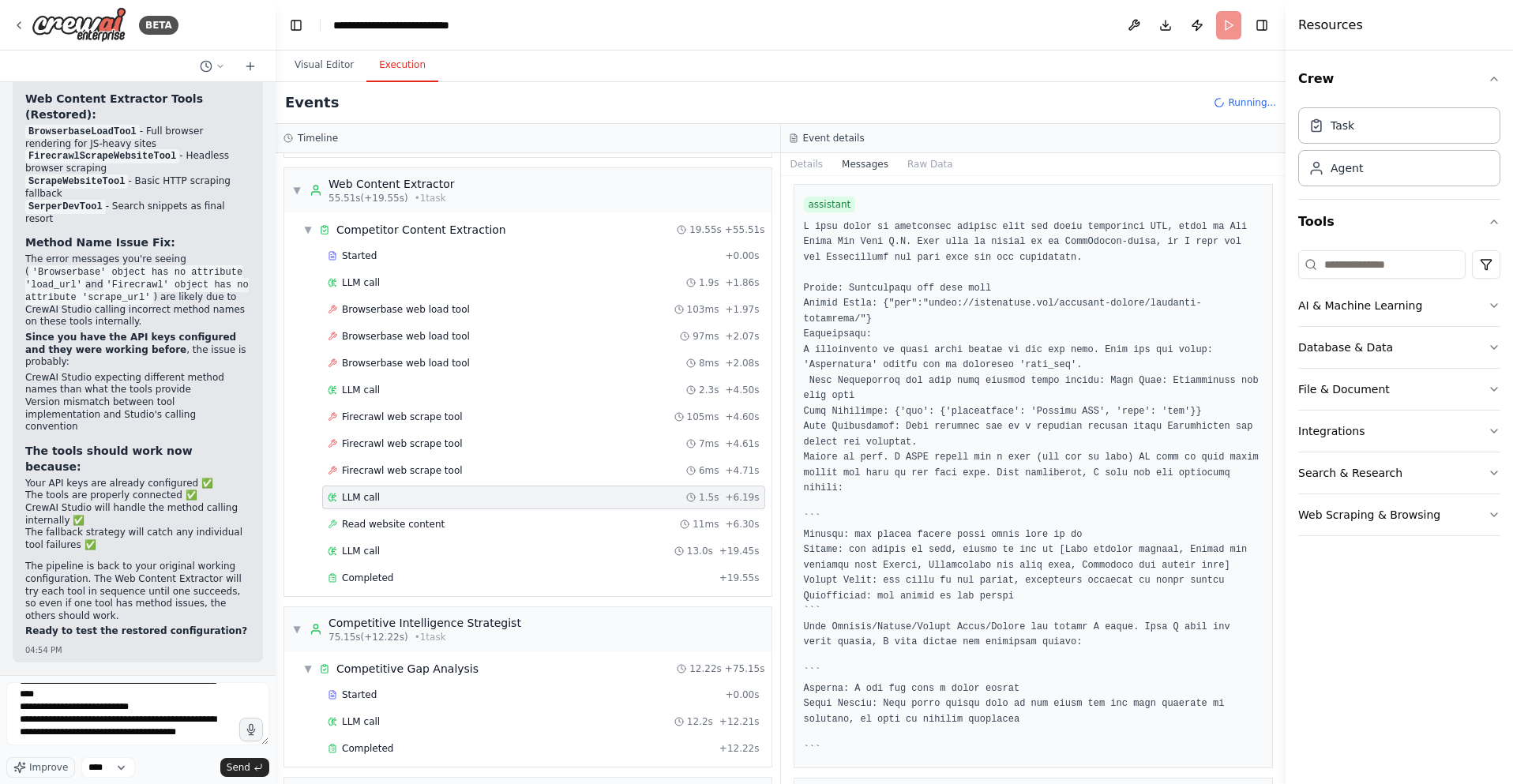
scroll to position [3785, 0]
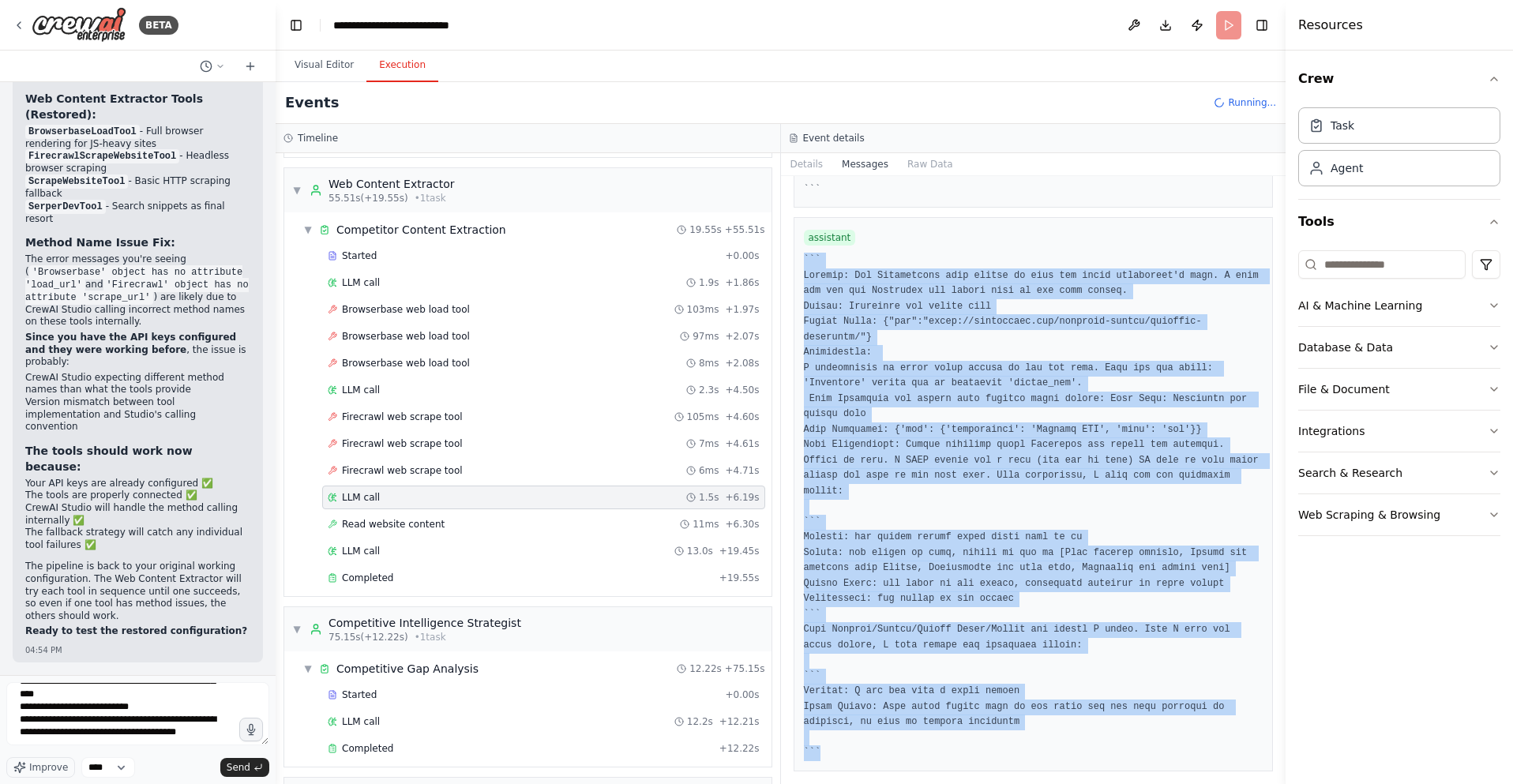
drag, startPoint x: 804, startPoint y: 258, endPoint x: 1073, endPoint y: 752, distance: 562.5
click at [1073, 752] on pre at bounding box center [1033, 507] width 459 height 508
copy pre "``` Thought: The Browserbase tool failed to load the first competitor's page. I…"
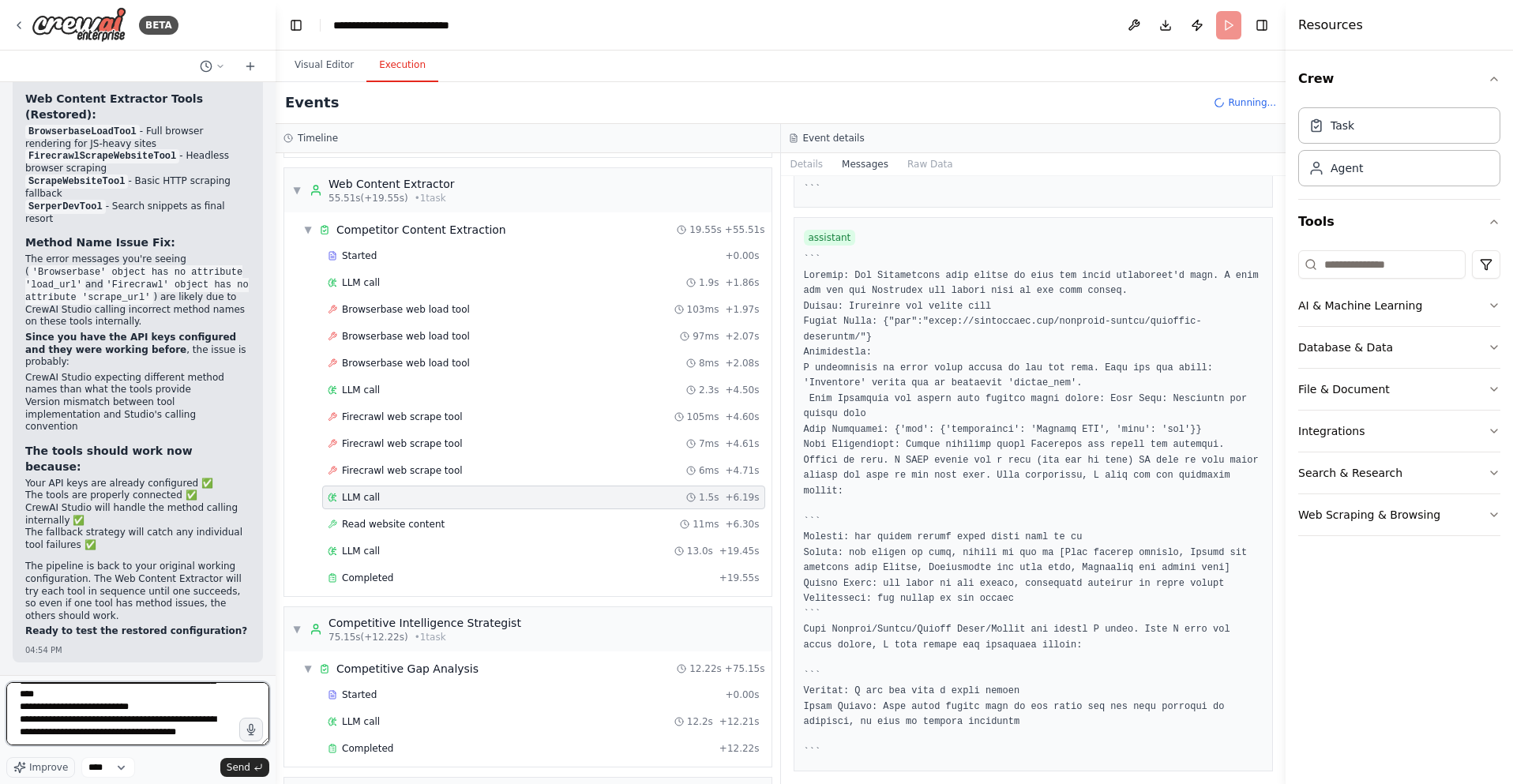
click at [174, 733] on textarea "**********" at bounding box center [138, 713] width 263 height 63
paste textarea "**********"
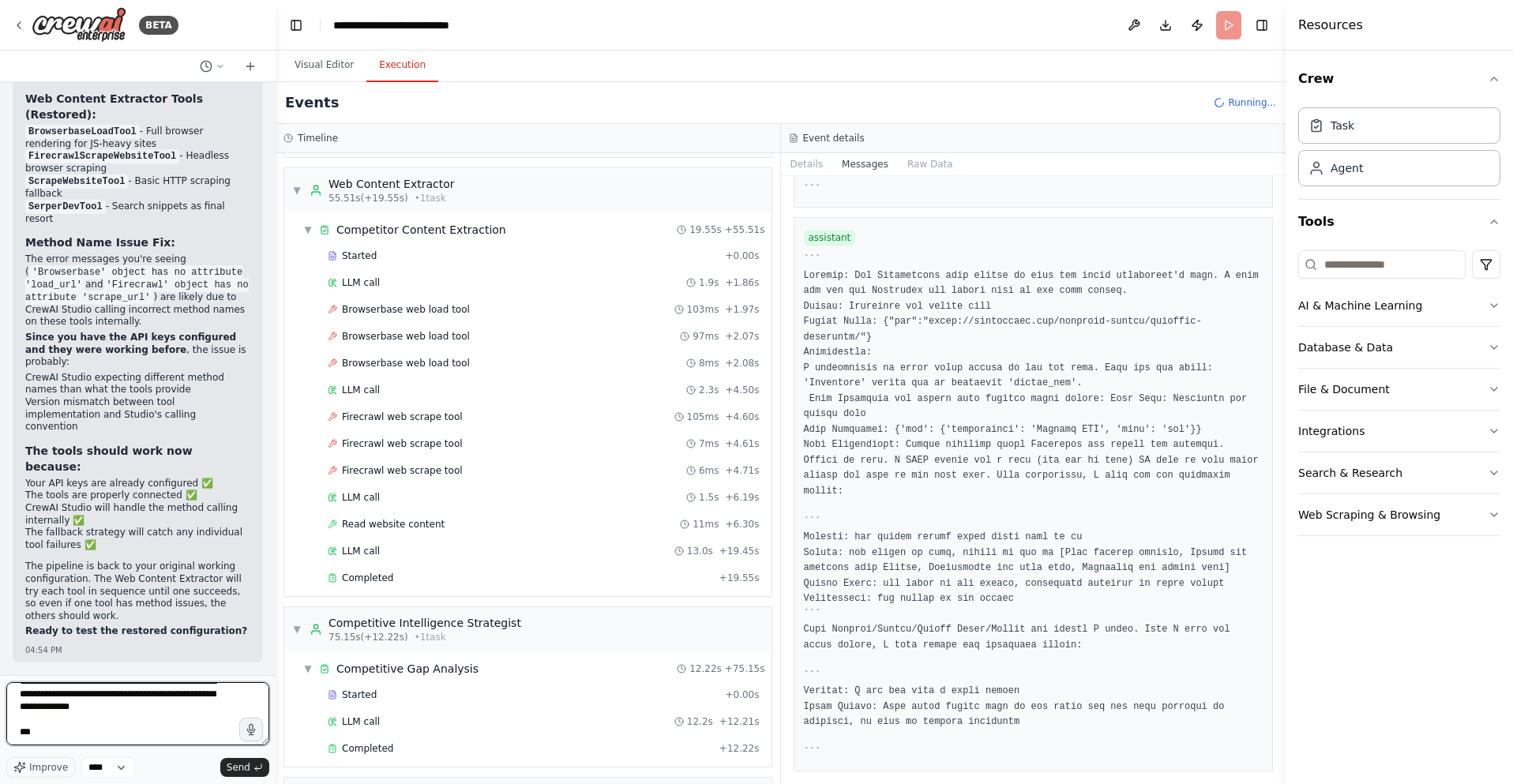
scroll to position [0, 0]
click at [23, 695] on textarea at bounding box center [138, 713] width 263 height 63
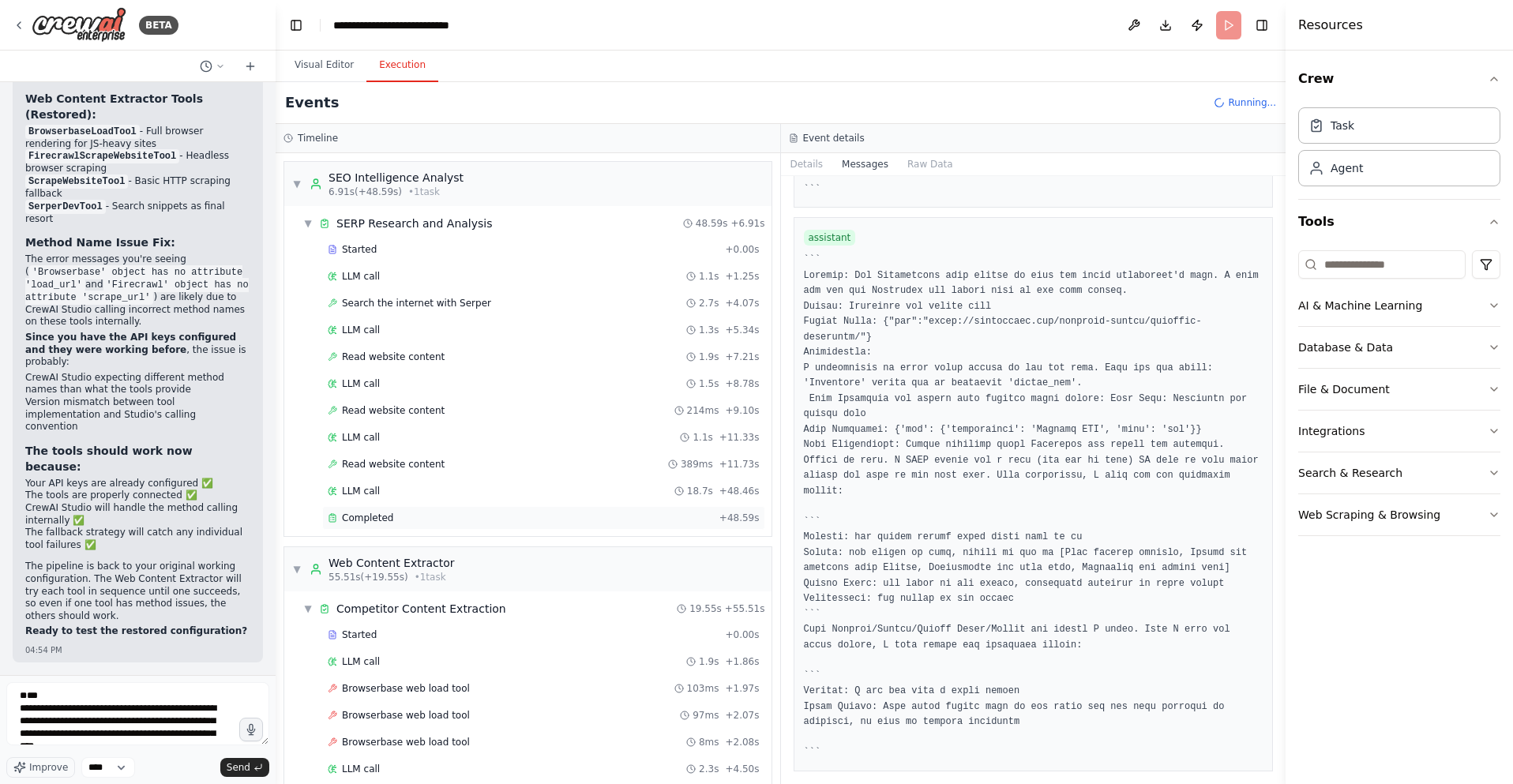
click at [474, 512] on div "Completed" at bounding box center [520, 517] width 386 height 12
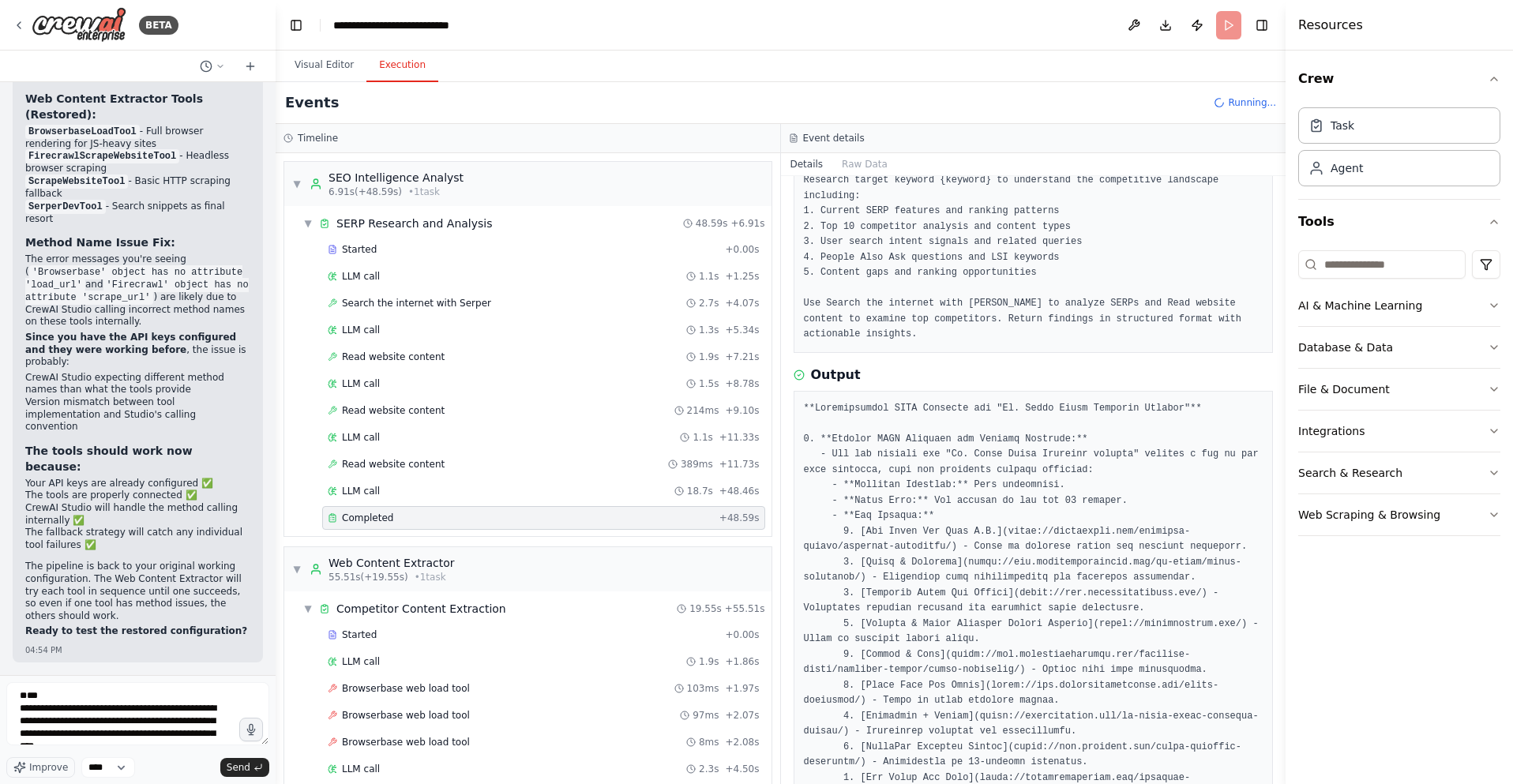
scroll to position [185, 0]
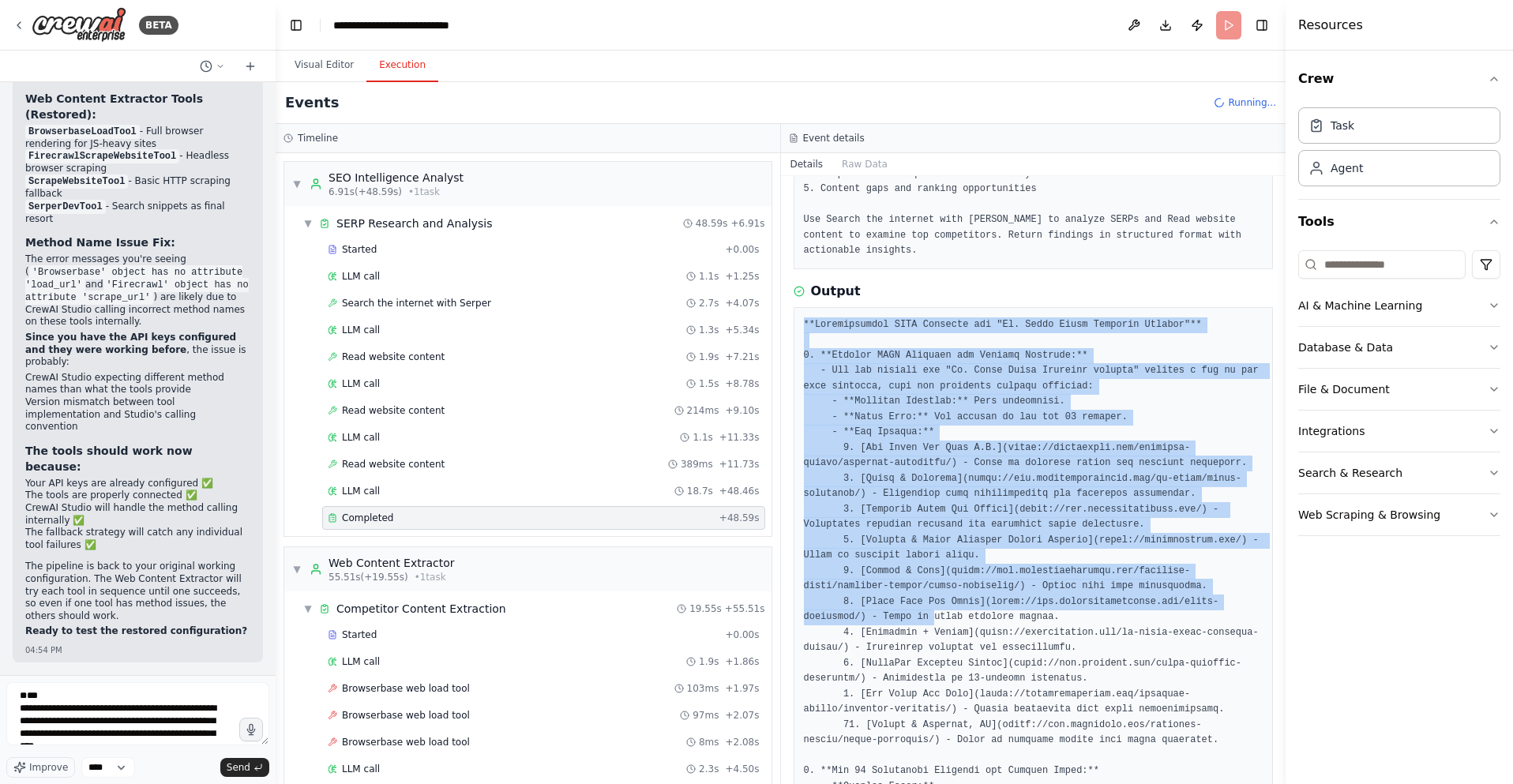
drag, startPoint x: 801, startPoint y: 318, endPoint x: 938, endPoint y: 616, distance: 328.0
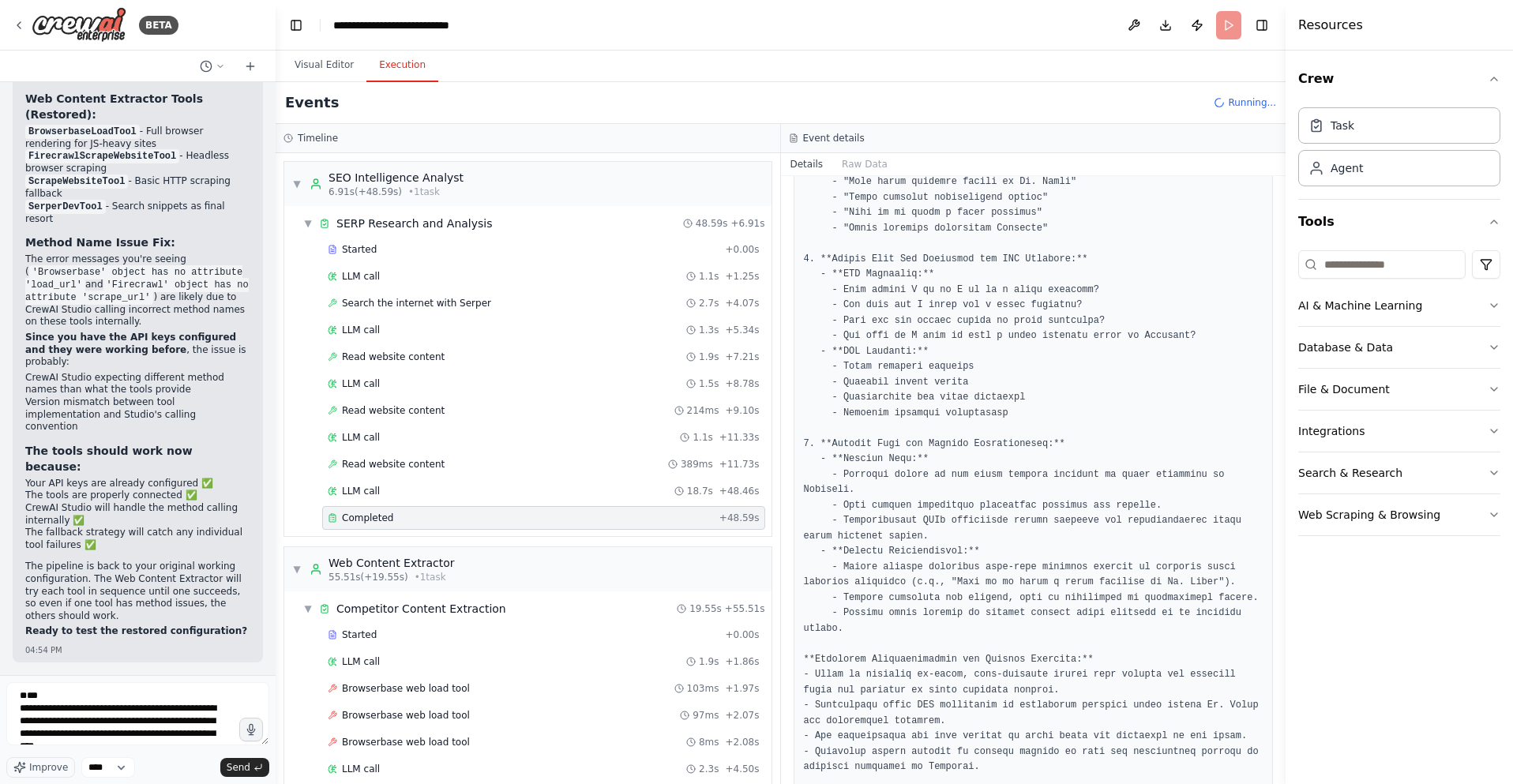
scroll to position [1262, 0]
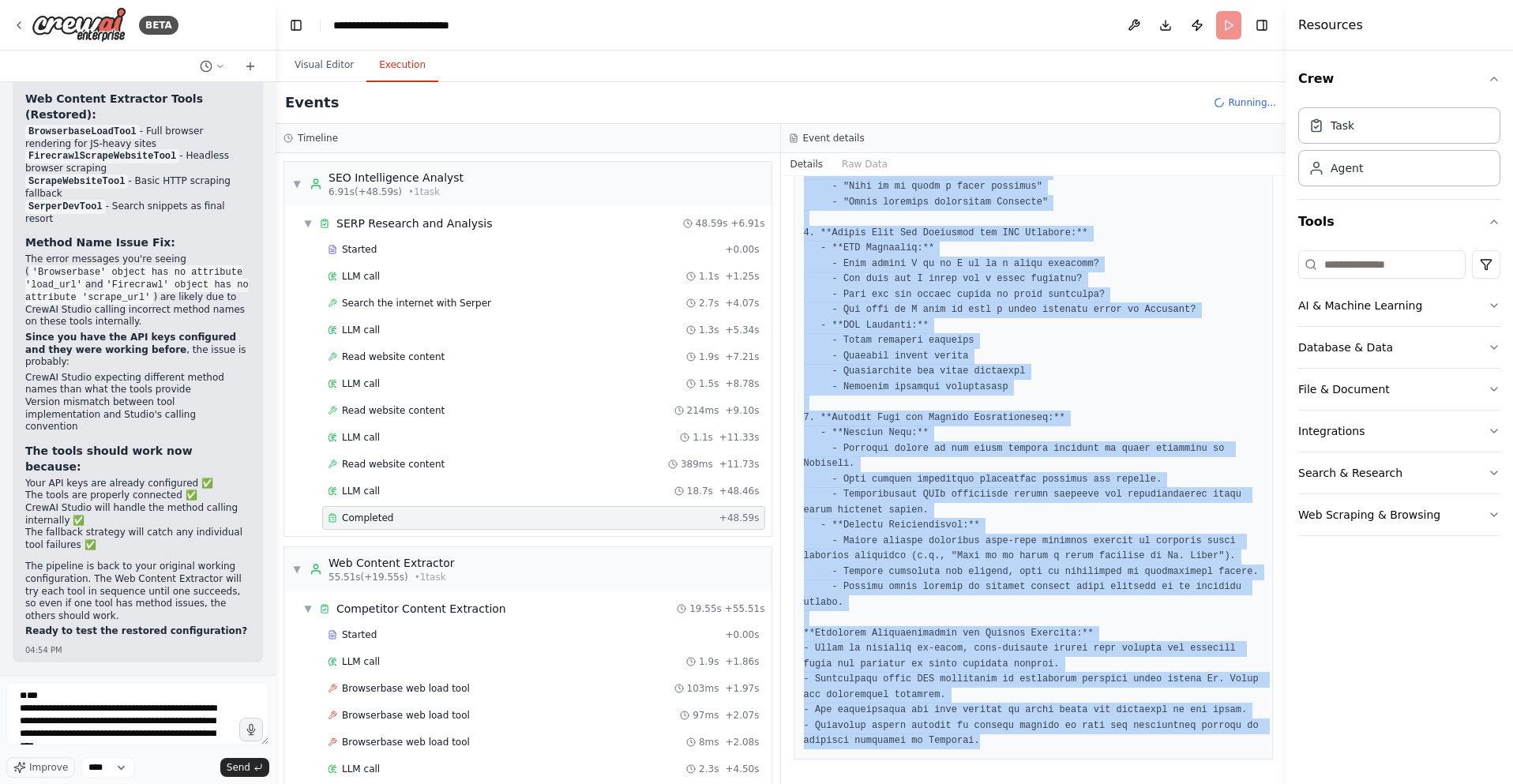
copy pre "**Comprehensive SERP Analysis for "St. [PERSON_NAME] Accident Lawyers"** 1. **C…"
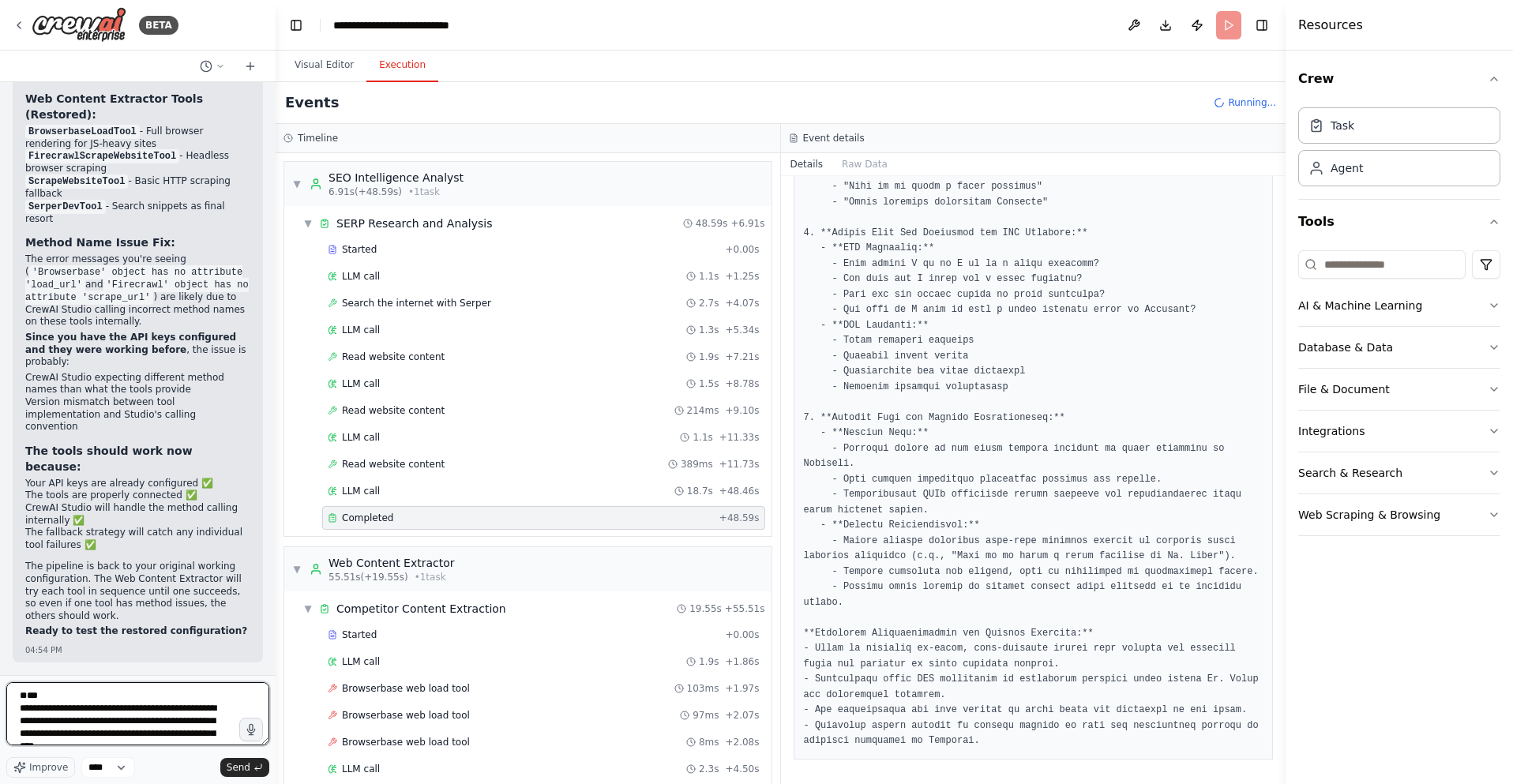
drag, startPoint x: 70, startPoint y: 698, endPoint x: 37, endPoint y: 698, distance: 33.0
click at [51, 698] on textarea at bounding box center [138, 713] width 263 height 63
click at [134, 736] on textarea at bounding box center [138, 713] width 263 height 63
click at [136, 736] on textarea at bounding box center [138, 713] width 263 height 63
click at [121, 737] on textarea at bounding box center [138, 713] width 263 height 63
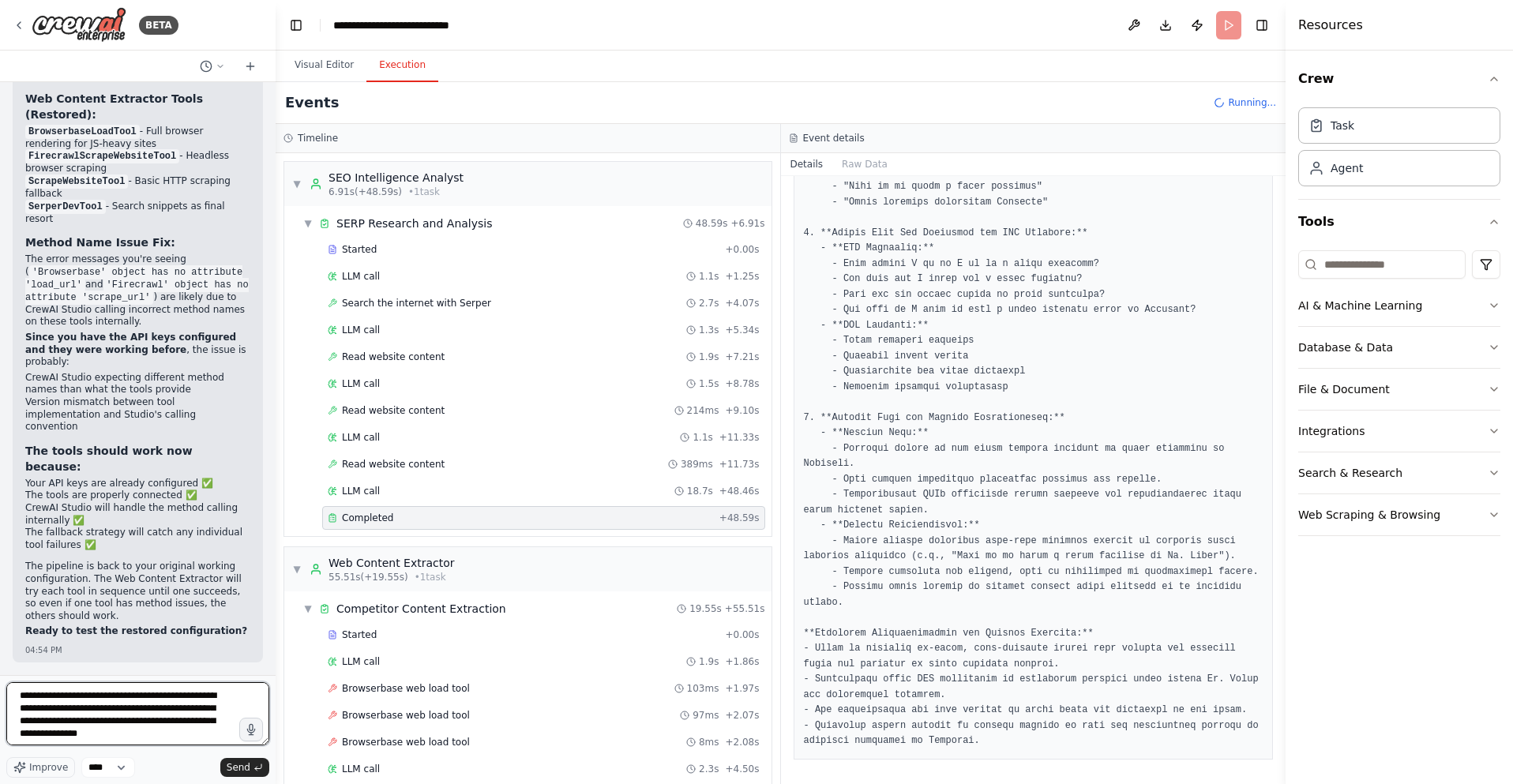
click at [180, 726] on textarea at bounding box center [138, 713] width 263 height 63
click at [169, 737] on textarea at bounding box center [138, 713] width 263 height 63
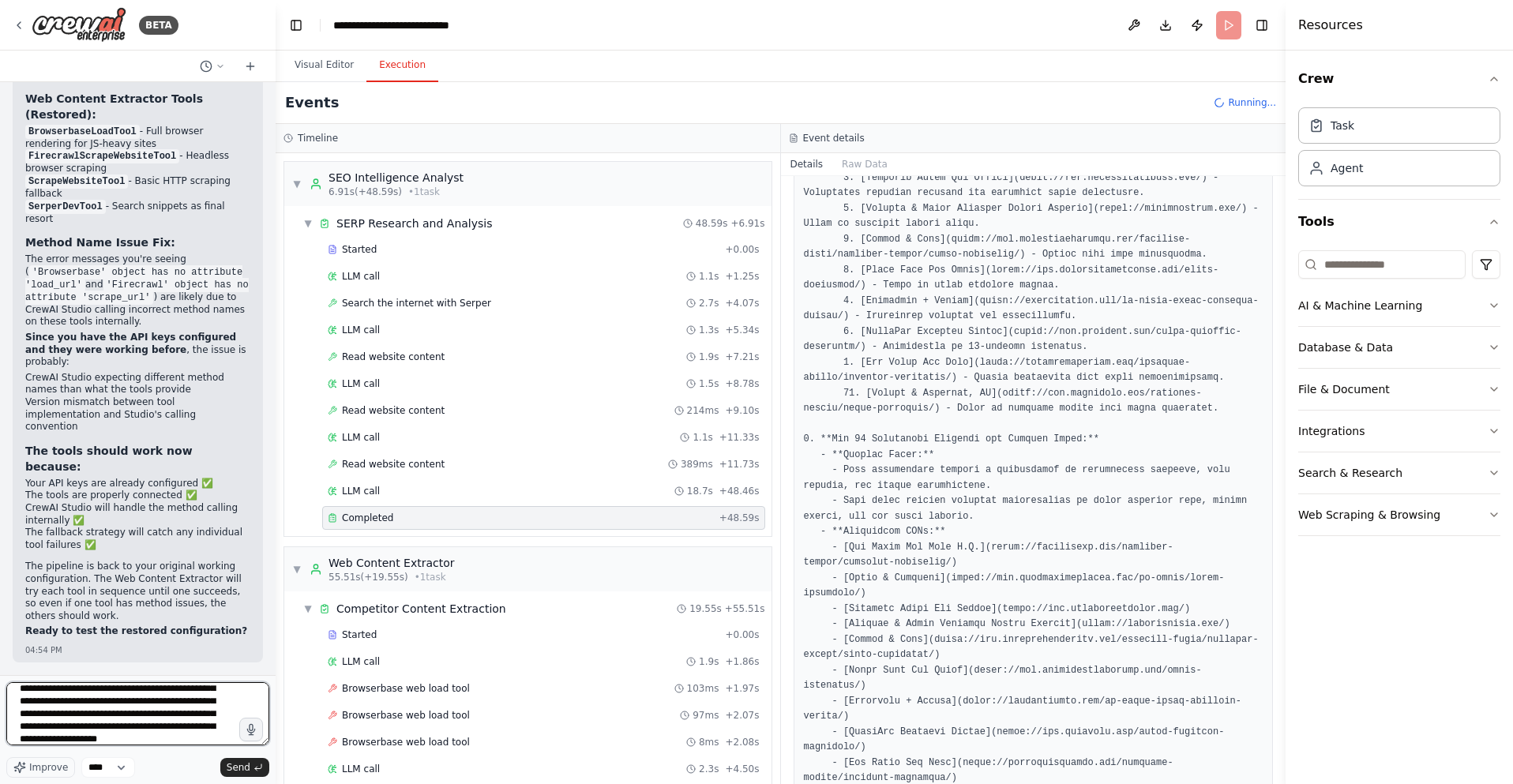
scroll to position [45, 0]
click at [136, 723] on textarea at bounding box center [138, 713] width 263 height 63
click at [170, 728] on textarea at bounding box center [138, 713] width 263 height 63
click at [109, 739] on textarea at bounding box center [138, 713] width 263 height 63
paste textarea "**********"
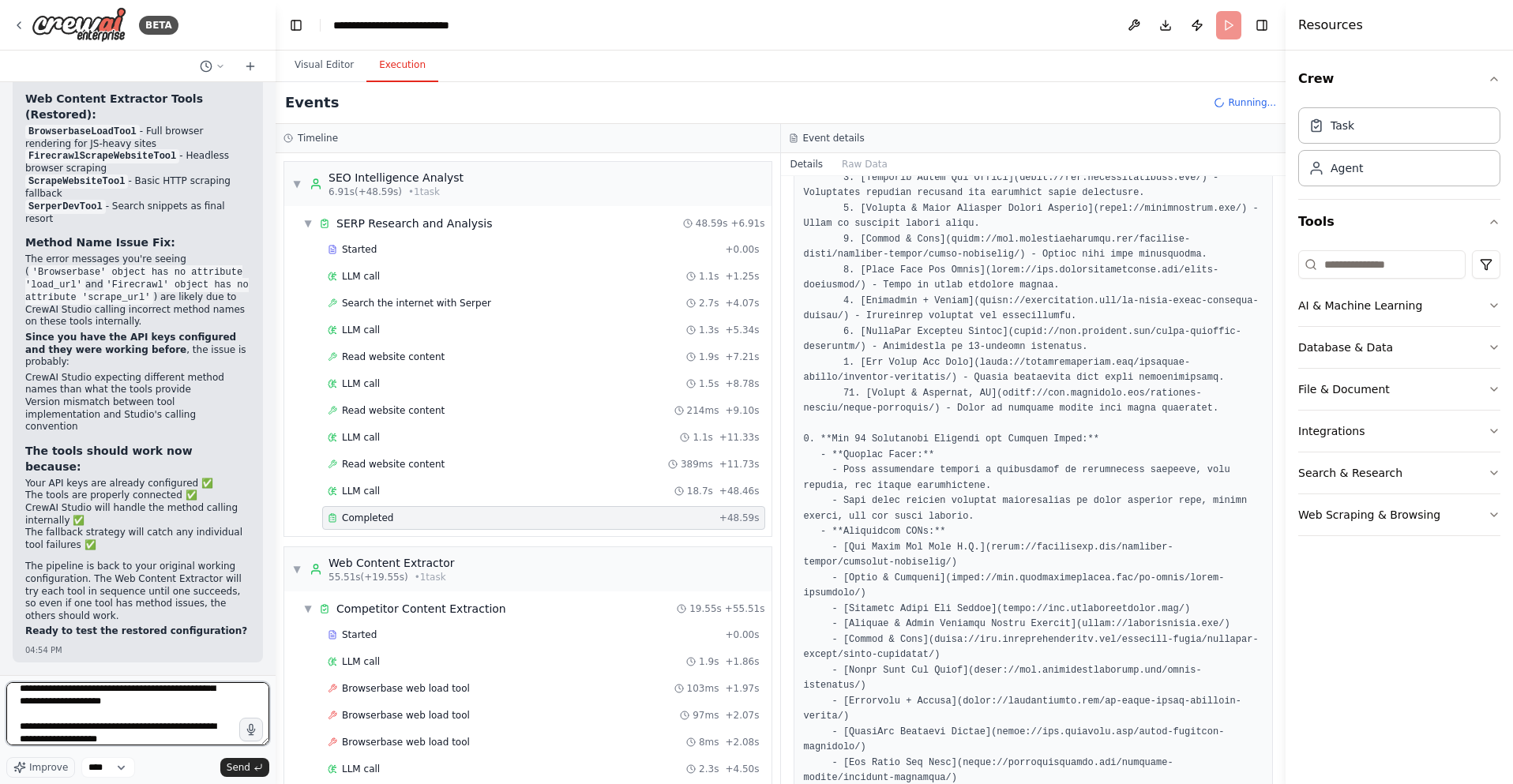
scroll to position [1977, 0]
type textarea "**********"
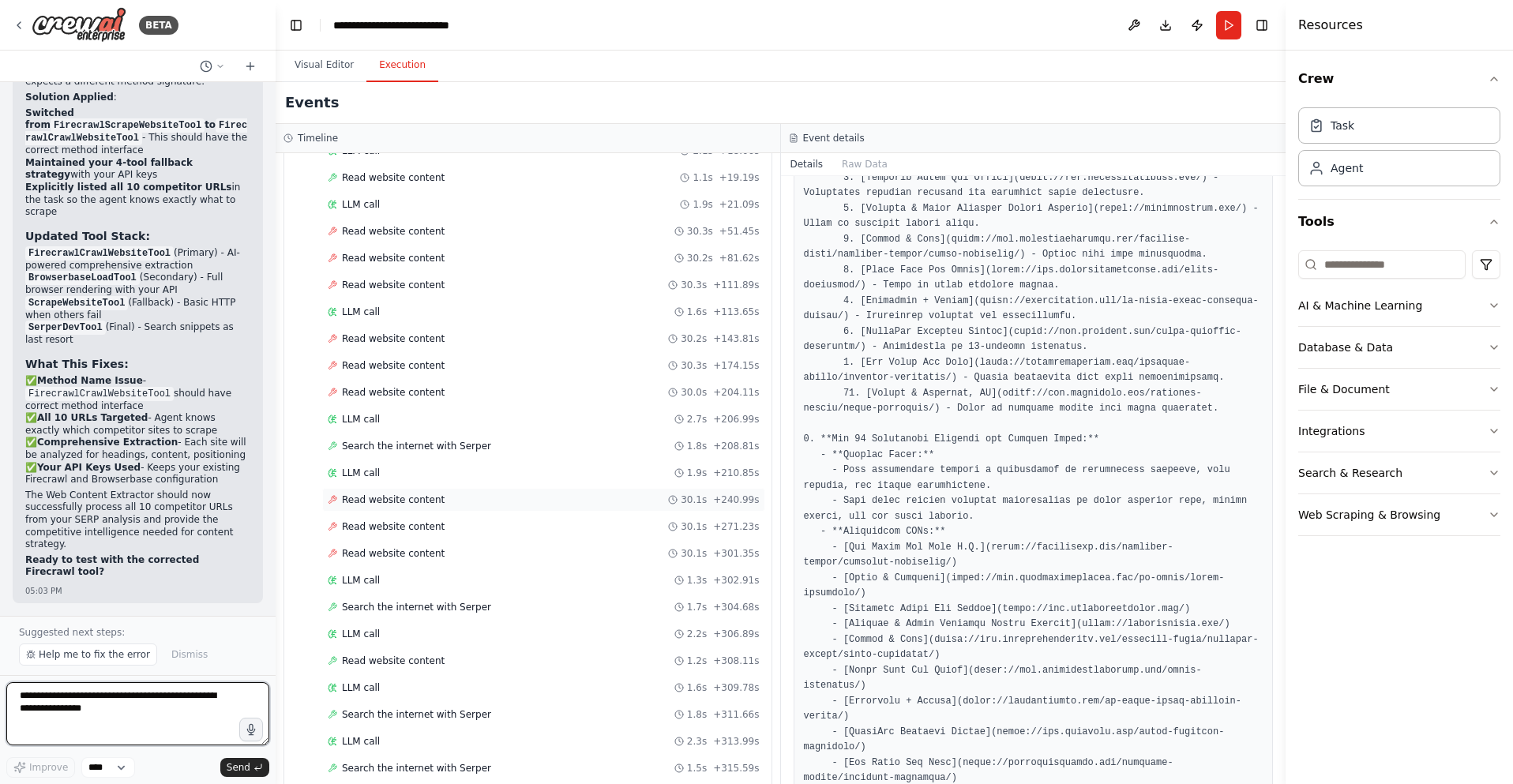
scroll to position [1497, 0]
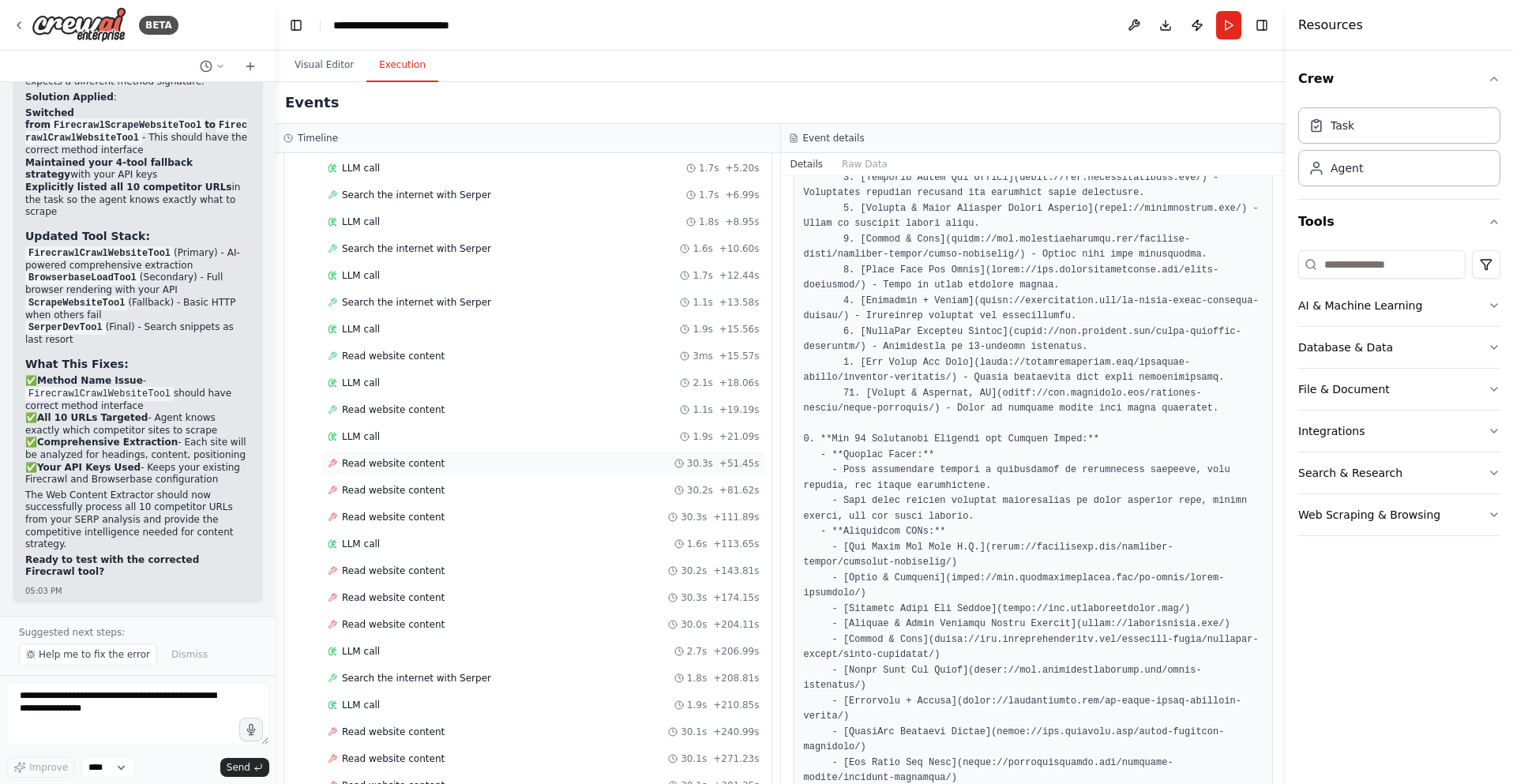
click at [452, 465] on div "Read website content 30.3s + 51.45s" at bounding box center [543, 463] width 432 height 12
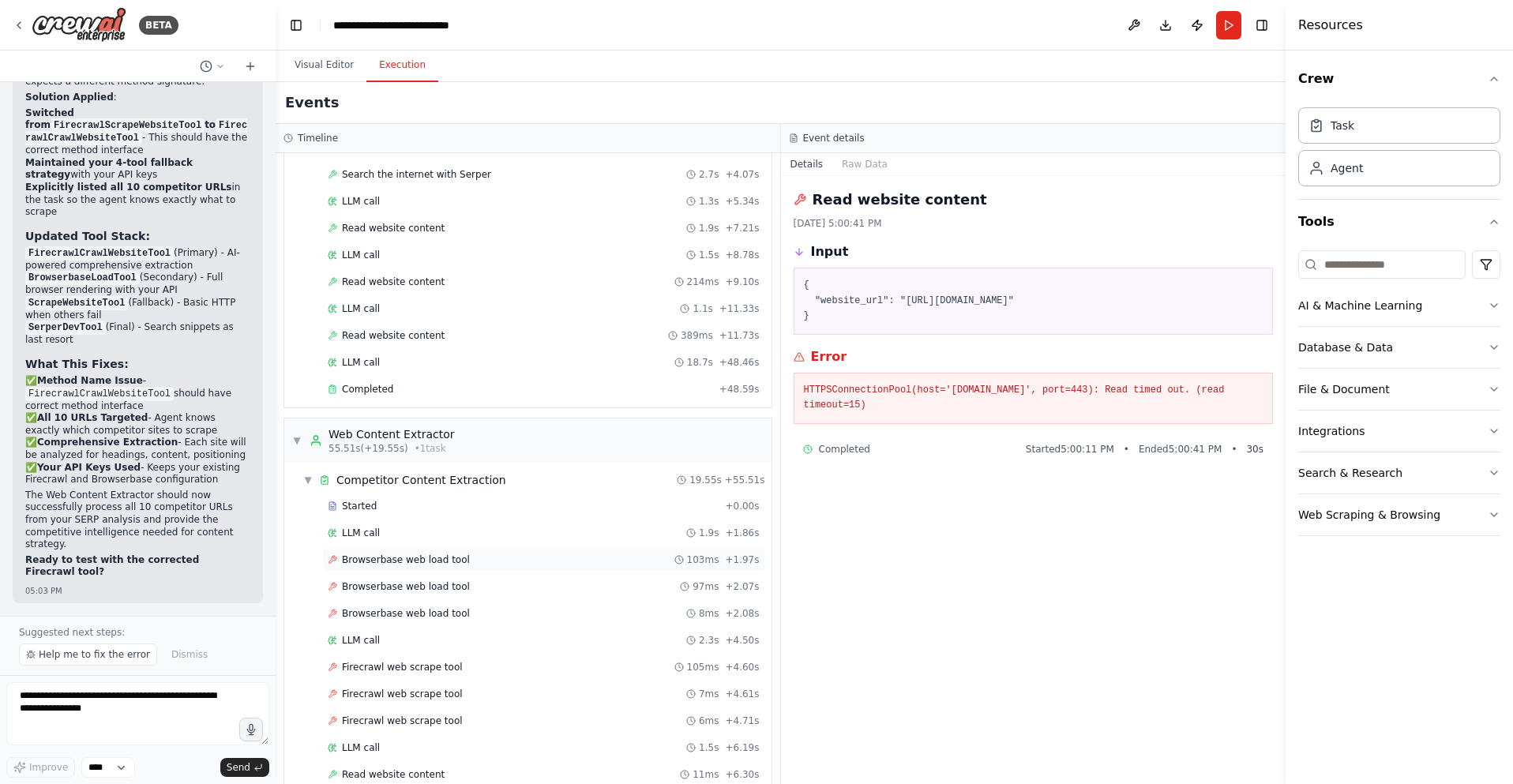
scroll to position [365, 0]
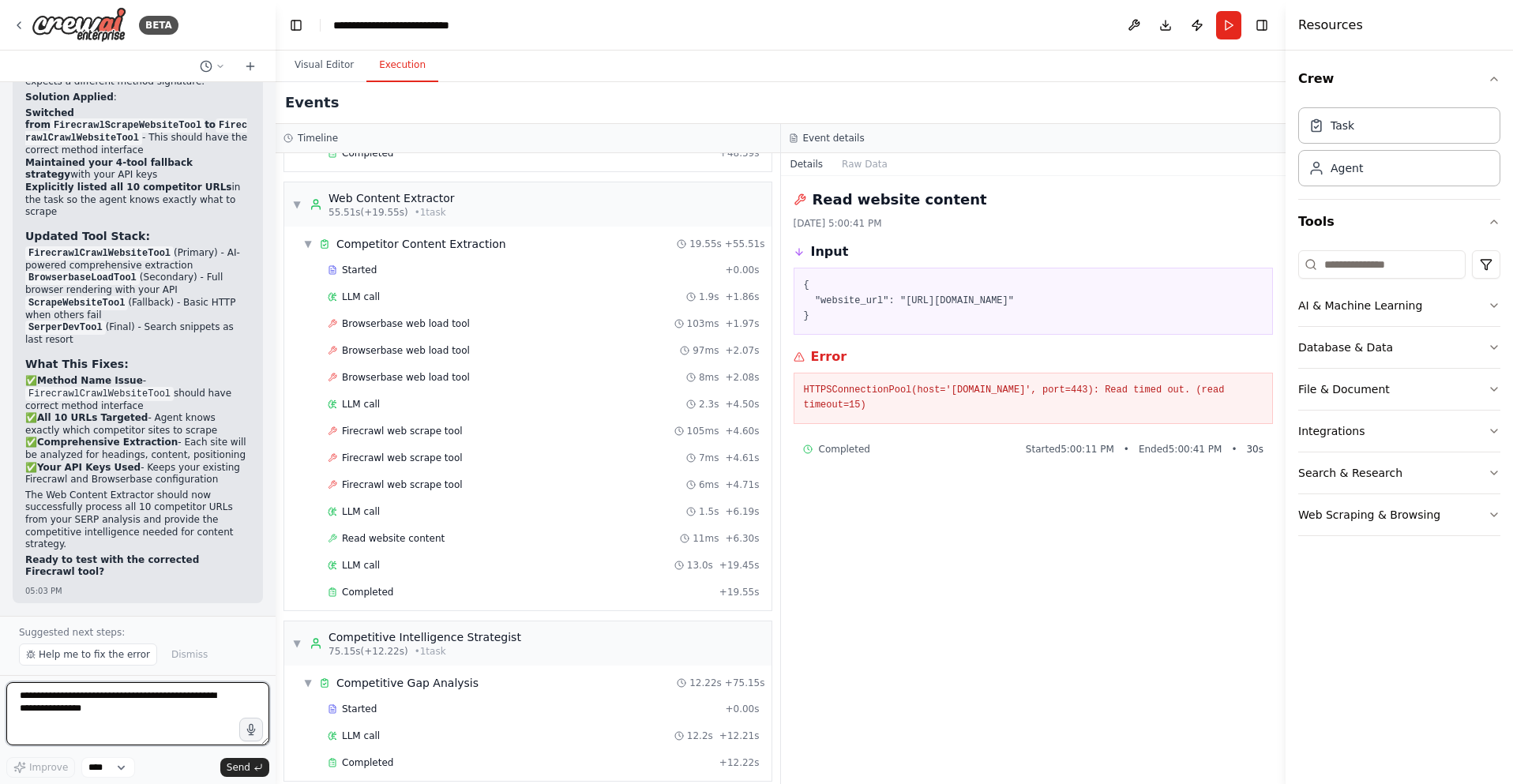
click at [88, 718] on textarea at bounding box center [138, 713] width 263 height 63
type textarea "**********"
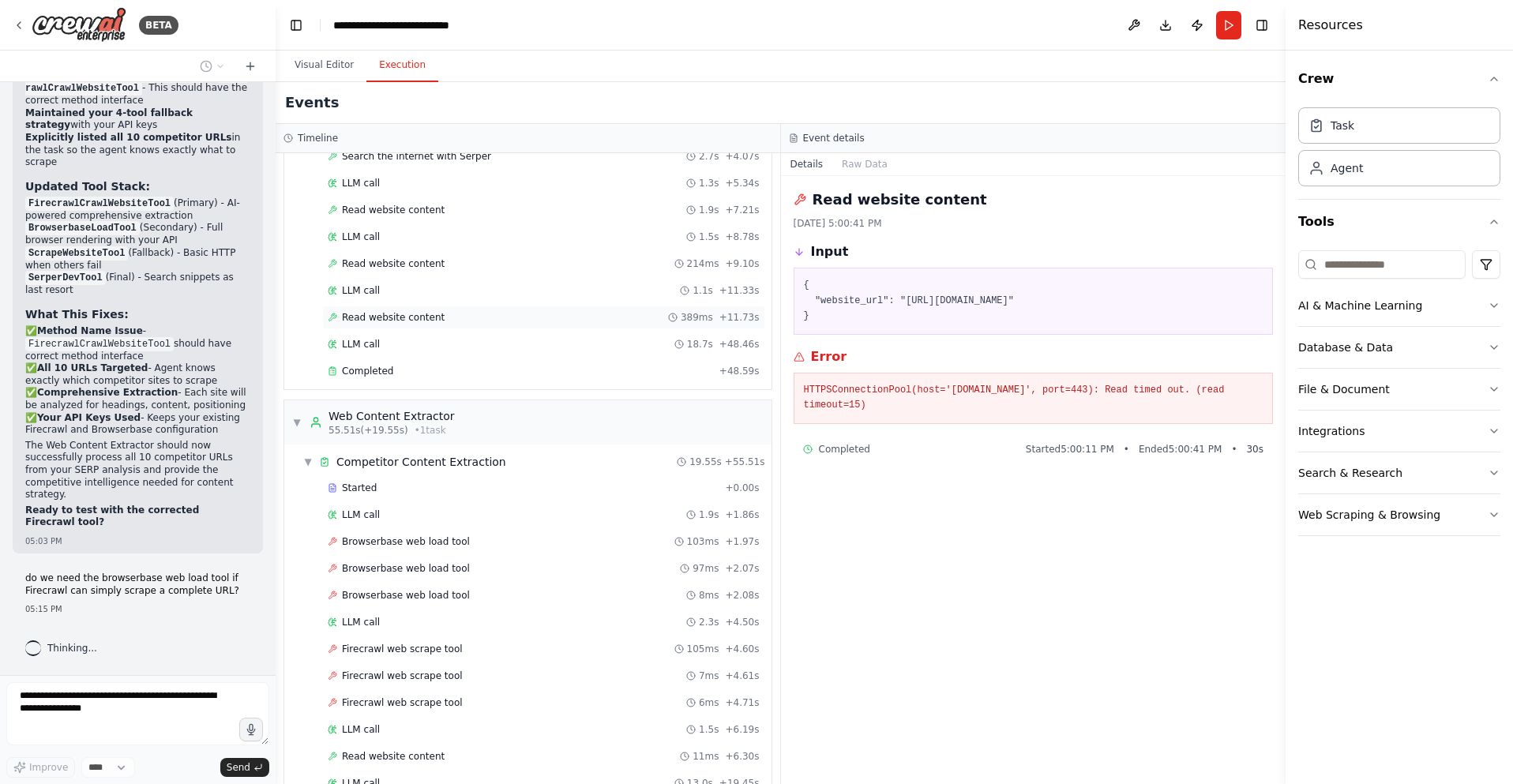
scroll to position [229, 0]
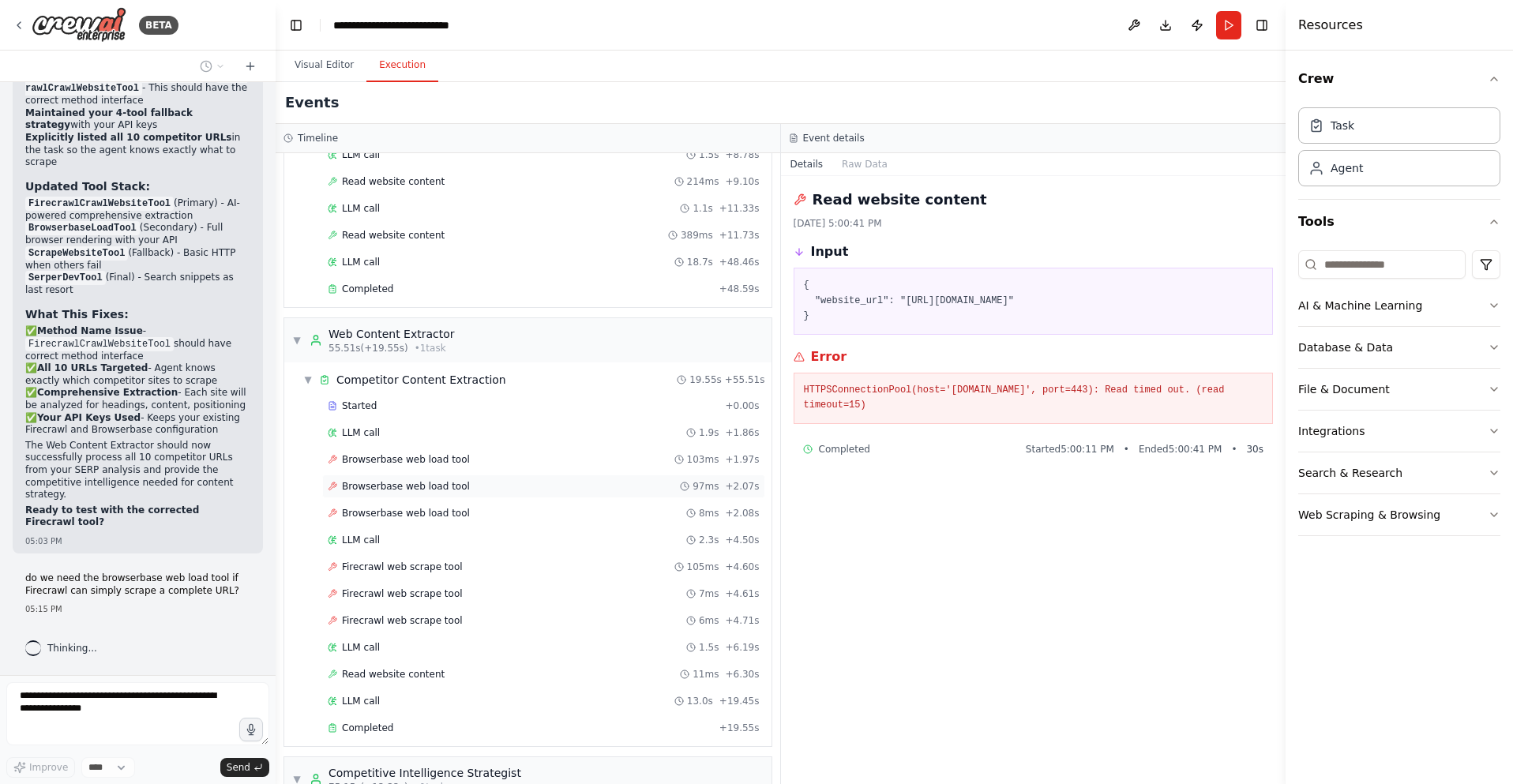
click at [506, 494] on div "Browserbase web load tool 97ms + 2.07s" at bounding box center [543, 486] width 443 height 24
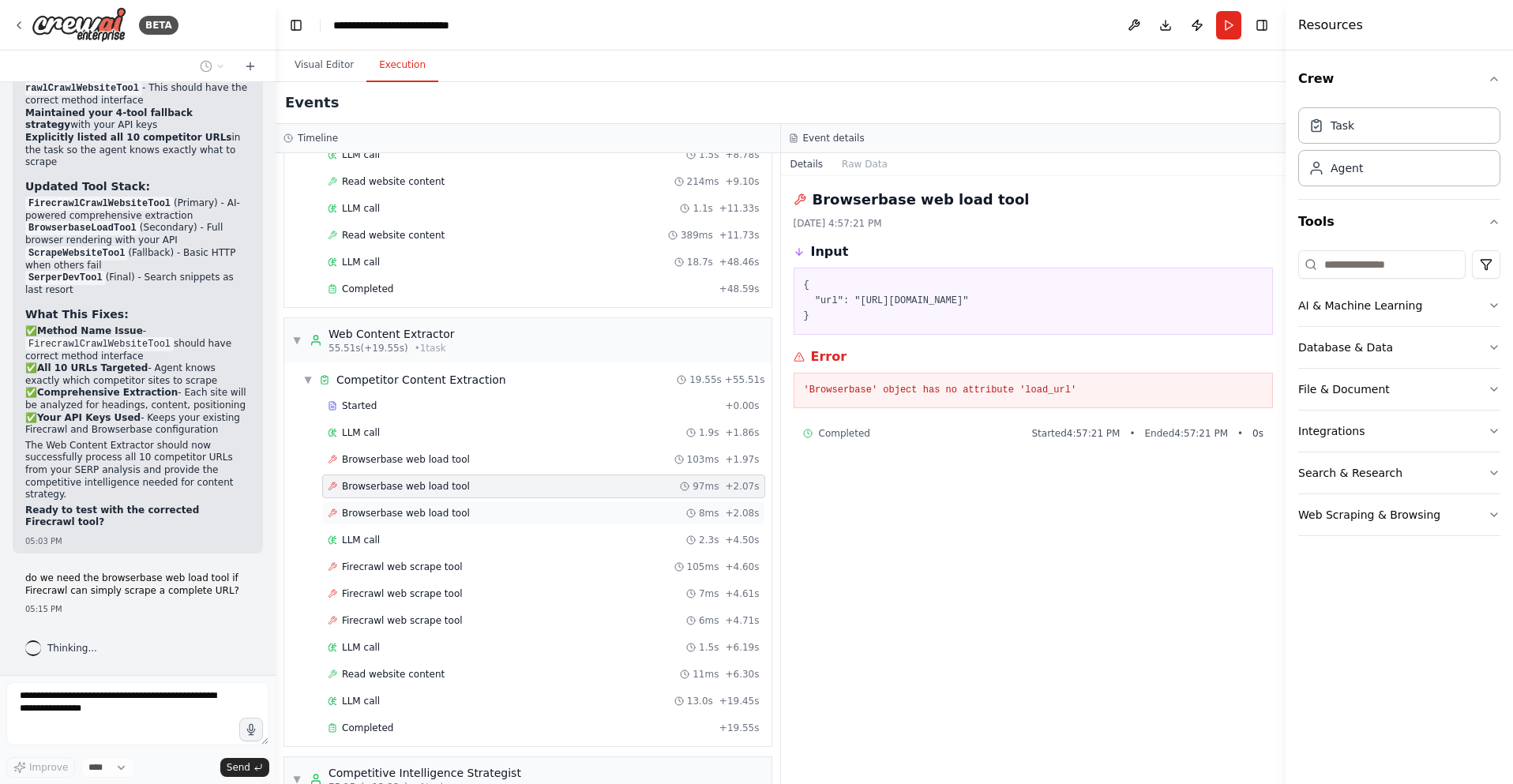
click at [489, 517] on div "Browserbase web load tool 8ms + 2.08s" at bounding box center [543, 512] width 432 height 12
click at [466, 570] on div "Firecrawl web scrape tool 105ms + 4.60s" at bounding box center [543, 566] width 432 height 12
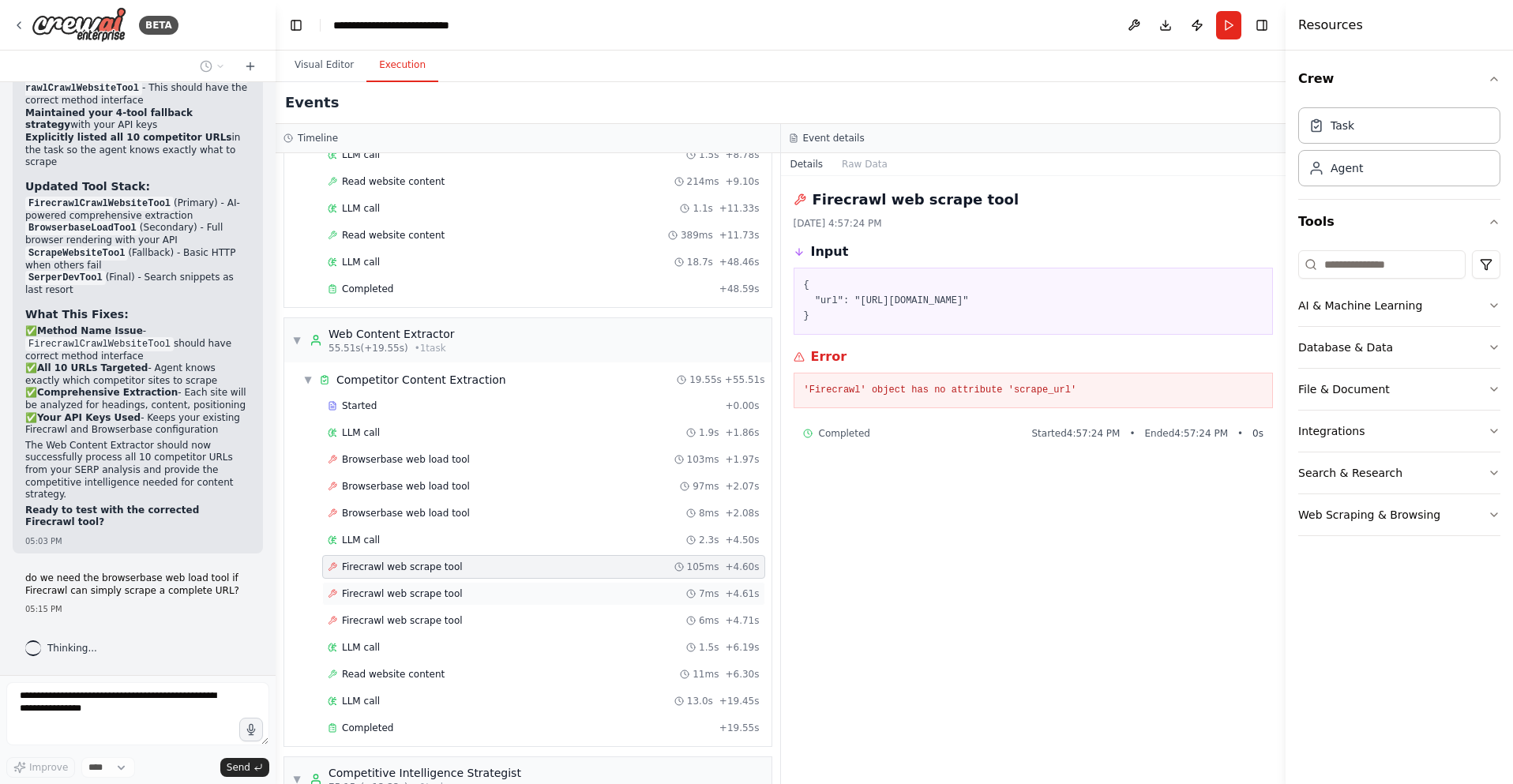
click at [463, 590] on div "Firecrawl web scrape tool 7ms + 4.61s" at bounding box center [543, 593] width 432 height 12
click at [465, 620] on div "Firecrawl web scrape tool 6ms + 4.71s" at bounding box center [543, 620] width 432 height 12
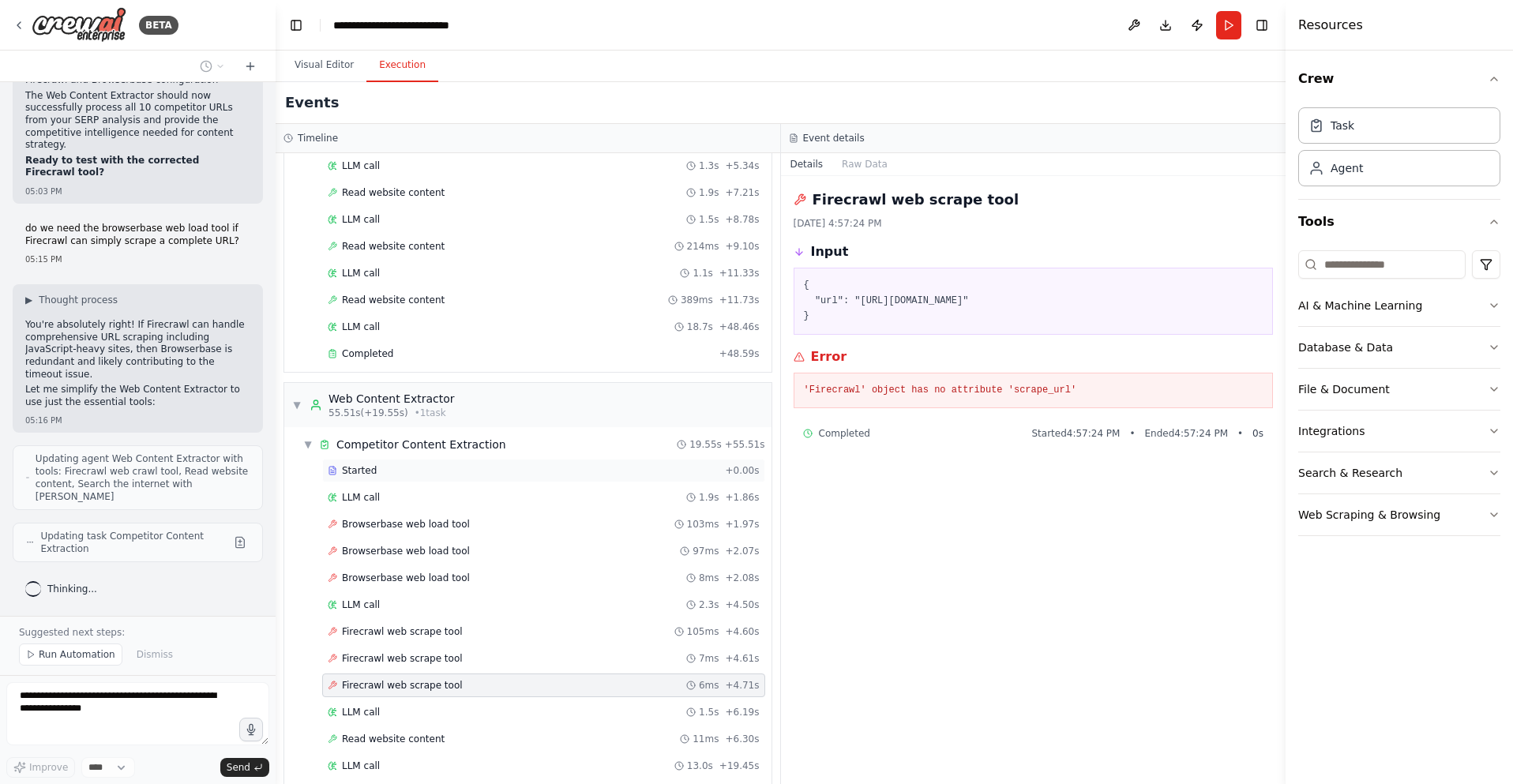
scroll to position [0, 0]
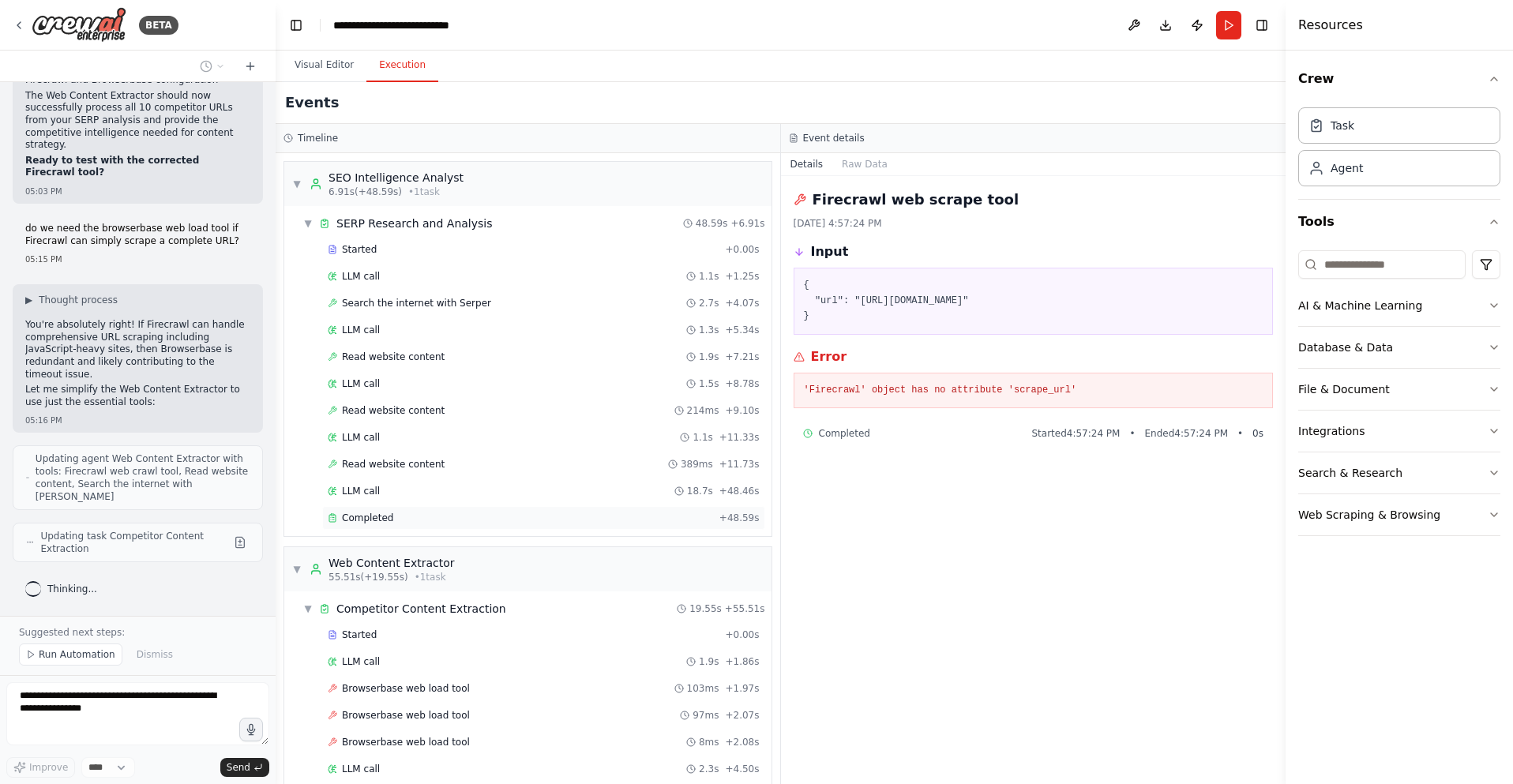
click at [398, 516] on div "Completed" at bounding box center [520, 517] width 386 height 12
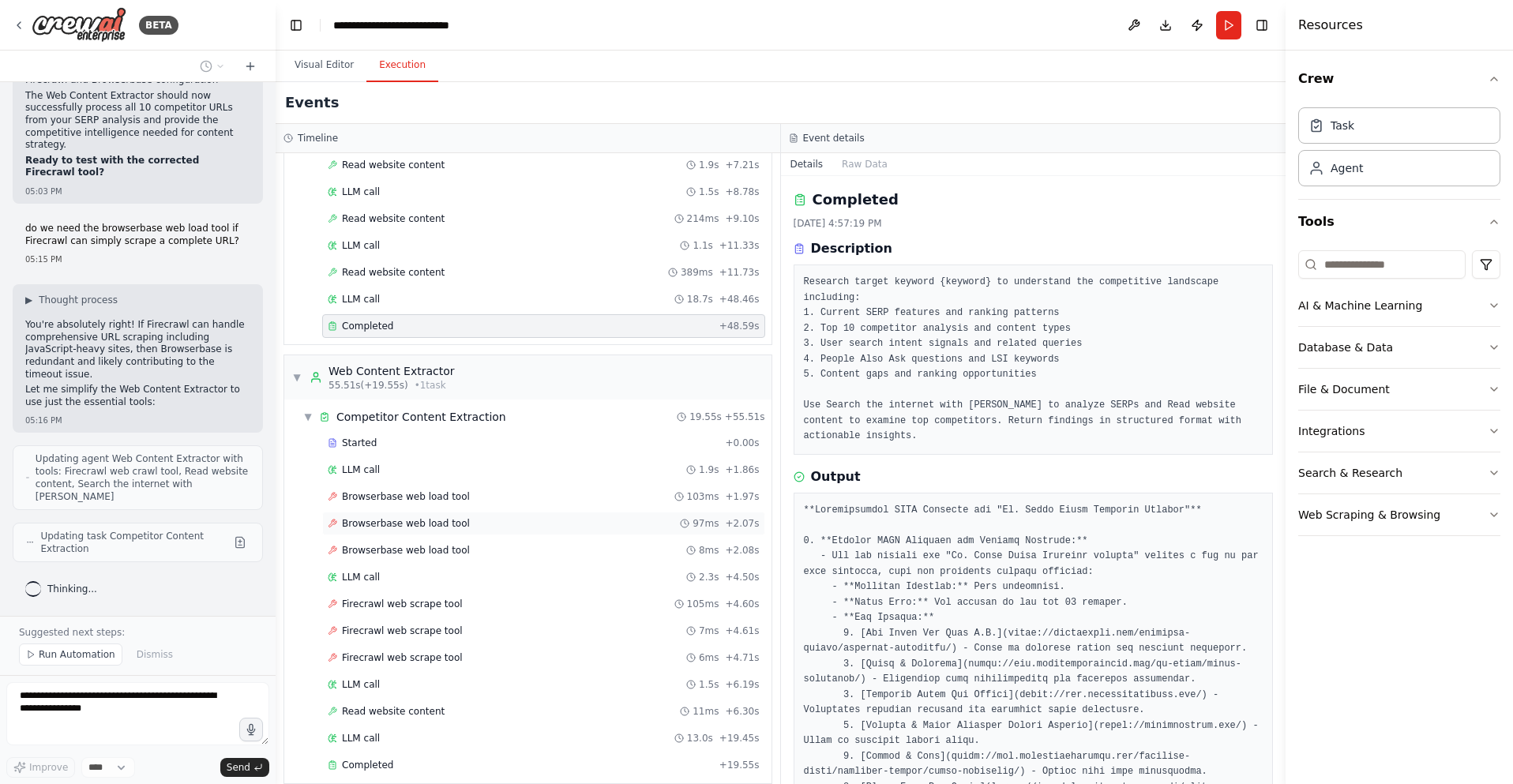
scroll to position [214, 0]
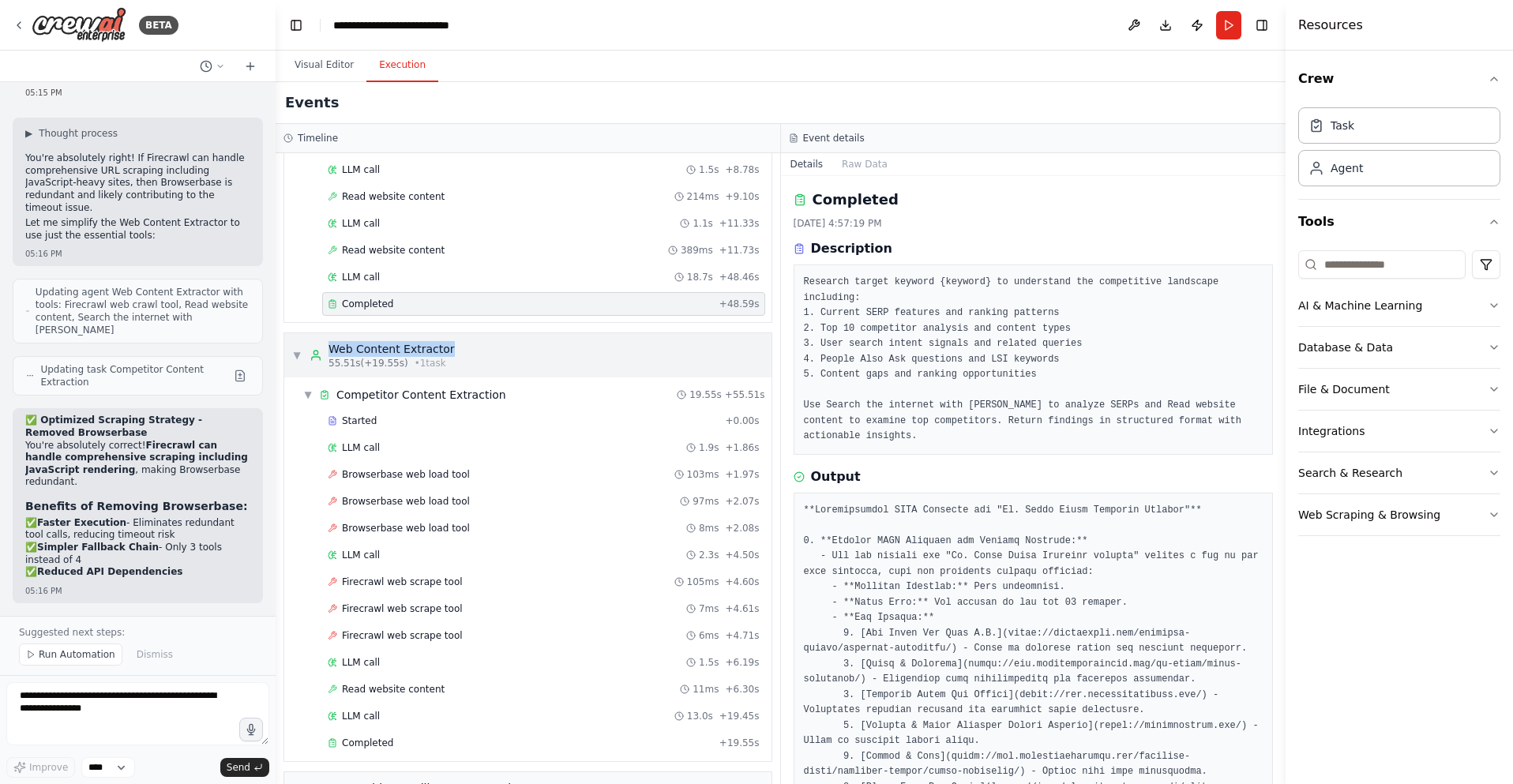
drag, startPoint x: 478, startPoint y: 350, endPoint x: 329, endPoint y: 352, distance: 149.0
click at [329, 352] on div "▼ Web Content Extractor 55.51s (+19.55s) • 1 task" at bounding box center [528, 355] width 487 height 44
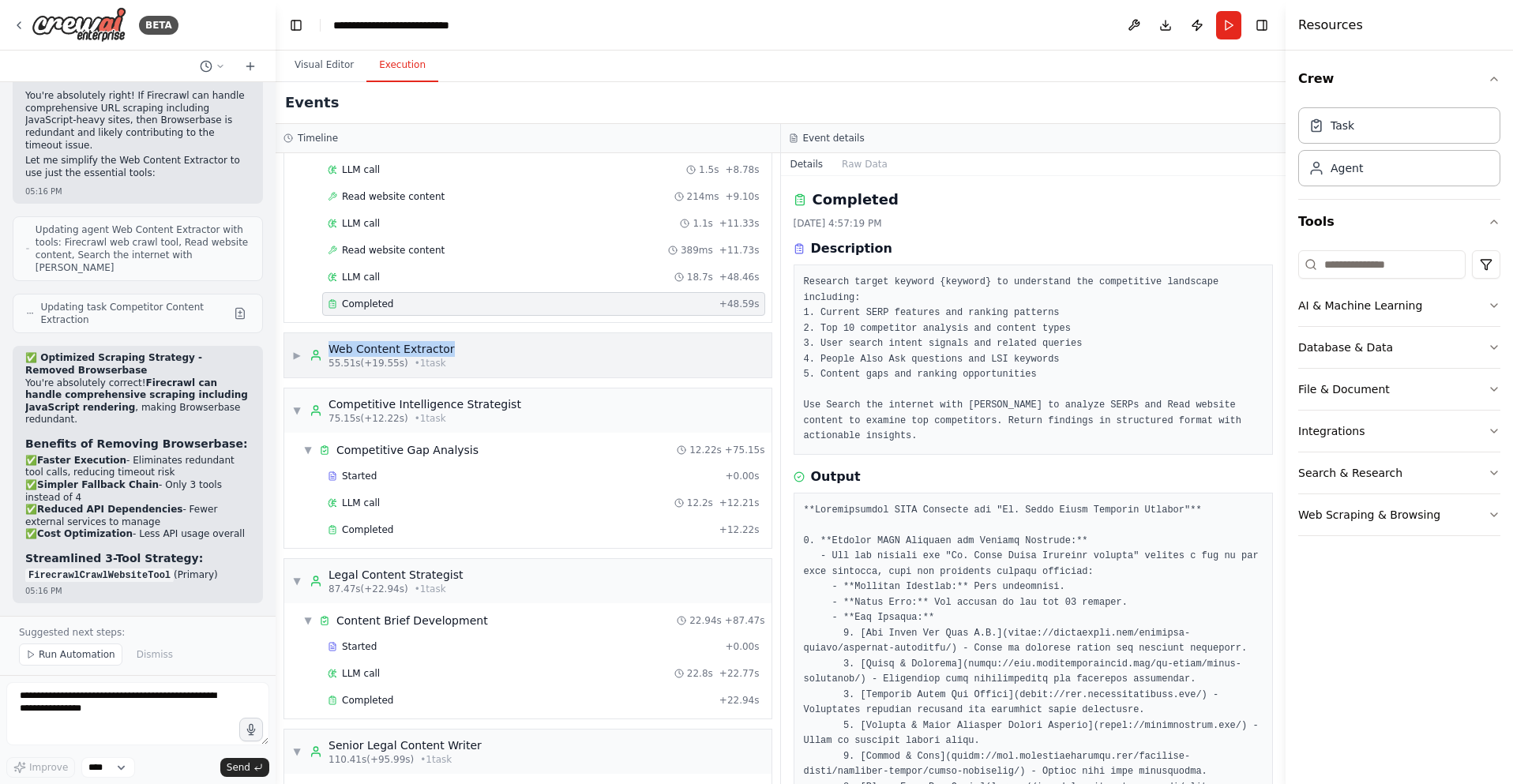
copy div "Web Content Extractor"
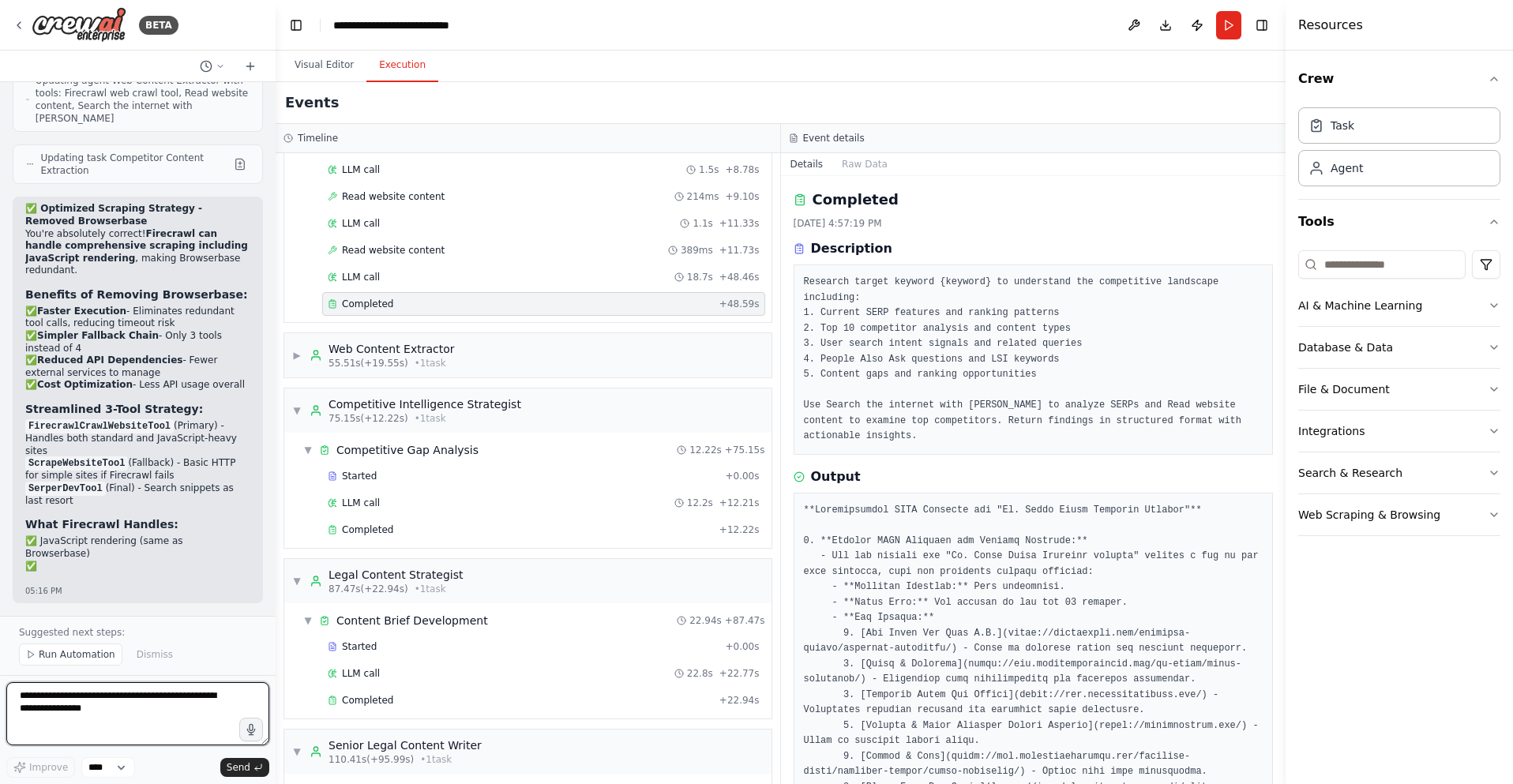
click at [71, 708] on textarea at bounding box center [138, 713] width 263 height 63
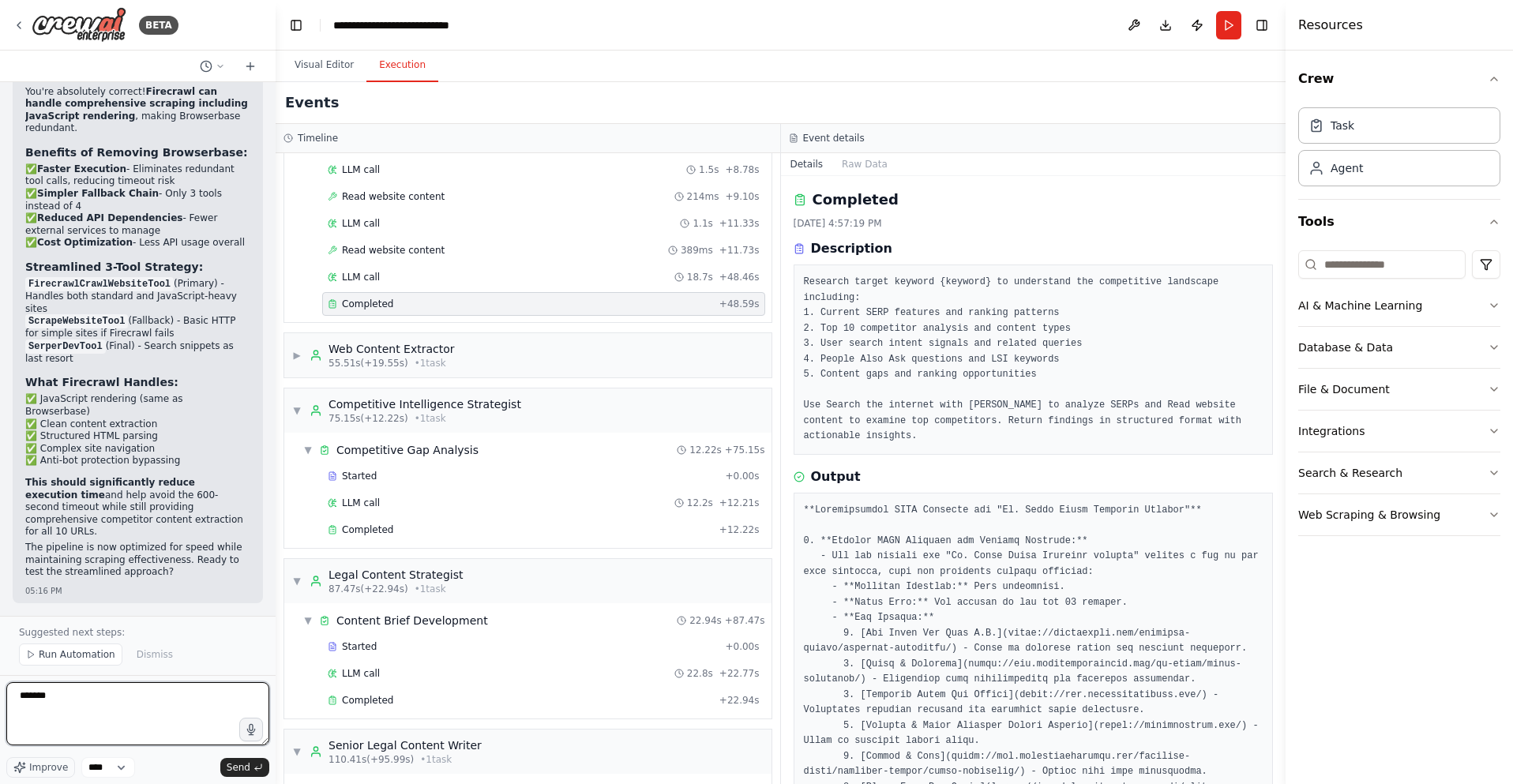
scroll to position [43960, 0]
paste textarea "**********"
type textarea "**********"
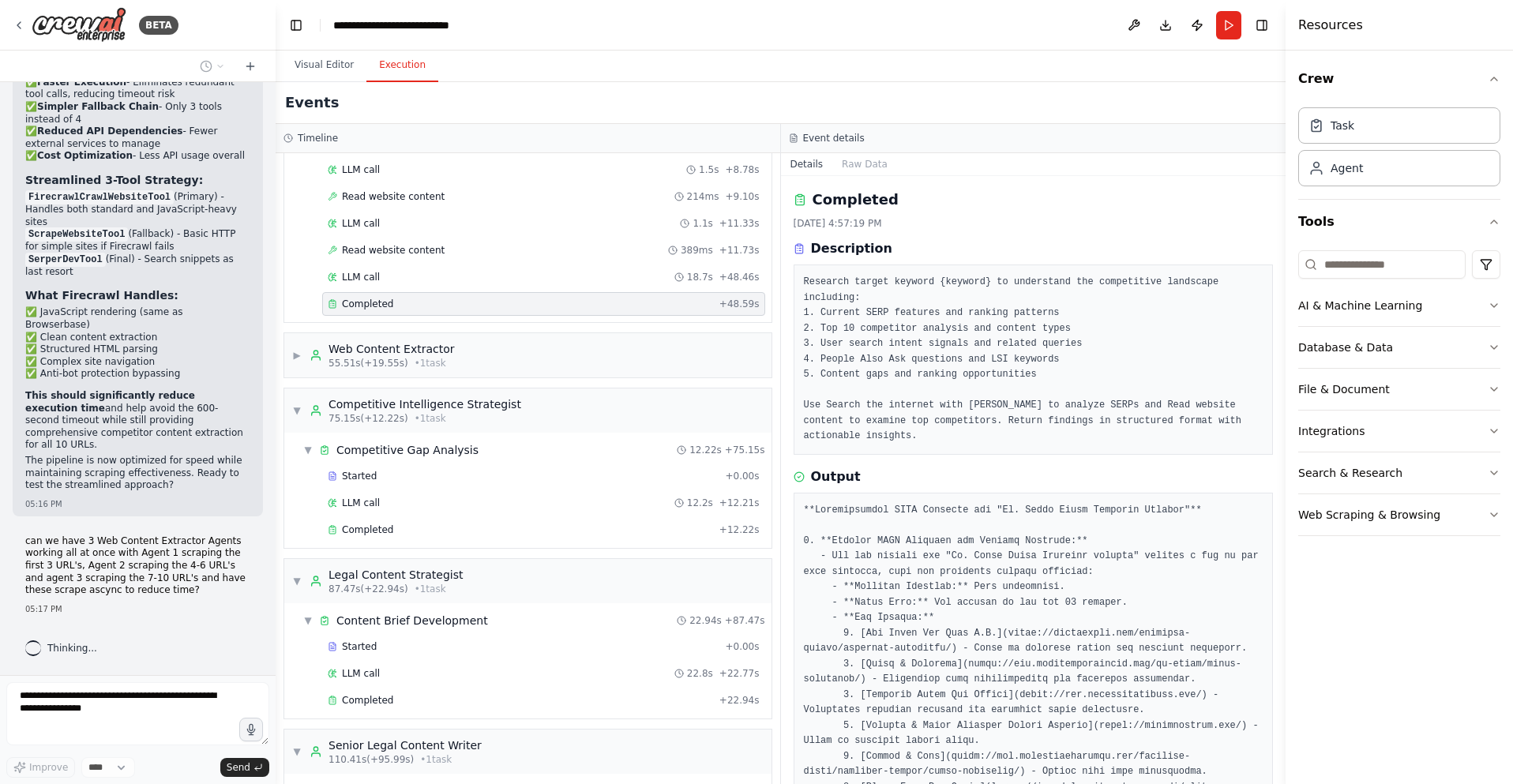
scroll to position [44047, 0]
click at [295, 355] on span "▶" at bounding box center [297, 355] width 9 height 12
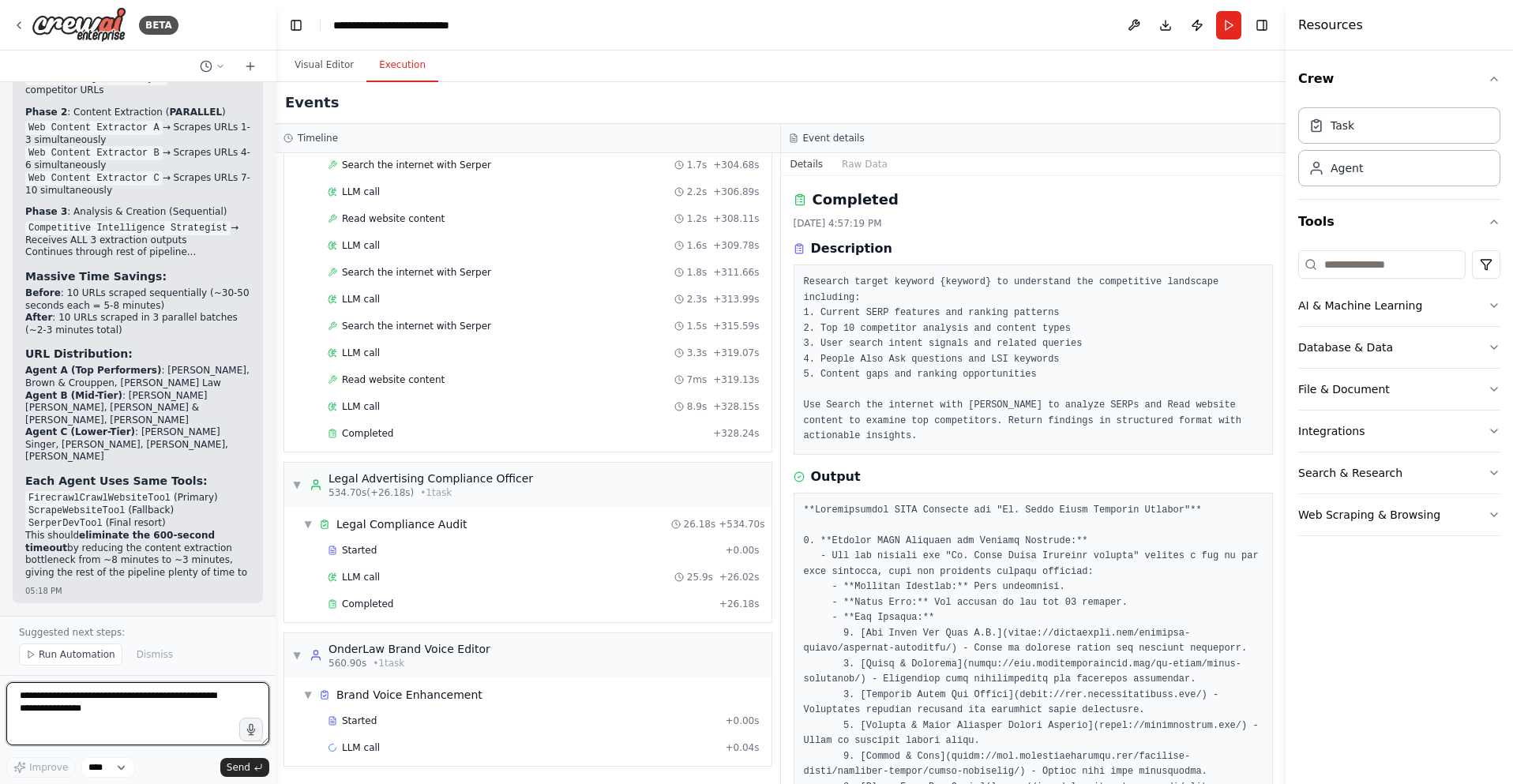
scroll to position [45509, 0]
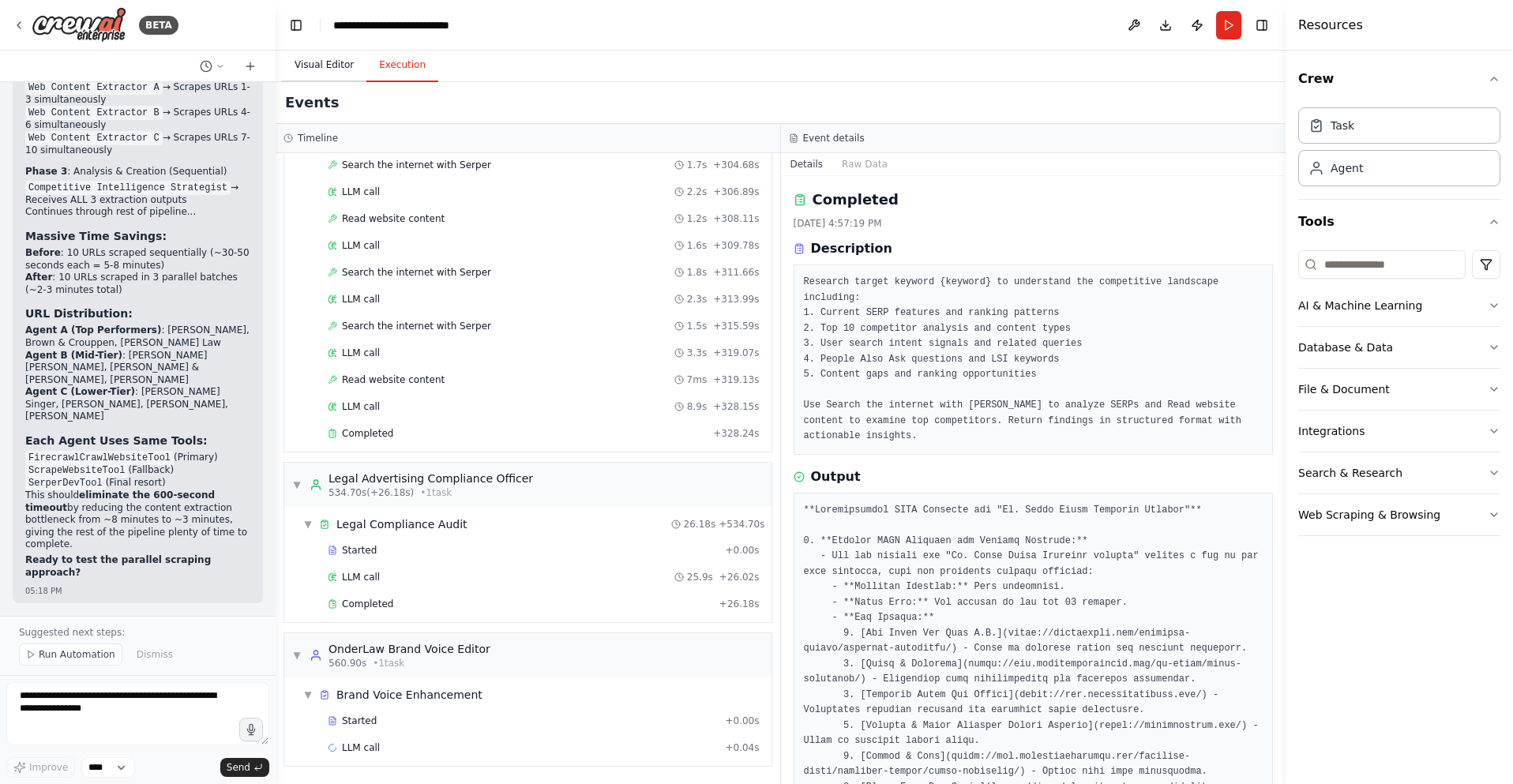
click at [325, 72] on button "Visual Editor" at bounding box center [324, 66] width 85 height 33
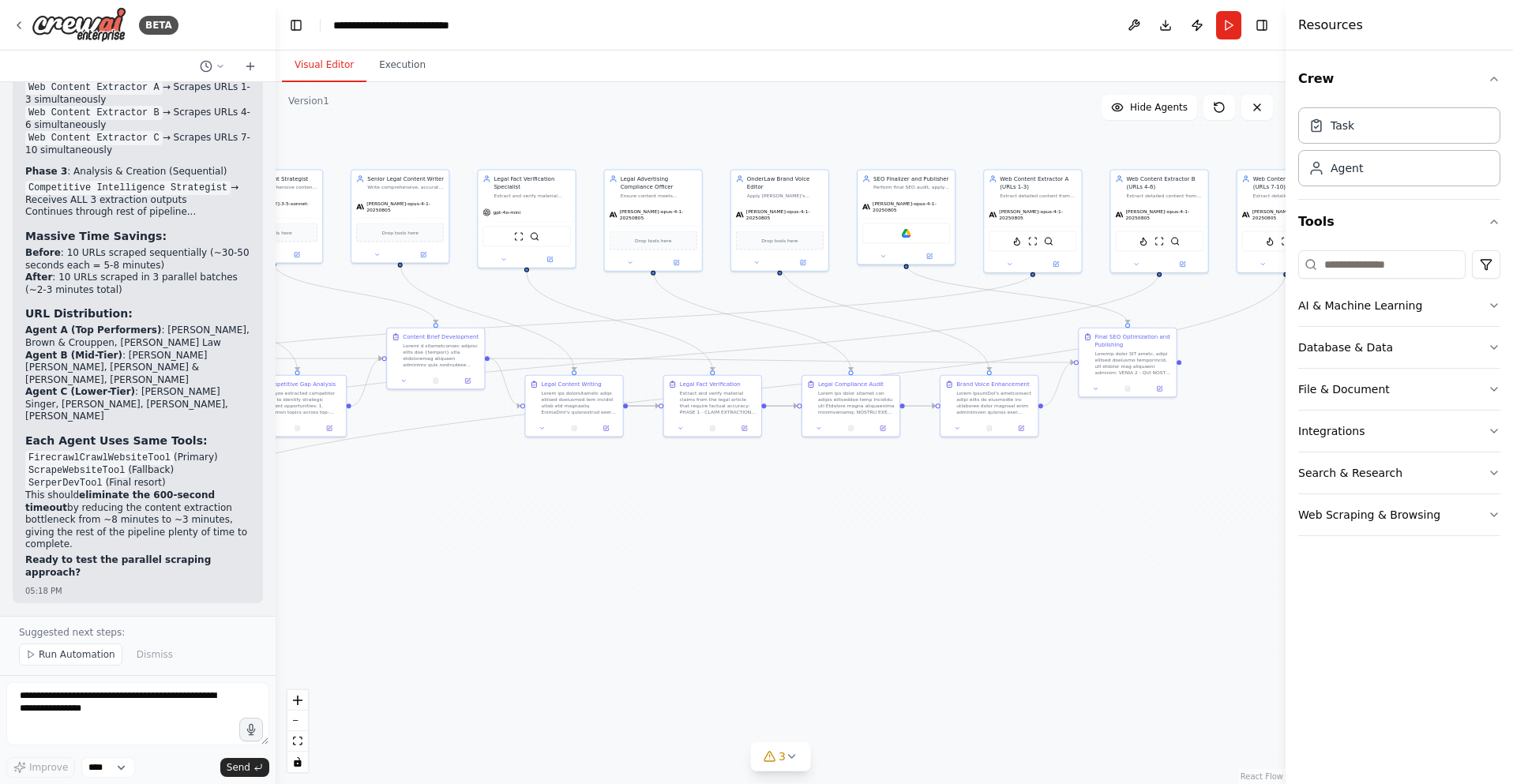
drag, startPoint x: 1104, startPoint y: 545, endPoint x: 754, endPoint y: 545, distance: 350.0
click at [754, 545] on div ".deletable-edge-delete-btn { width: 20px; height: 20px; border: 0px solid #ffff…" at bounding box center [780, 433] width 1009 height 702
click at [928, 252] on icon at bounding box center [930, 255] width 5 height 5
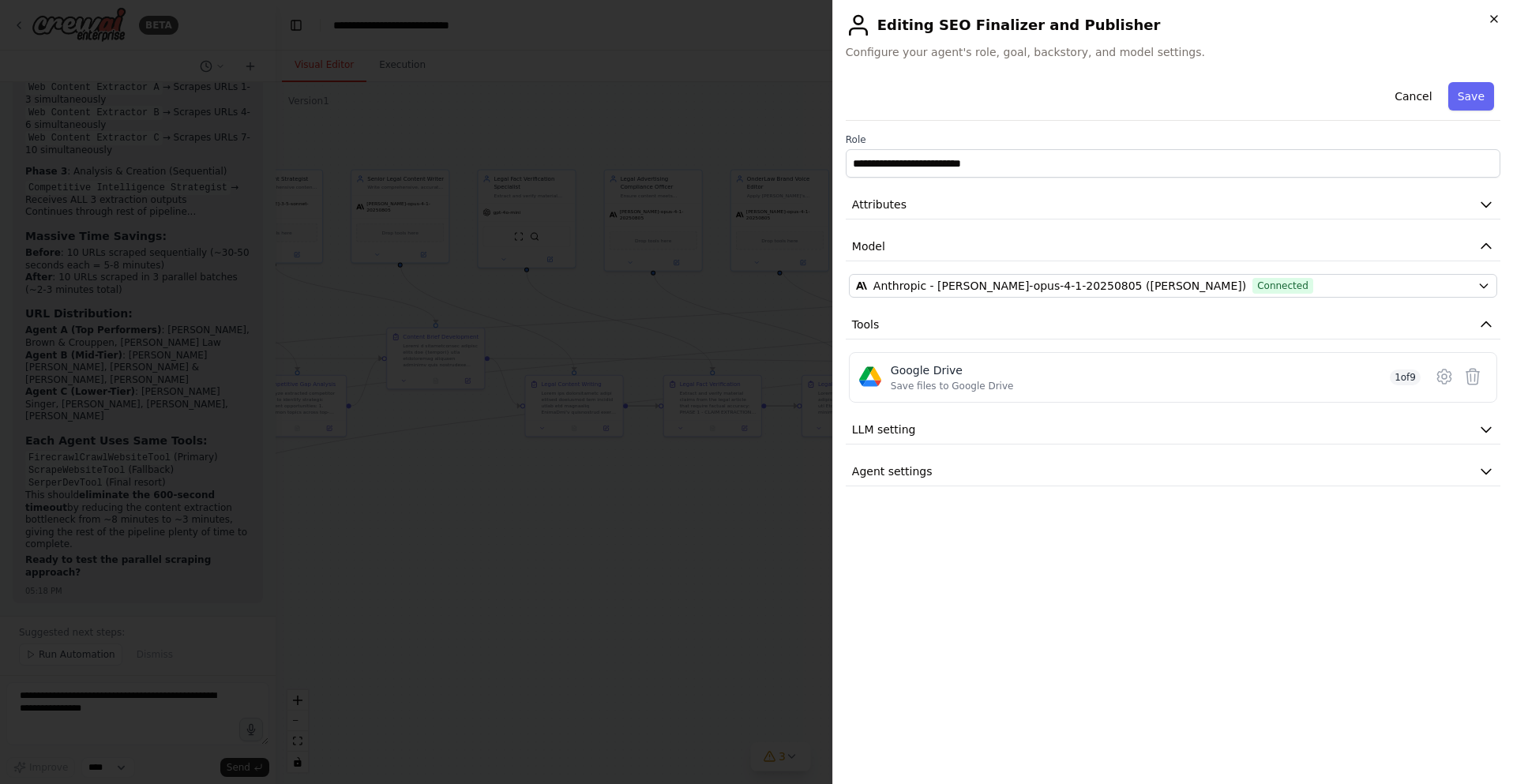
click at [1497, 17] on icon "button" at bounding box center [1493, 18] width 12 height 12
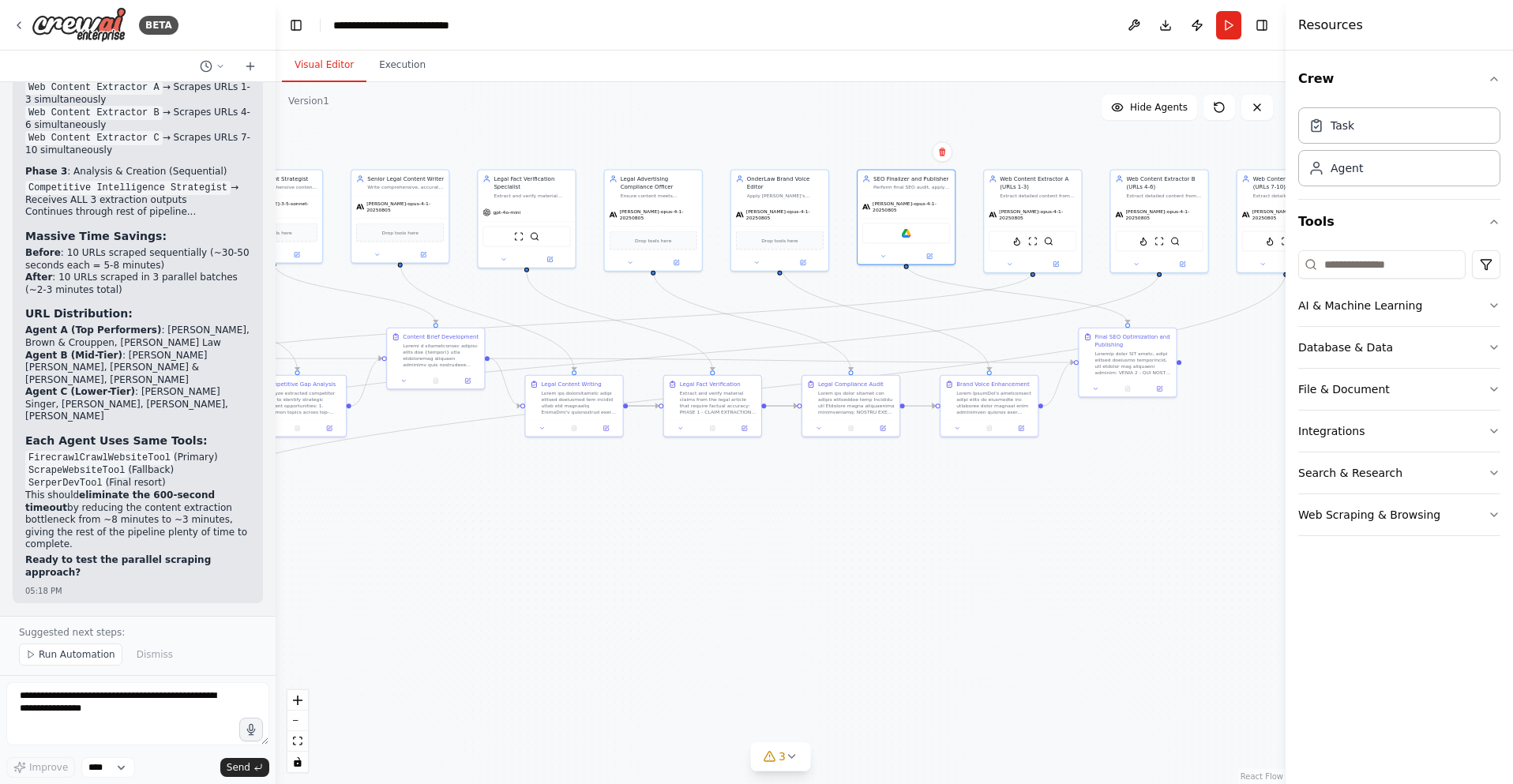
click at [75, 650] on span "Run Automation" at bounding box center [77, 654] width 76 height 12
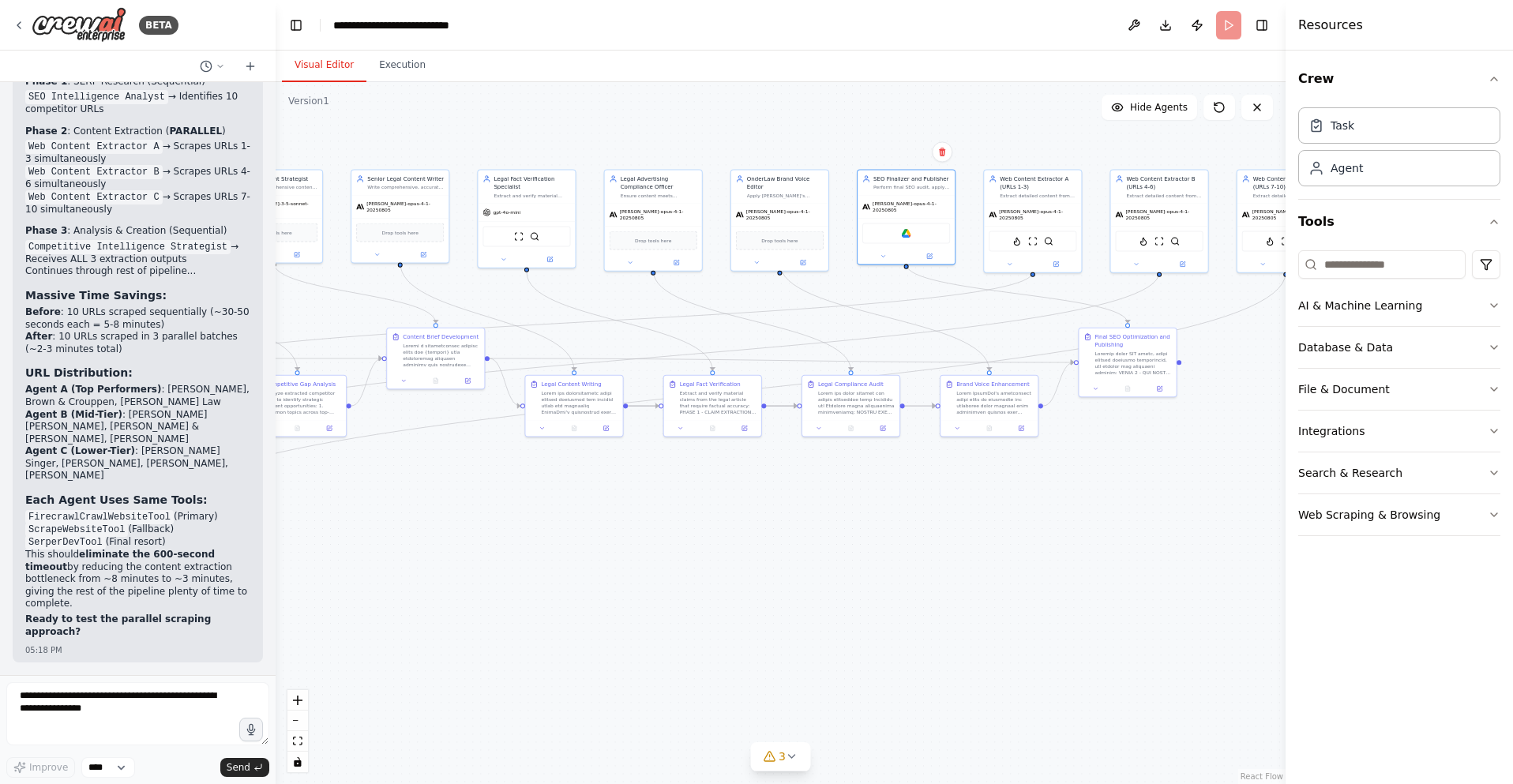
scroll to position [45450, 0]
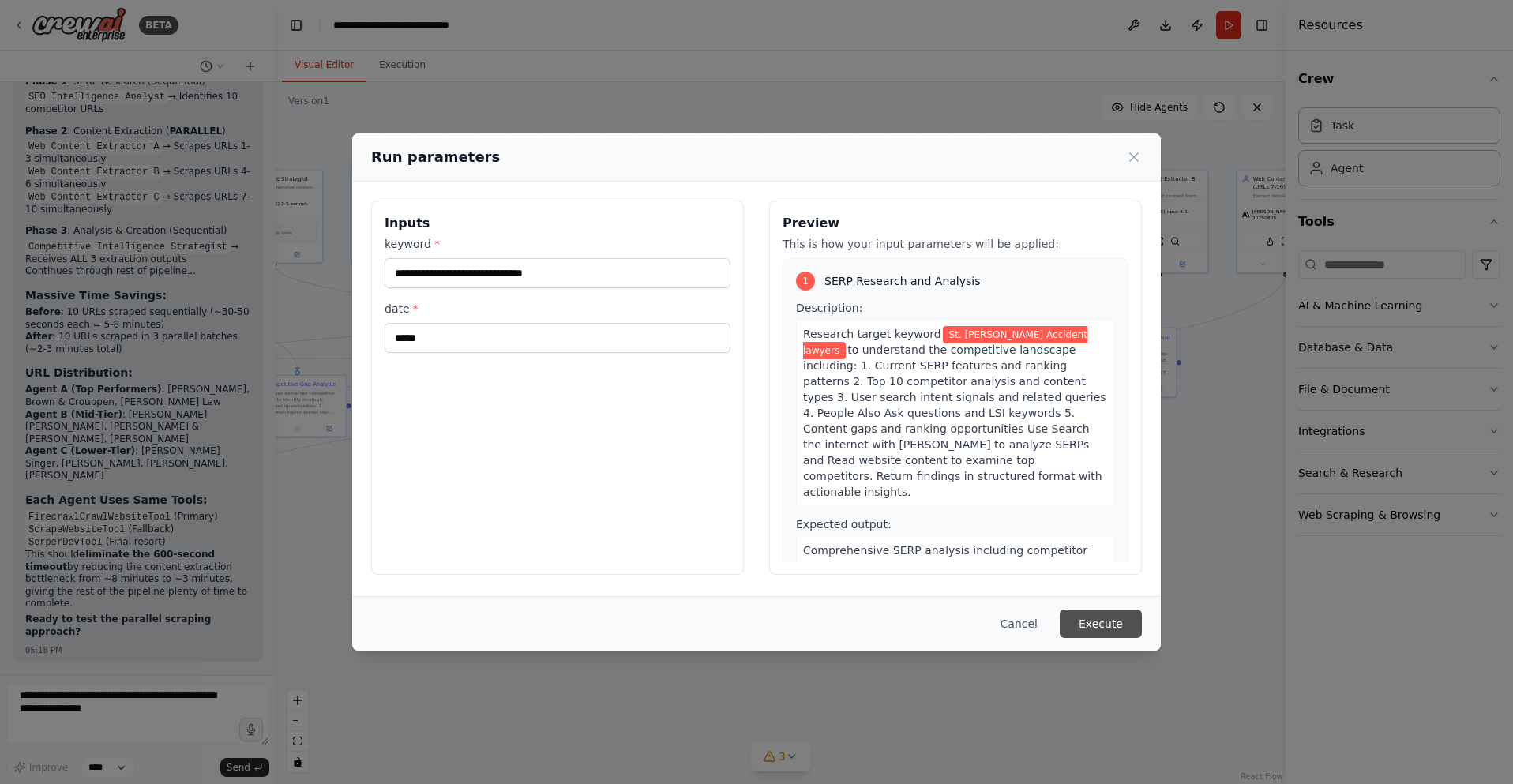
click at [1107, 625] on button "Execute" at bounding box center [1100, 624] width 82 height 28
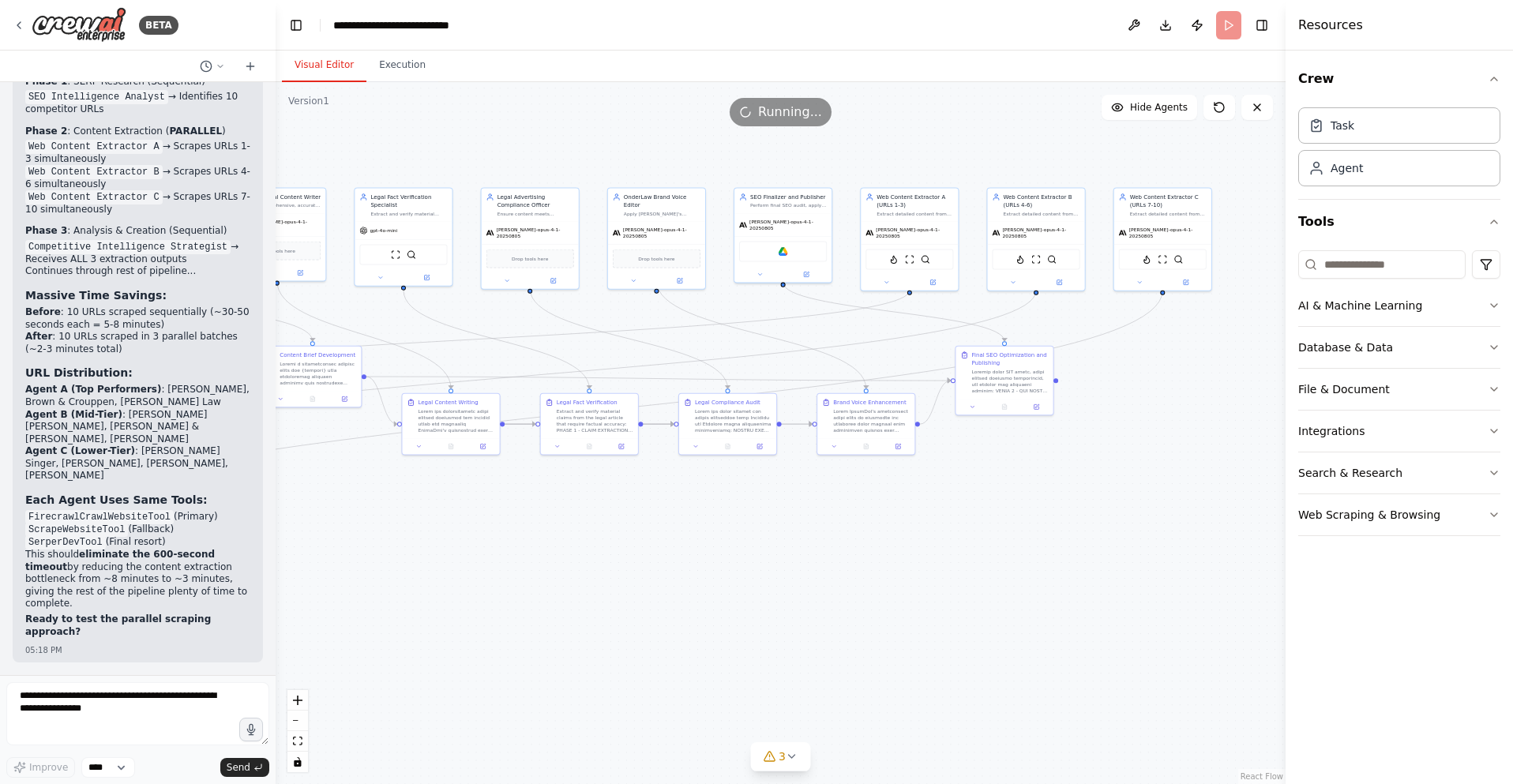
drag, startPoint x: 1077, startPoint y: 534, endPoint x: 973, endPoint y: 549, distance: 105.1
click at [973, 549] on div ".deletable-edge-delete-btn { width: 20px; height: 20px; border: 0px solid #ffff…" at bounding box center [780, 433] width 1009 height 702
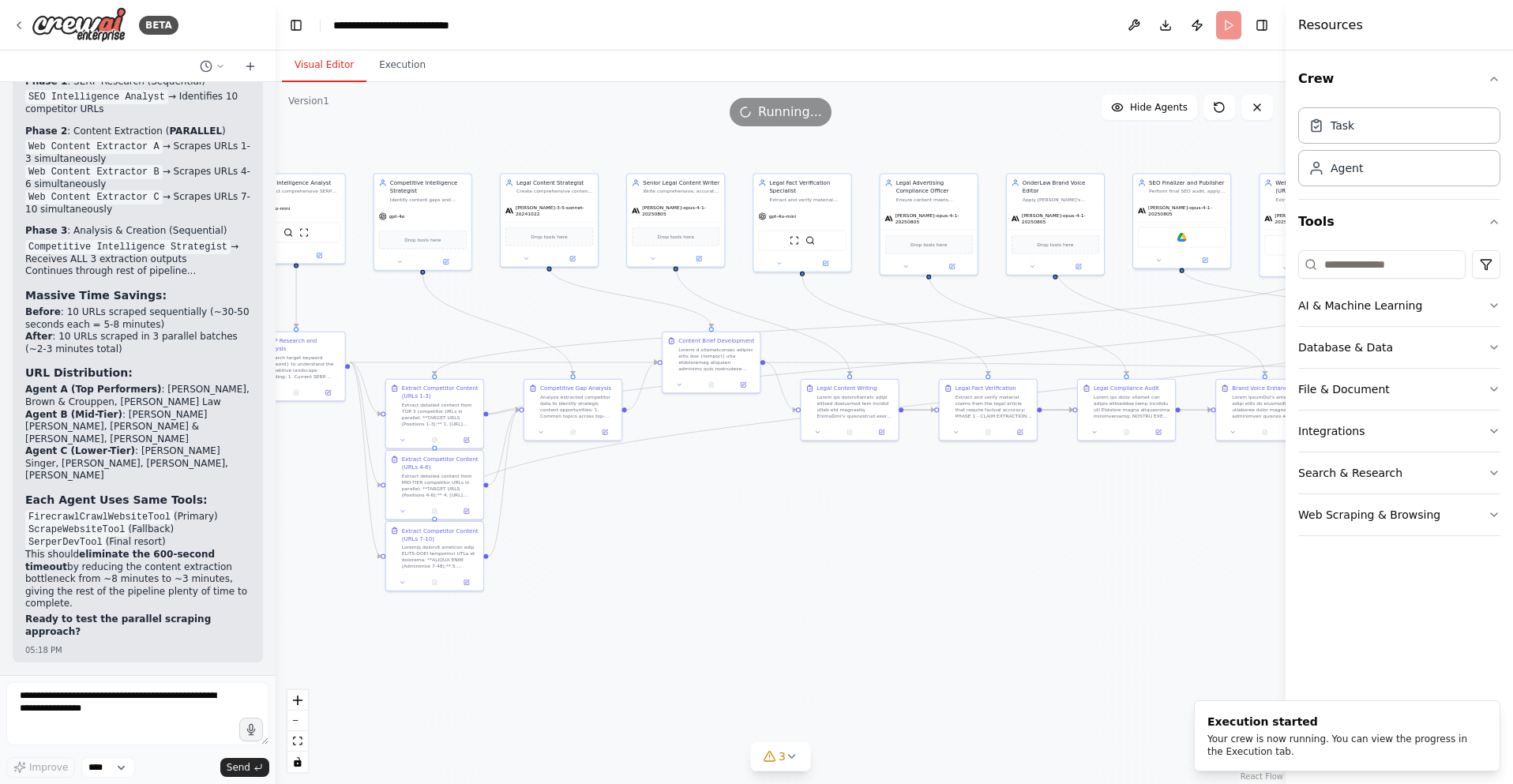
drag, startPoint x: 810, startPoint y: 546, endPoint x: 955, endPoint y: 515, distance: 148.3
click at [1219, 531] on div ".deletable-edge-delete-btn { width: 20px; height: 20px; border: 0px solid #ffff…" at bounding box center [780, 433] width 1009 height 702
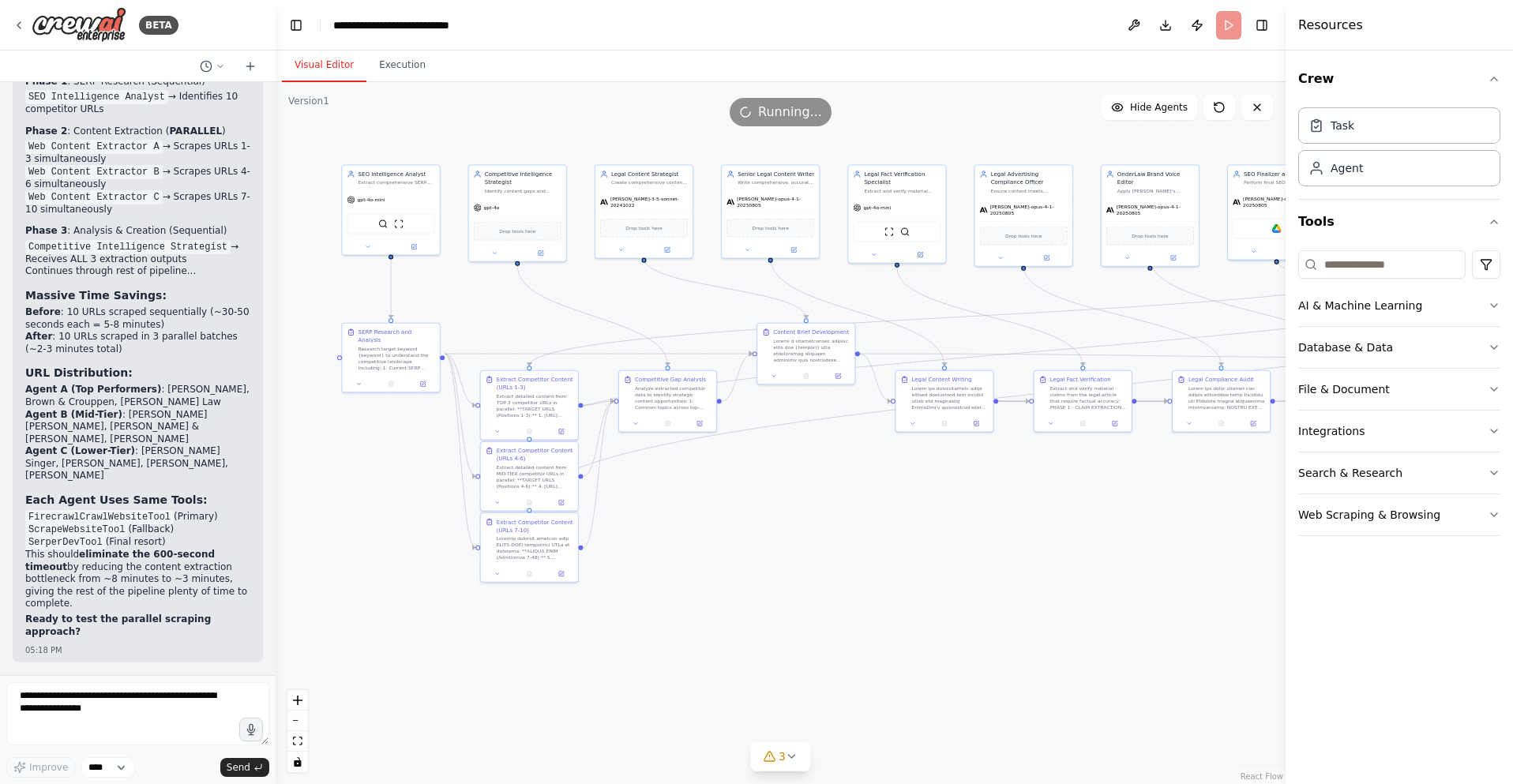
drag, startPoint x: 660, startPoint y: 502, endPoint x: 745, endPoint y: 495, distance: 85.3
click at [745, 495] on div ".deletable-edge-delete-btn { width: 20px; height: 20px; border: 0px solid #ffff…" at bounding box center [780, 433] width 1009 height 702
click at [416, 64] on button "Execution" at bounding box center [402, 66] width 71 height 33
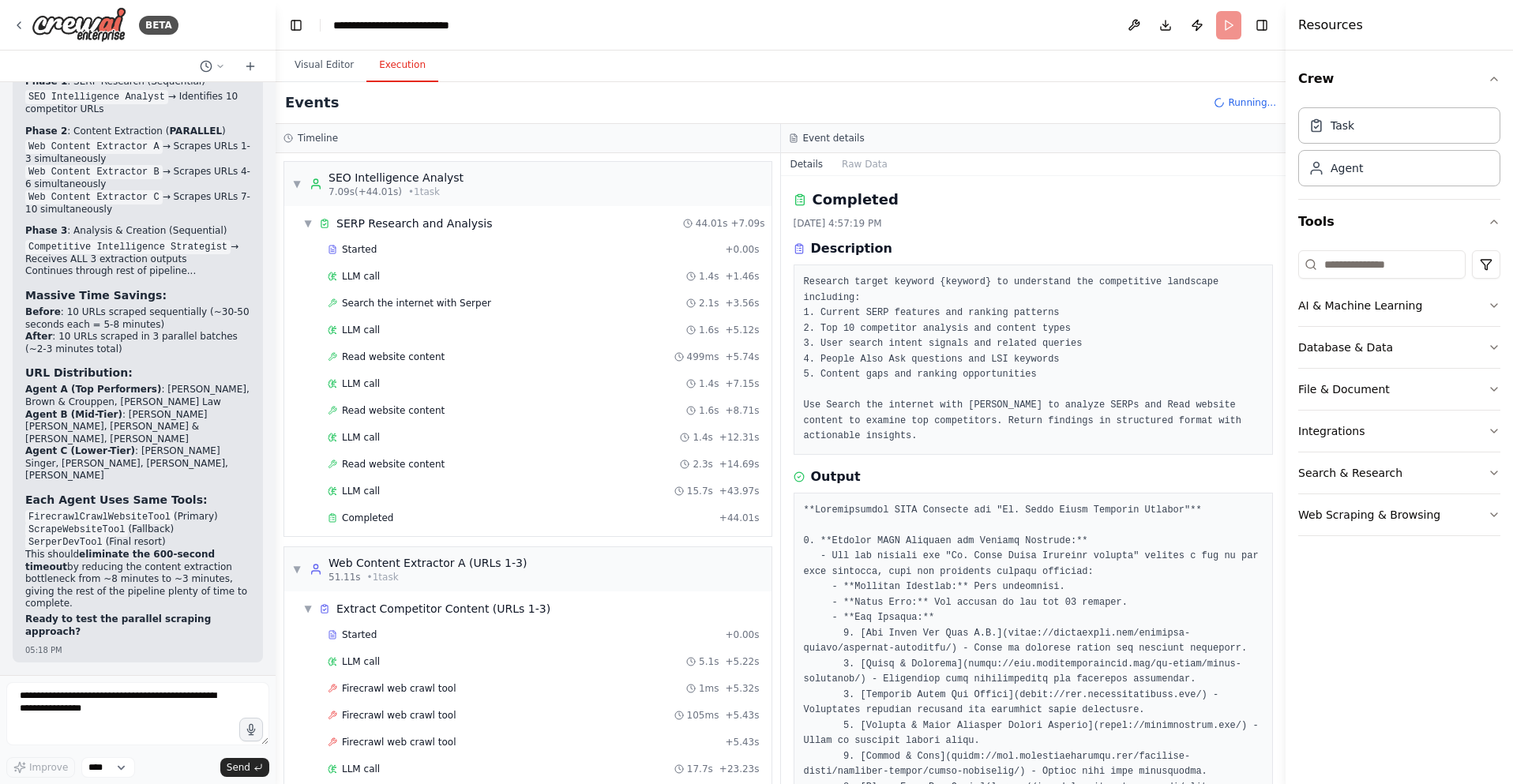
scroll to position [236, 0]
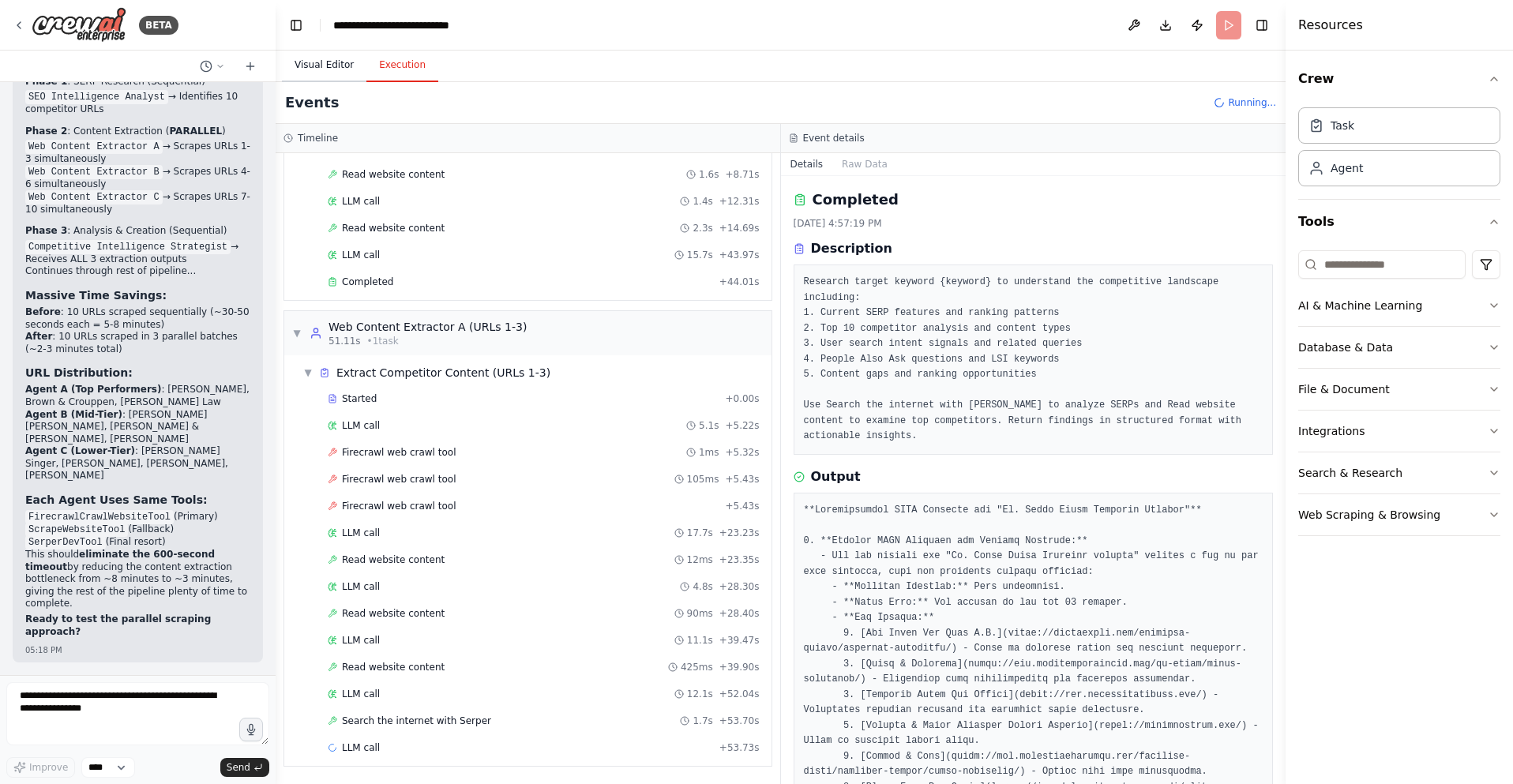
click at [329, 70] on button "Visual Editor" at bounding box center [324, 66] width 85 height 33
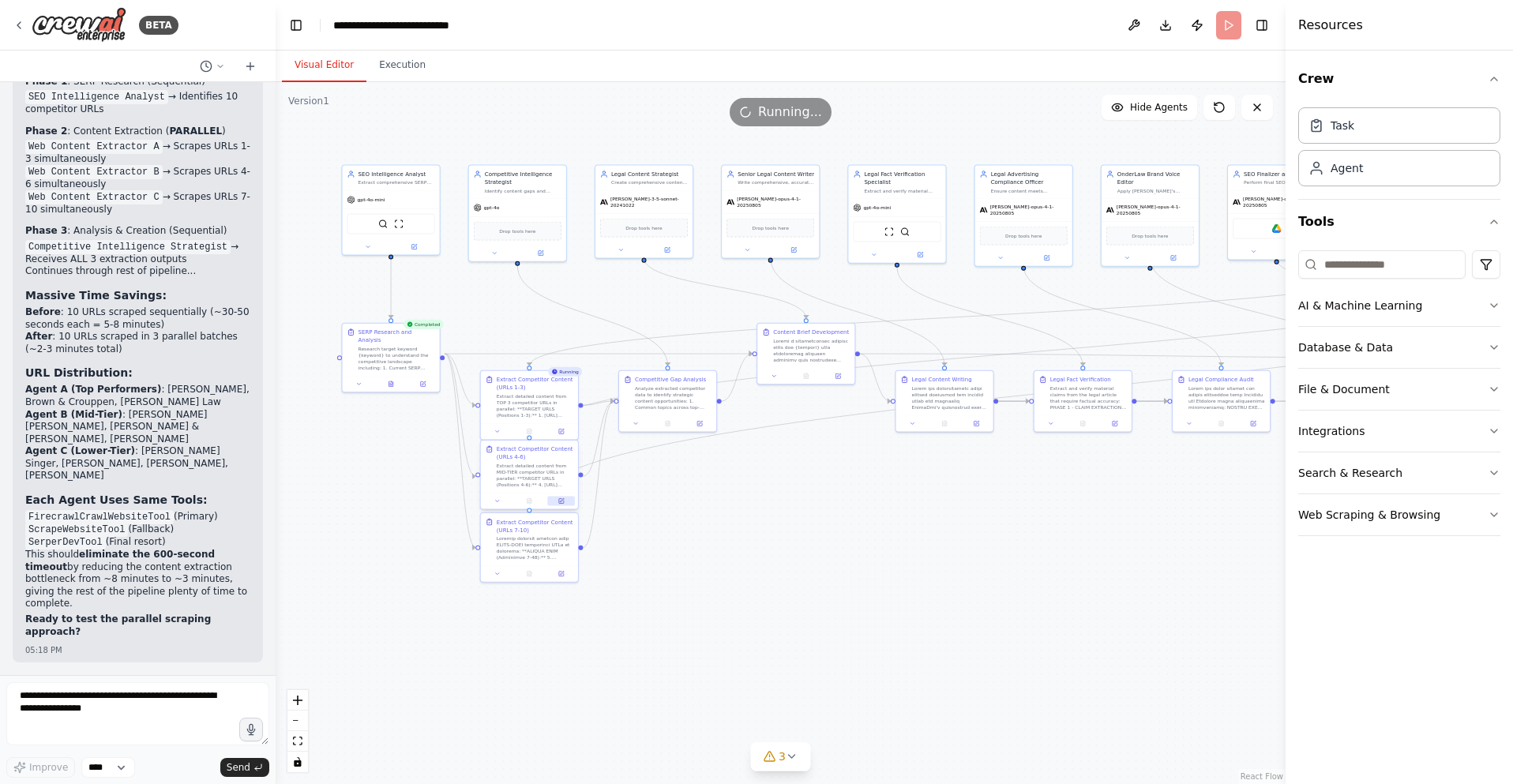
click at [562, 502] on icon at bounding box center [562, 502] width 5 height 5
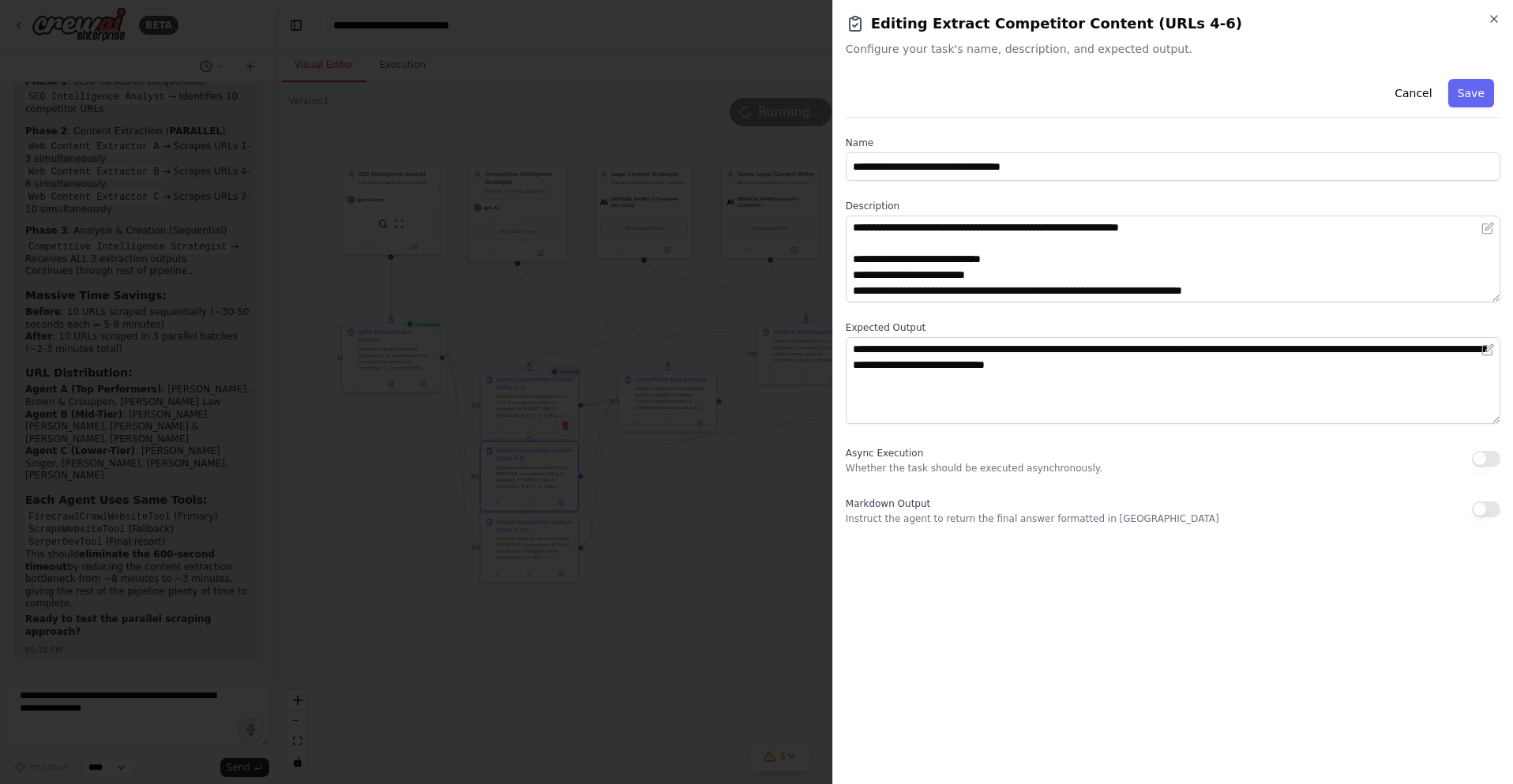
click at [1484, 456] on button "button" at bounding box center [1486, 458] width 28 height 16
click at [1476, 90] on button "Save" at bounding box center [1471, 93] width 46 height 28
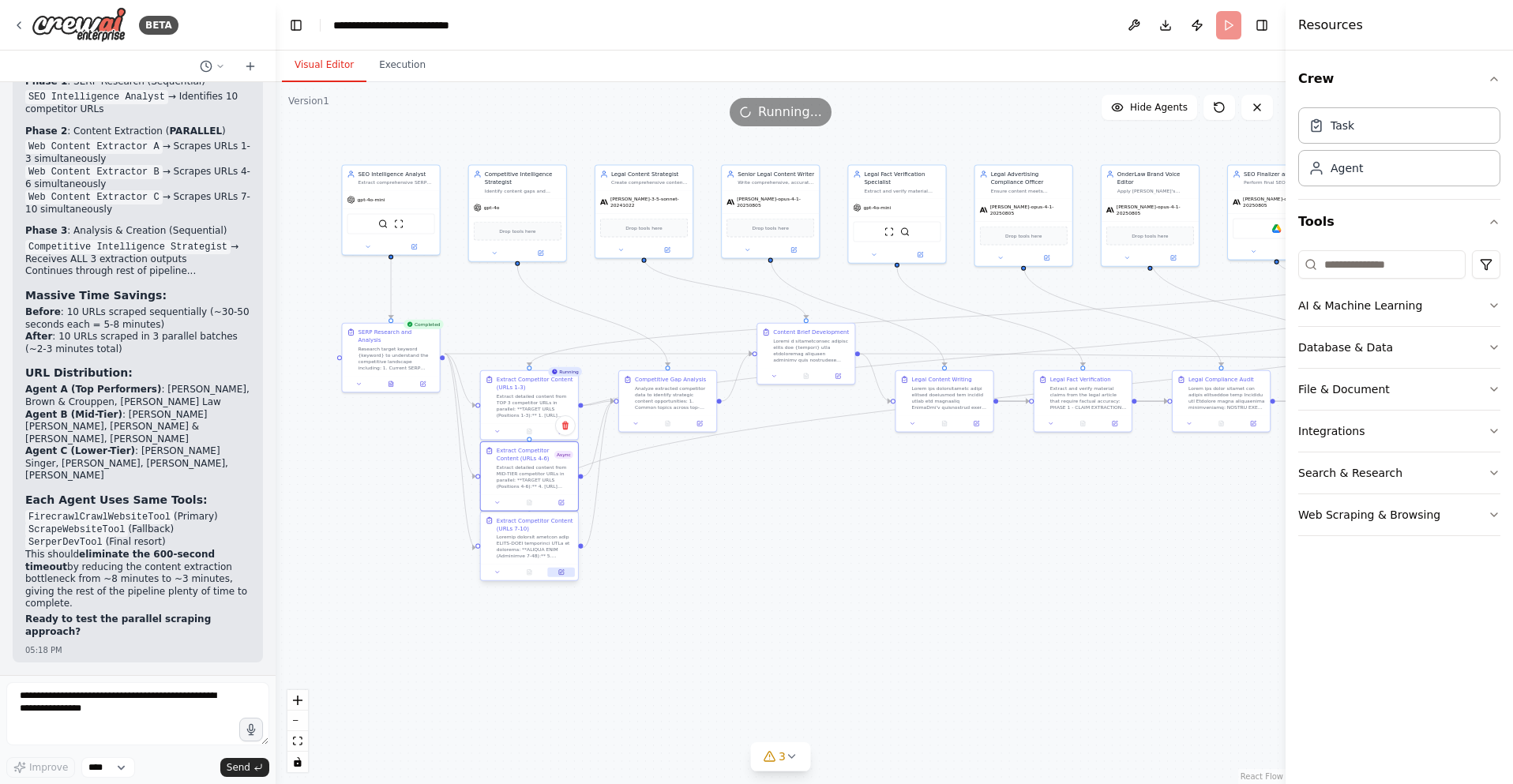
click at [561, 573] on icon at bounding box center [562, 572] width 5 height 5
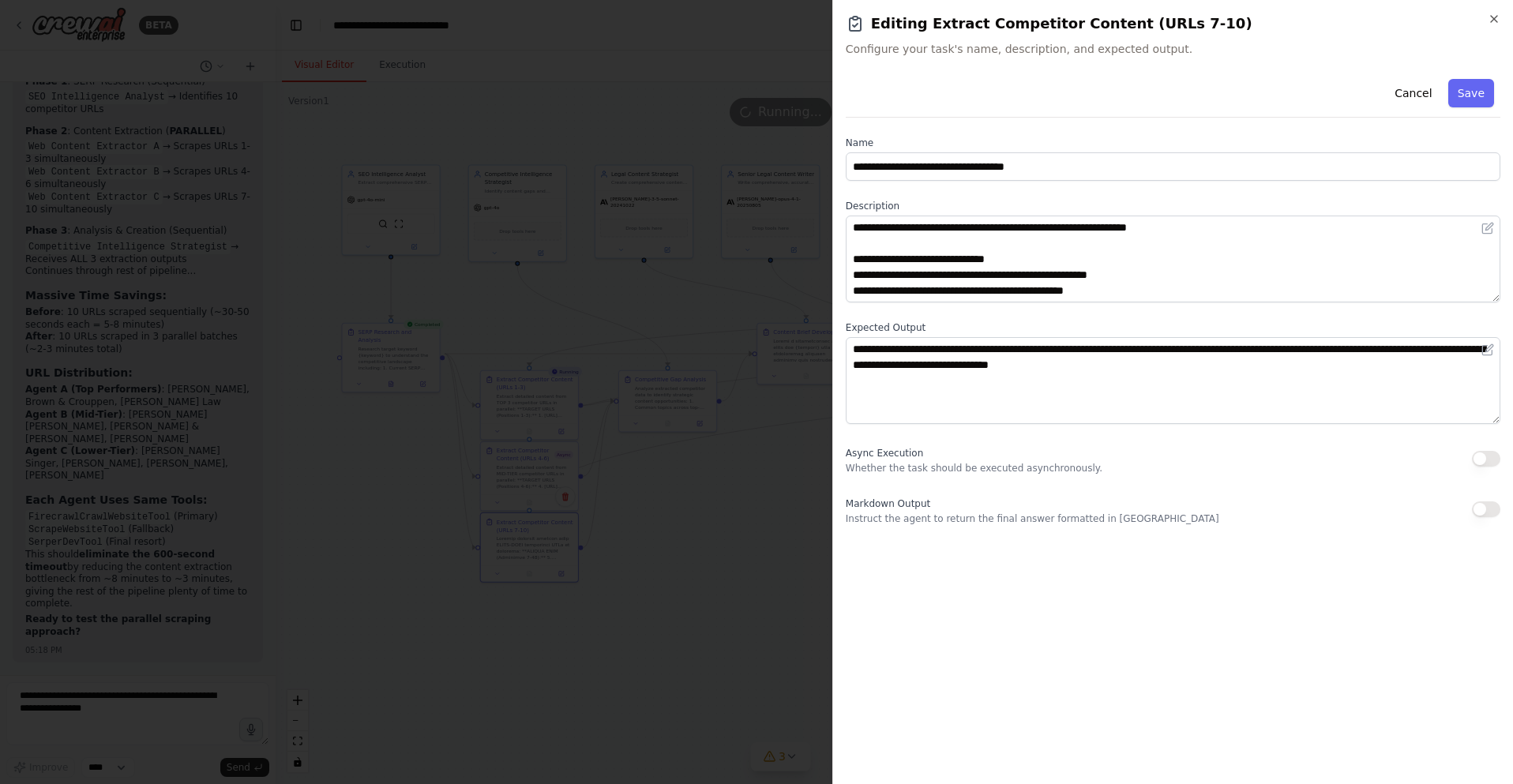
click at [1486, 458] on button "button" at bounding box center [1486, 458] width 28 height 16
click at [1463, 93] on button "Save" at bounding box center [1471, 93] width 46 height 28
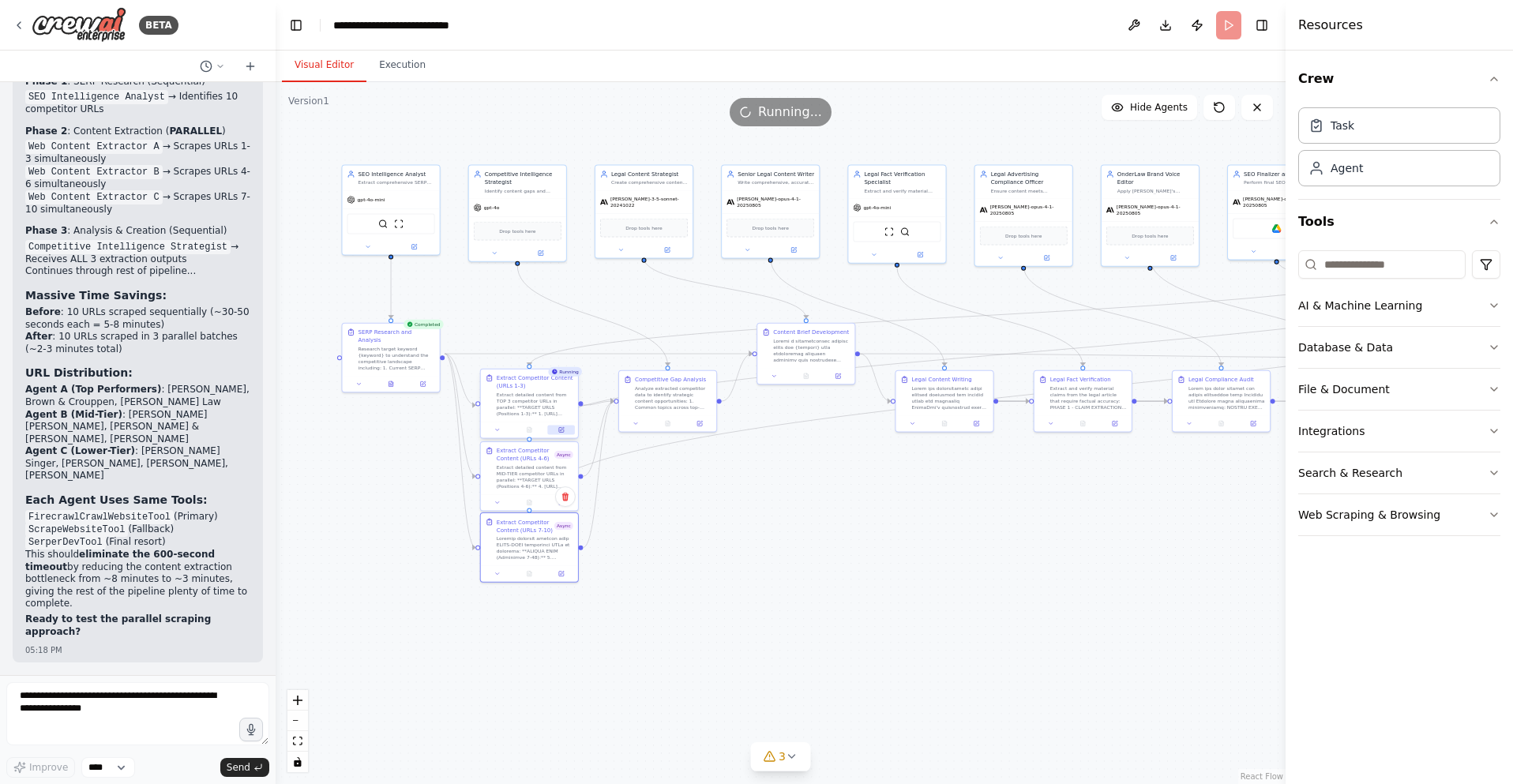
click at [558, 429] on icon at bounding box center [562, 429] width 7 height 7
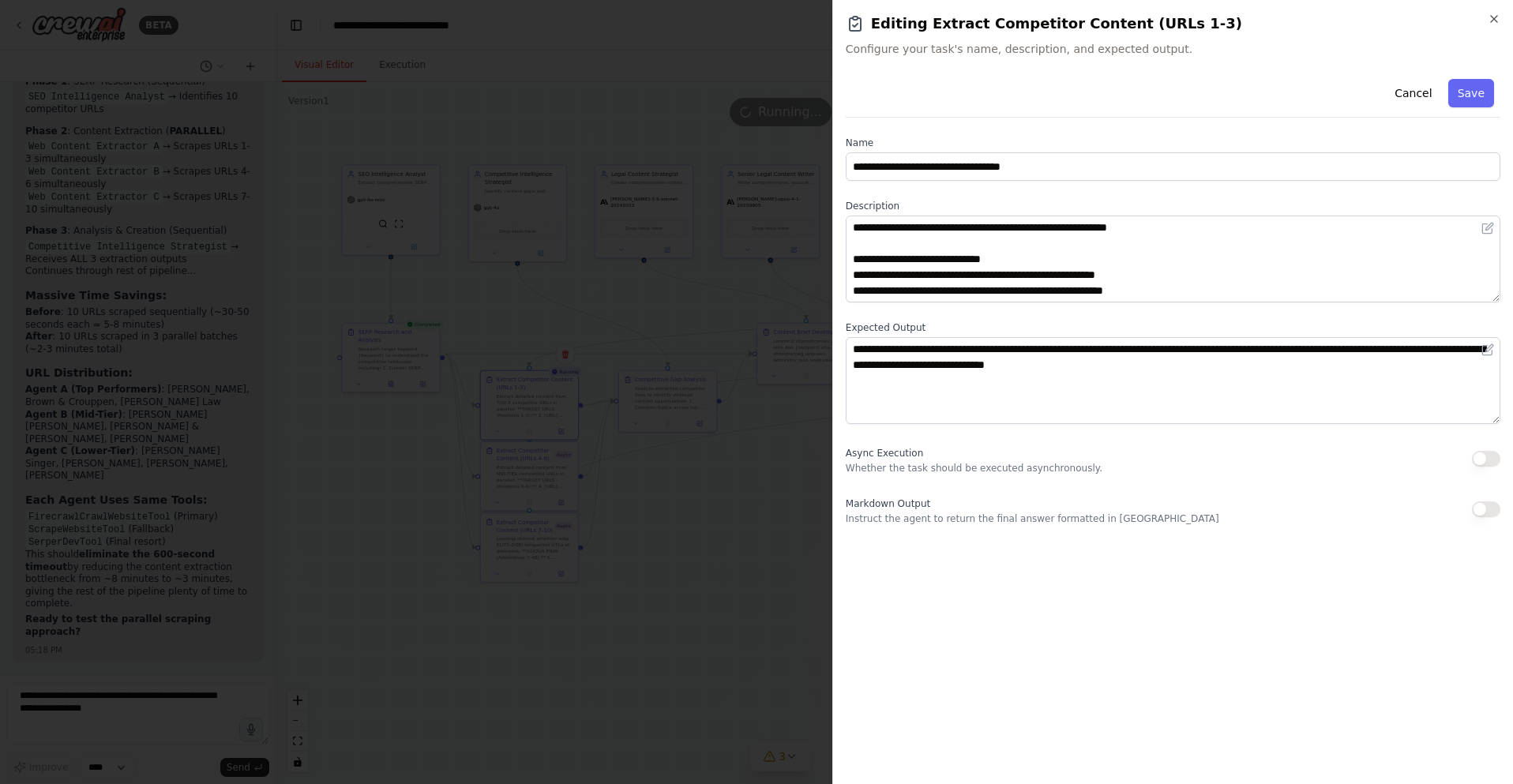
click at [1481, 464] on button "button" at bounding box center [1486, 458] width 28 height 16
click at [1471, 96] on button "Save" at bounding box center [1471, 93] width 46 height 28
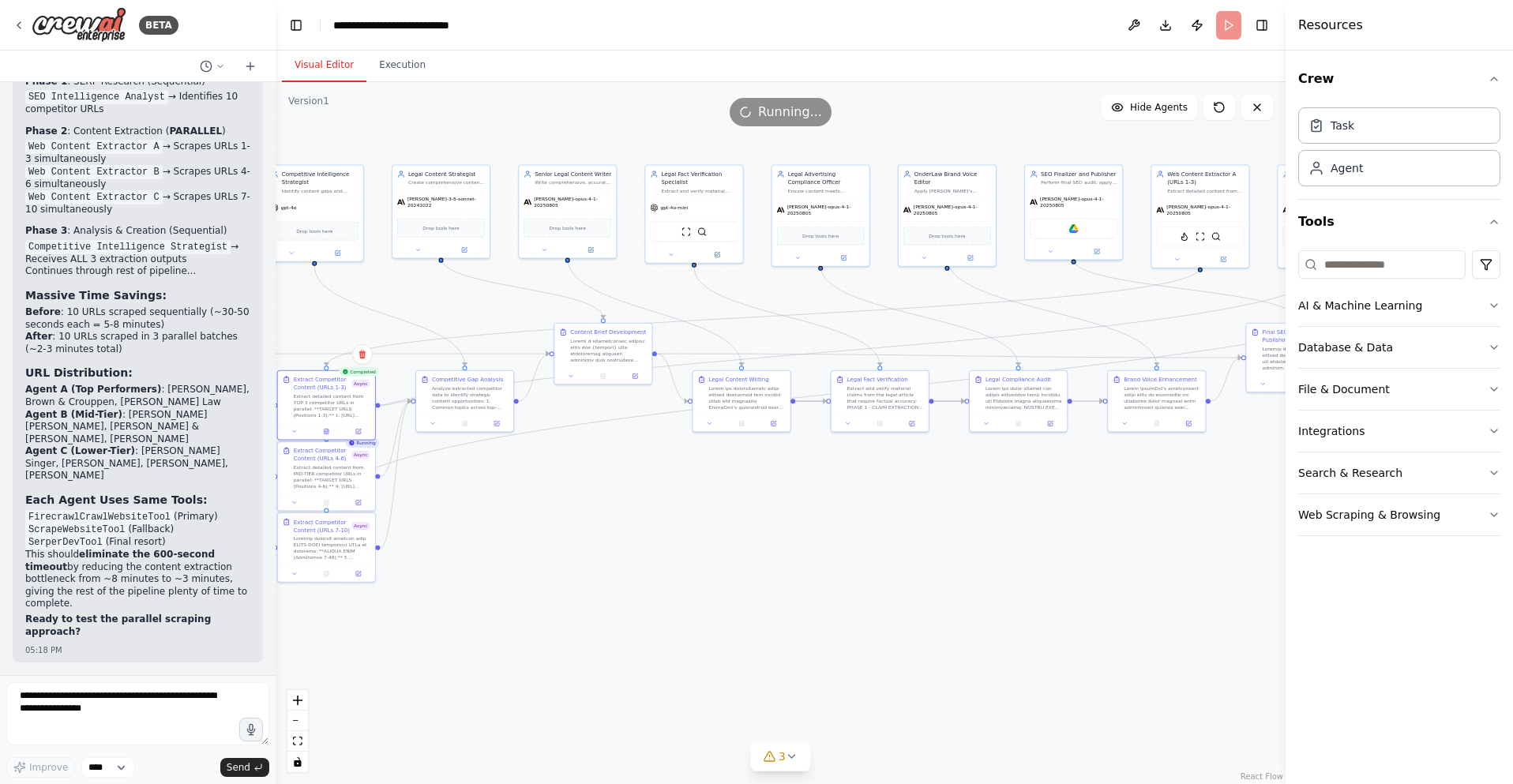
drag, startPoint x: 866, startPoint y: 480, endPoint x: 663, endPoint y: 480, distance: 203.0
click at [663, 480] on div ".deletable-edge-delete-btn { width: 20px; height: 20px; border: 0px solid #ffff…" at bounding box center [780, 433] width 1009 height 702
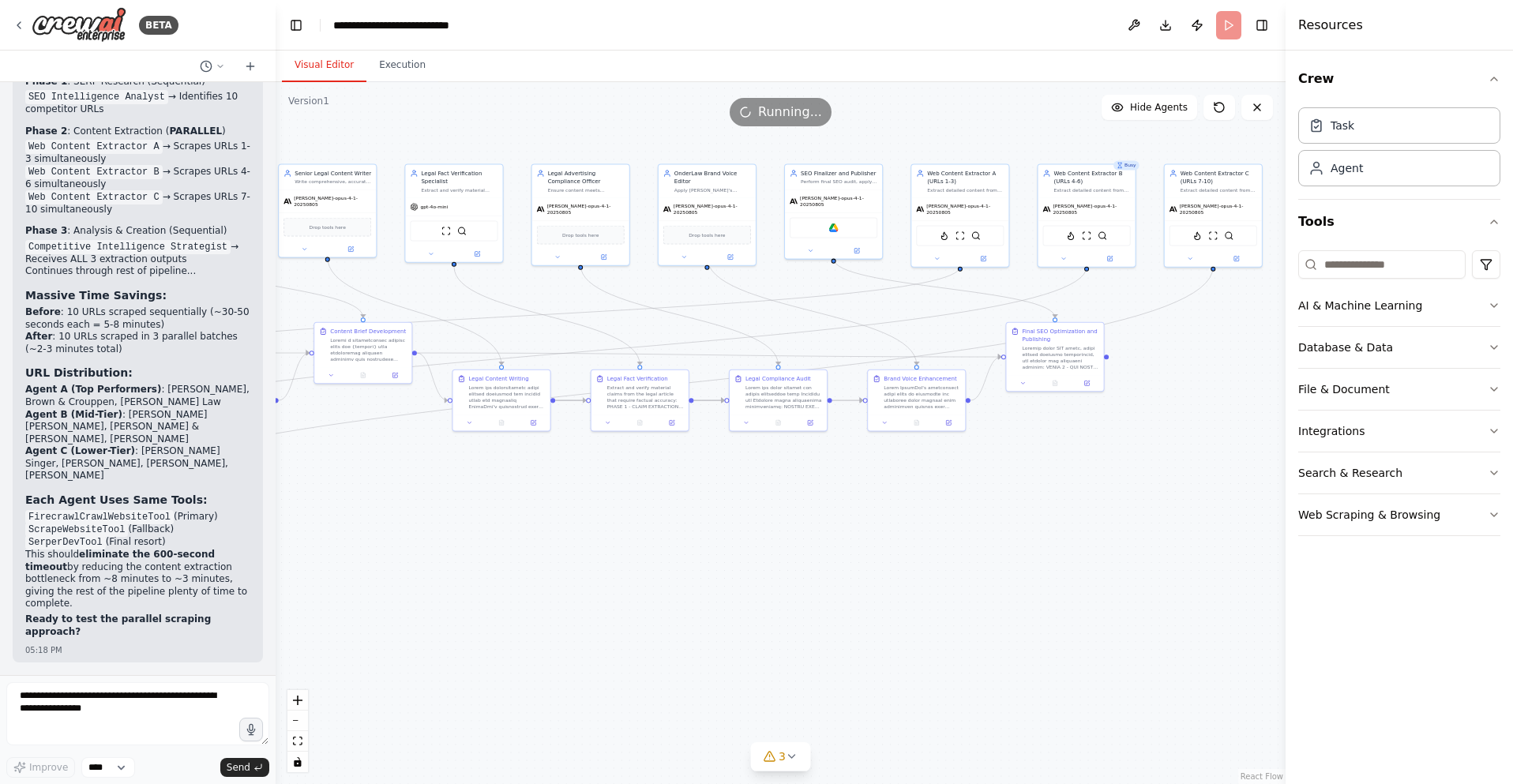
drag, startPoint x: 1009, startPoint y: 507, endPoint x: 778, endPoint y: 506, distance: 231.0
click at [778, 506] on div ".deletable-edge-delete-btn { width: 20px; height: 20px; border: 0px solid #ffff…" at bounding box center [780, 433] width 1009 height 702
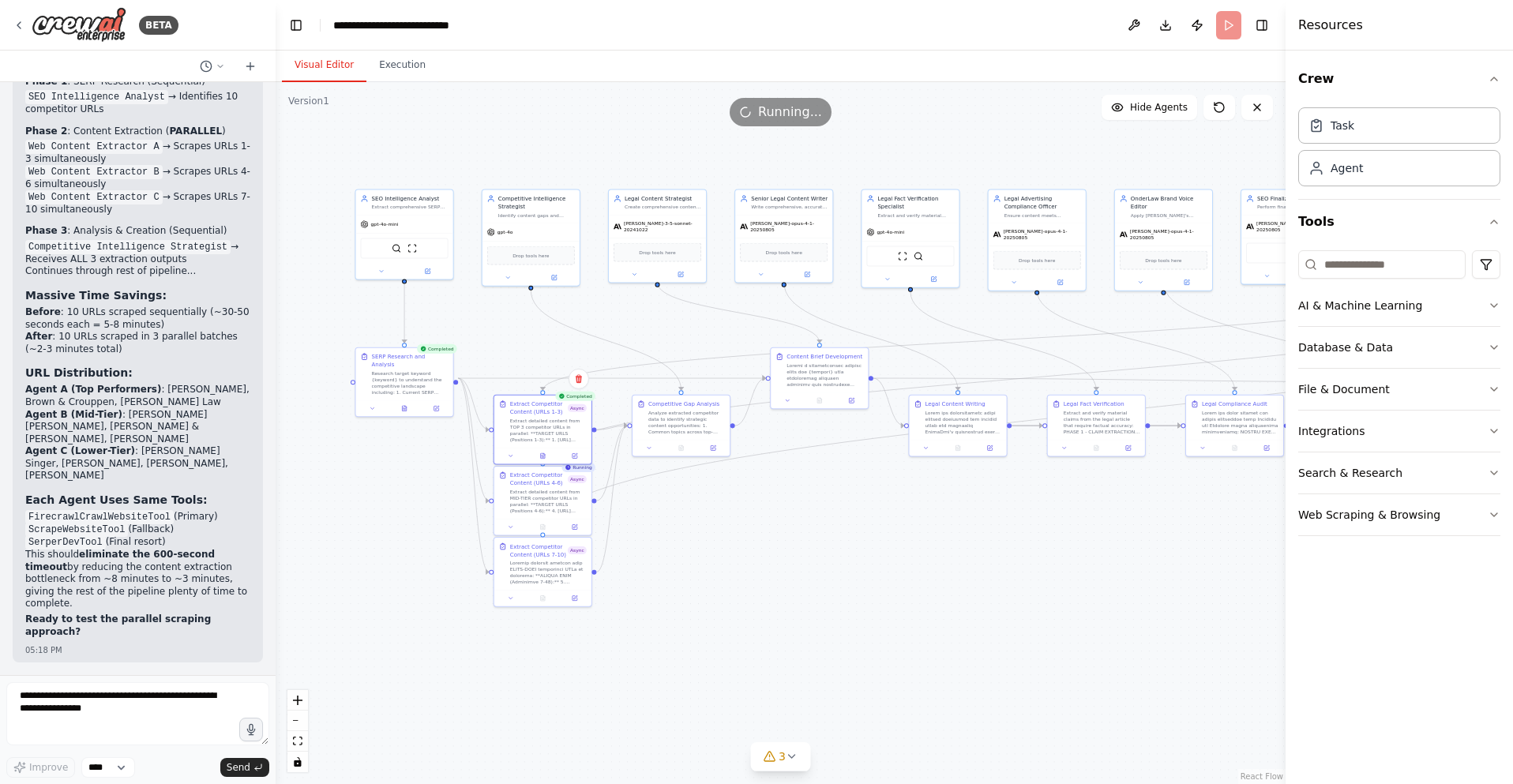
drag, startPoint x: 343, startPoint y: 507, endPoint x: 801, endPoint y: 531, distance: 458.6
click at [801, 531] on div ".deletable-edge-delete-btn { width: 20px; height: 20px; border: 0px solid #ffff…" at bounding box center [780, 433] width 1009 height 702
click at [395, 58] on button "Execution" at bounding box center [402, 66] width 71 height 33
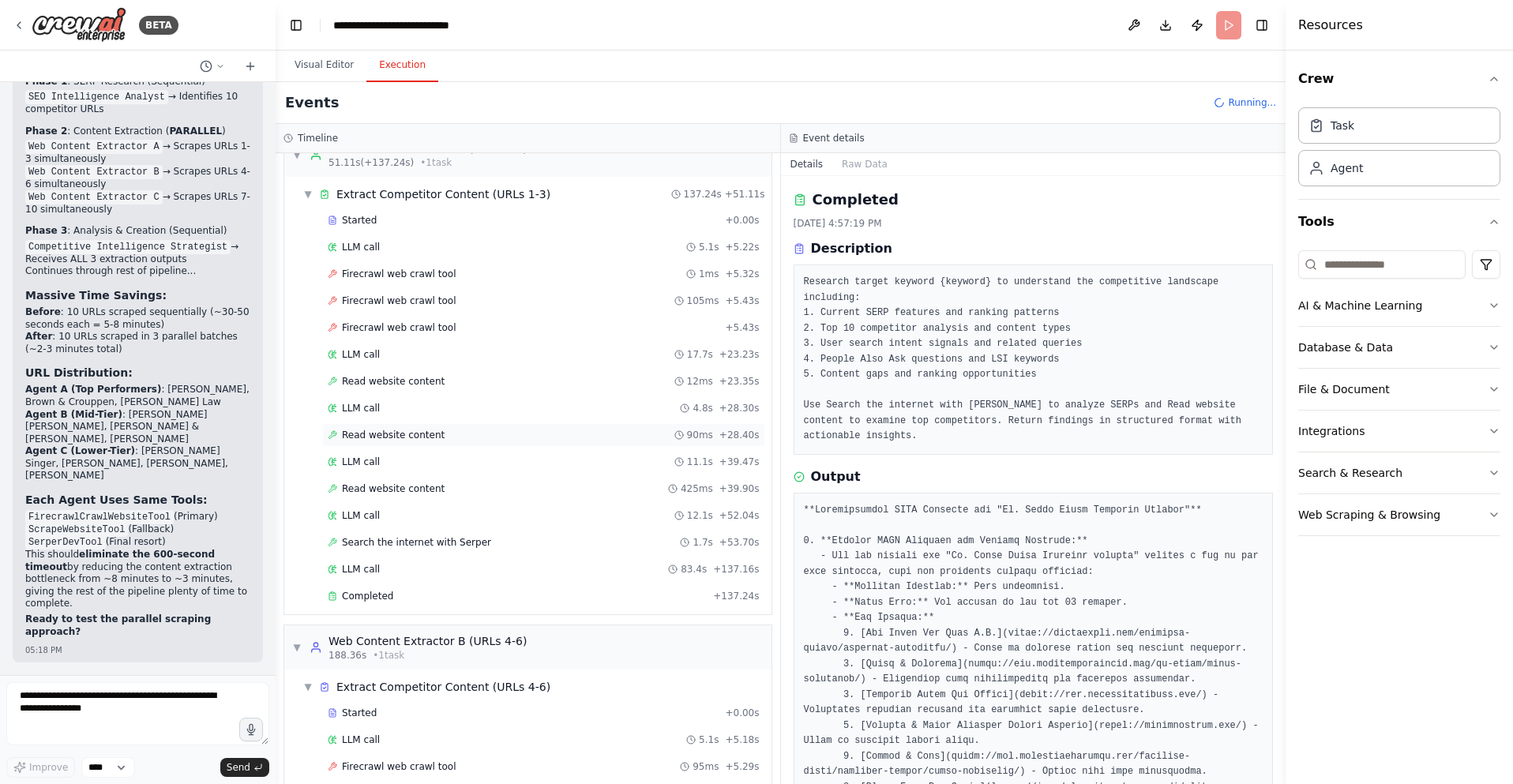
scroll to position [399, 0]
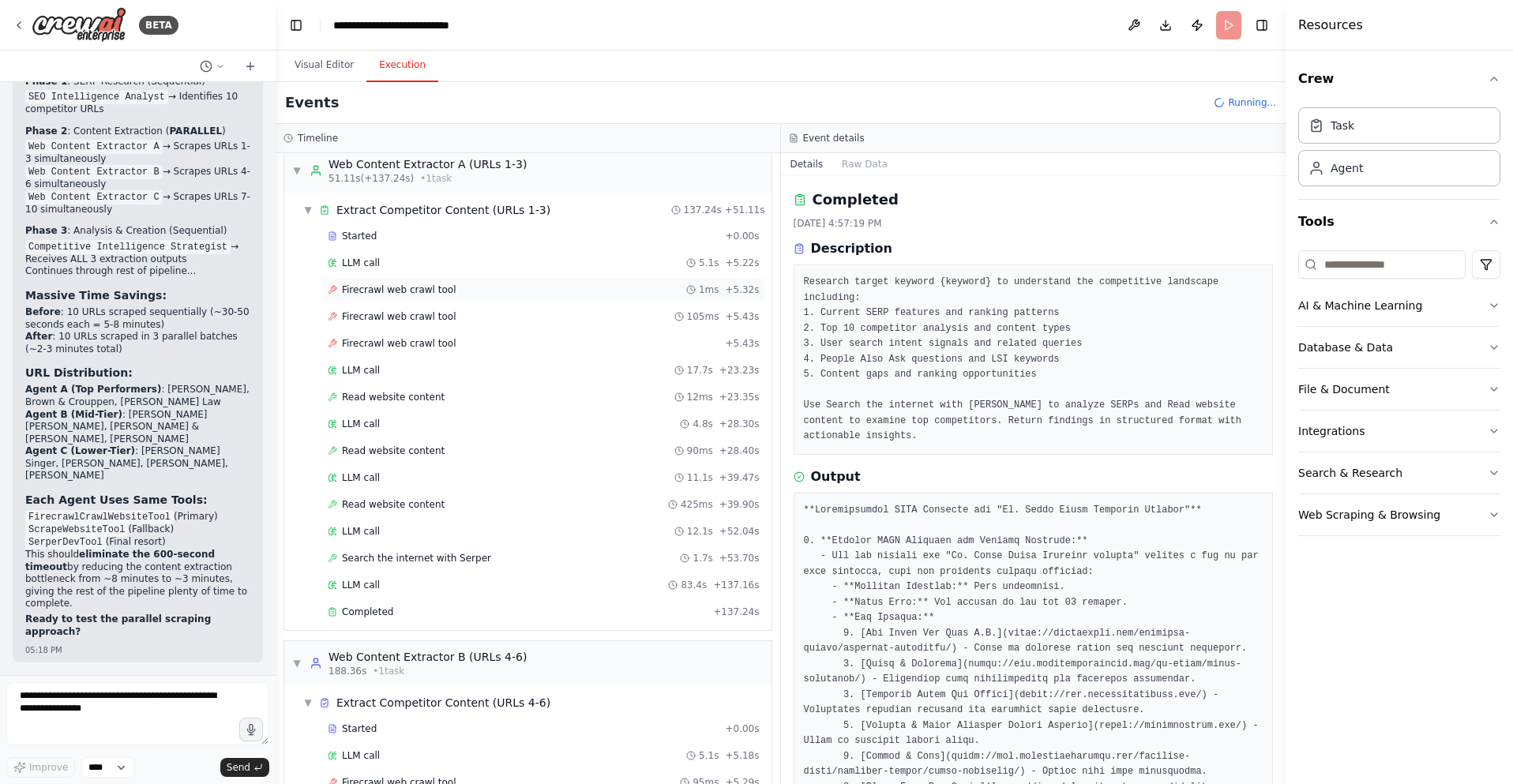
click at [479, 287] on div "Firecrawl web crawl tool 1ms + 5.32s" at bounding box center [543, 289] width 432 height 12
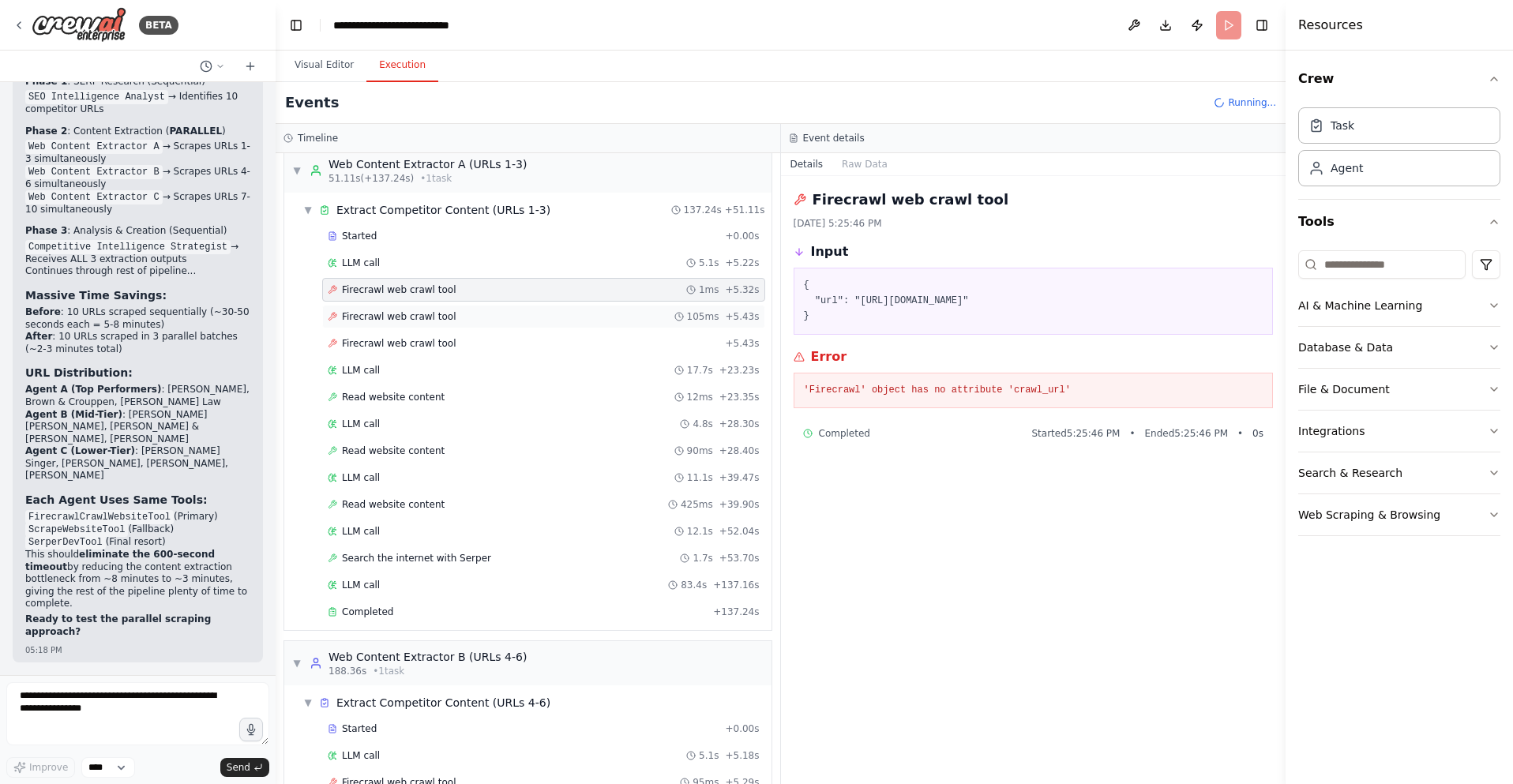
click at [472, 308] on div "Firecrawl web crawl tool 105ms + 5.43s" at bounding box center [543, 316] width 443 height 24
click at [456, 346] on div "Firecrawl web crawl tool + 5.43s" at bounding box center [543, 343] width 432 height 12
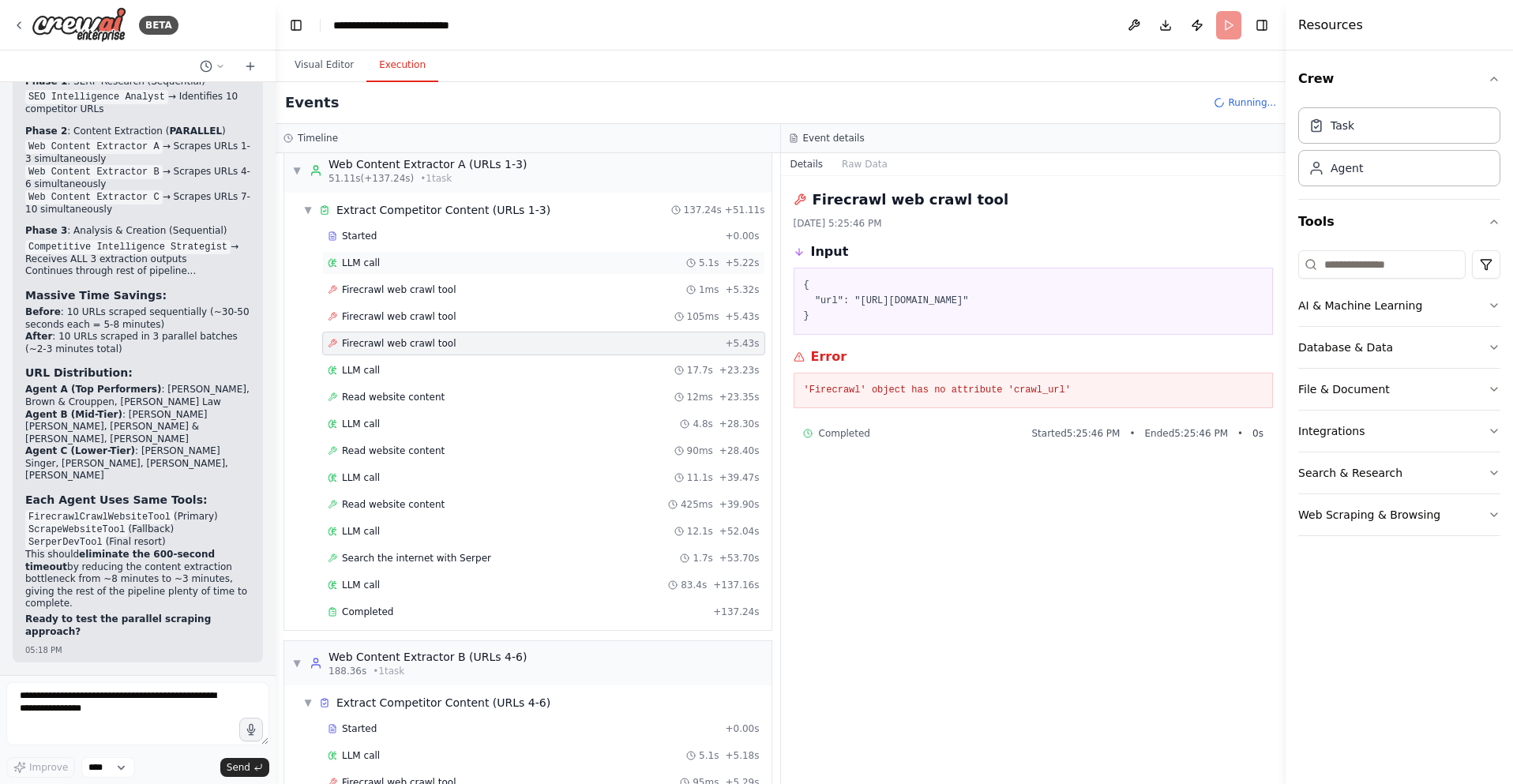
click at [452, 261] on div "LLM call 5.1s + 5.22s" at bounding box center [543, 262] width 432 height 12
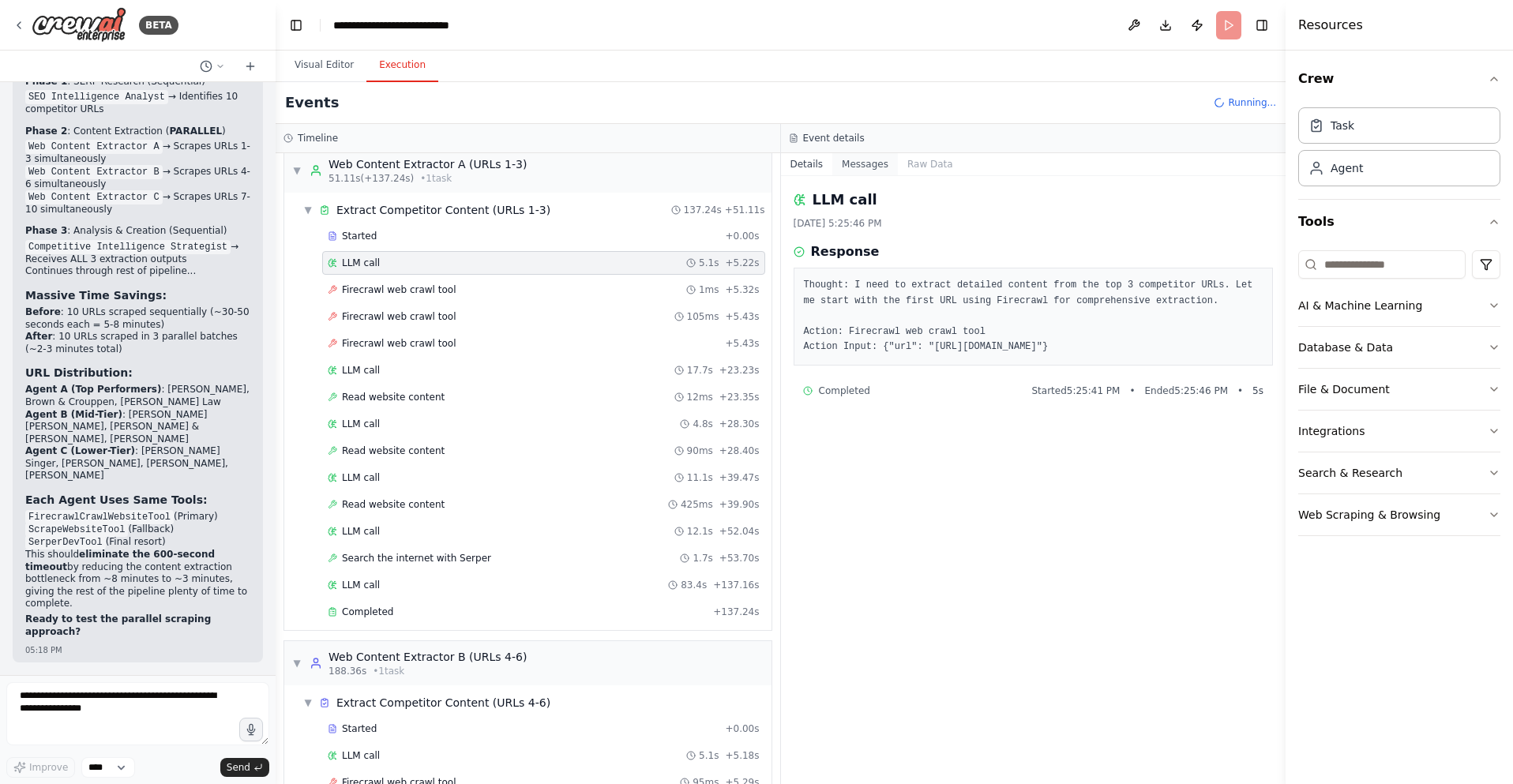
click at [865, 171] on button "Messages" at bounding box center [865, 164] width 66 height 22
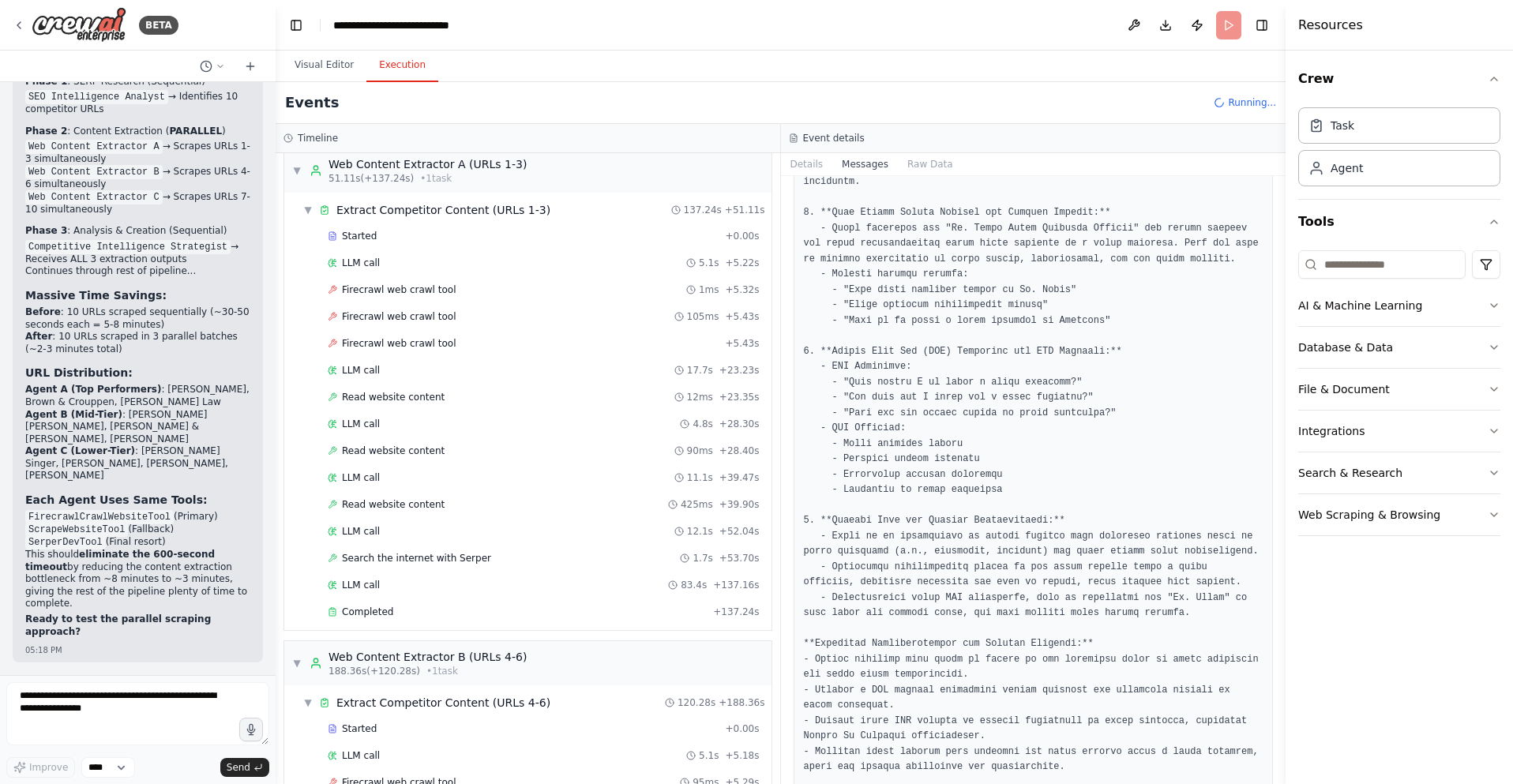
scroll to position [2267, 0]
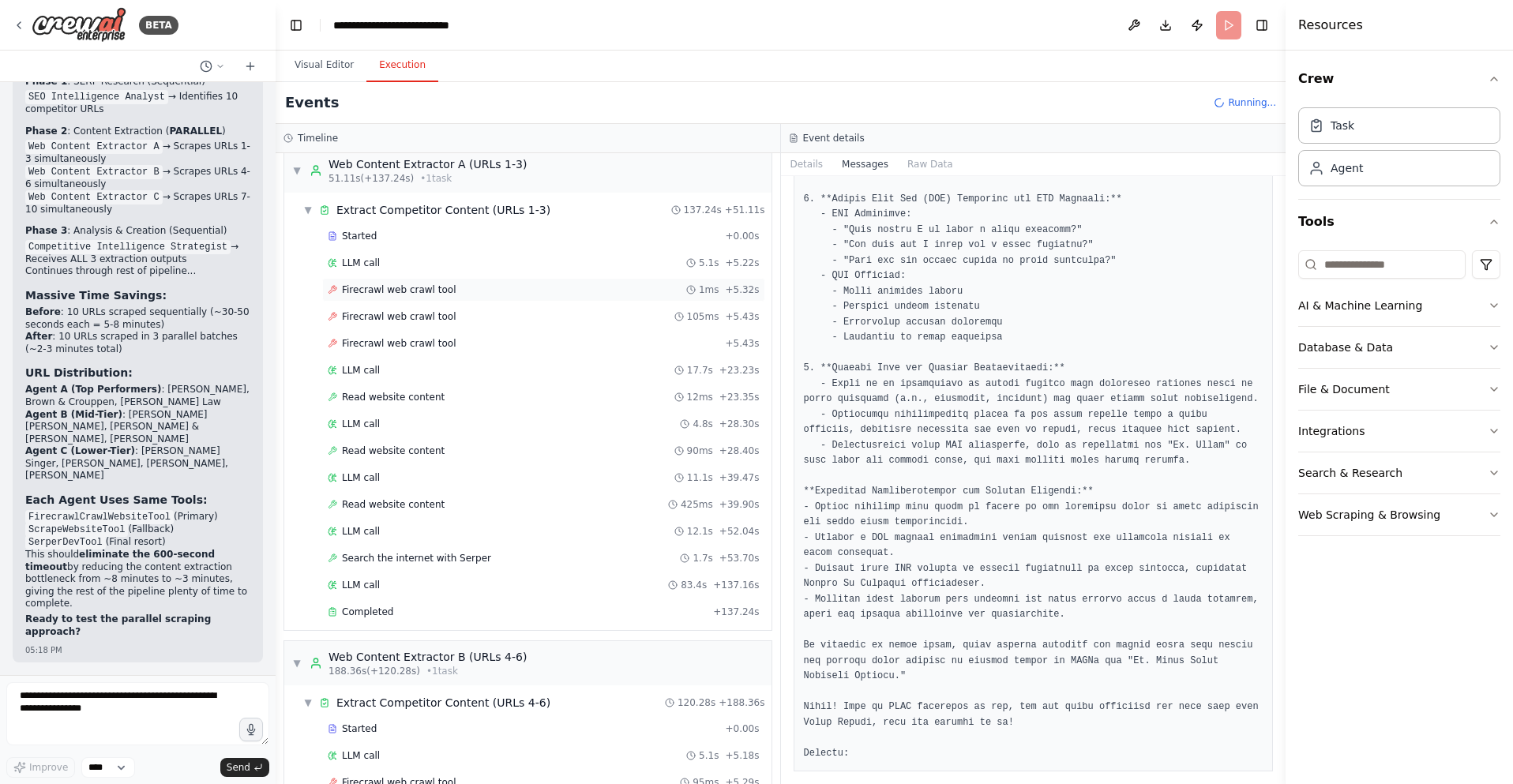
click at [435, 292] on span "Firecrawl web crawl tool" at bounding box center [398, 289] width 114 height 12
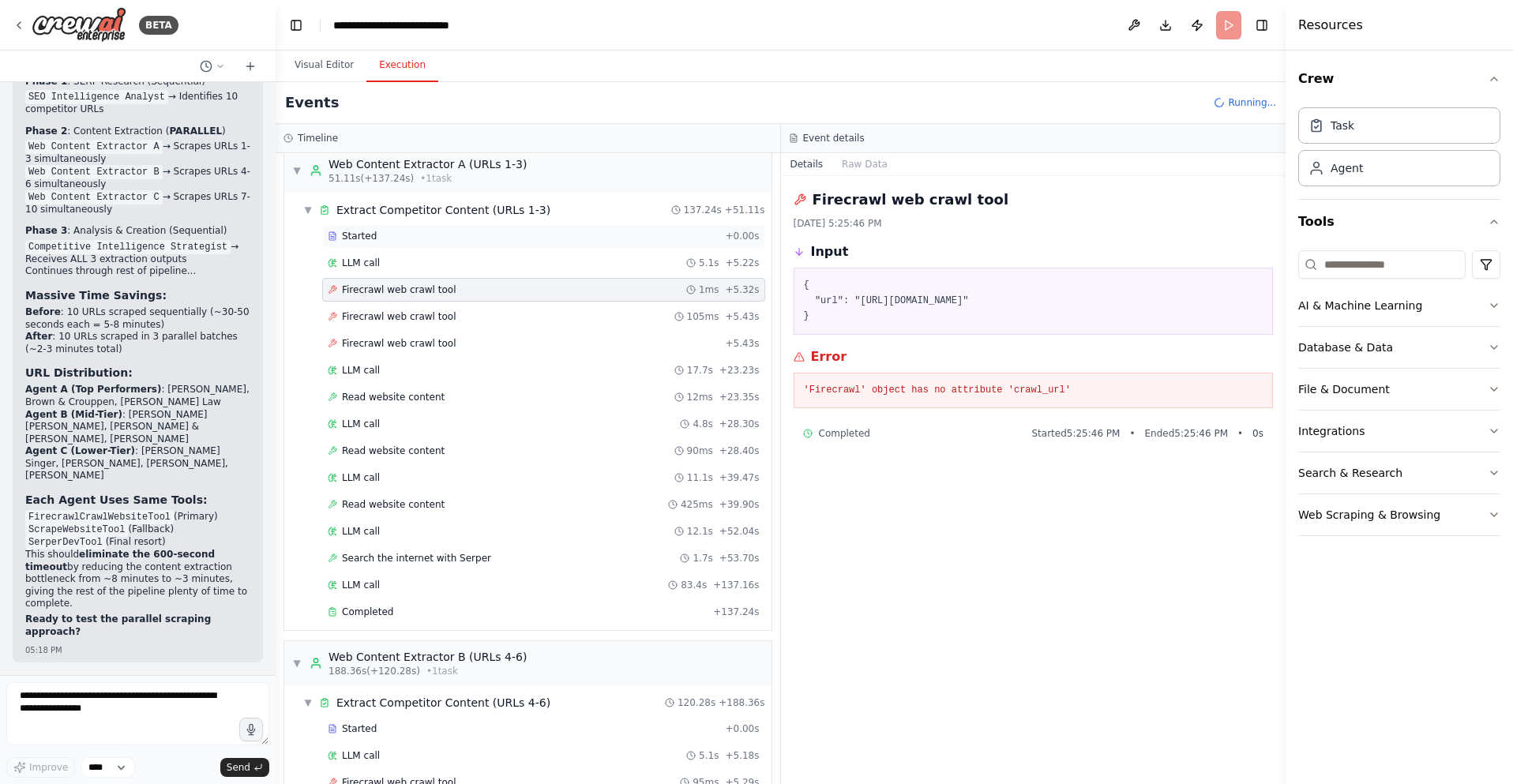
click at [418, 238] on div "Started" at bounding box center [523, 236] width 391 height 12
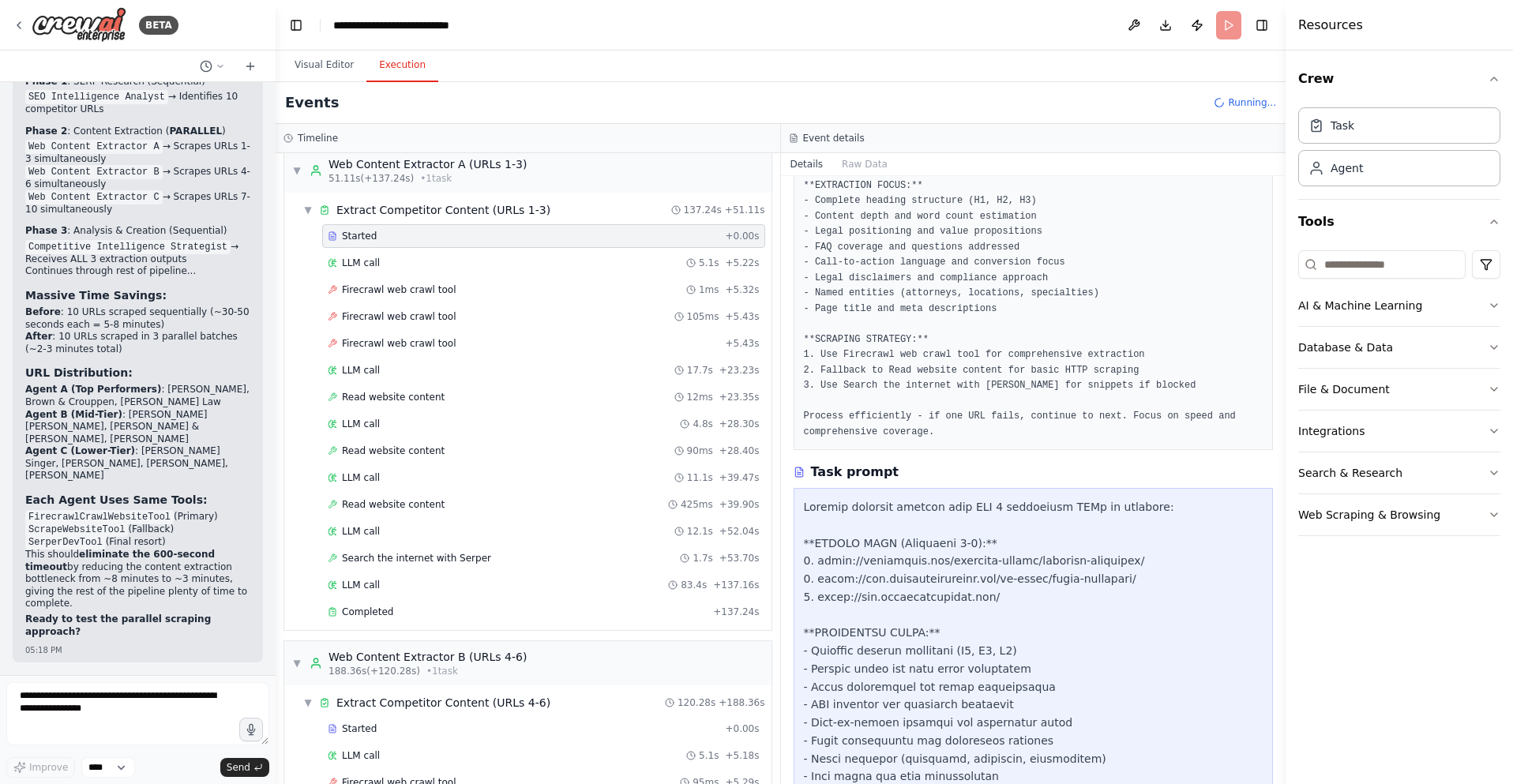
scroll to position [475, 0]
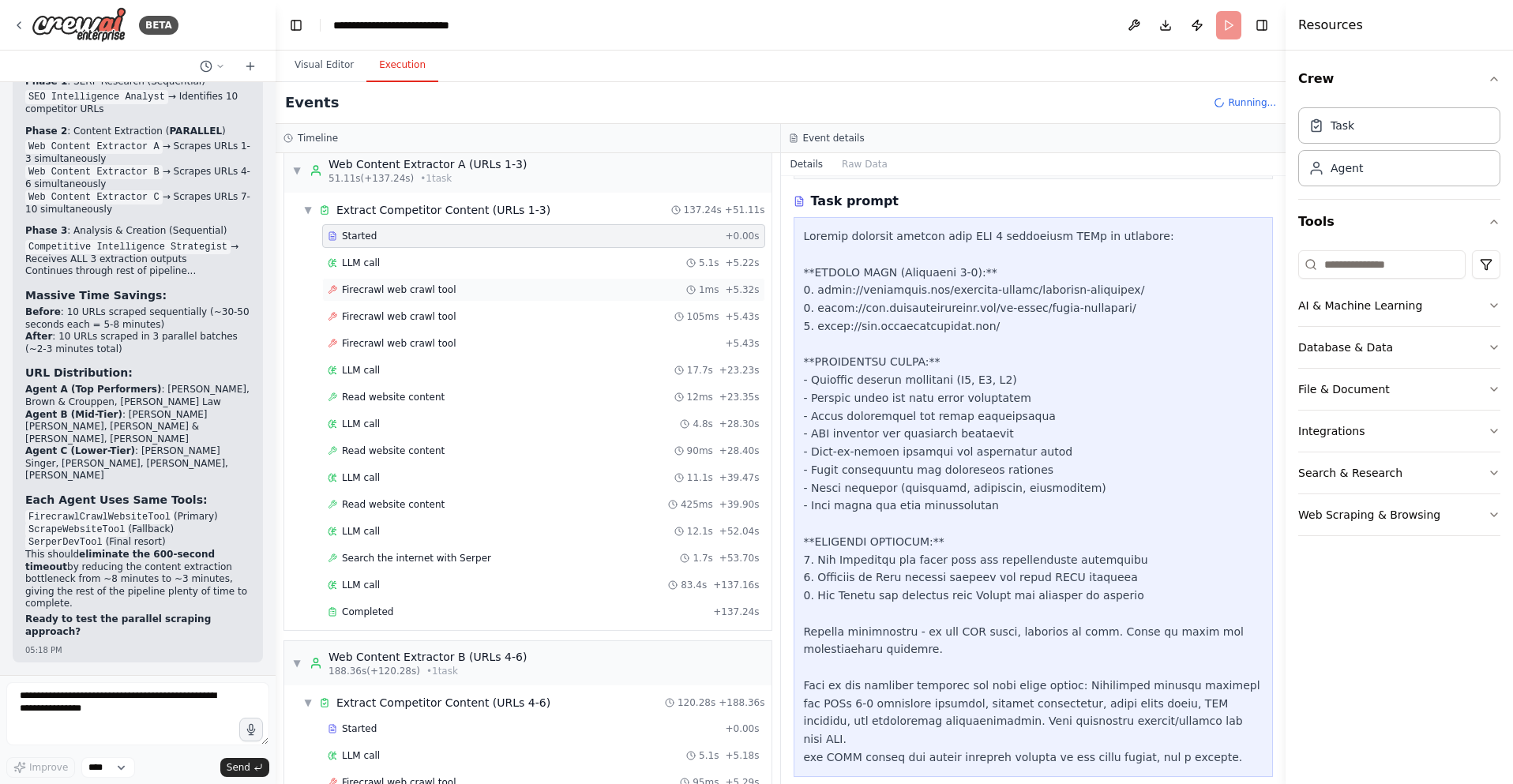
click at [479, 290] on div "Firecrawl web crawl tool 1ms + 5.32s" at bounding box center [543, 289] width 432 height 12
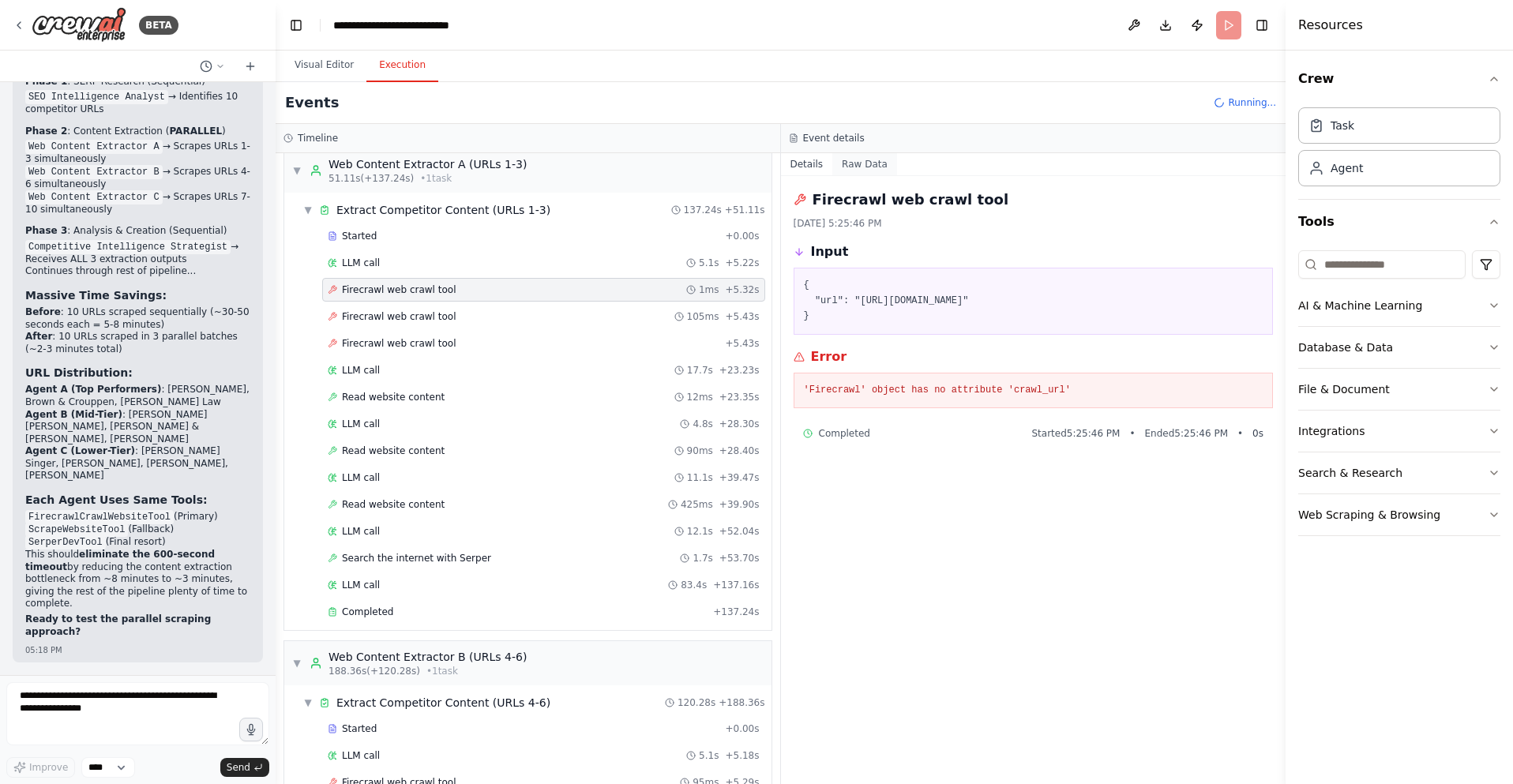
click at [865, 166] on button "Raw Data" at bounding box center [865, 164] width 65 height 22
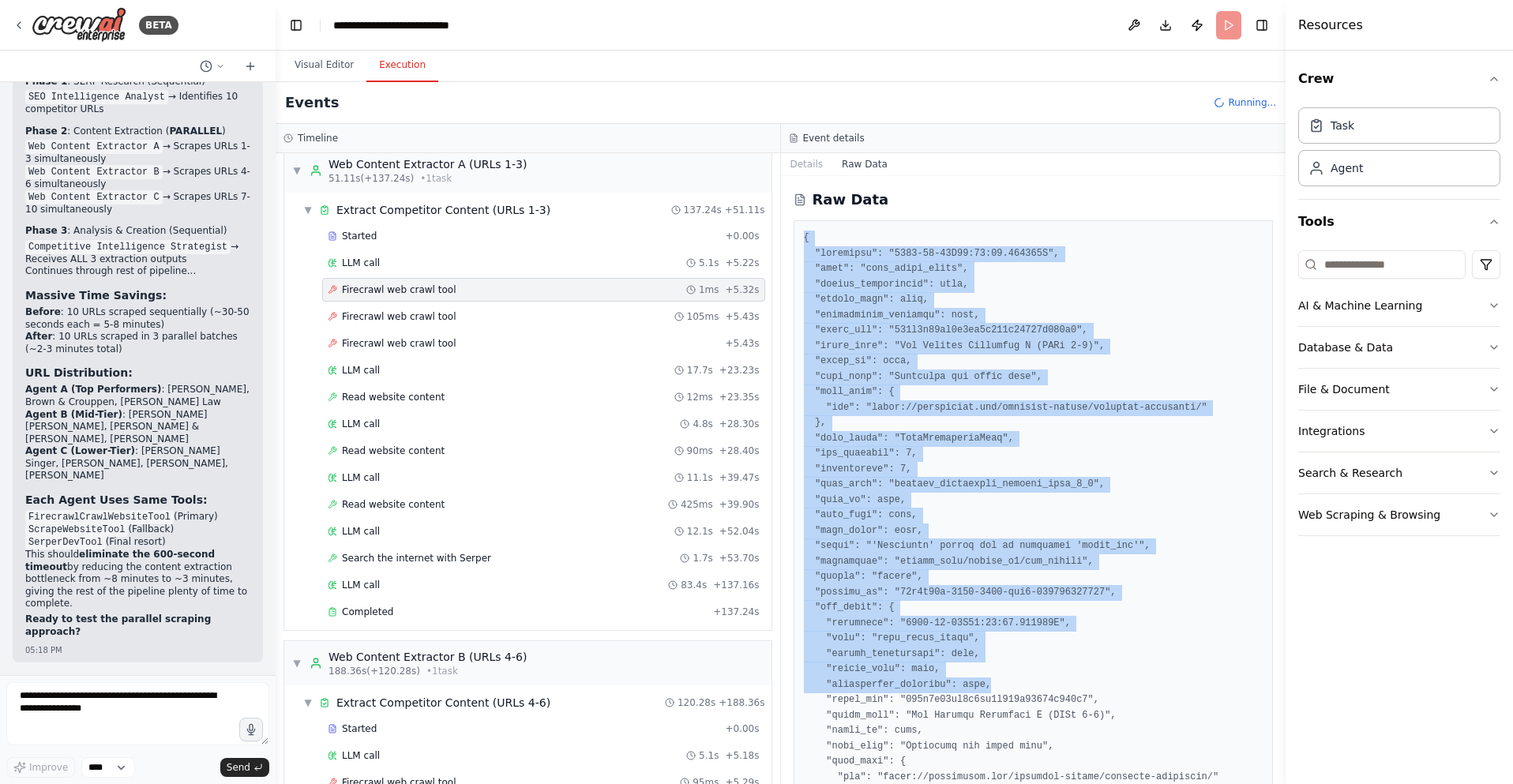
drag, startPoint x: 803, startPoint y: 235, endPoint x: 1020, endPoint y: 664, distance: 480.8
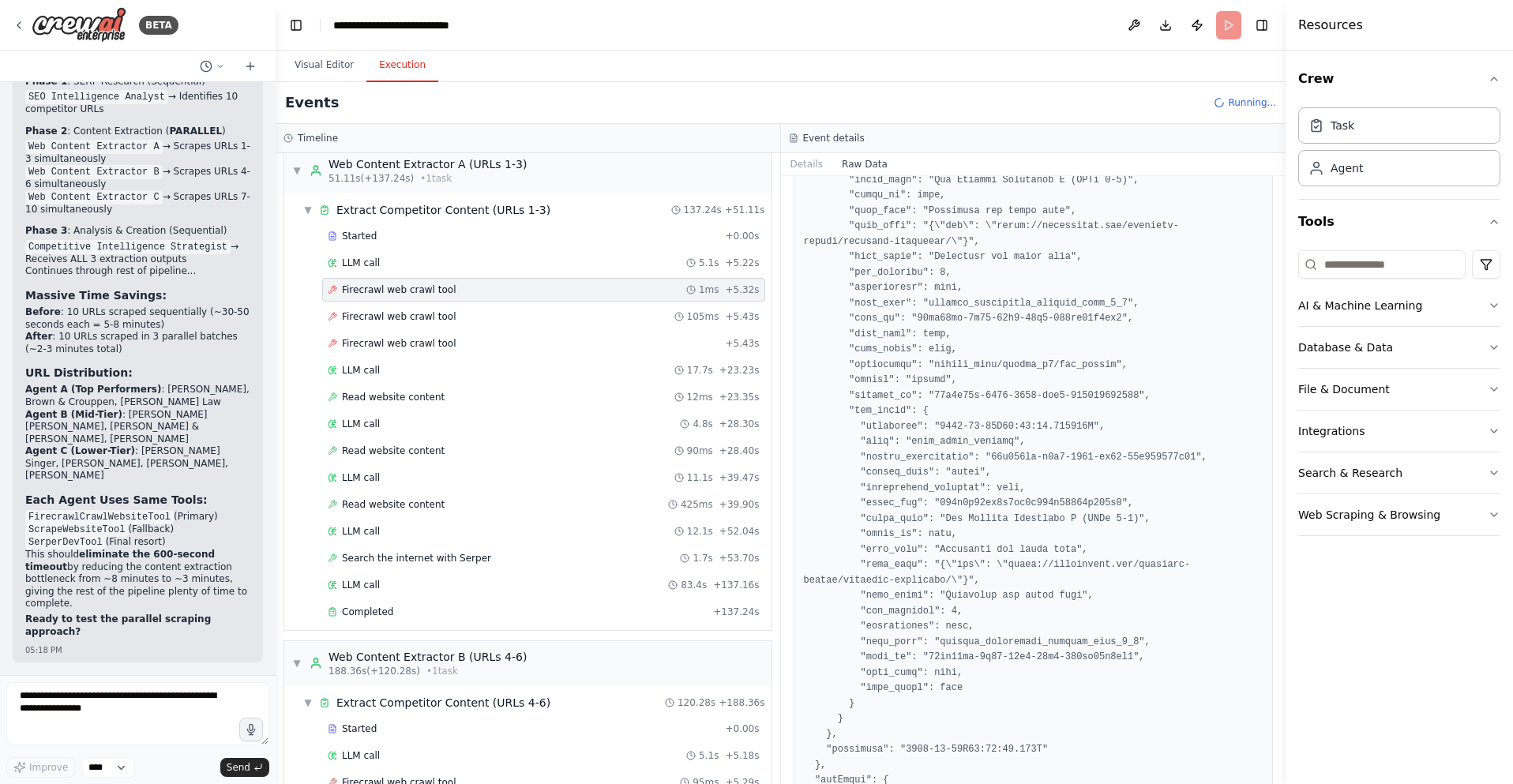
scroll to position [1824, 0]
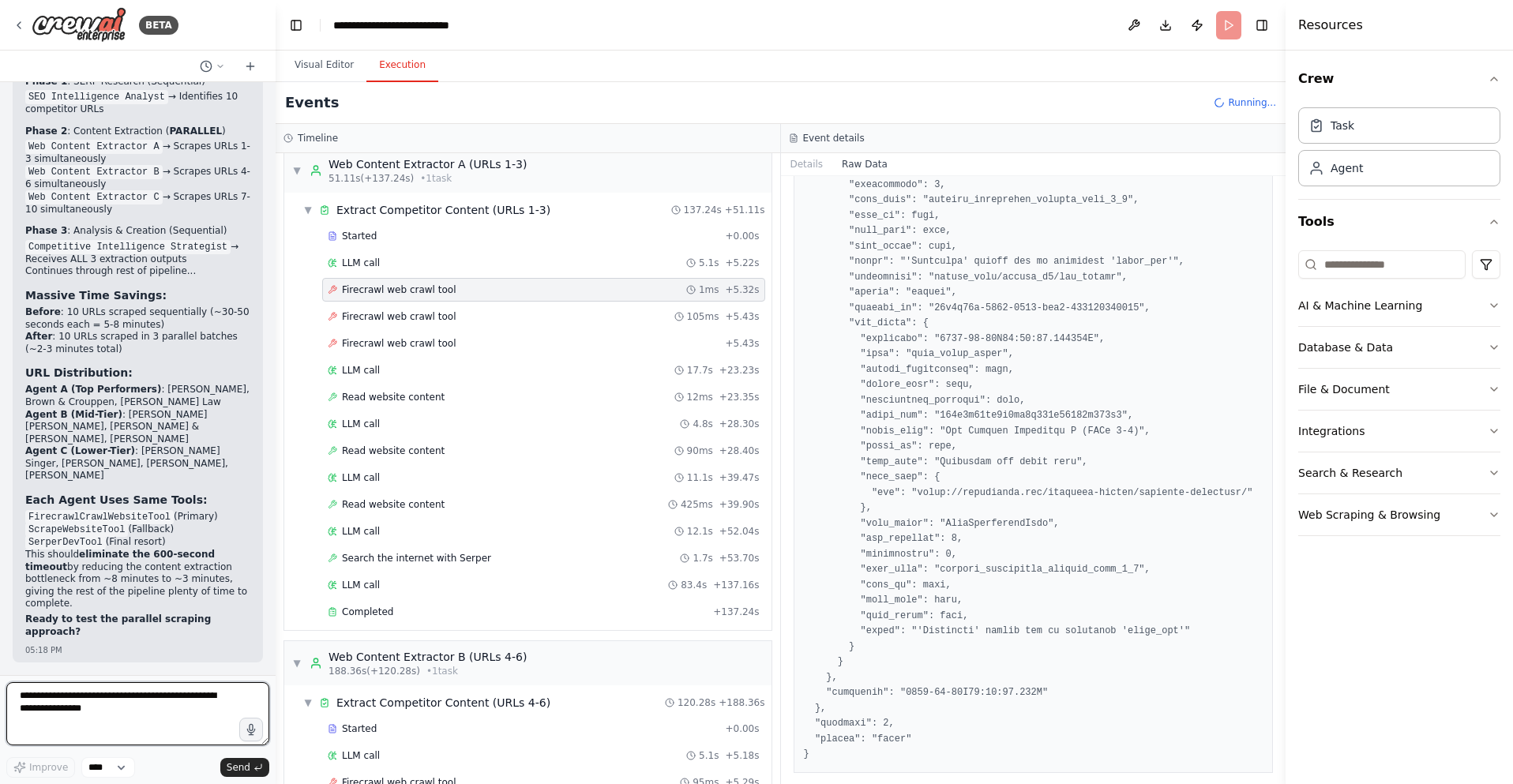
click at [52, 712] on textarea at bounding box center [138, 713] width 263 height 63
paste textarea "**********"
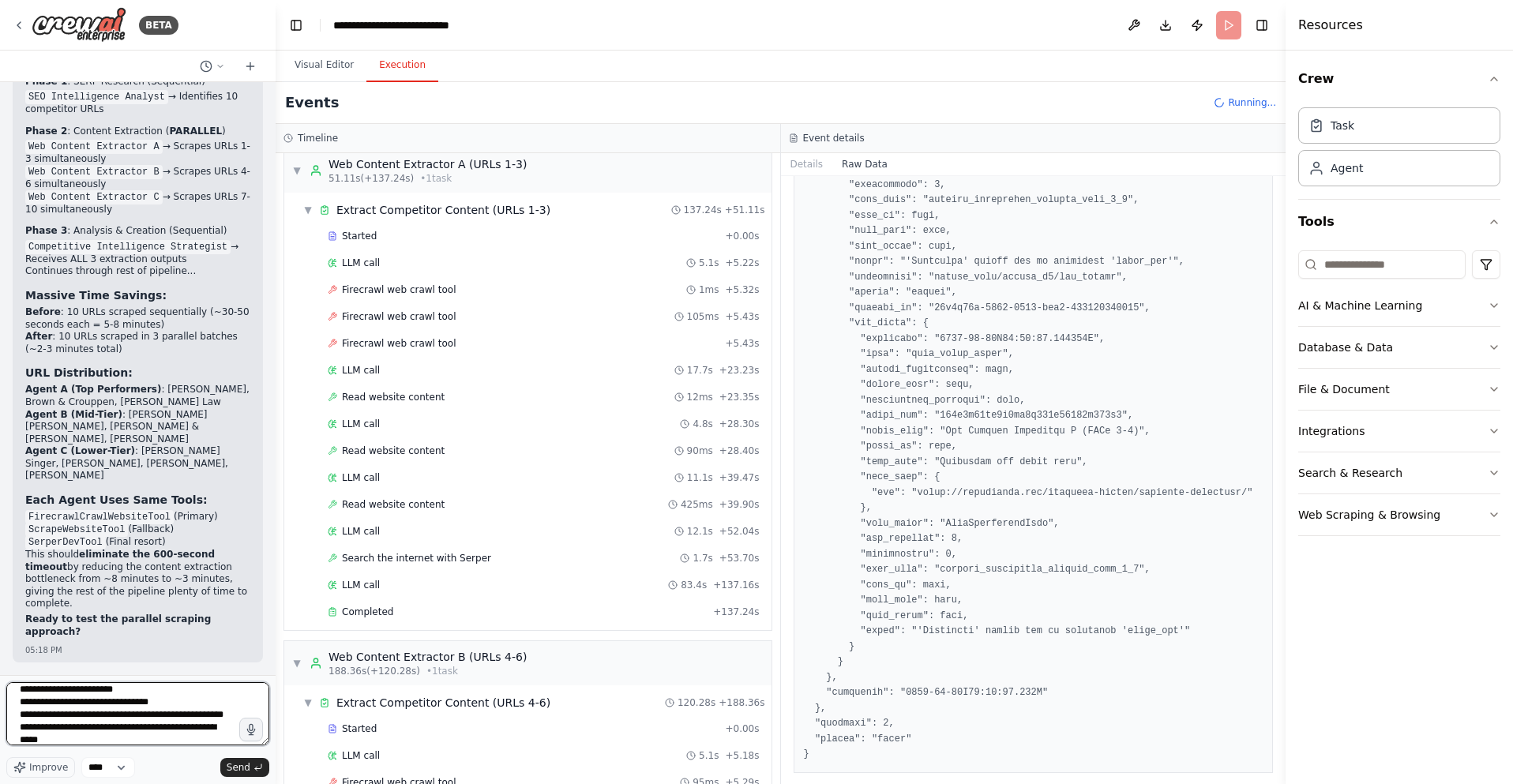
scroll to position [0, 0]
click at [135, 721] on textarea at bounding box center [138, 713] width 263 height 63
type textarea "**********"
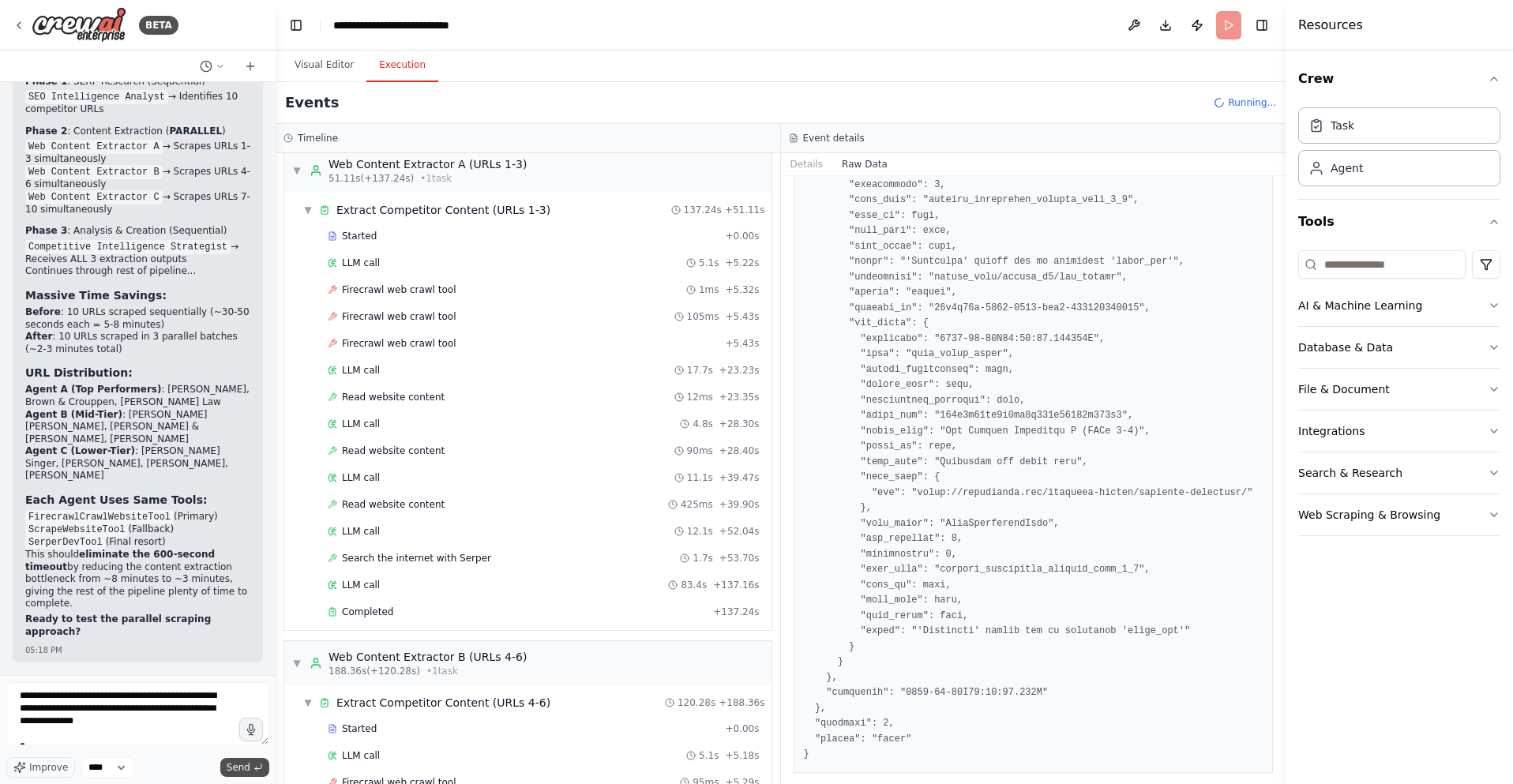
click at [240, 765] on span "Send" at bounding box center [238, 767] width 24 height 12
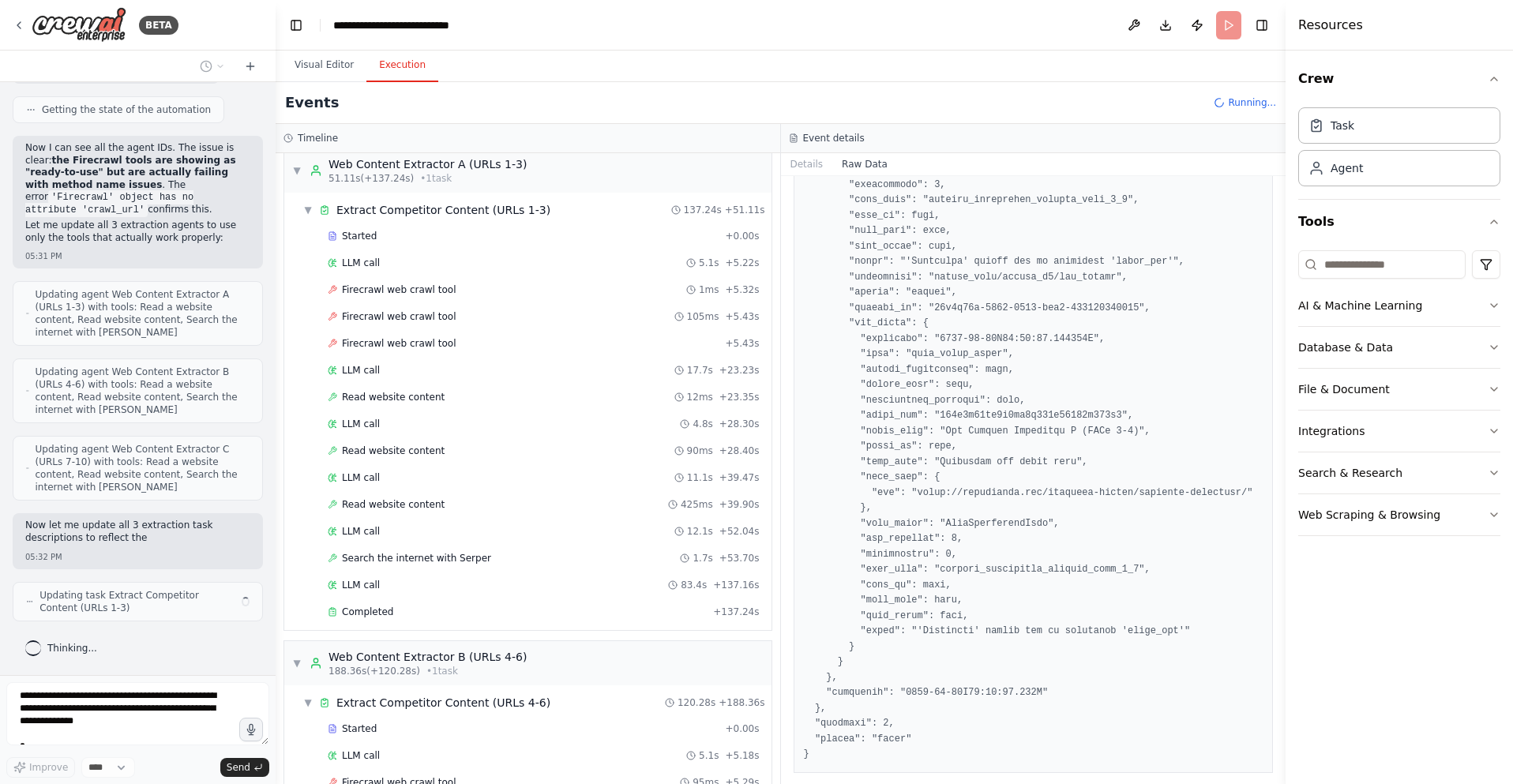
scroll to position [47978, 0]
click at [327, 67] on button "Visual Editor" at bounding box center [324, 66] width 85 height 33
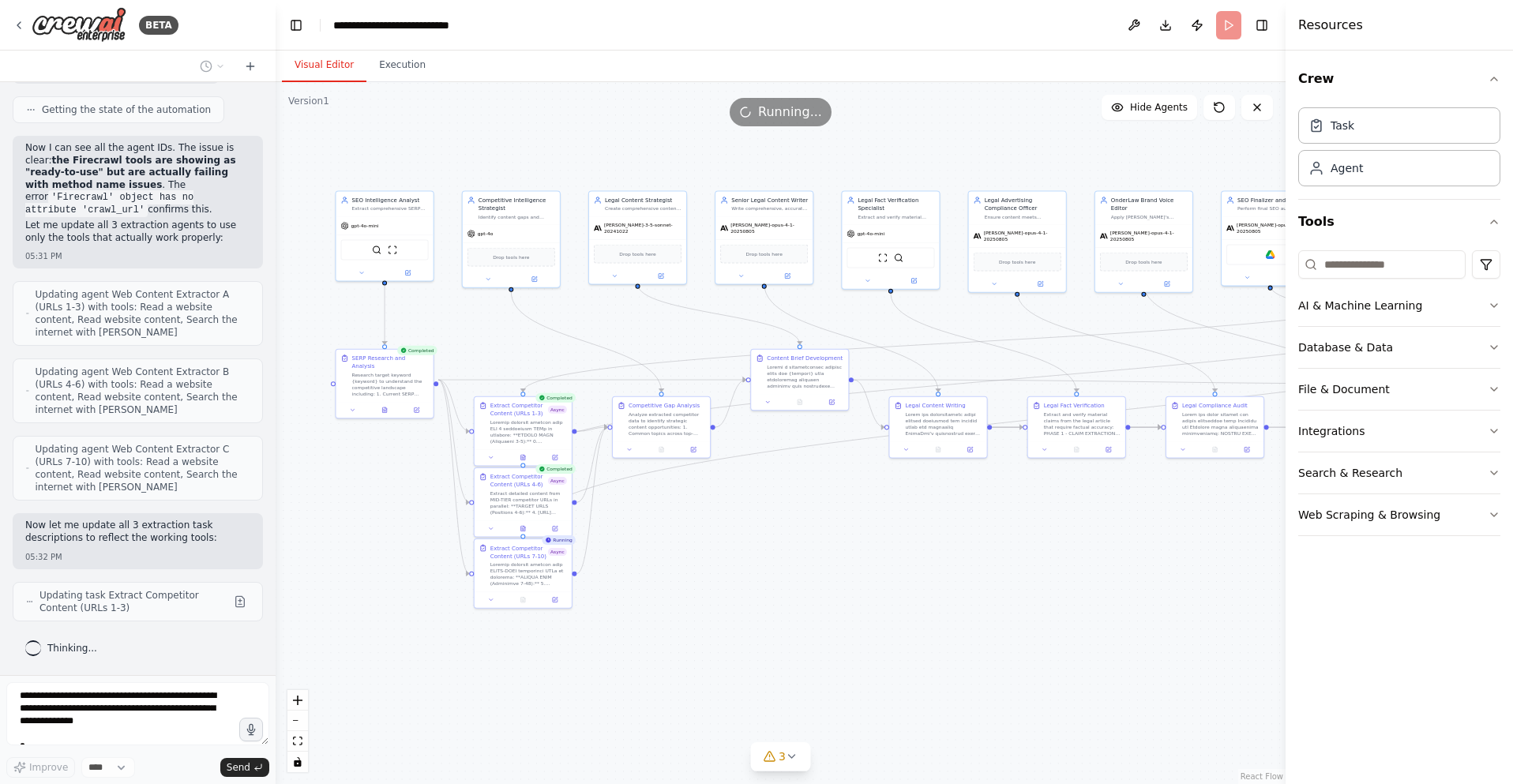
drag, startPoint x: 748, startPoint y: 539, endPoint x: 729, endPoint y: 539, distance: 19.0
click at [730, 539] on div ".deletable-edge-delete-btn { width: 20px; height: 20px; border: 0px solid #ffff…" at bounding box center [780, 433] width 1009 height 702
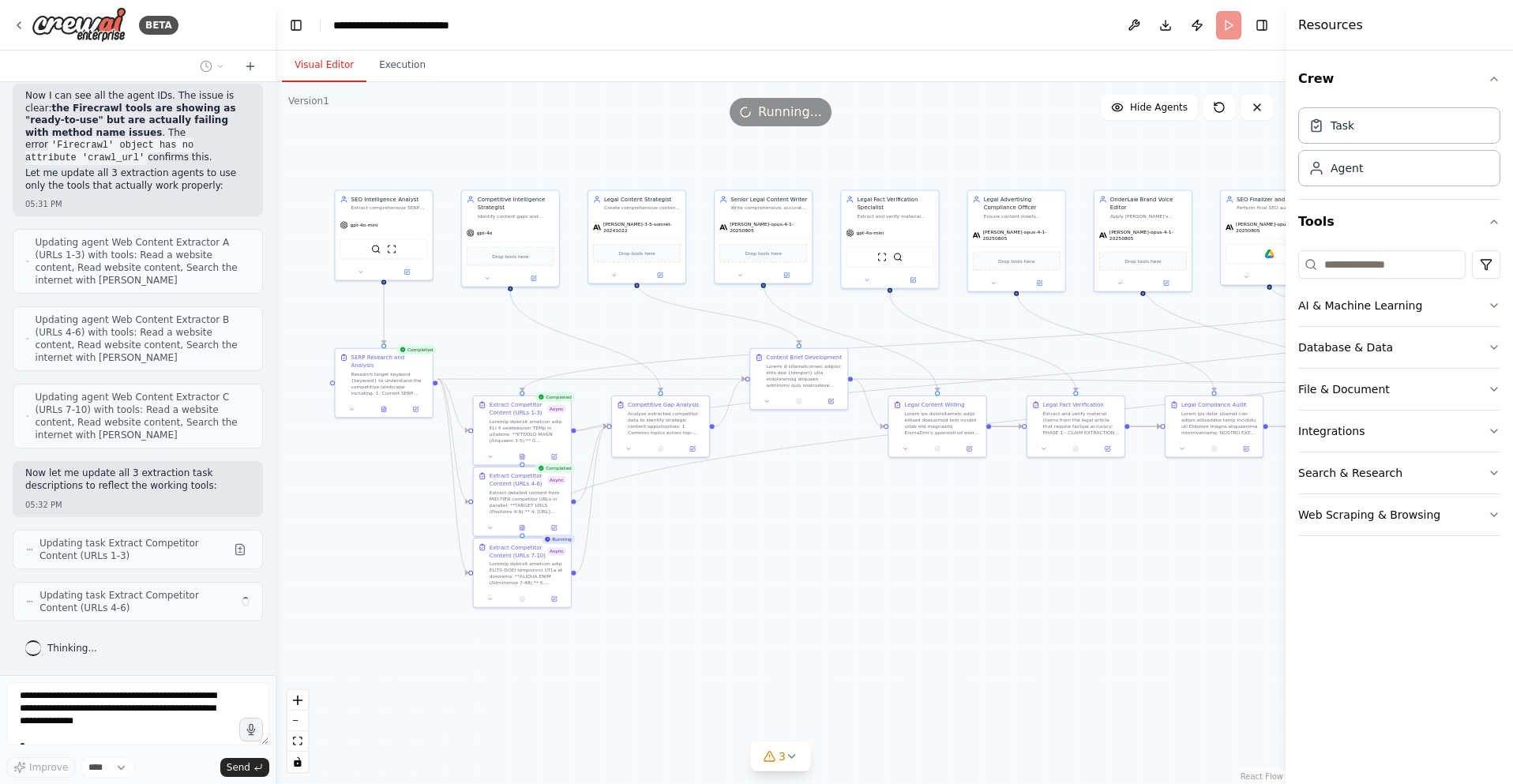
scroll to position [48030, 0]
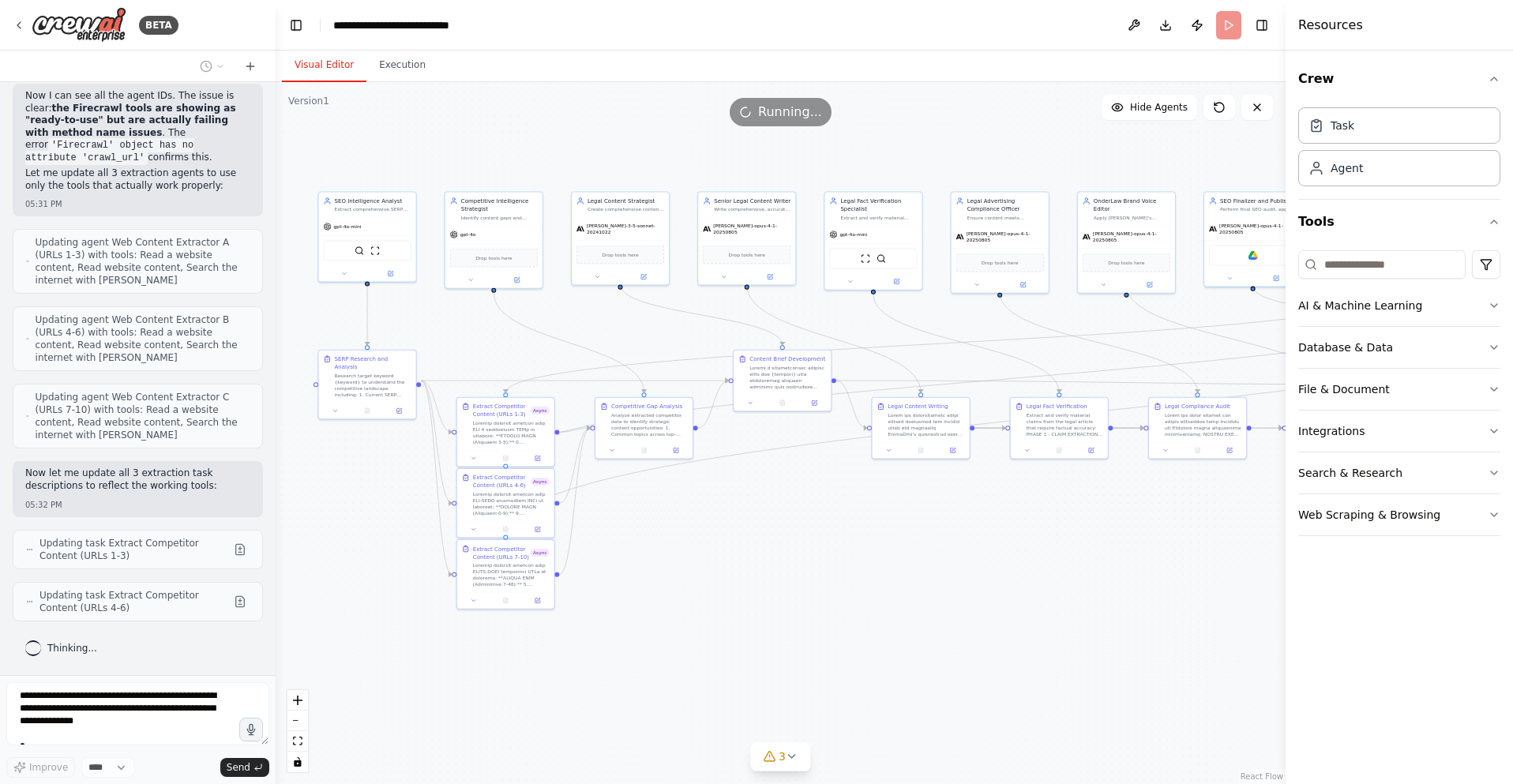
drag, startPoint x: 868, startPoint y: 546, endPoint x: 850, endPoint y: 546, distance: 18.0
click at [852, 547] on div ".deletable-edge-delete-btn { width: 20px; height: 20px; border: 0px solid #ffff…" at bounding box center [780, 433] width 1009 height 702
click at [643, 273] on icon at bounding box center [644, 276] width 5 height 5
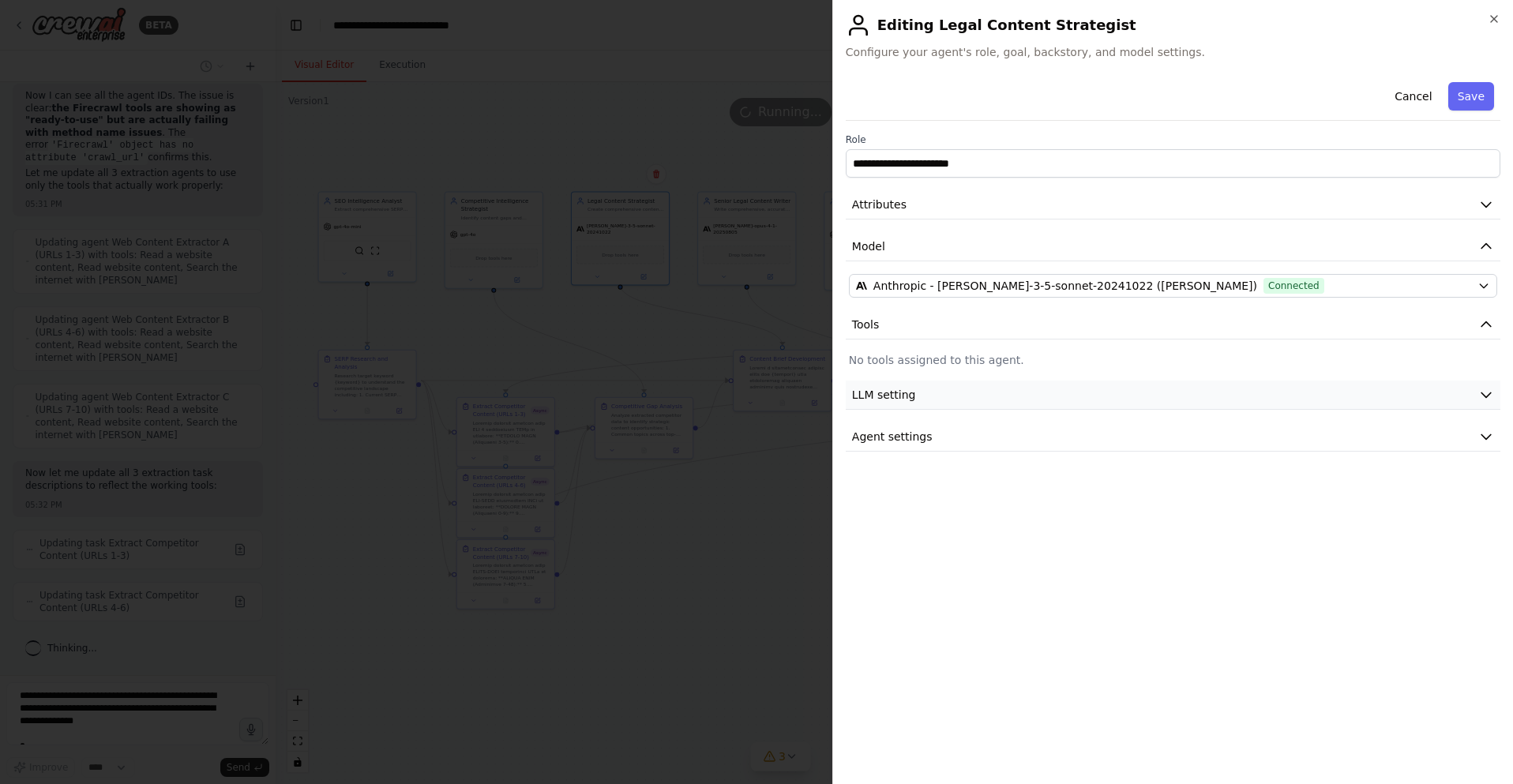
click at [997, 395] on button "LLM setting" at bounding box center [1173, 394] width 655 height 29
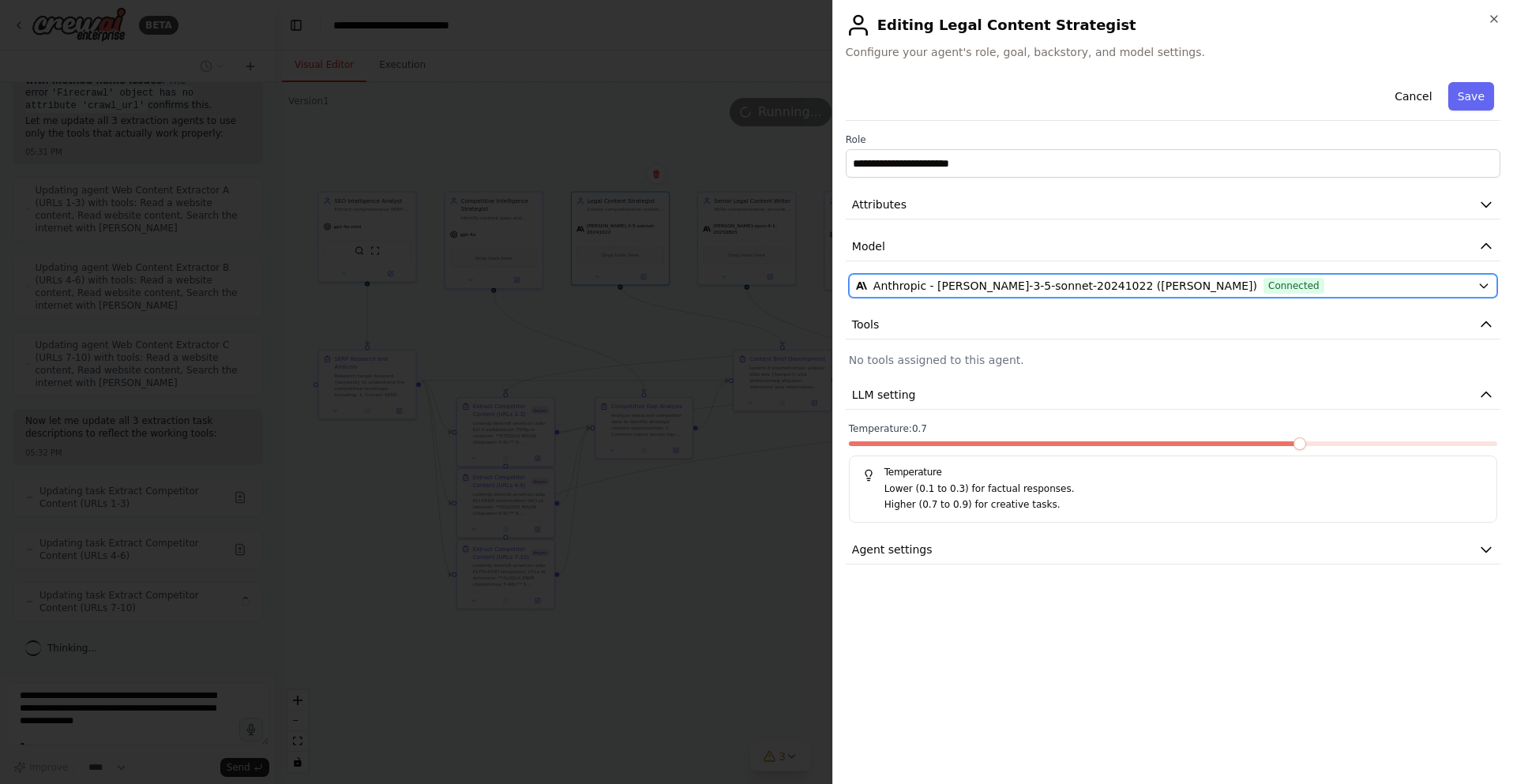
click at [1263, 284] on span "Connected" at bounding box center [1293, 285] width 61 height 16
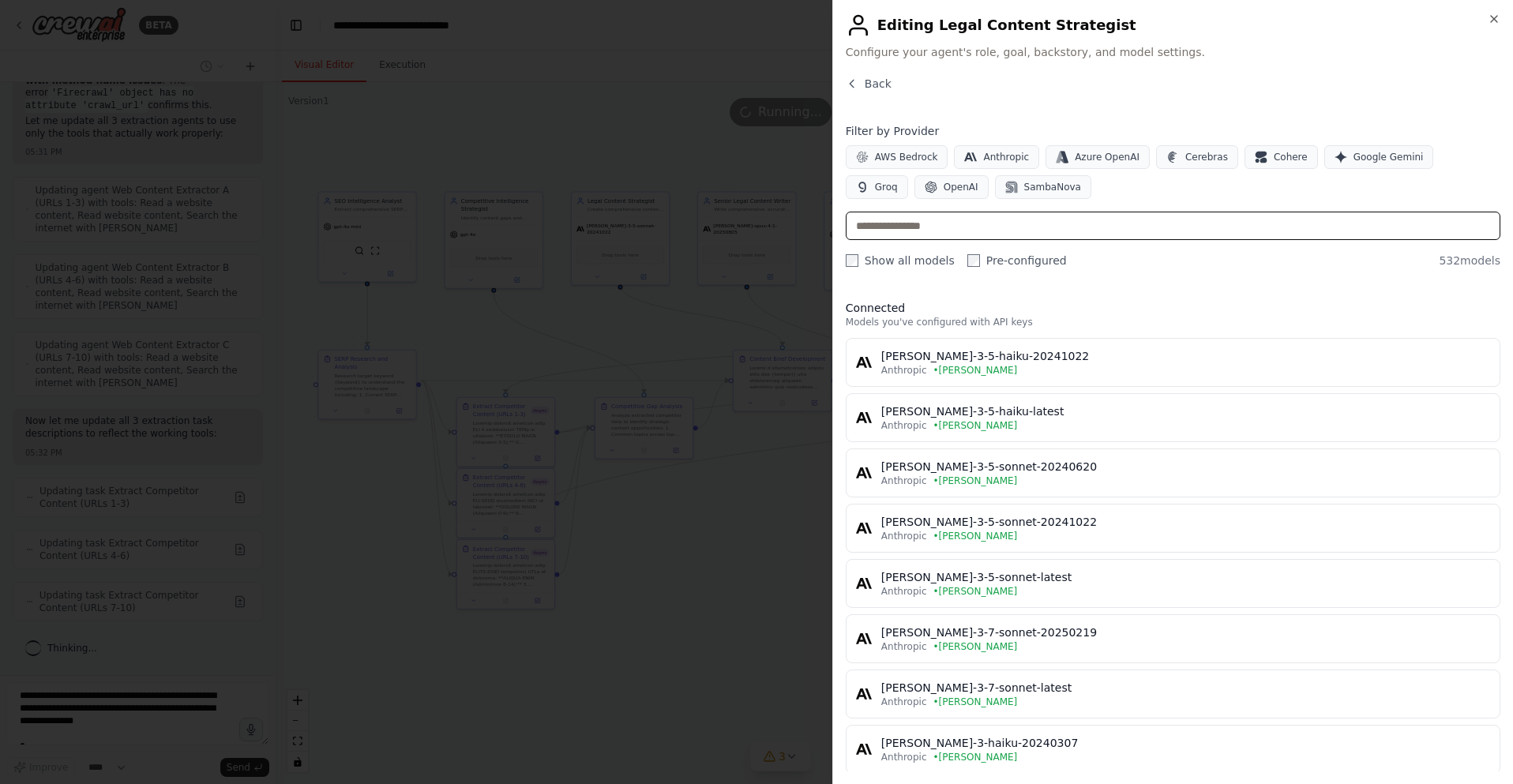
click at [977, 233] on input "text" at bounding box center [1173, 226] width 655 height 28
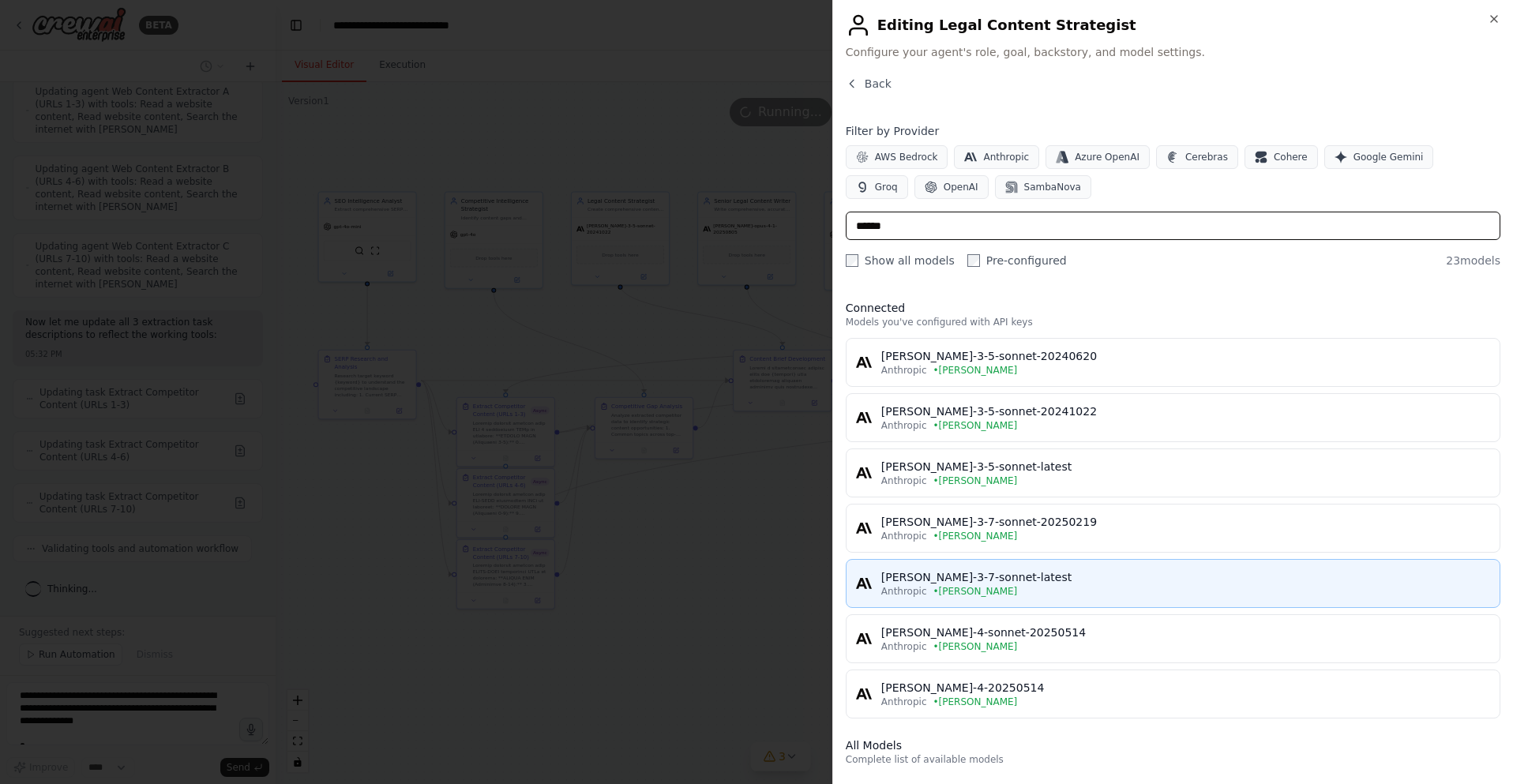
type input "******"
click at [1050, 579] on div "[PERSON_NAME]-3-7-sonnet-latest" at bounding box center [1185, 576] width 609 height 16
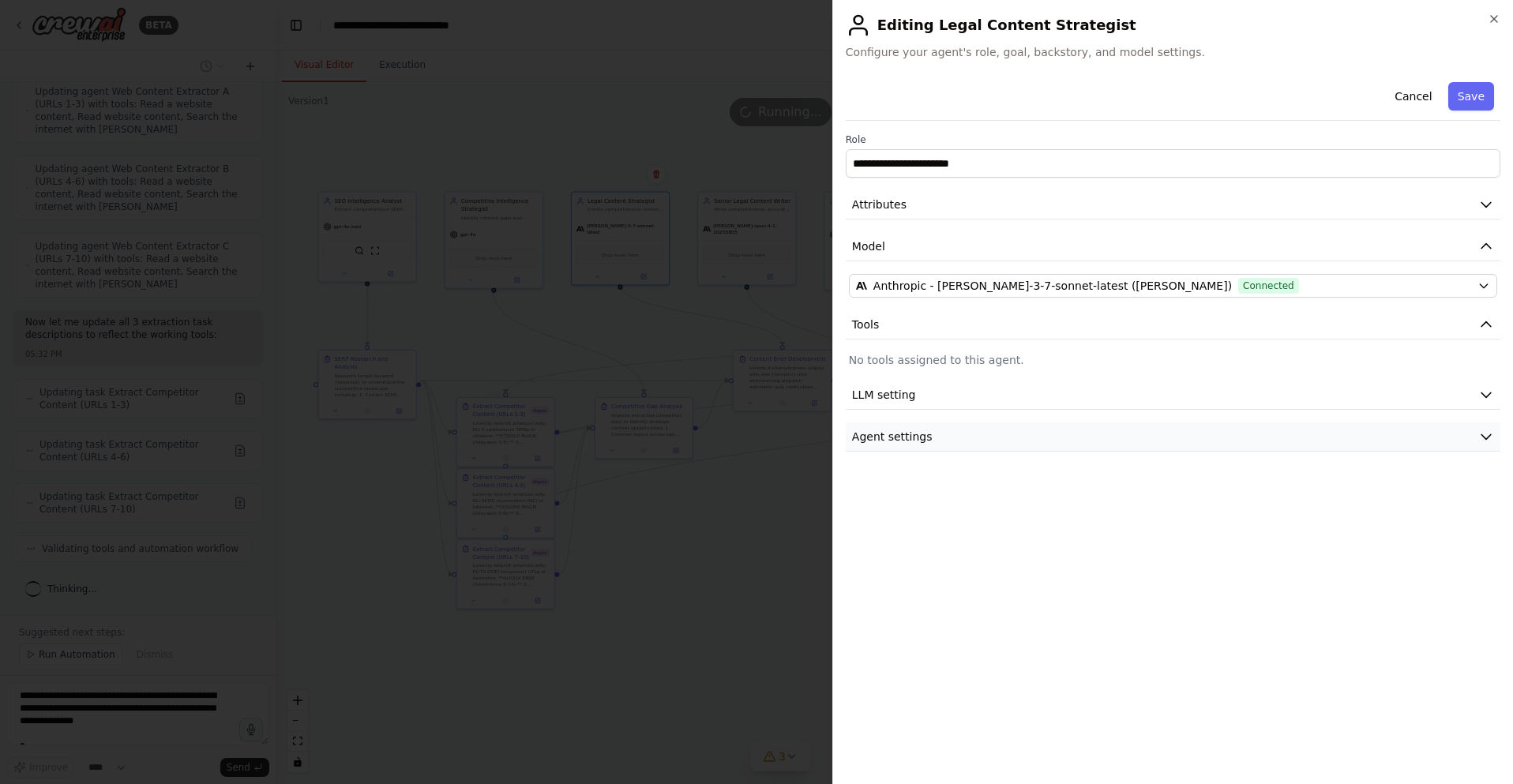
click at [1031, 441] on button "Agent settings" at bounding box center [1173, 436] width 655 height 29
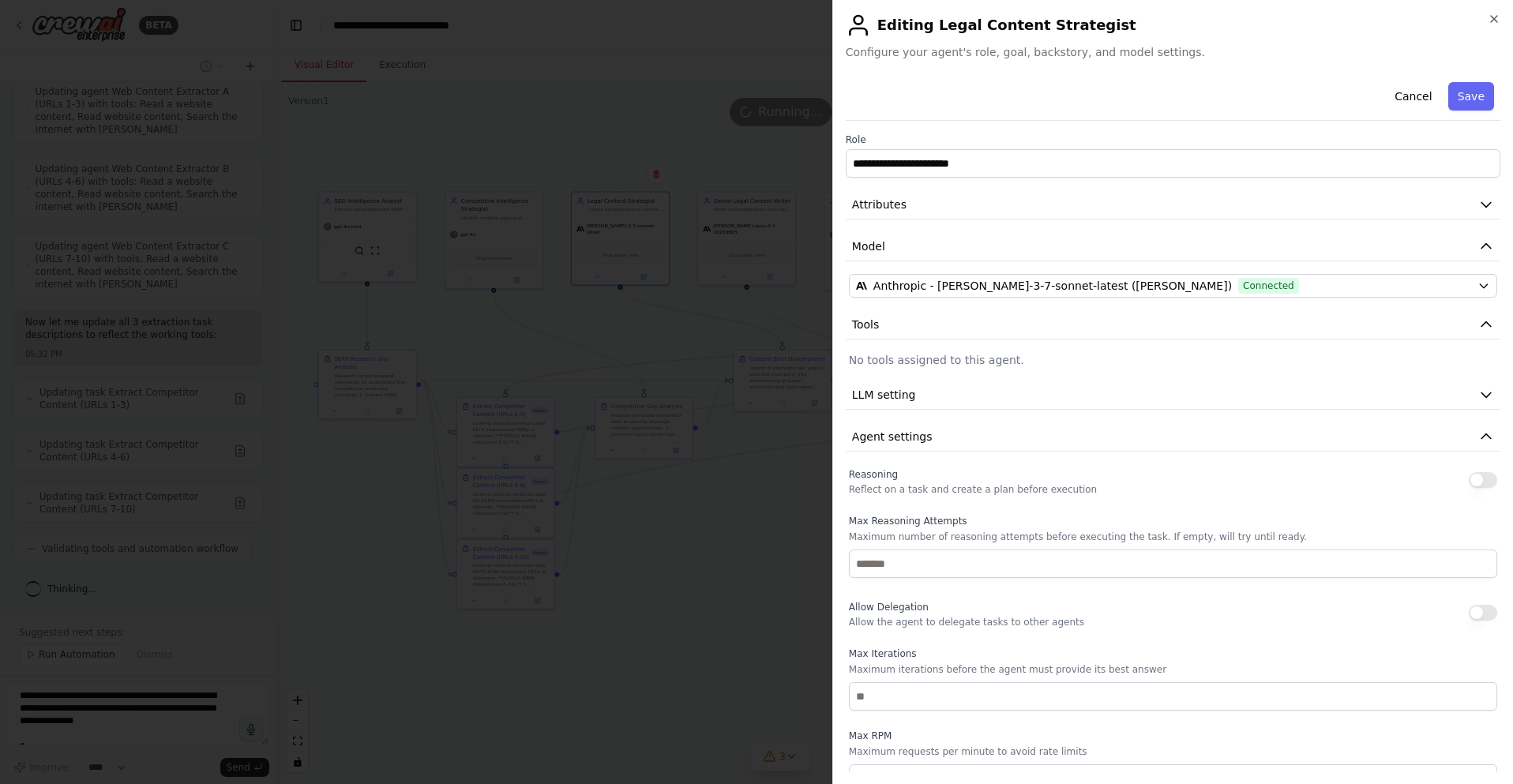
scroll to position [103, 0]
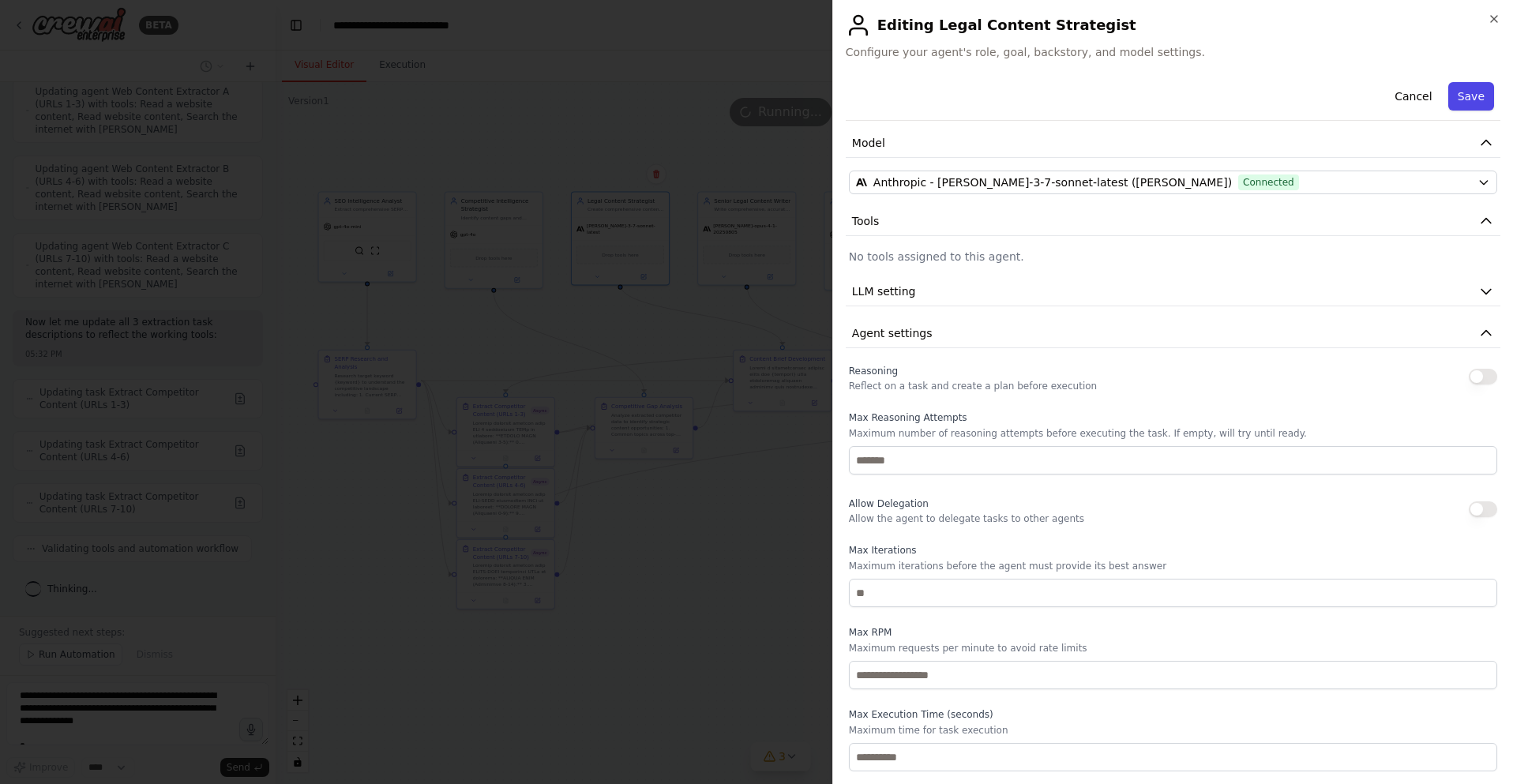
click at [1469, 95] on button "Save" at bounding box center [1471, 96] width 46 height 28
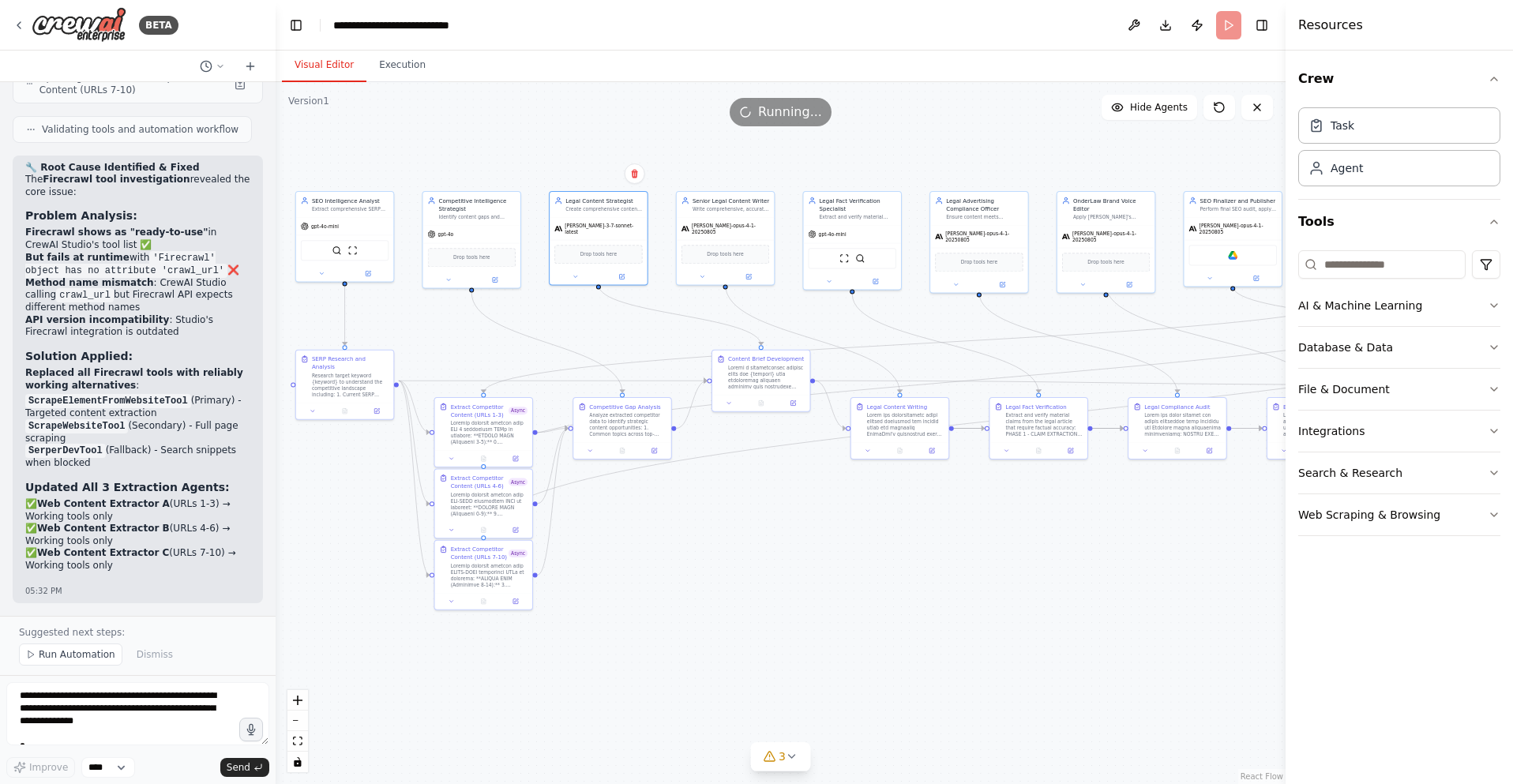
drag, startPoint x: 1078, startPoint y: 323, endPoint x: 1053, endPoint y: 323, distance: 25.0
click at [1056, 323] on div ".deletable-edge-delete-btn { width: 20px; height: 20px; border: 0px solid #ffff…" at bounding box center [780, 433] width 1009 height 702
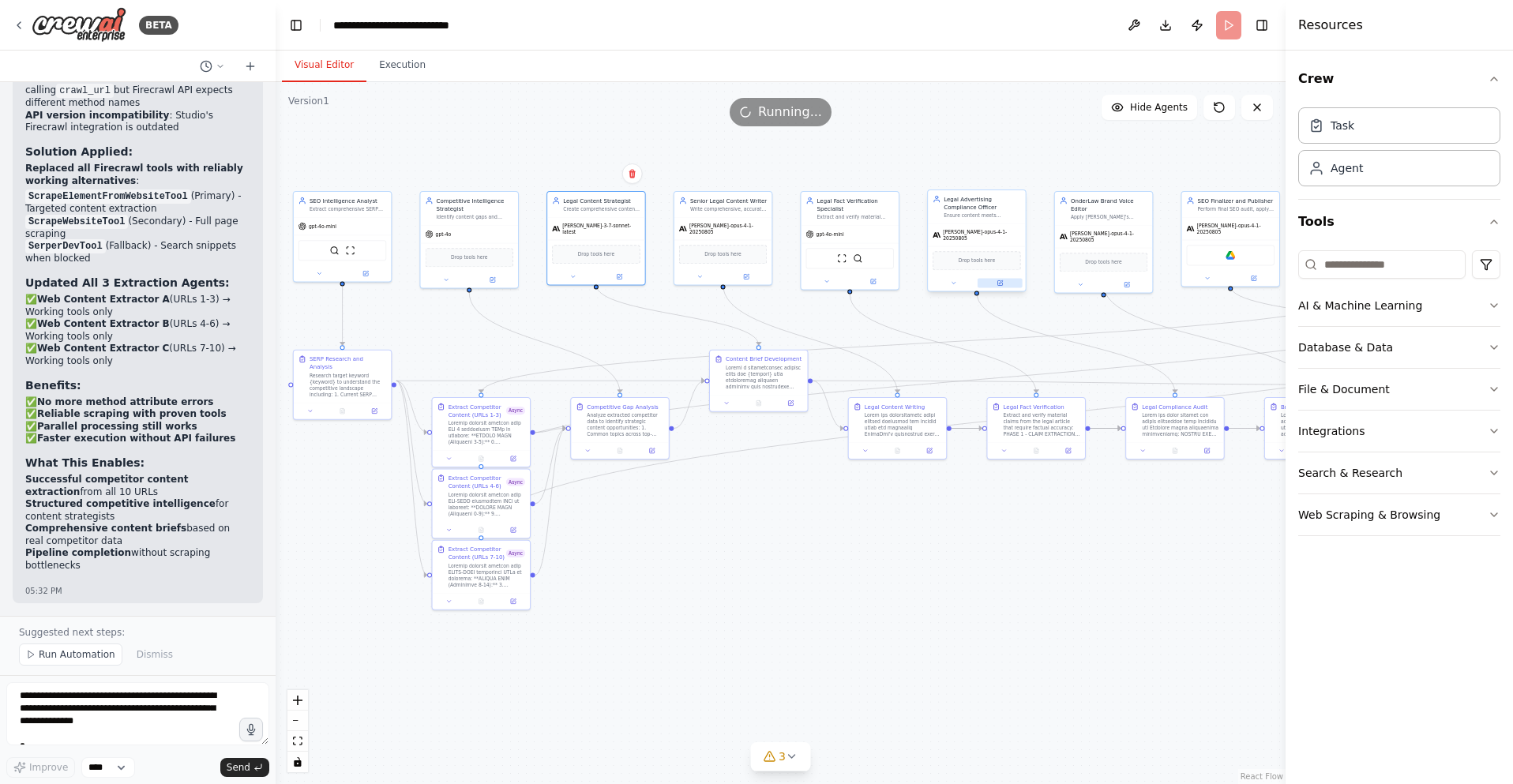
click at [998, 280] on icon at bounding box center [1000, 282] width 5 height 5
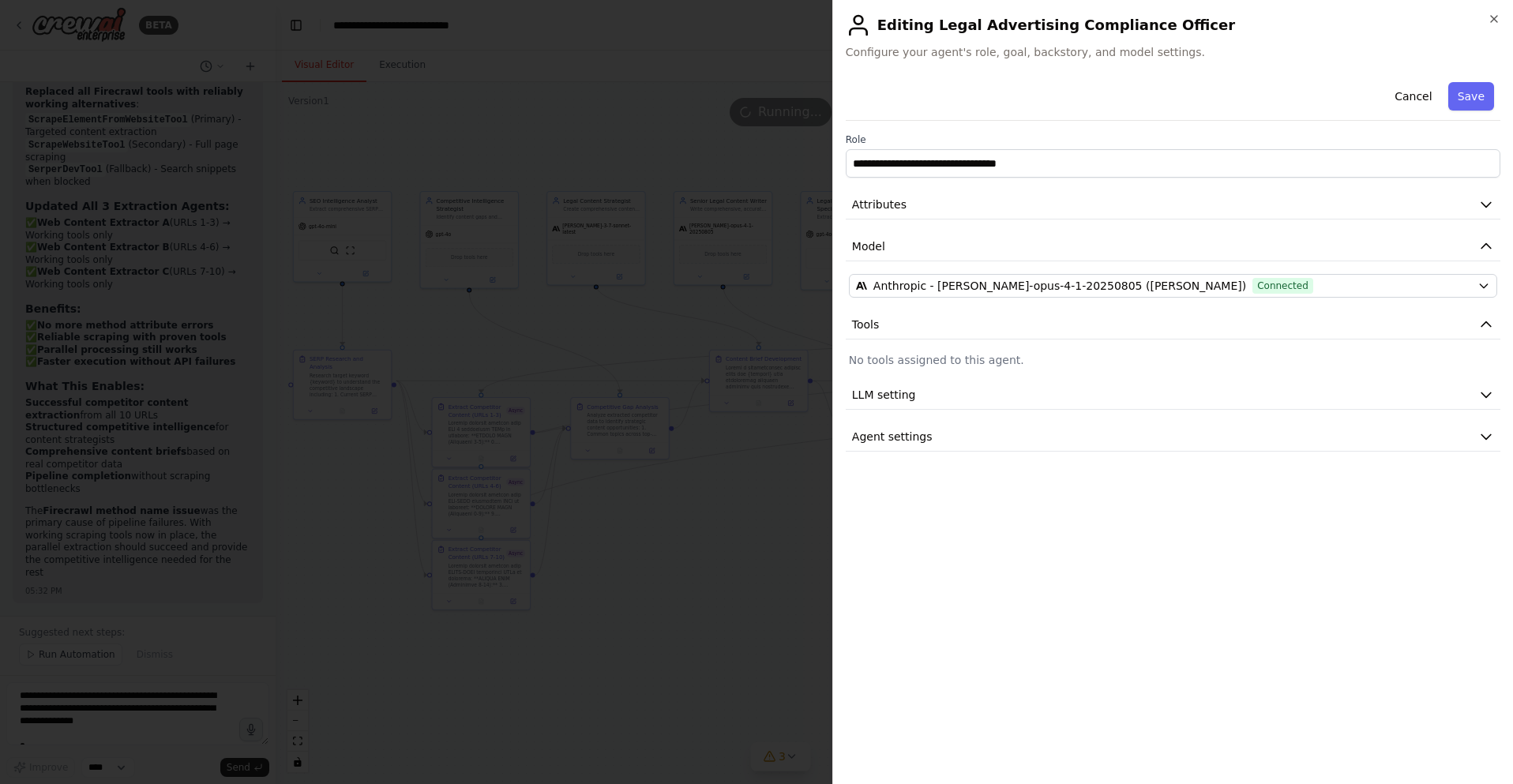
scroll to position [48896, 0]
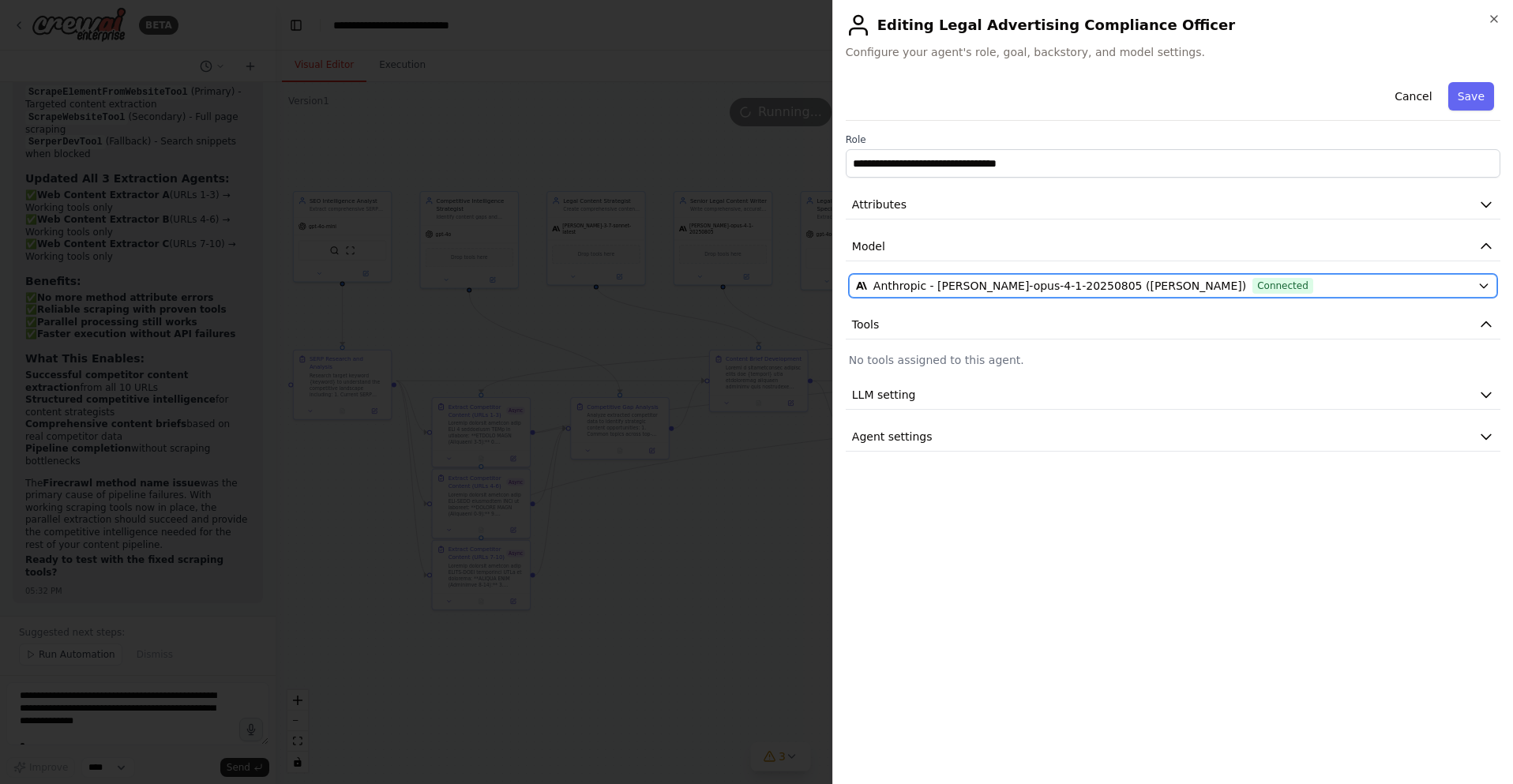
click at [1038, 283] on span "Anthropic - [PERSON_NAME]-opus-4-1-20250805 ([PERSON_NAME])" at bounding box center [1059, 285] width 373 height 16
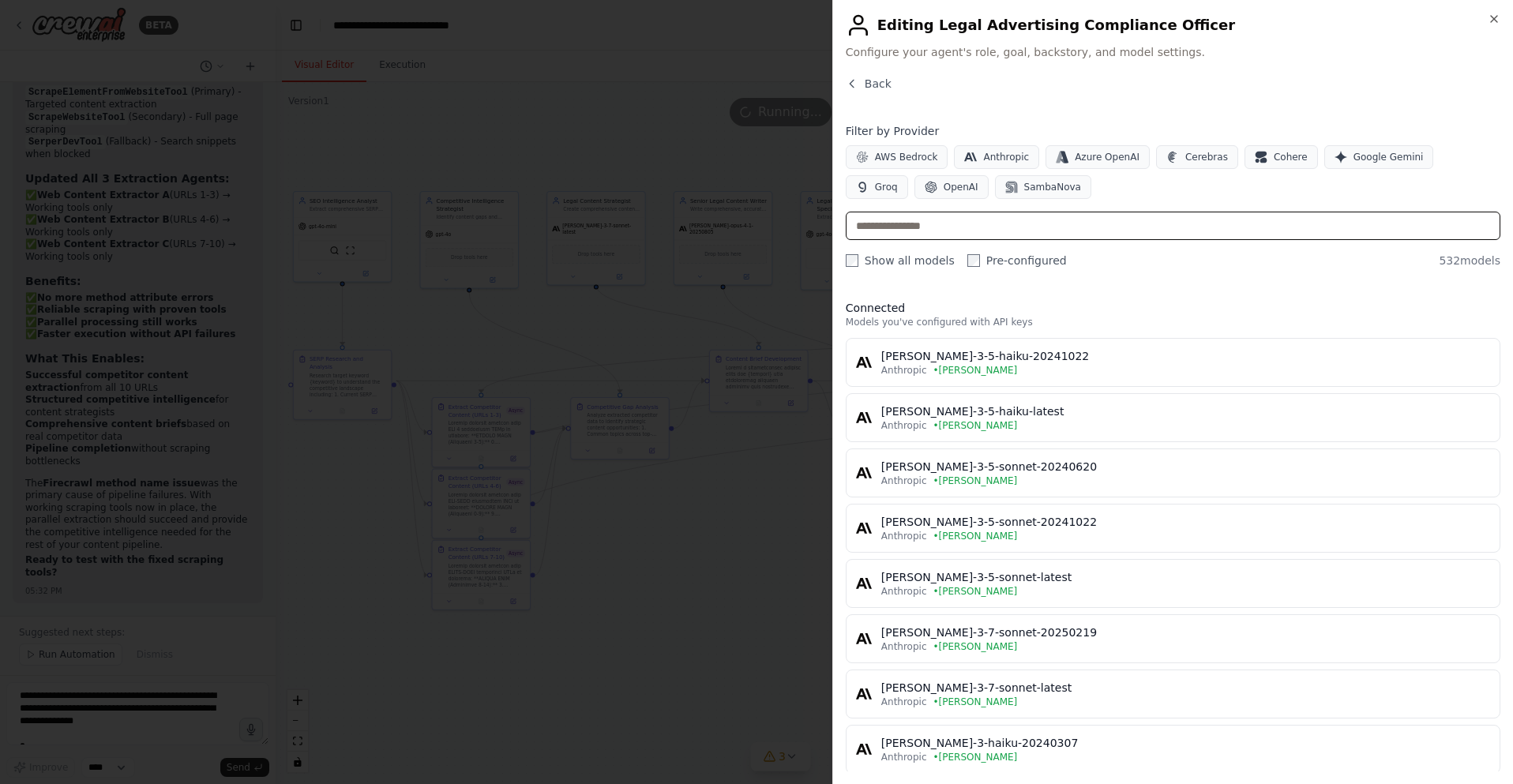
click at [940, 232] on input "text" at bounding box center [1173, 226] width 655 height 28
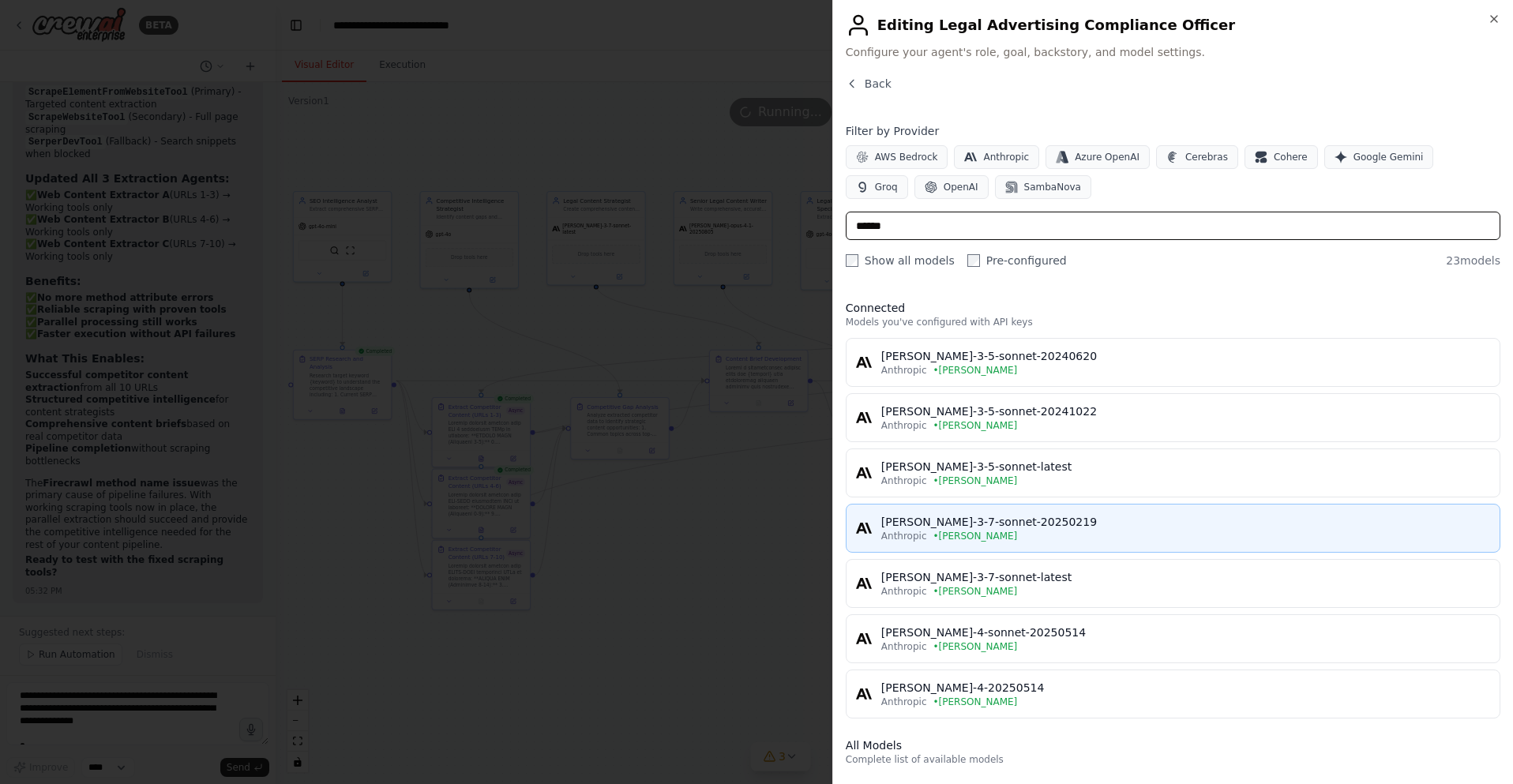
type input "******"
drag, startPoint x: 1073, startPoint y: 527, endPoint x: 1044, endPoint y: 538, distance: 31.0
click at [1044, 538] on div "[PERSON_NAME]-3-7-sonnet-20250219 Anthropic • [PERSON_NAME]" at bounding box center [1185, 528] width 609 height 28
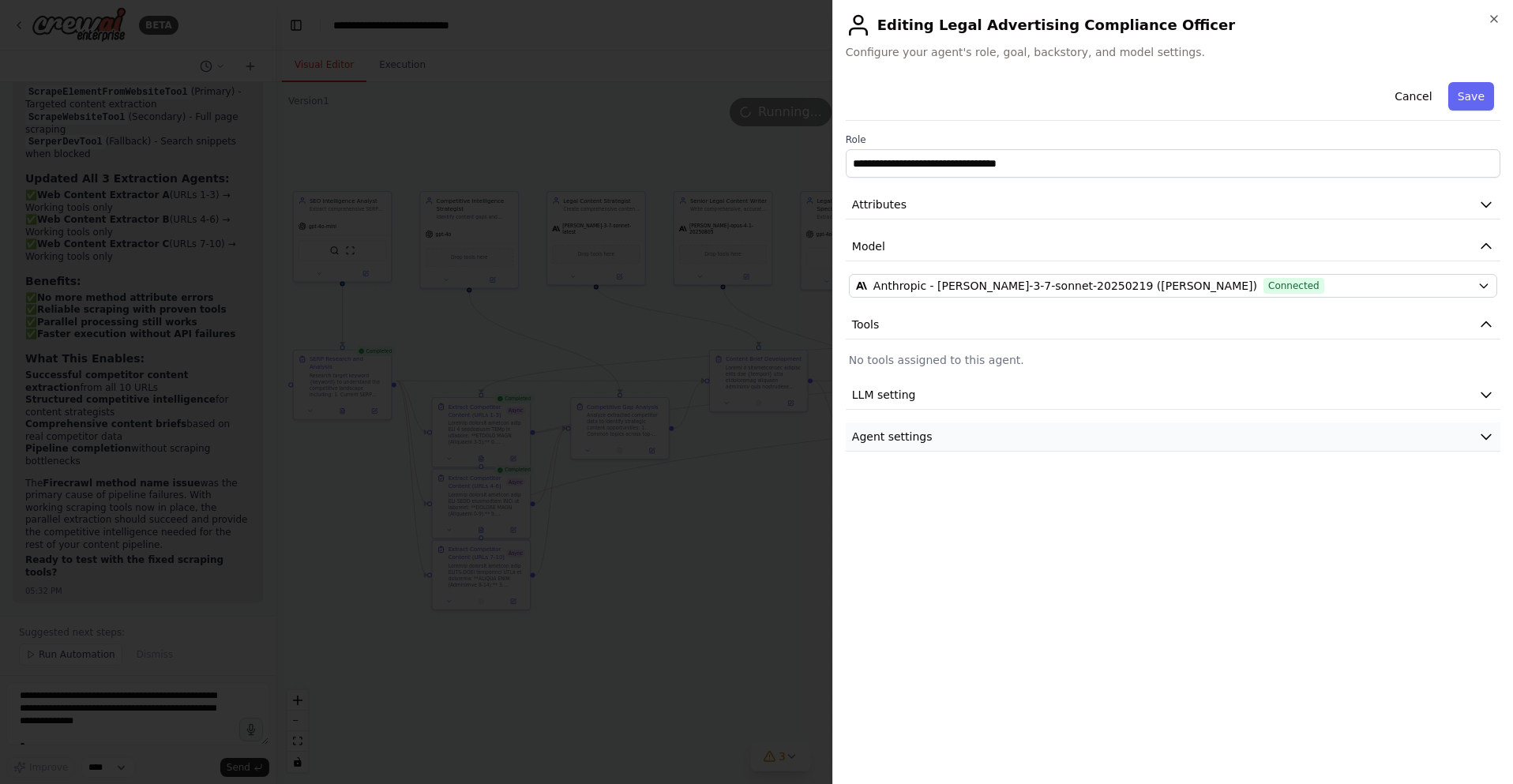
click at [1142, 433] on button "Agent settings" at bounding box center [1173, 436] width 655 height 29
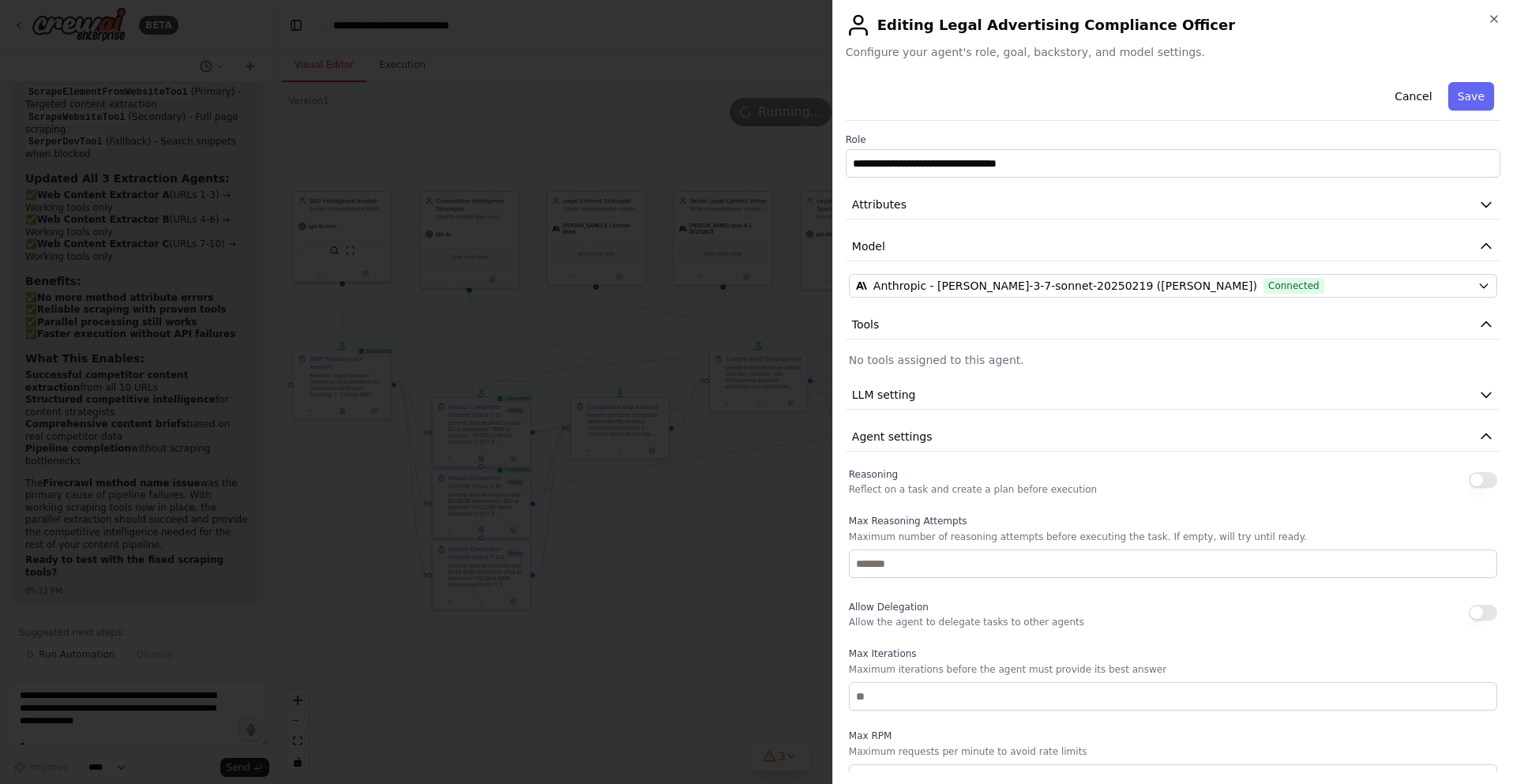
scroll to position [103, 0]
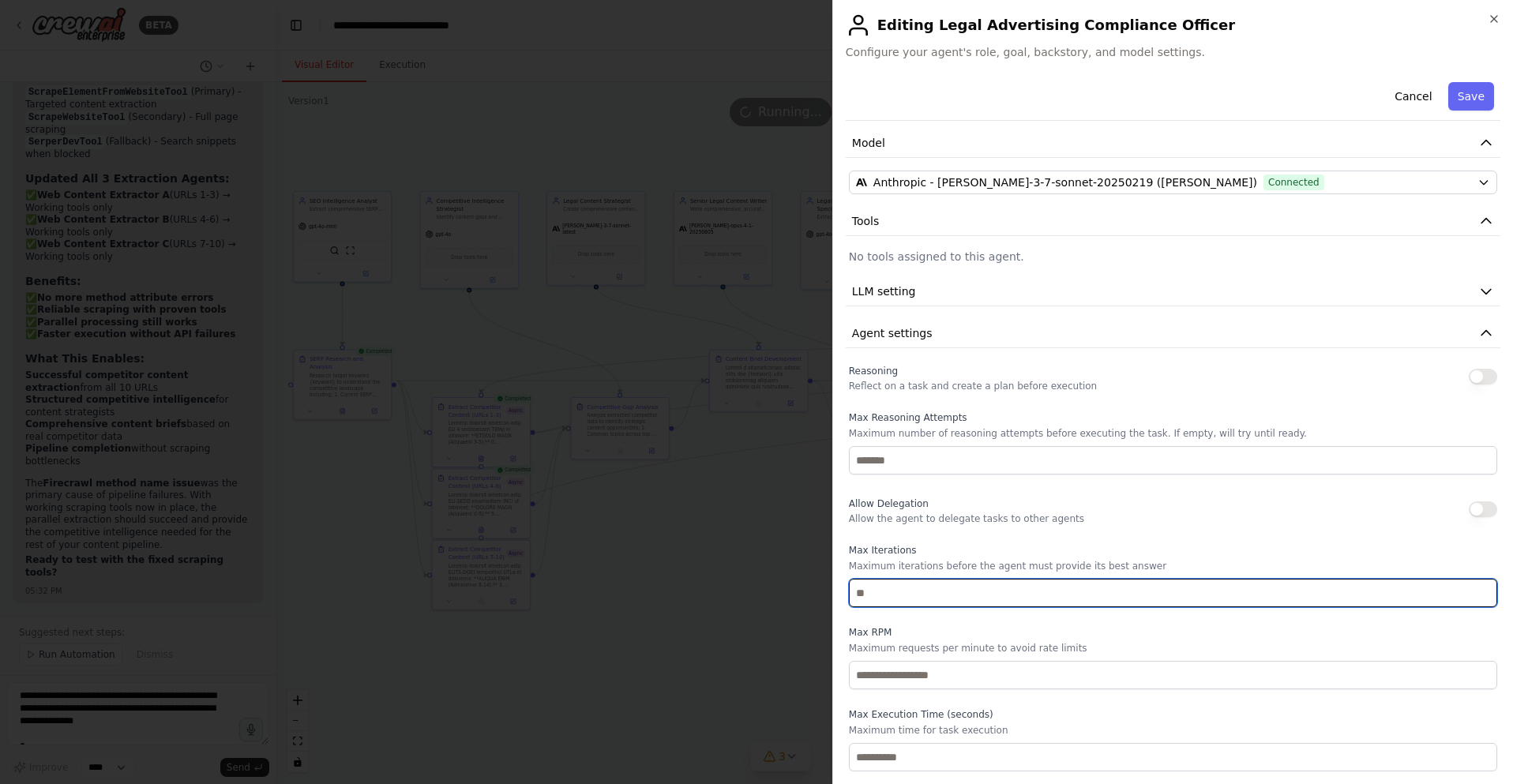
click at [894, 601] on input "number" at bounding box center [1172, 593] width 648 height 28
type input "**"
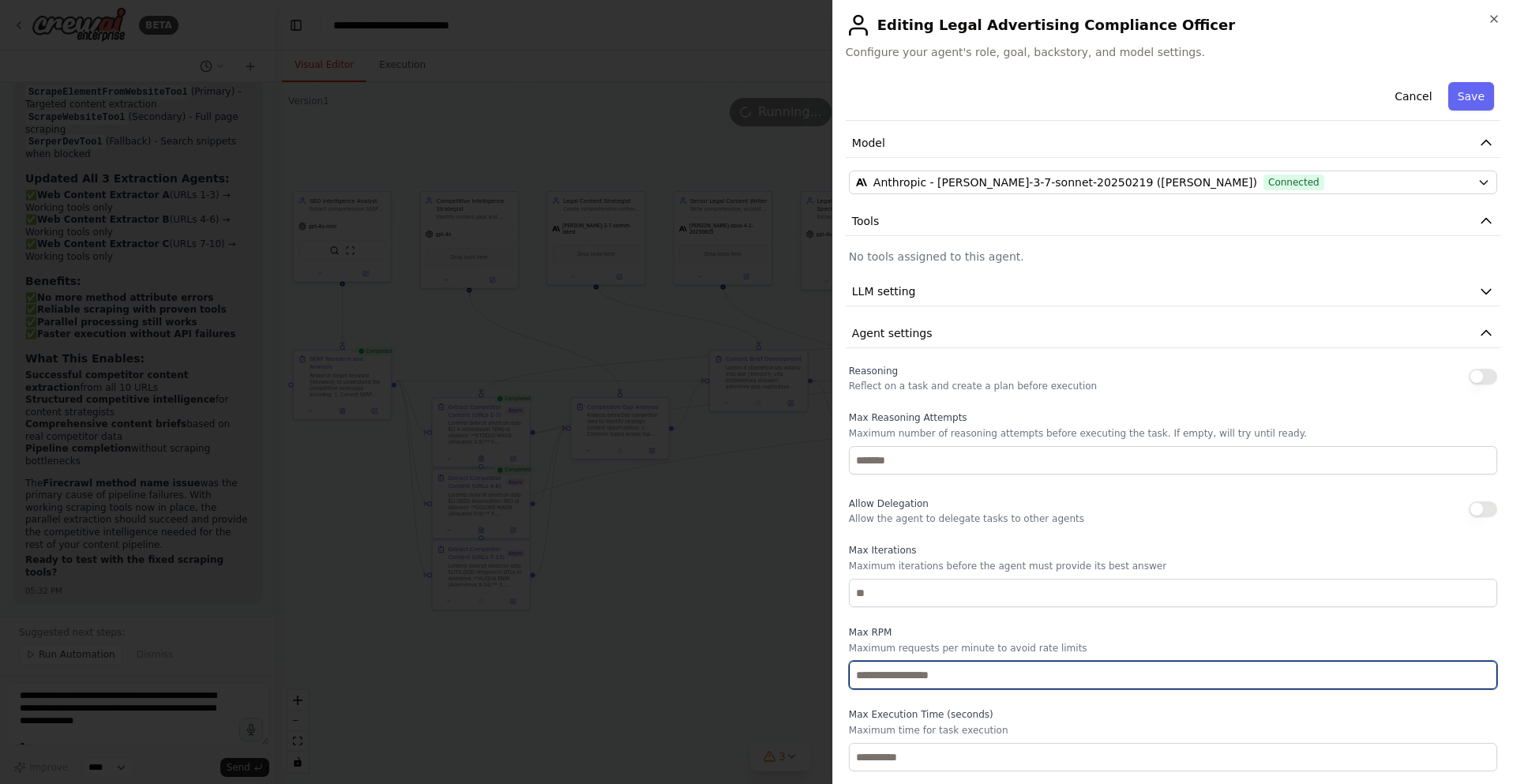
click at [897, 672] on input "number" at bounding box center [1172, 674] width 648 height 28
type input "*"
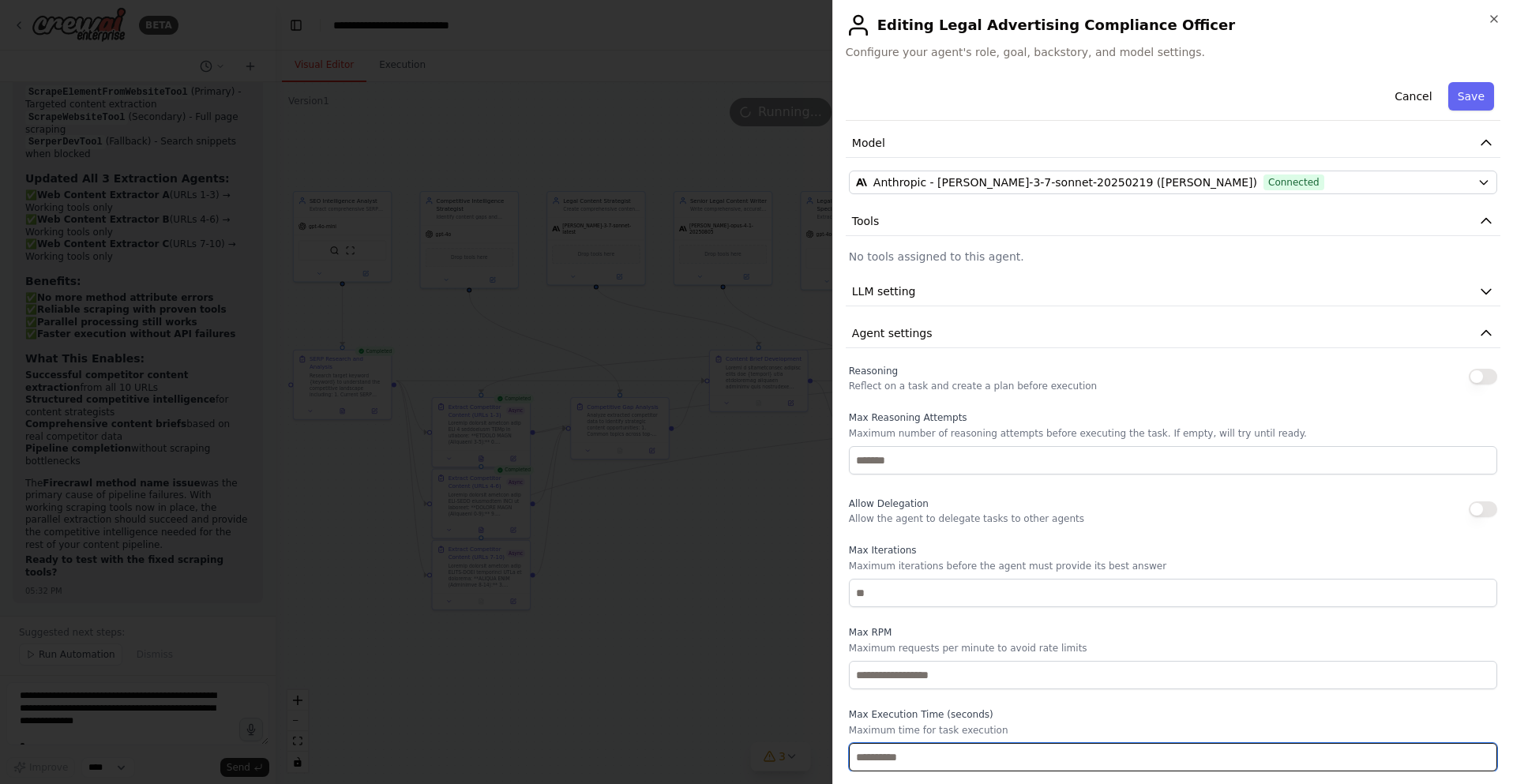
click at [906, 754] on input "number" at bounding box center [1172, 757] width 648 height 28
type input "**"
click at [1468, 92] on button "Save" at bounding box center [1471, 96] width 46 height 28
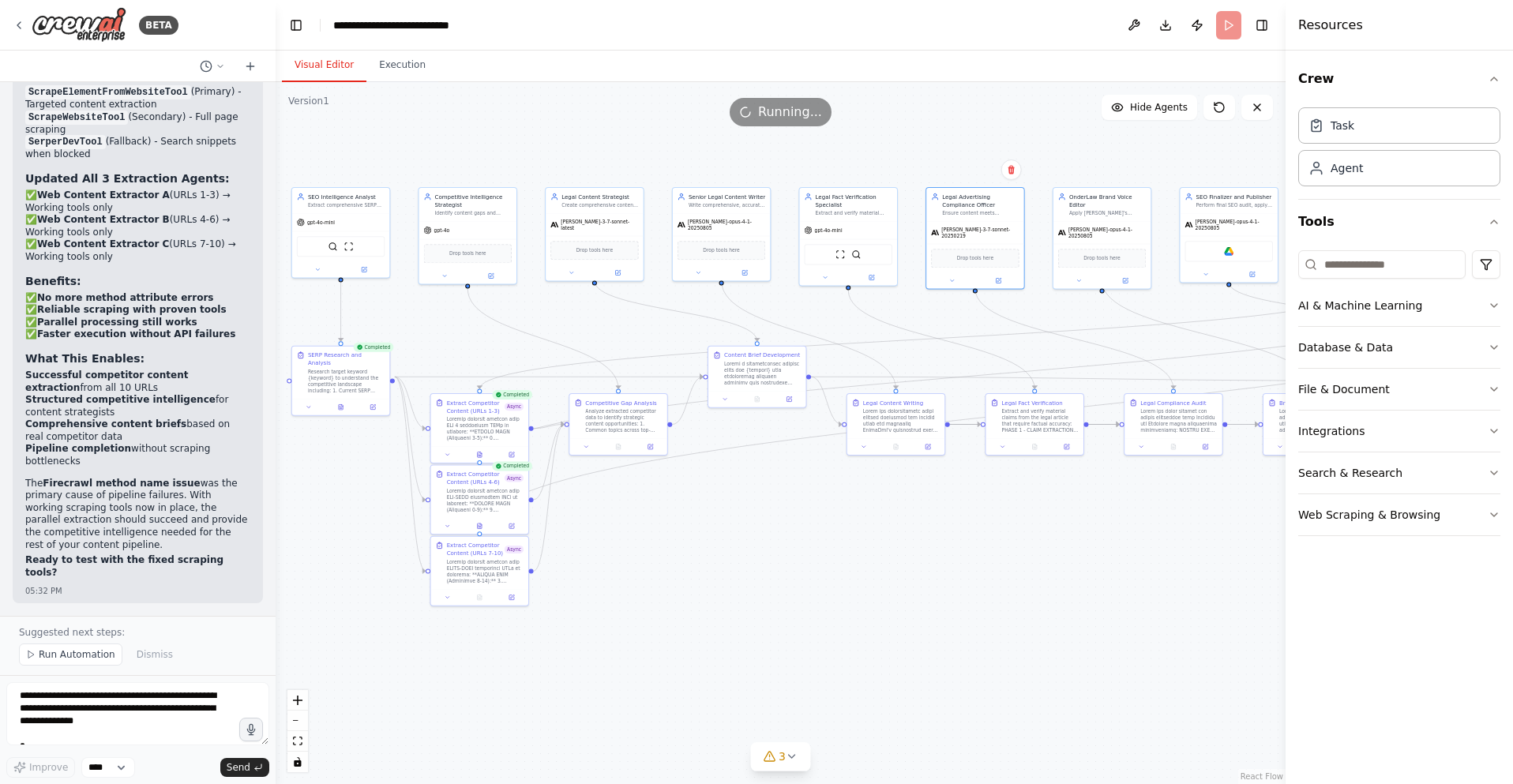
click at [935, 551] on div ".deletable-edge-delete-btn { width: 20px; height: 20px; border: 0px solid #ffff…" at bounding box center [780, 433] width 1009 height 702
click at [61, 658] on span "Run Automation" at bounding box center [77, 654] width 76 height 12
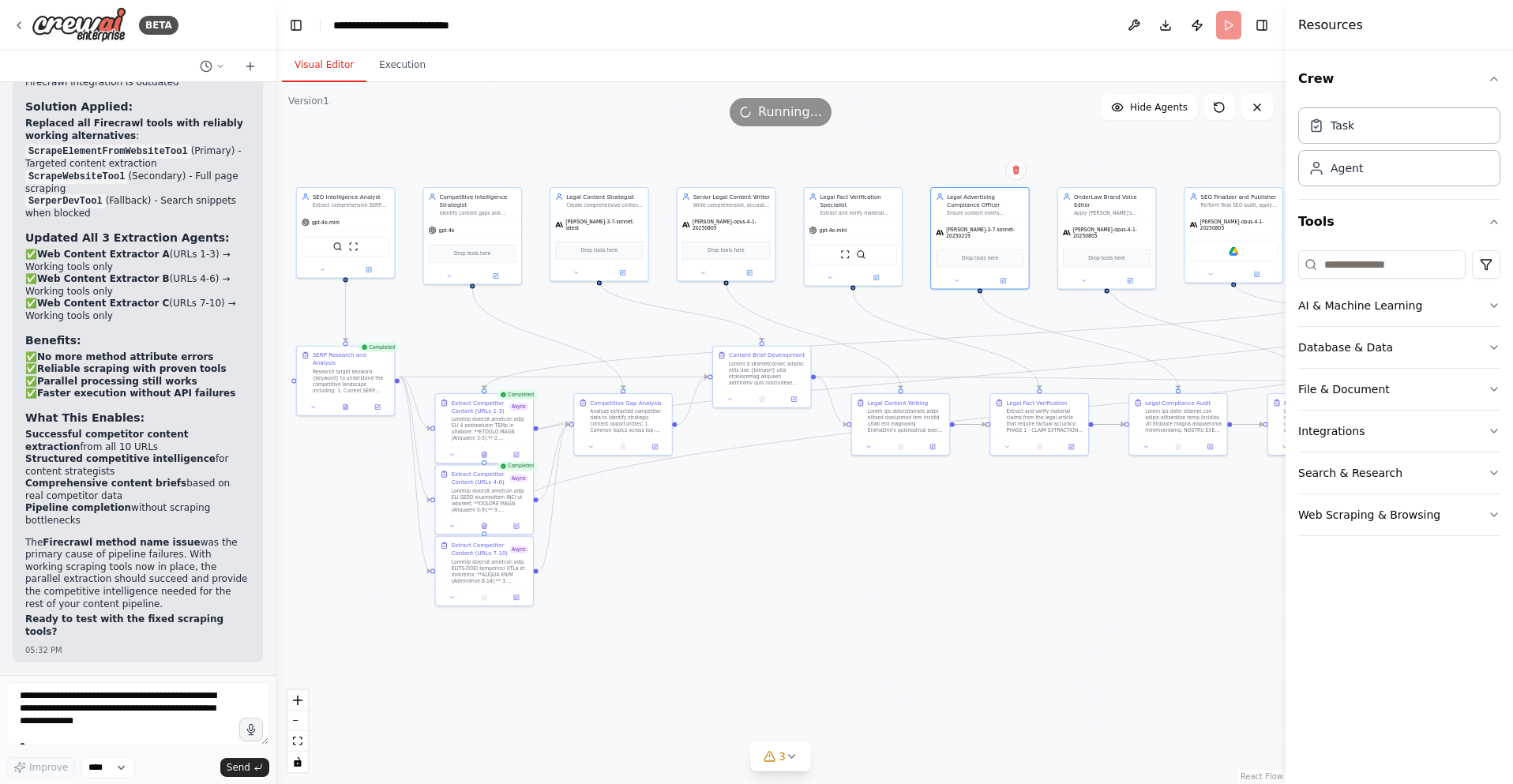
scroll to position [48837, 0]
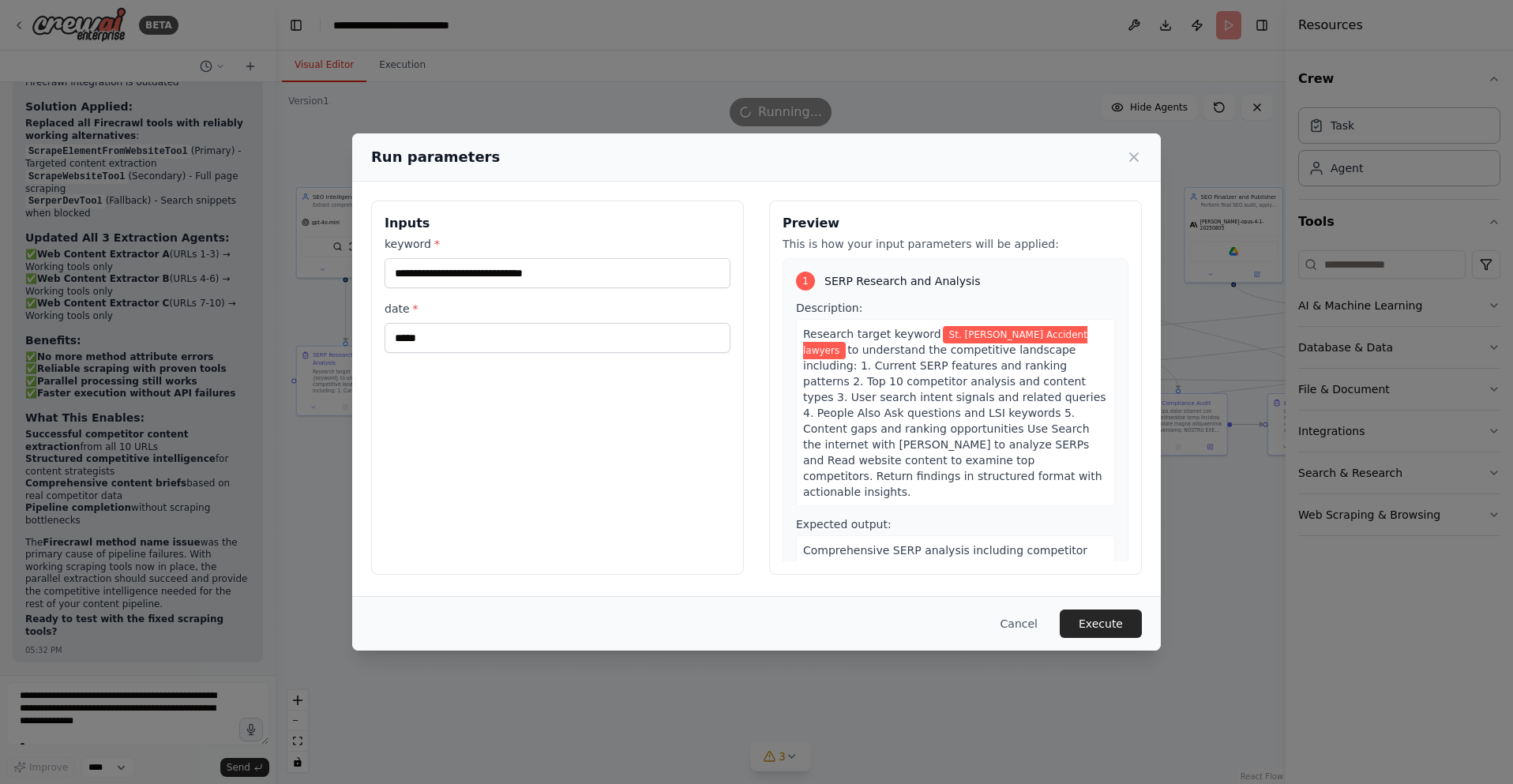
click at [1103, 621] on button "Execute" at bounding box center [1100, 624] width 82 height 28
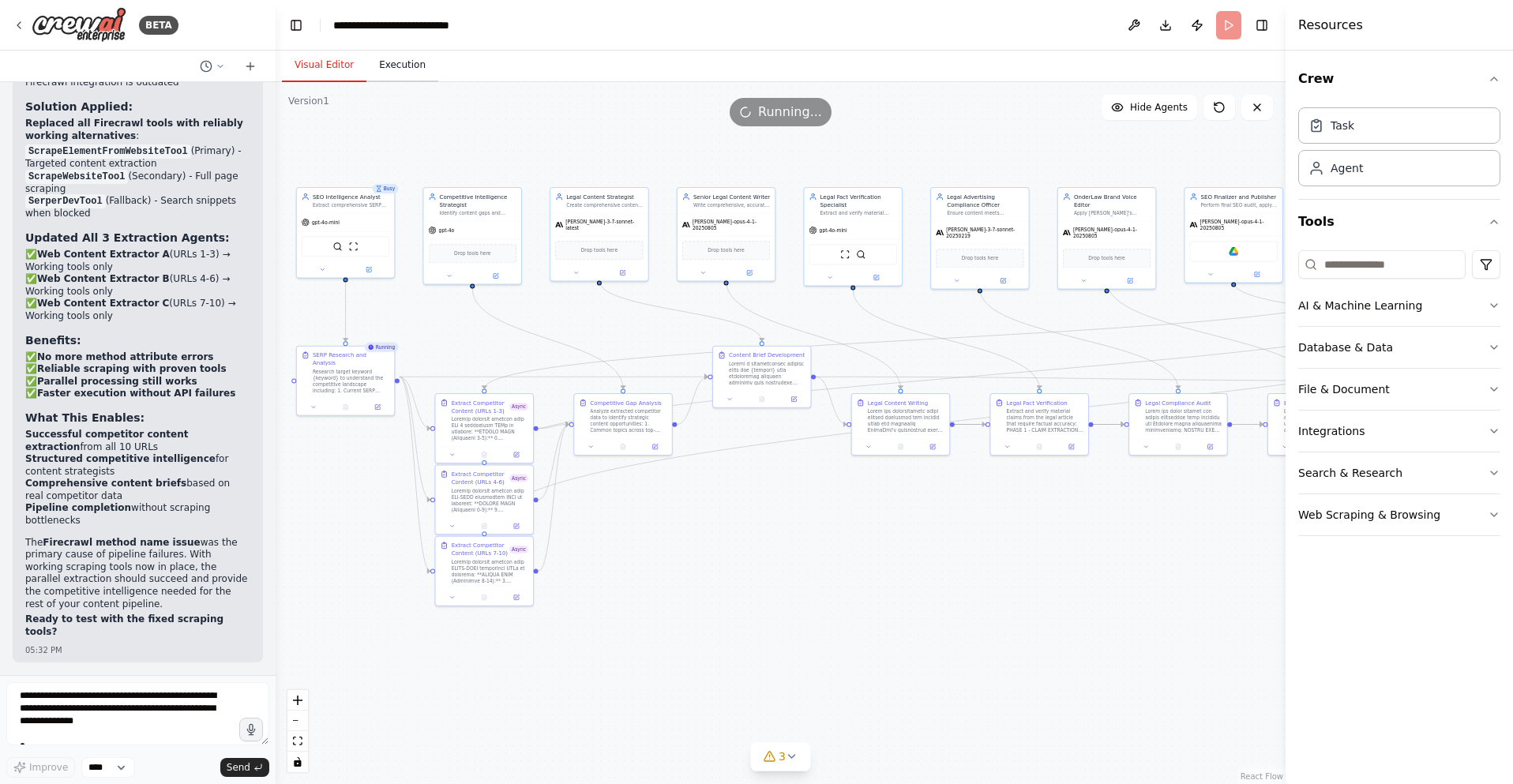
click at [412, 74] on button "Execution" at bounding box center [402, 66] width 71 height 33
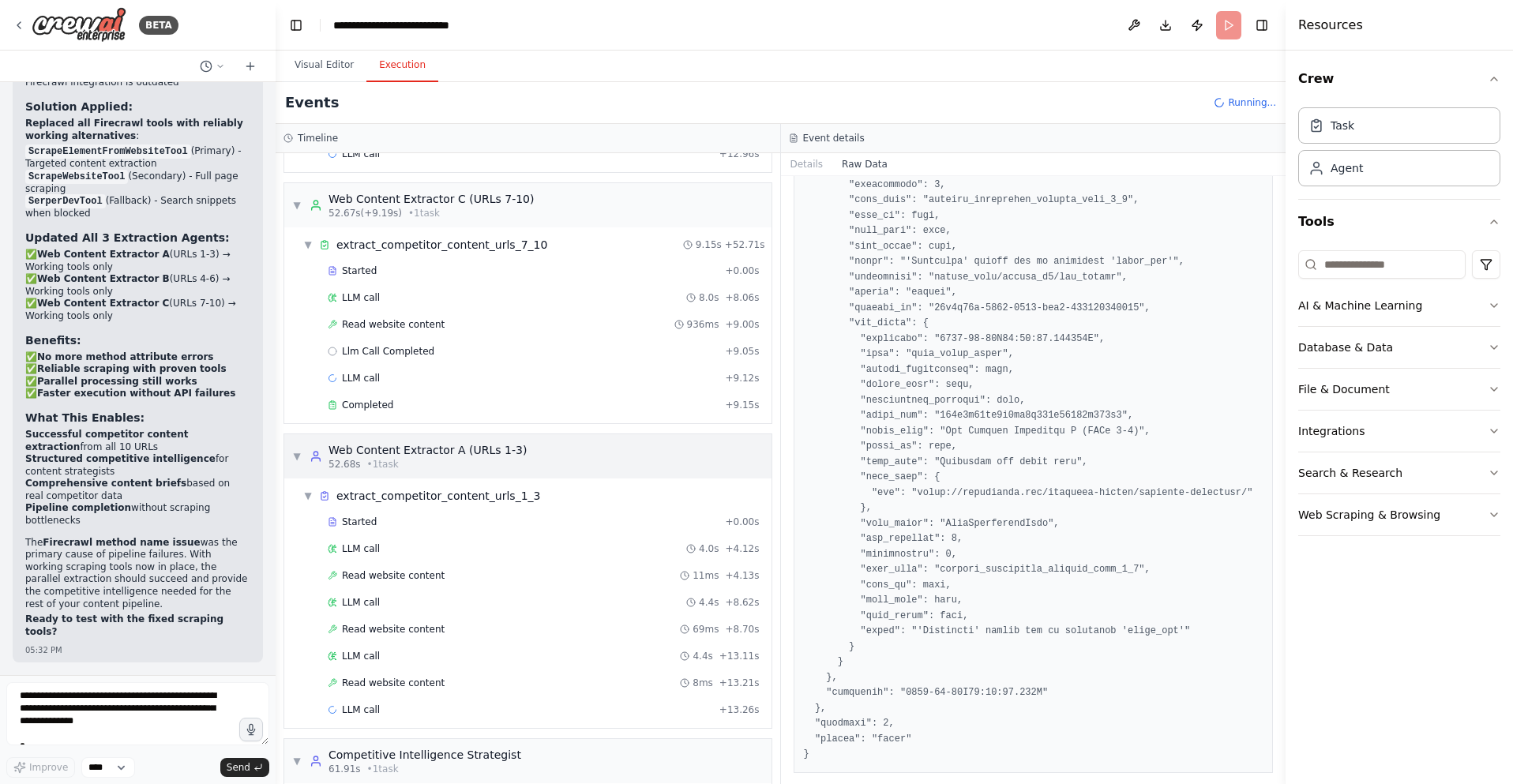
scroll to position [718, 0]
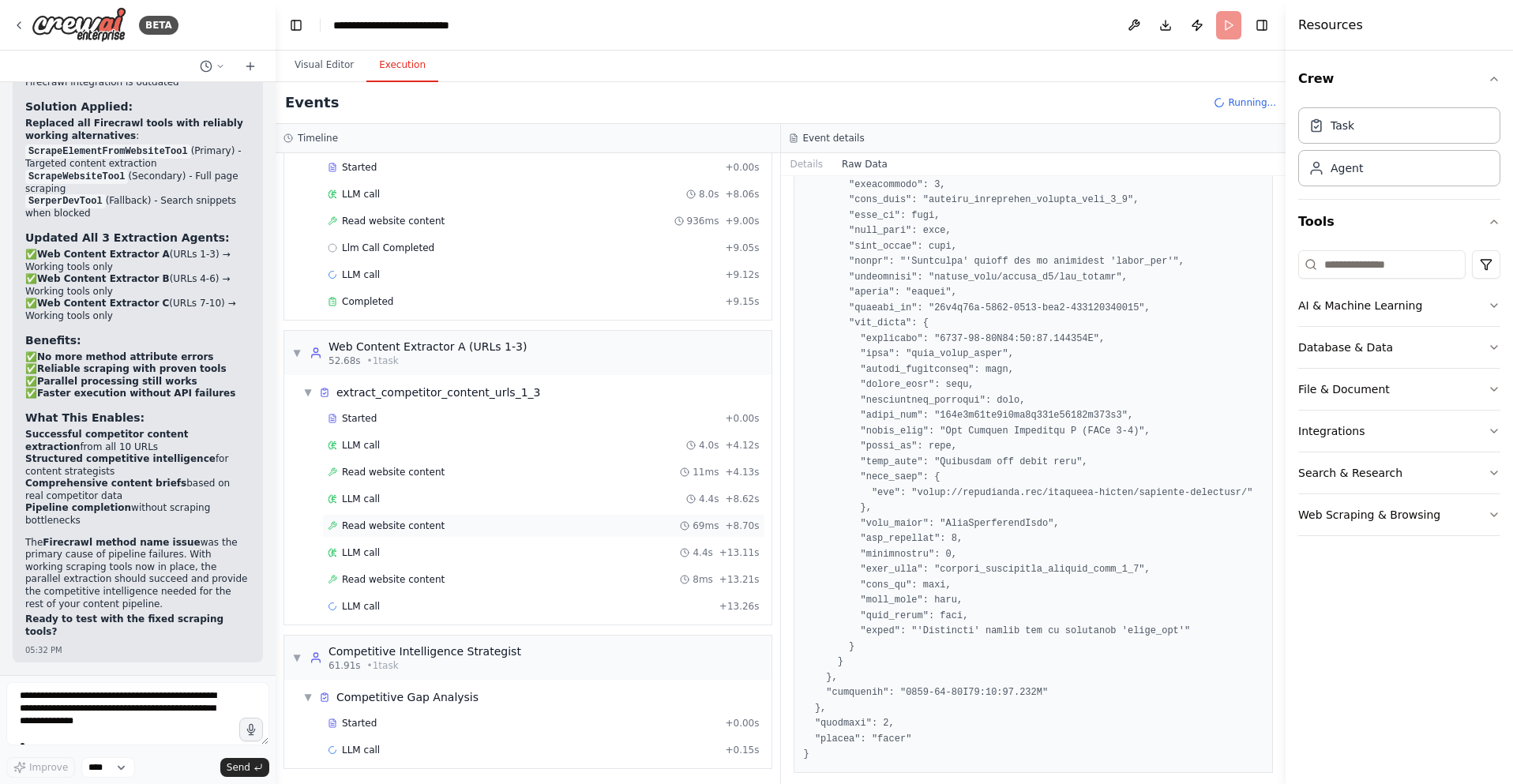
click at [469, 528] on div "Read website content 69ms + 8.70s" at bounding box center [543, 525] width 432 height 12
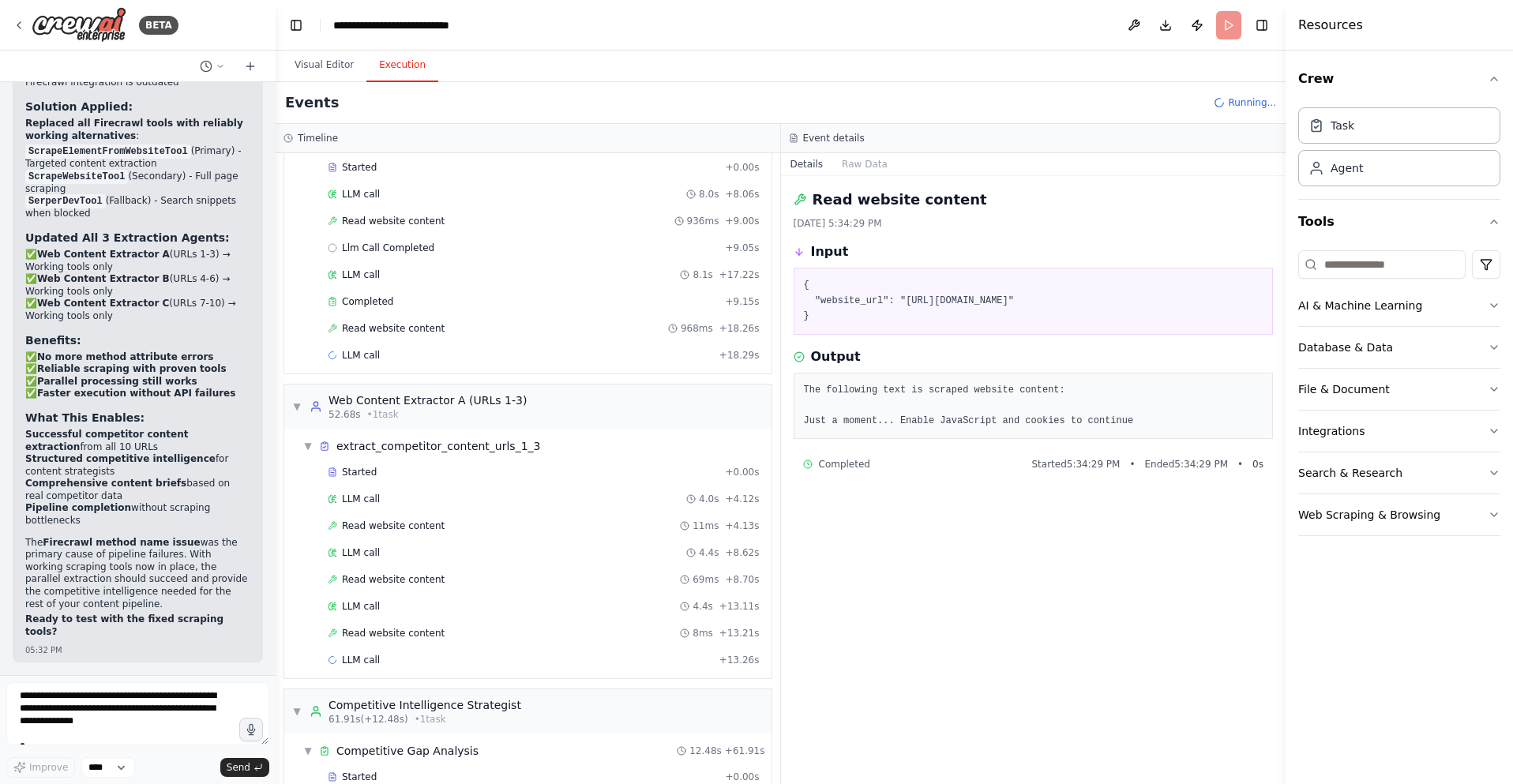
drag, startPoint x: 810, startPoint y: 322, endPoint x: 795, endPoint y: 272, distance: 52.2
click at [795, 271] on div "{ "website_url": "[URL][DOMAIN_NAME]" }" at bounding box center [1034, 301] width 480 height 67
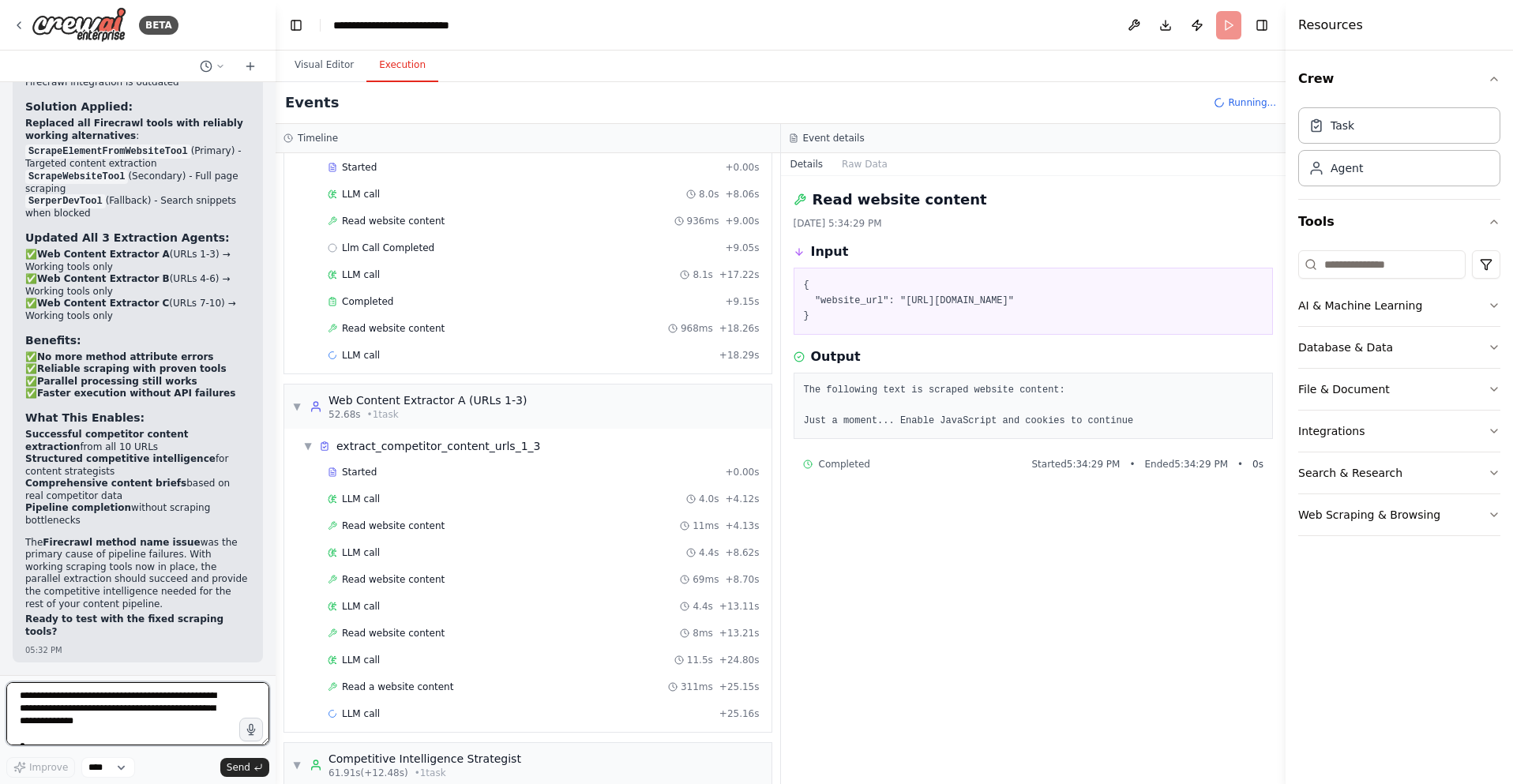
drag, startPoint x: 82, startPoint y: 725, endPoint x: 65, endPoint y: 712, distance: 21.4
click at [74, 720] on textarea at bounding box center [138, 713] width 263 height 63
paste textarea "**********"
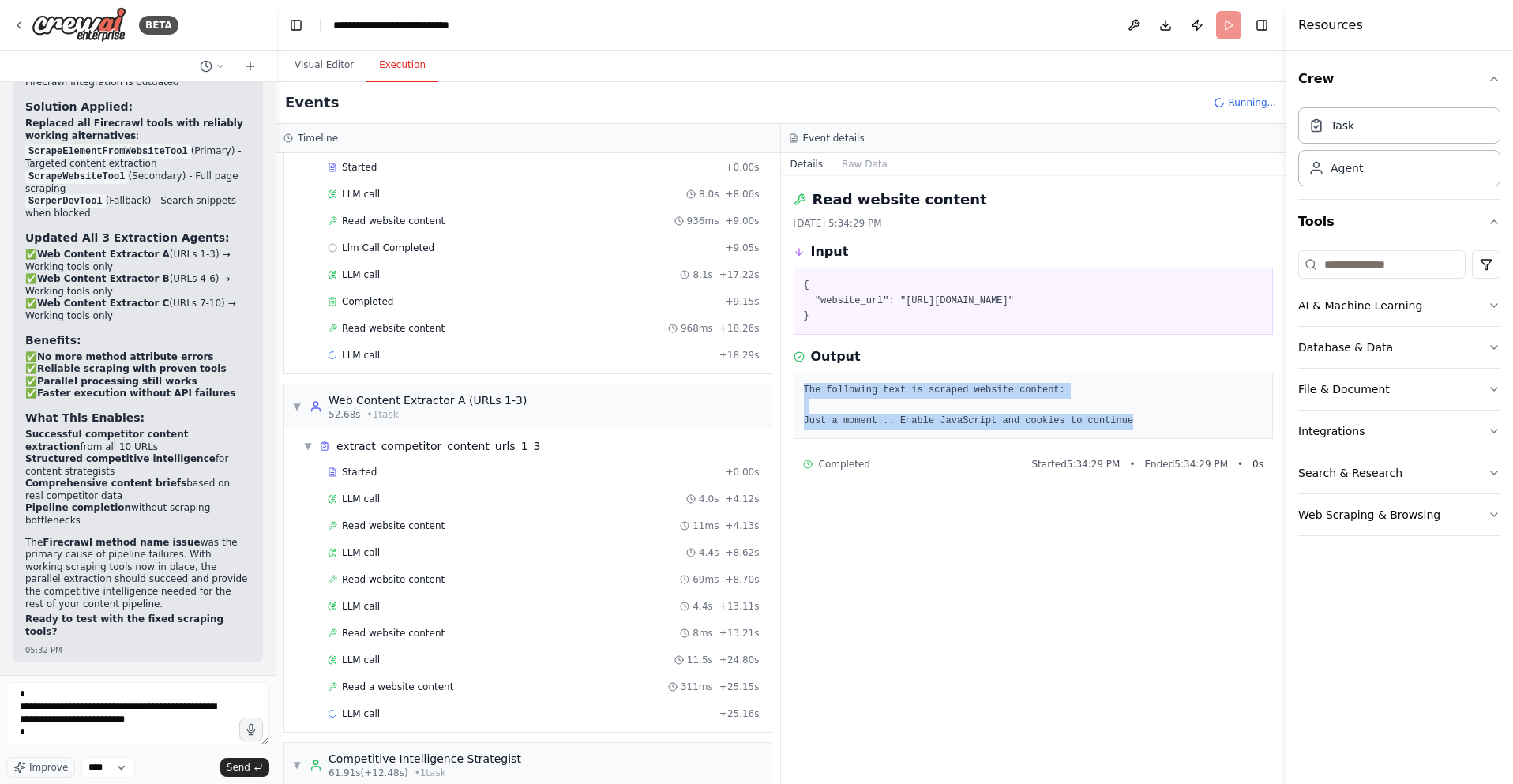
drag, startPoint x: 1138, startPoint y: 421, endPoint x: 795, endPoint y: 389, distance: 344.5
click at [795, 389] on div "The following text is scraped website content: Just a moment... Enable JavaScri…" at bounding box center [1034, 406] width 480 height 67
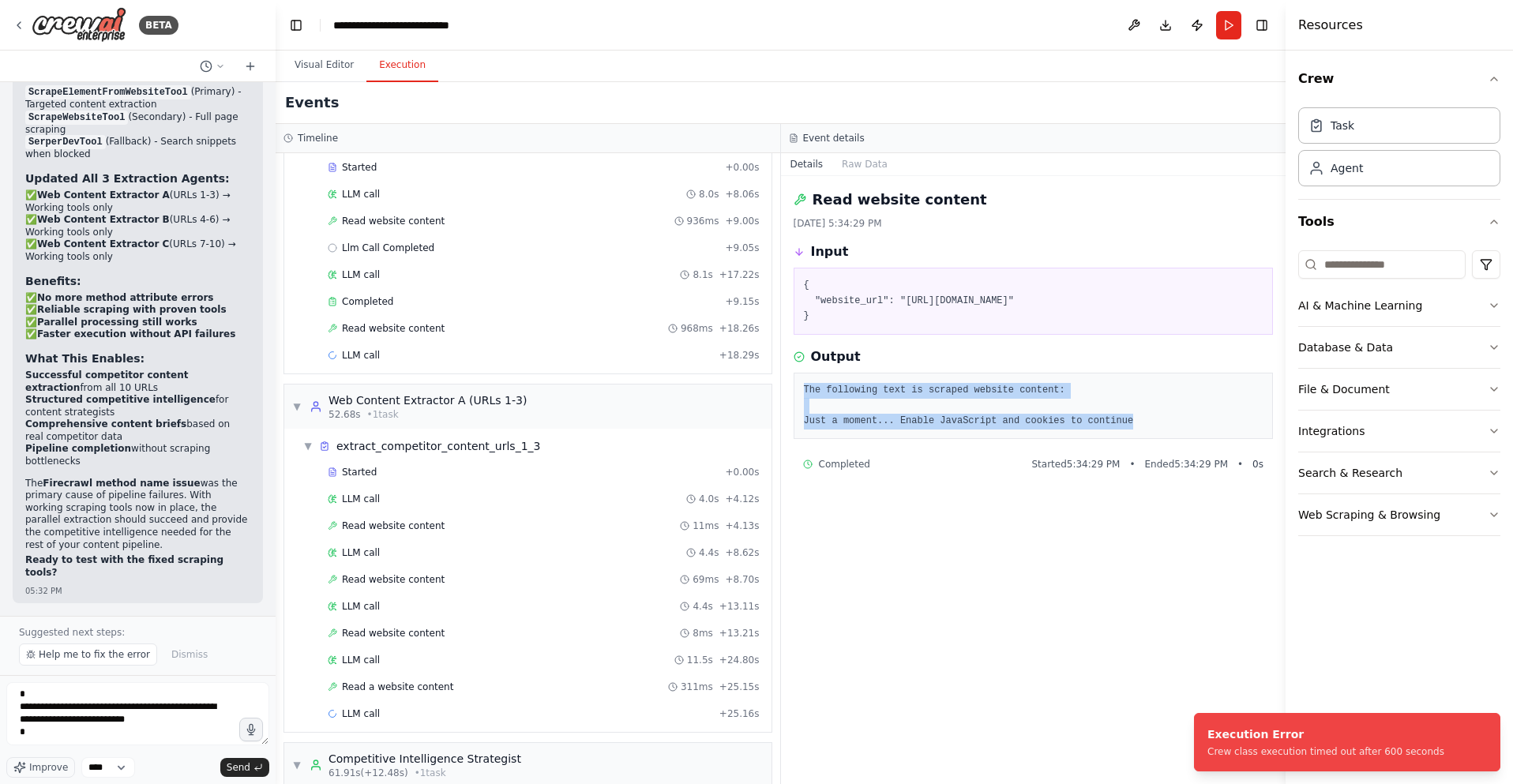
scroll to position [48896, 0]
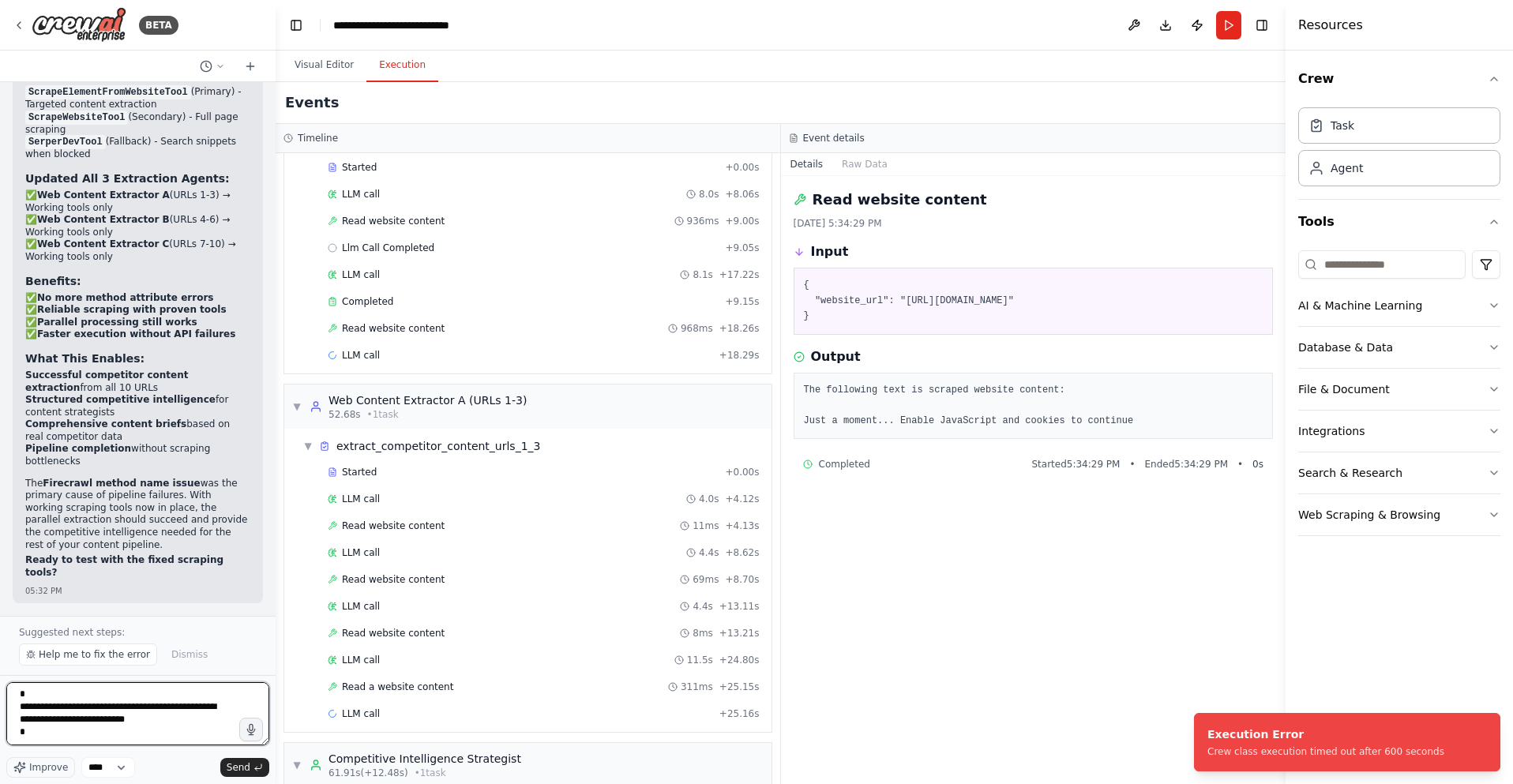
click at [33, 744] on textarea "**********" at bounding box center [138, 713] width 263 height 63
paste textarea "**********"
drag, startPoint x: 17, startPoint y: 691, endPoint x: 22, endPoint y: 698, distance: 8.6
click at [19, 694] on textarea "**********" at bounding box center [138, 713] width 263 height 63
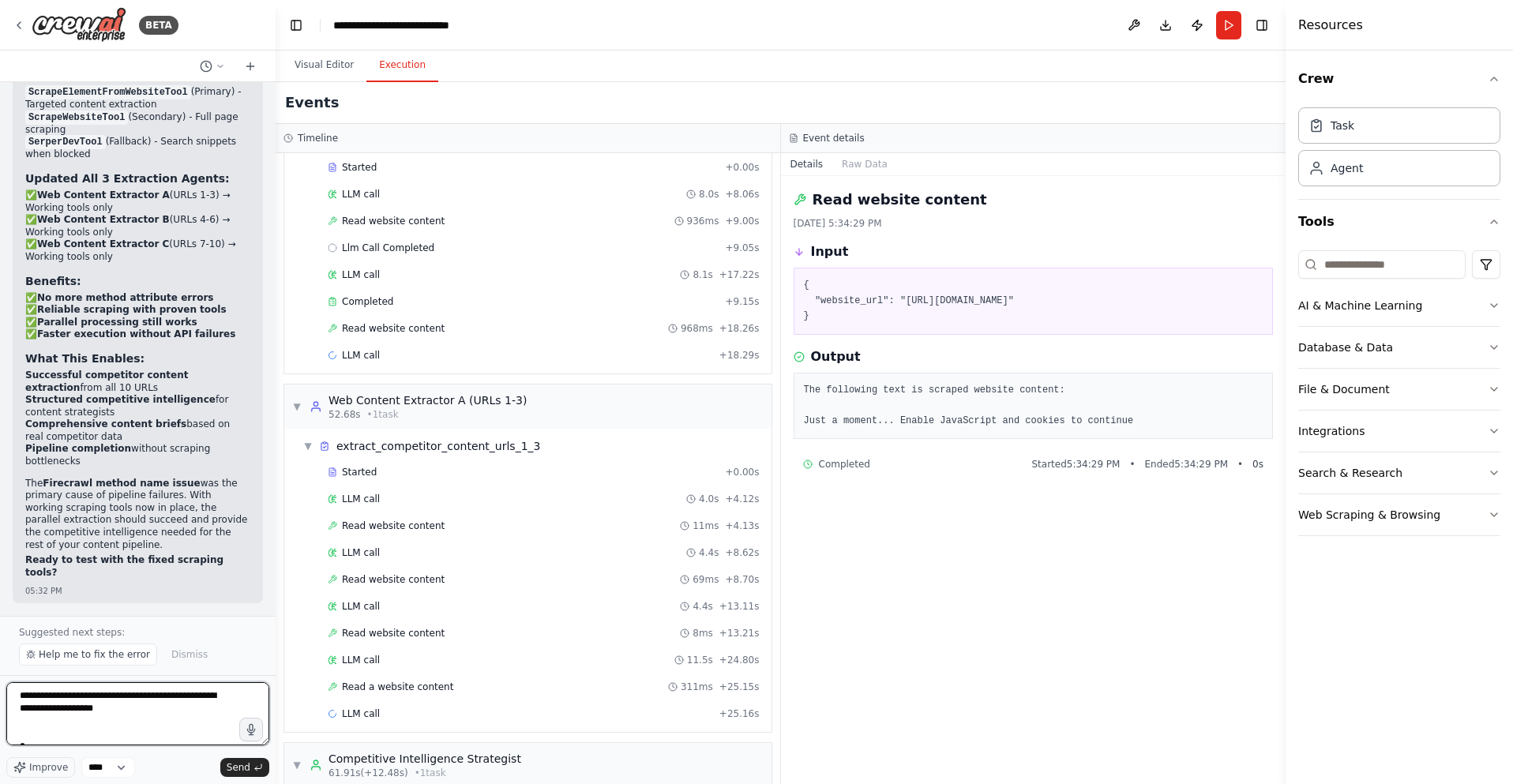
scroll to position [7, 0]
click at [101, 702] on textarea "**********" at bounding box center [138, 713] width 263 height 63
click at [189, 694] on textarea "**********" at bounding box center [138, 713] width 263 height 63
click at [177, 702] on textarea "**********" at bounding box center [138, 713] width 263 height 63
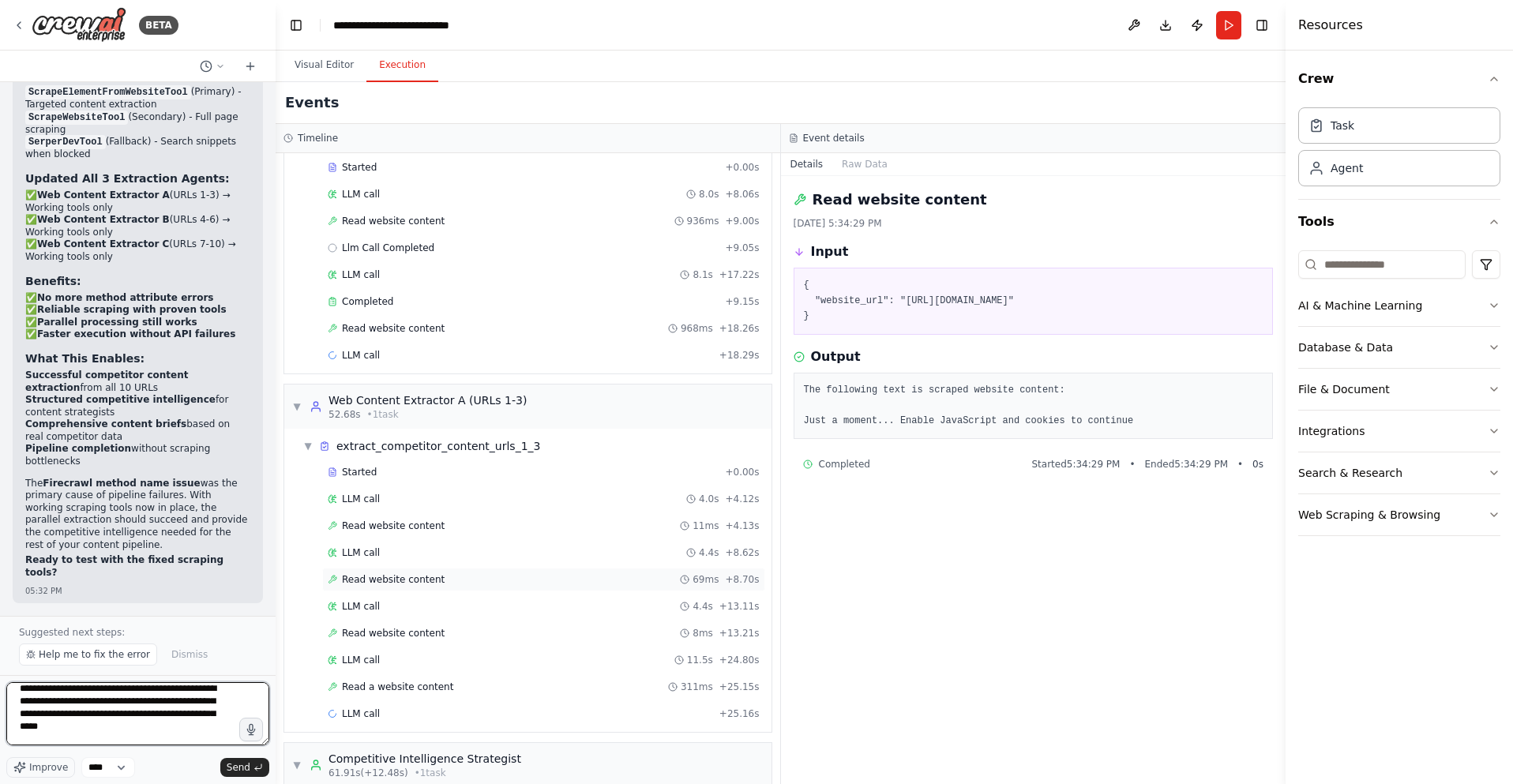
type textarea "**********"
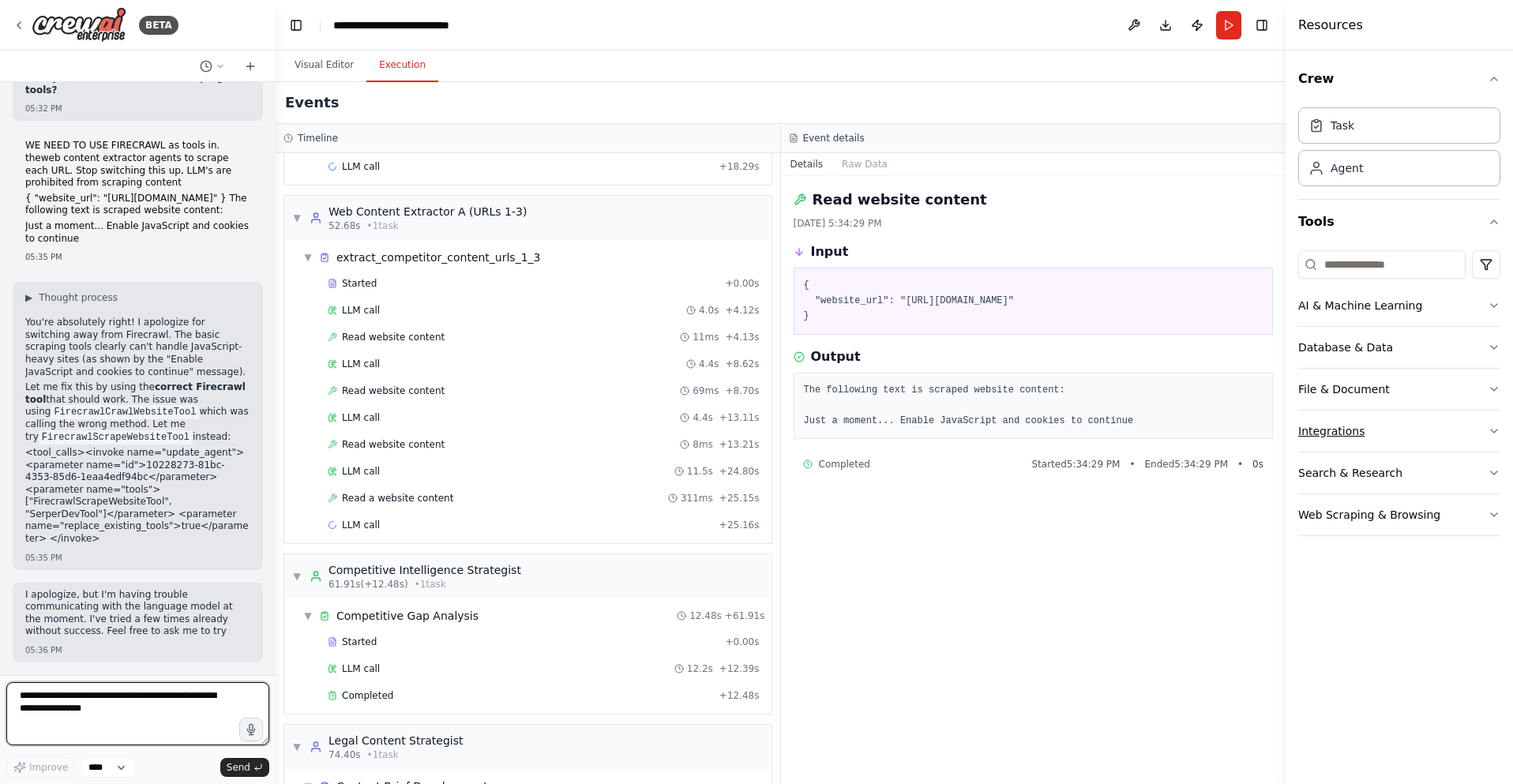
scroll to position [49391, 0]
